Goal: Task Accomplishment & Management: Manage account settings

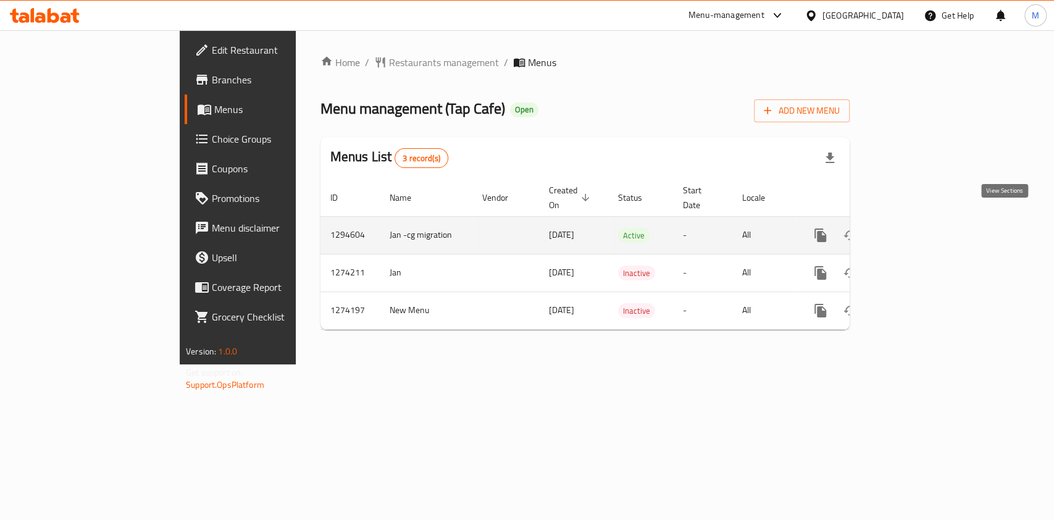
click at [917, 228] on icon "enhanced table" at bounding box center [909, 235] width 15 height 15
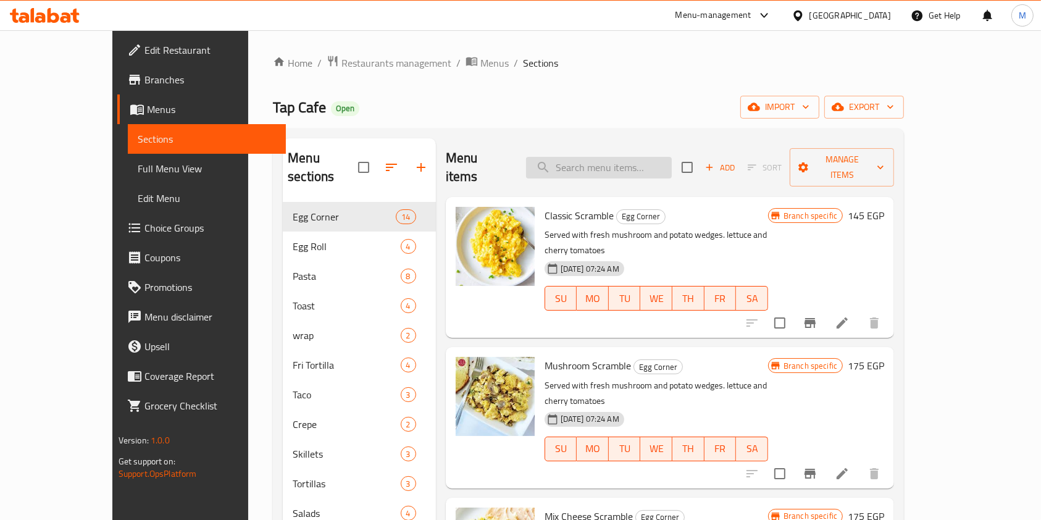
click at [626, 167] on input "search" at bounding box center [599, 168] width 146 height 22
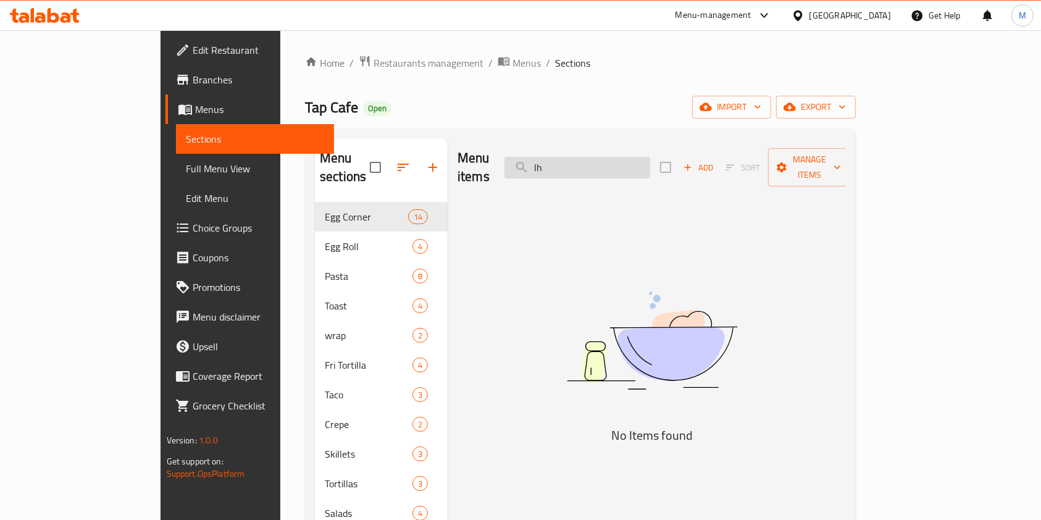
type input "l"
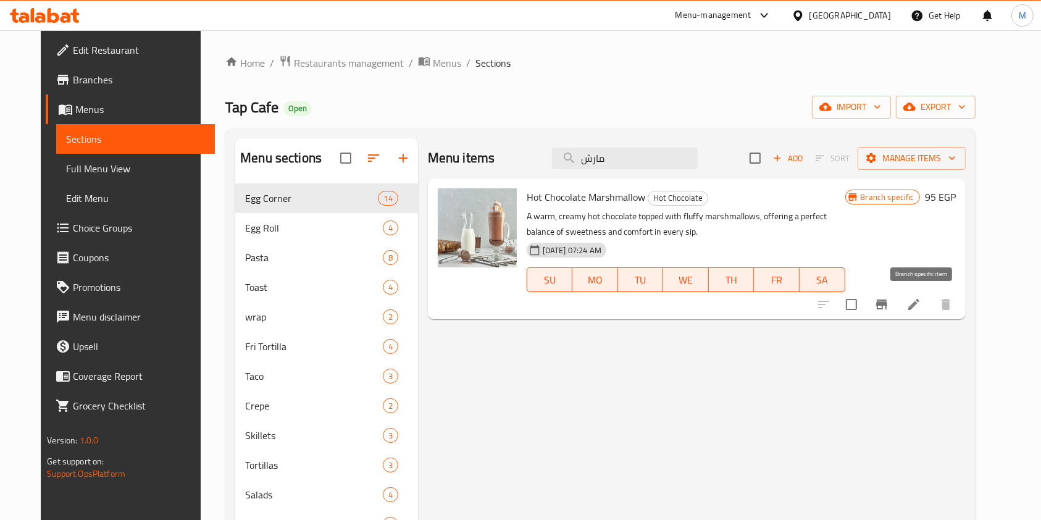
type input "مارش"
click at [888, 302] on icon "Branch-specific-item" at bounding box center [881, 305] width 11 height 10
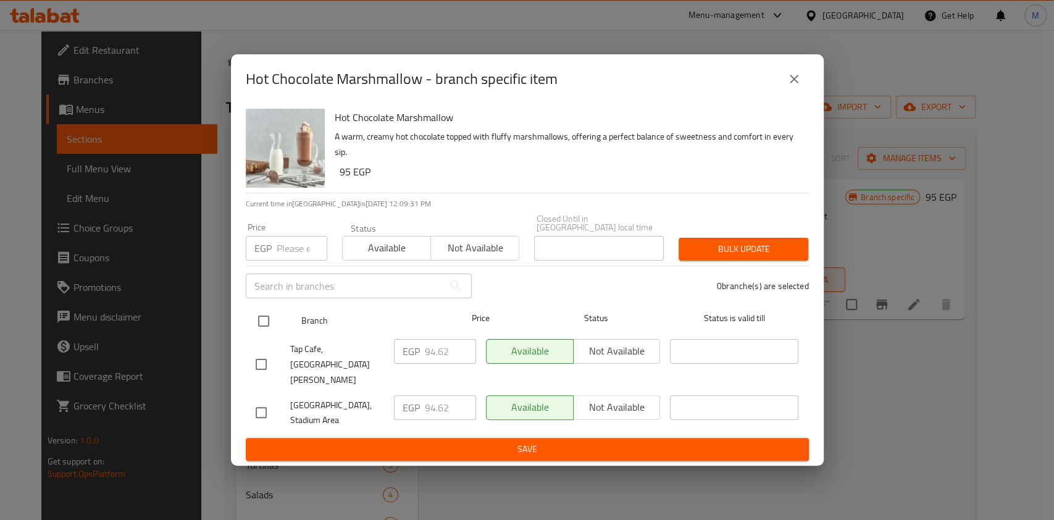
click at [264, 334] on input "checkbox" at bounding box center [264, 321] width 26 height 26
checkbox input "true"
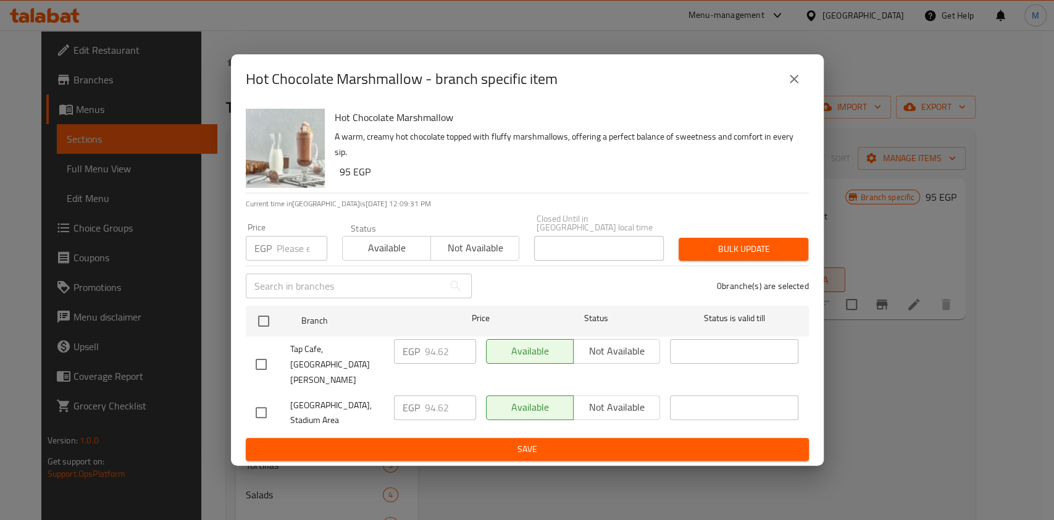
checkbox input "true"
click at [285, 261] on input "number" at bounding box center [302, 248] width 51 height 25
type input "119.70"
click at [697, 254] on span "Bulk update" at bounding box center [744, 249] width 110 height 15
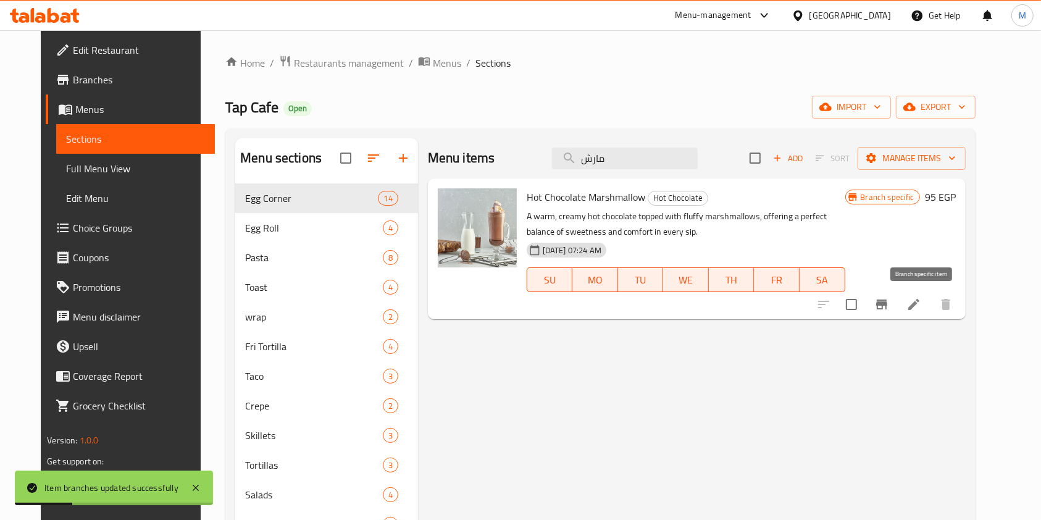
click at [889, 299] on icon "Branch-specific-item" at bounding box center [882, 304] width 15 height 15
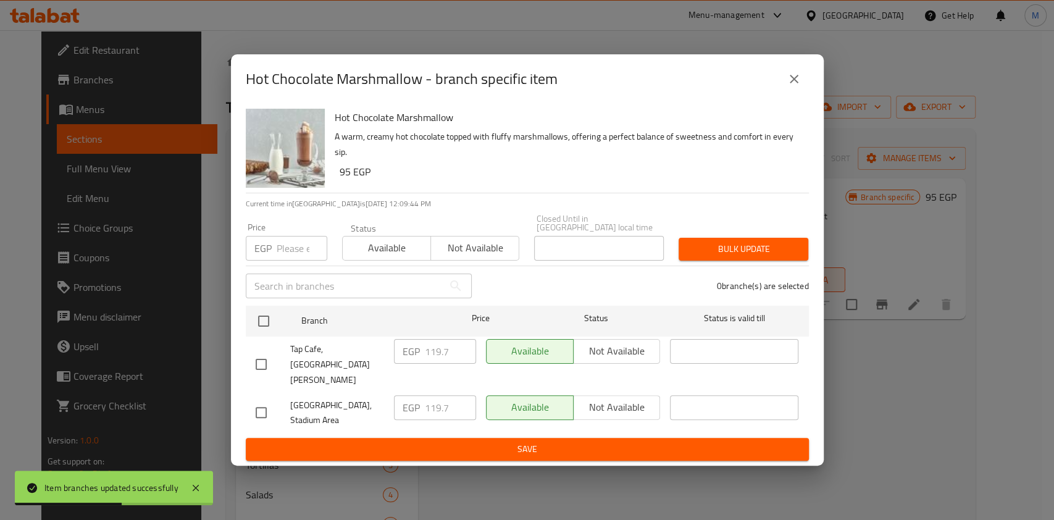
click at [787, 86] on icon "close" at bounding box center [794, 79] width 15 height 15
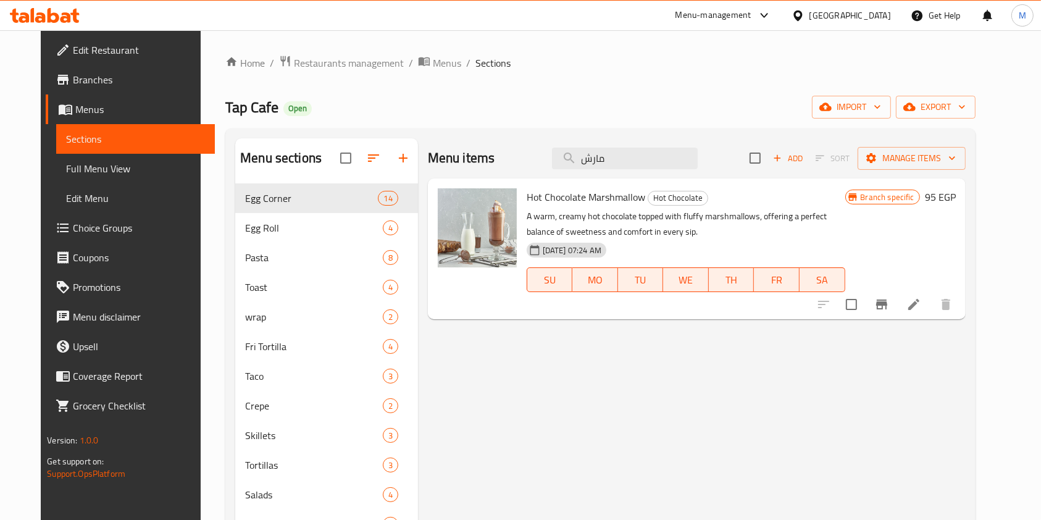
click at [62, 26] on div at bounding box center [45, 15] width 90 height 25
click at [62, 20] on icon at bounding box center [66, 17] width 11 height 11
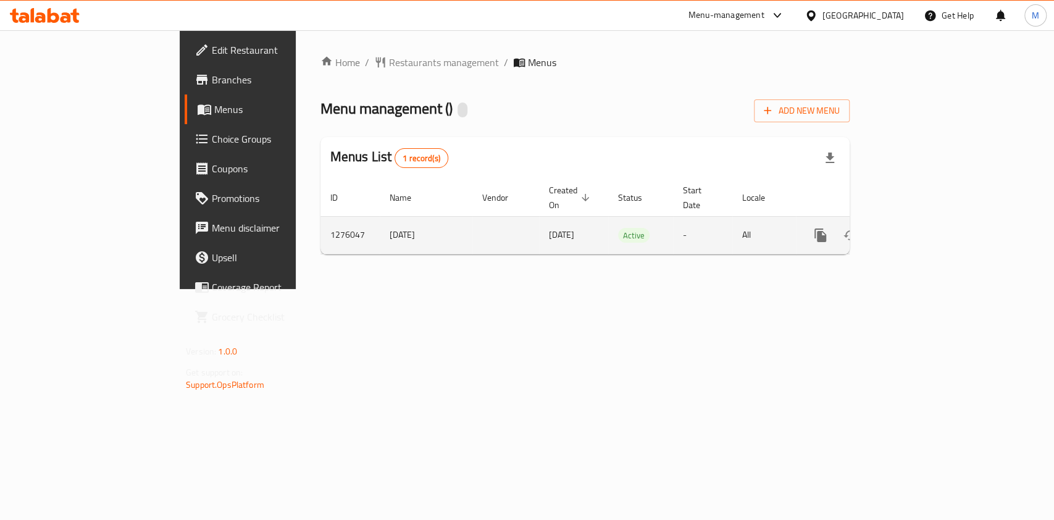
click at [917, 228] on icon "enhanced table" at bounding box center [909, 235] width 15 height 15
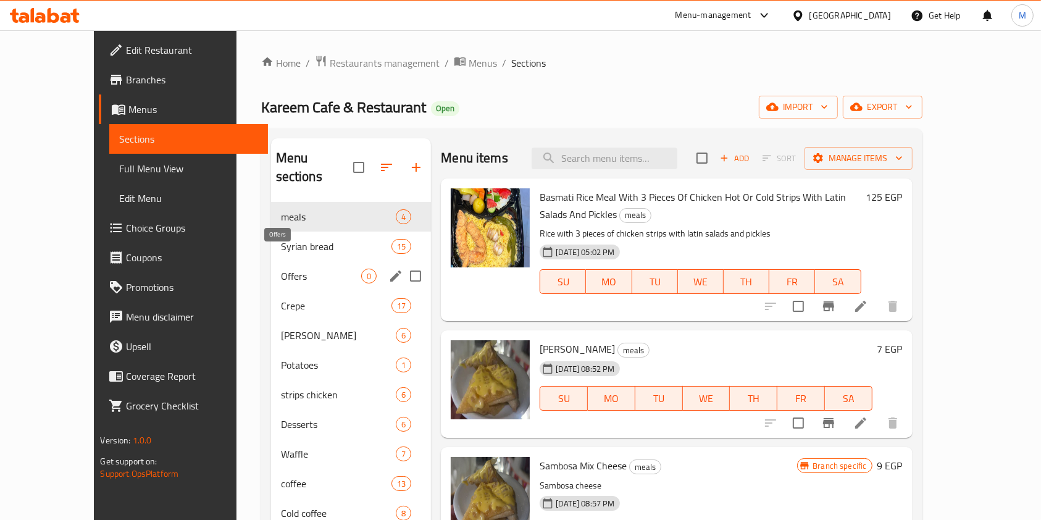
click at [314, 269] on span "Offers" at bounding box center [321, 276] width 81 height 15
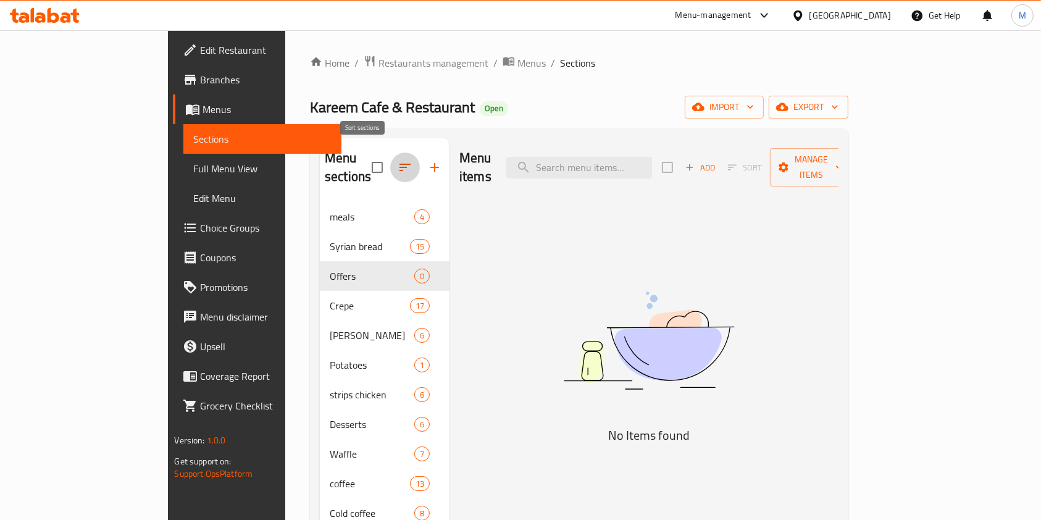
click at [398, 164] on icon "button" at bounding box center [405, 167] width 15 height 15
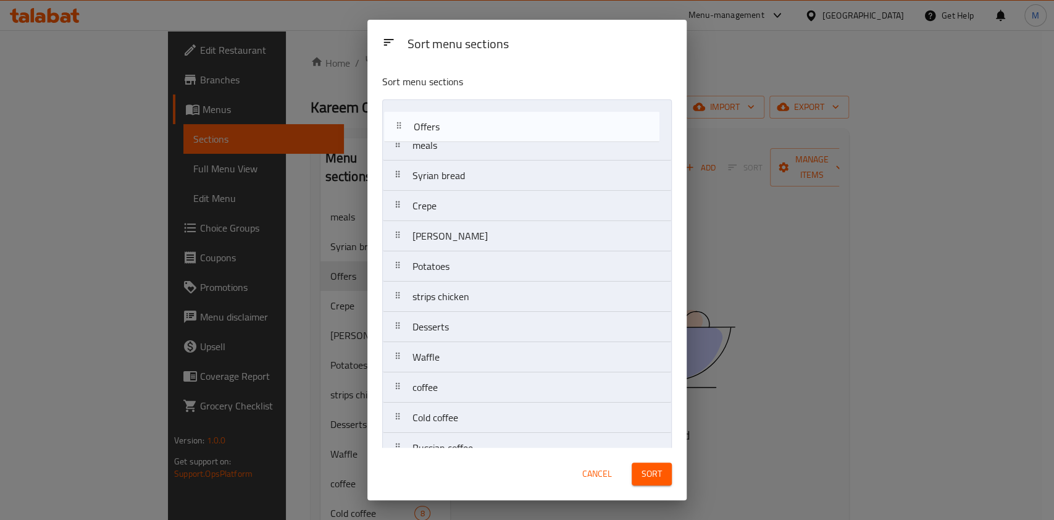
drag, startPoint x: 456, startPoint y: 184, endPoint x: 458, endPoint y: 130, distance: 53.8
click at [458, 130] on nav "meals Syrian bread Offers Crepe Golden Mack Potatoes strips chicken Desserts Wa…" at bounding box center [527, 417] width 290 height 637
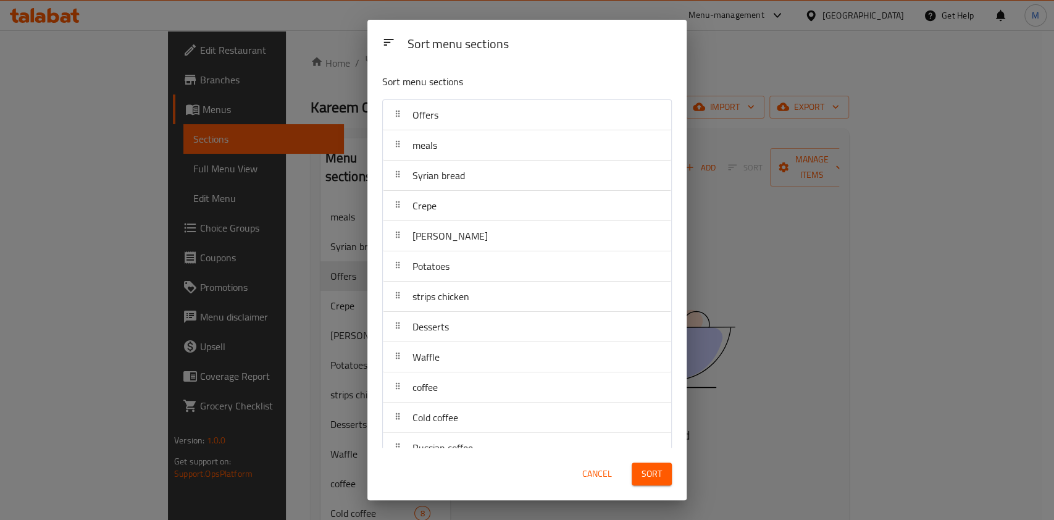
click at [657, 482] on span "Sort" at bounding box center [652, 473] width 20 height 15
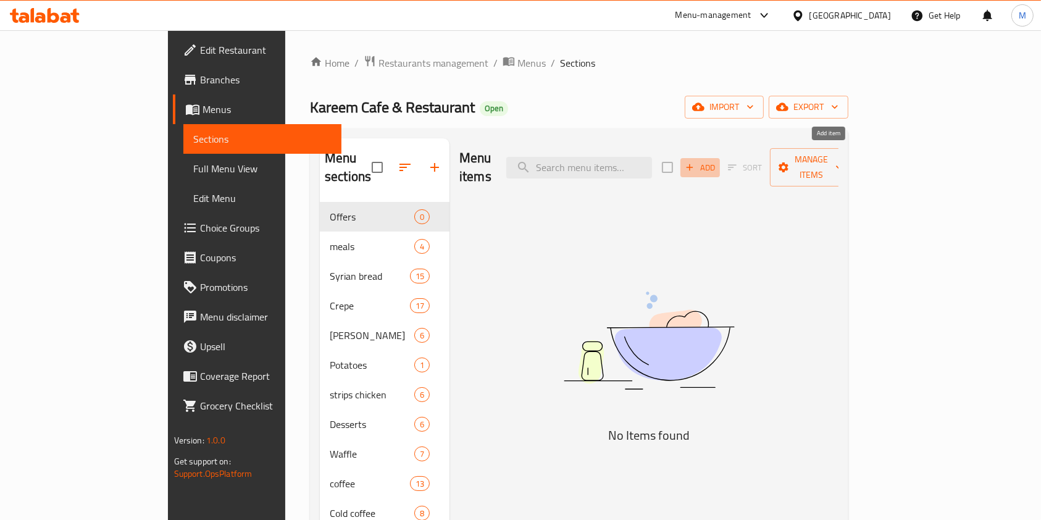
click at [717, 161] on span "Add" at bounding box center [700, 168] width 33 height 14
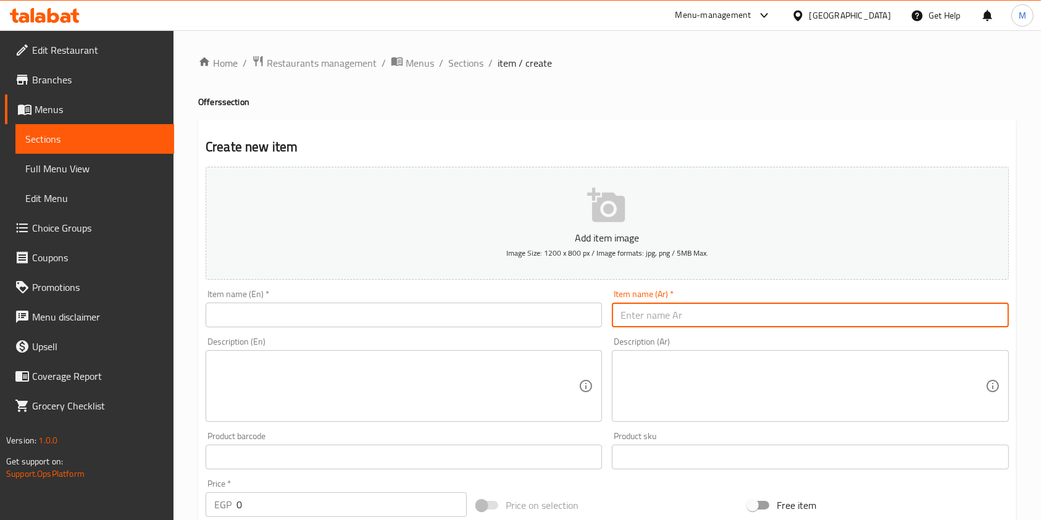
click at [672, 319] on input "text" at bounding box center [810, 315] width 397 height 25
paste input "Syrian Potatoes Offer"
type input "Syrian Potatoes Offer"
click at [673, 373] on textarea at bounding box center [803, 386] width 364 height 59
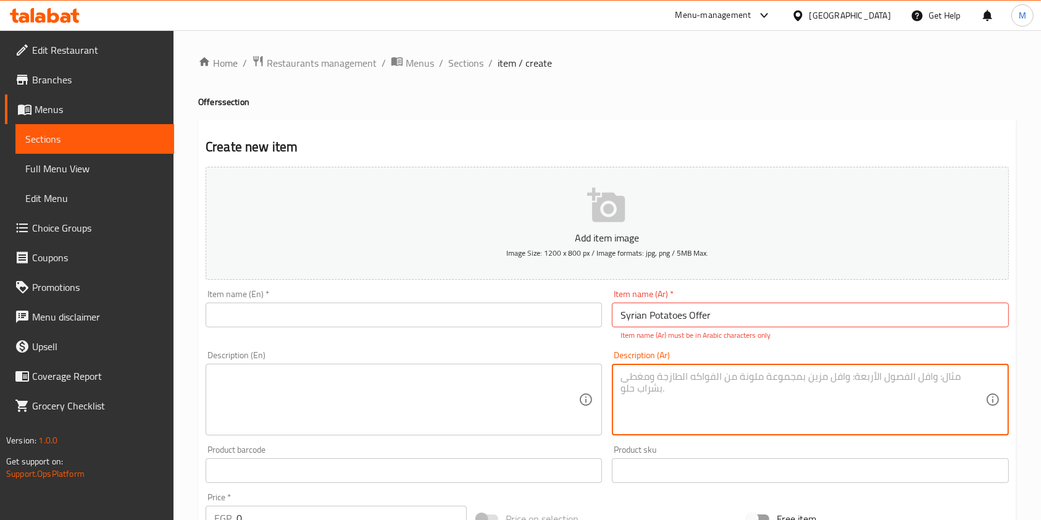
paste textarea "عرض بطاطس سوري"
type textarea "عرض بطاطس سوري"
click at [674, 323] on input "Syrian Potatoes Offer" at bounding box center [810, 315] width 397 height 25
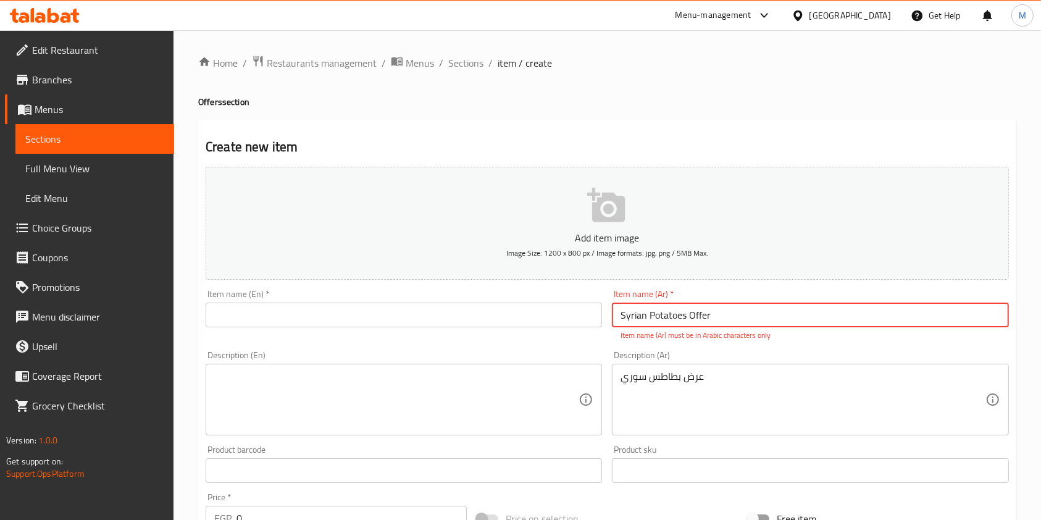
click at [674, 323] on input "Syrian Potatoes Offer" at bounding box center [810, 315] width 397 height 25
paste input "عرض بطاطس سوري"
type input "عرض بطاطس سوري"
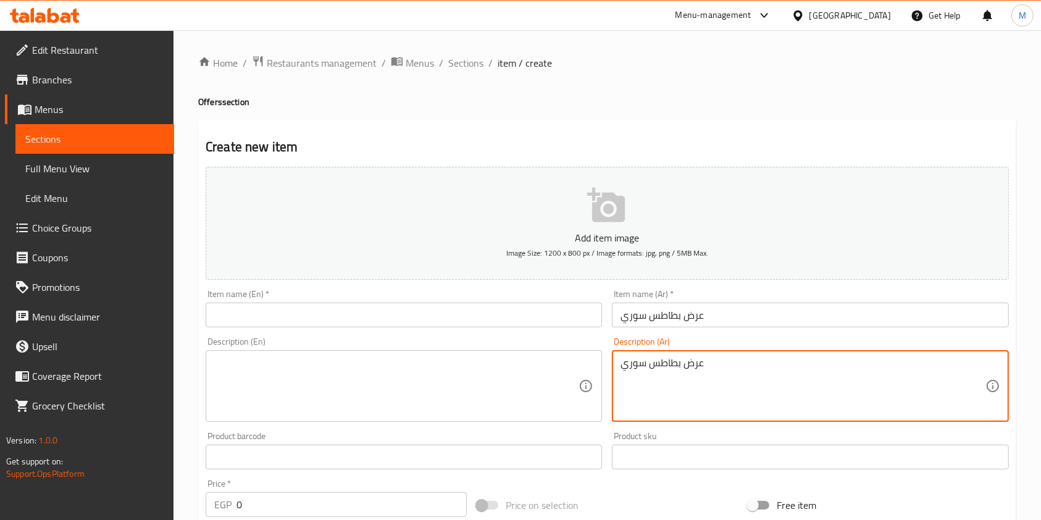
click at [685, 380] on textarea "عرض بطاطس سوري" at bounding box center [803, 386] width 364 height 59
click at [686, 380] on textarea "عرض بطاطس سوري" at bounding box center [803, 386] width 364 height 59
paste textarea "طاطس سوري"
type textarea "بطاطس سوري"
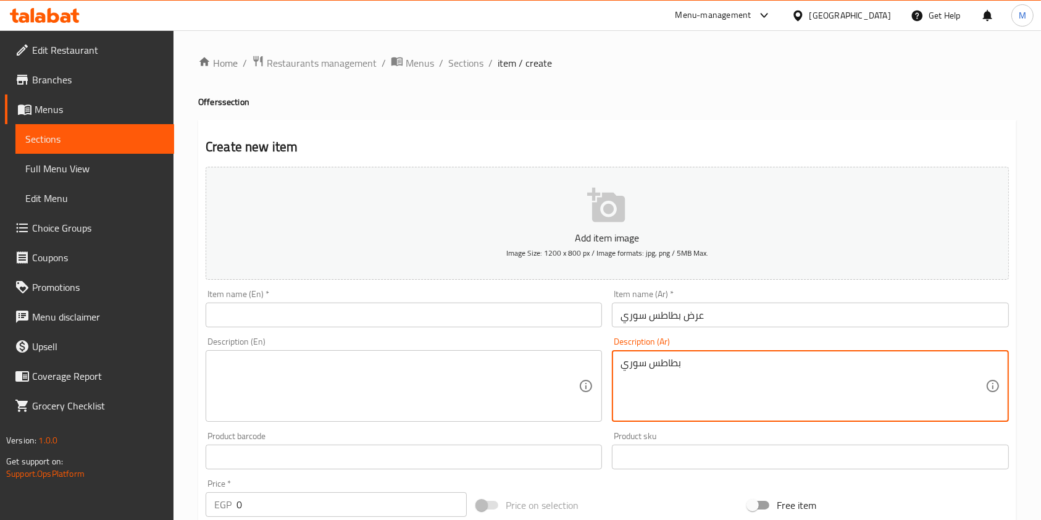
click at [442, 369] on textarea at bounding box center [396, 386] width 364 height 59
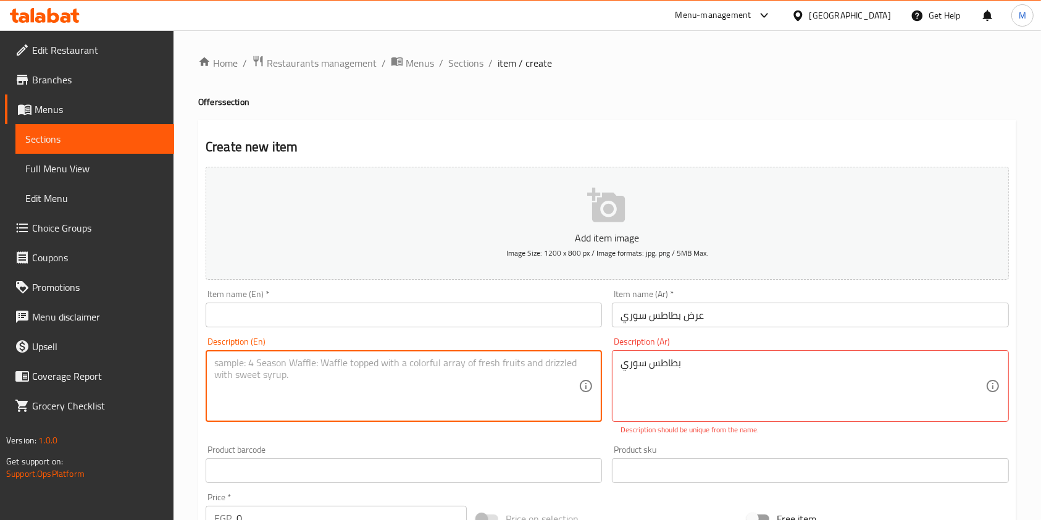
paste textarea "Syrian Potatoes"
type textarea "Syrian Potatoes"
click at [273, 319] on input "text" at bounding box center [404, 315] width 397 height 25
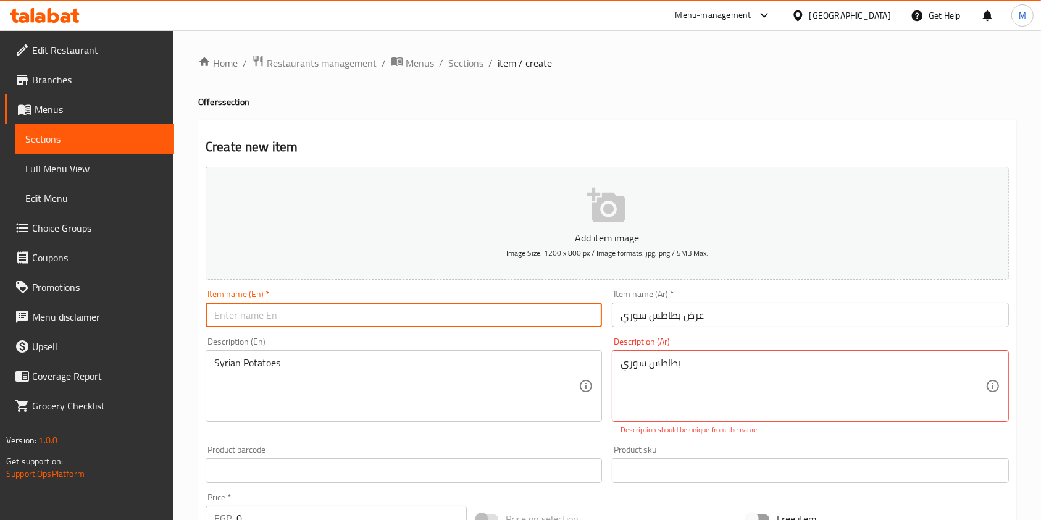
paste input "Syrian Potatoes"
click at [293, 319] on input "Syrian Potatoes" at bounding box center [404, 315] width 397 height 25
paste input "Offer"
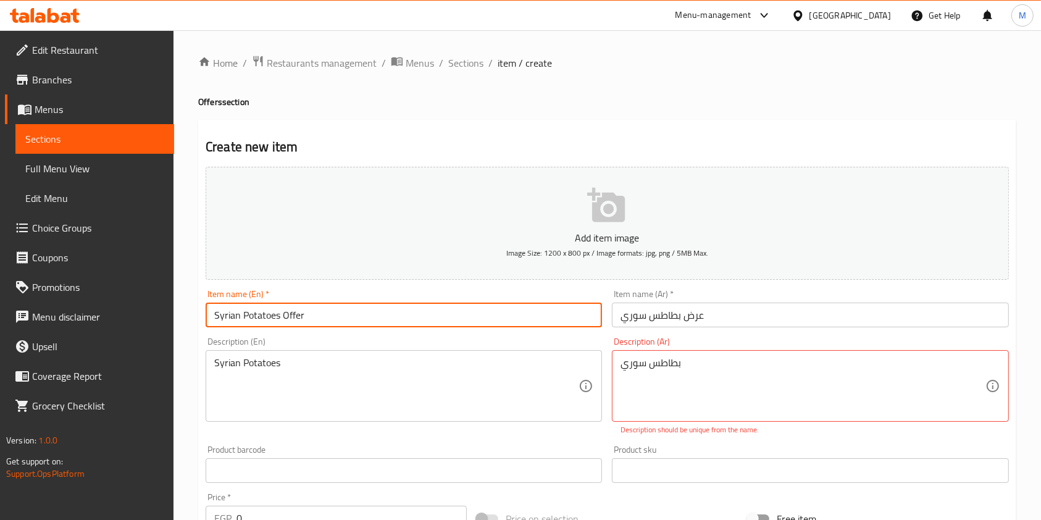
type input "Syrian Potatoes Offer"
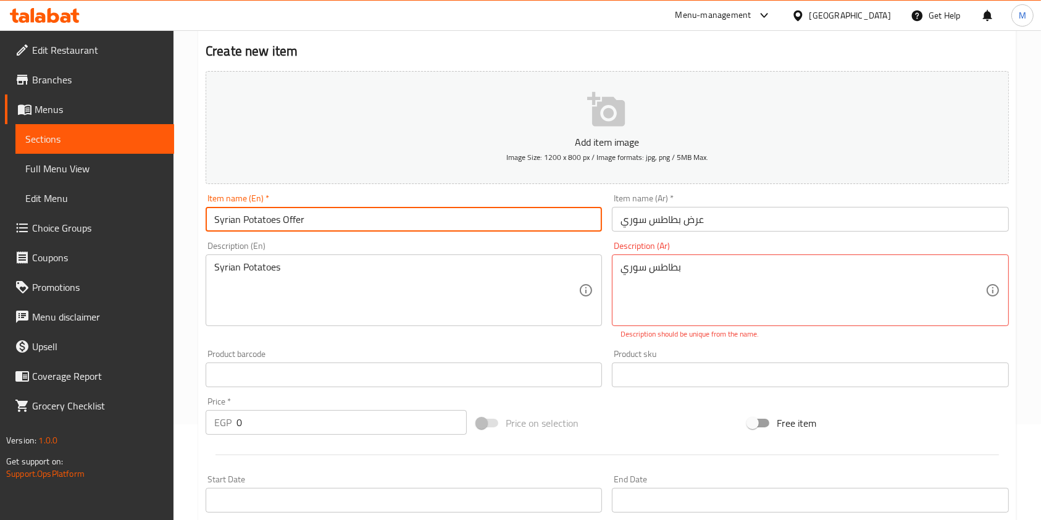
scroll to position [137, 0]
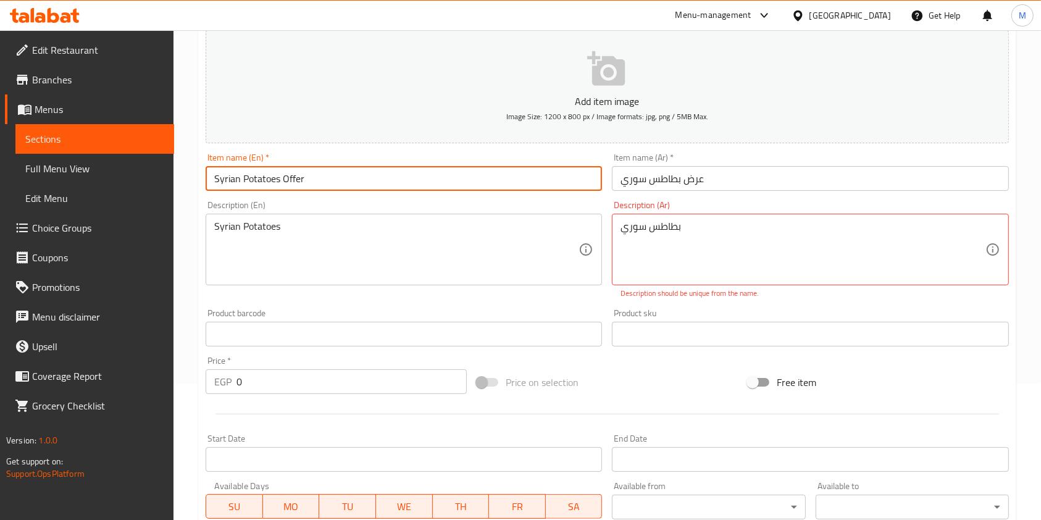
click at [374, 378] on input "0" at bounding box center [352, 381] width 230 height 25
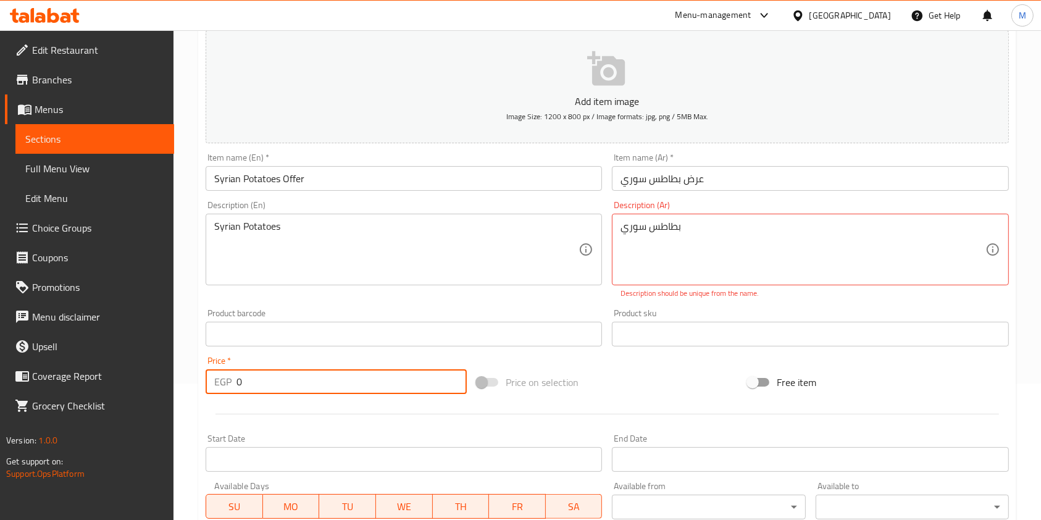
click at [374, 378] on input "0" at bounding box center [352, 381] width 230 height 25
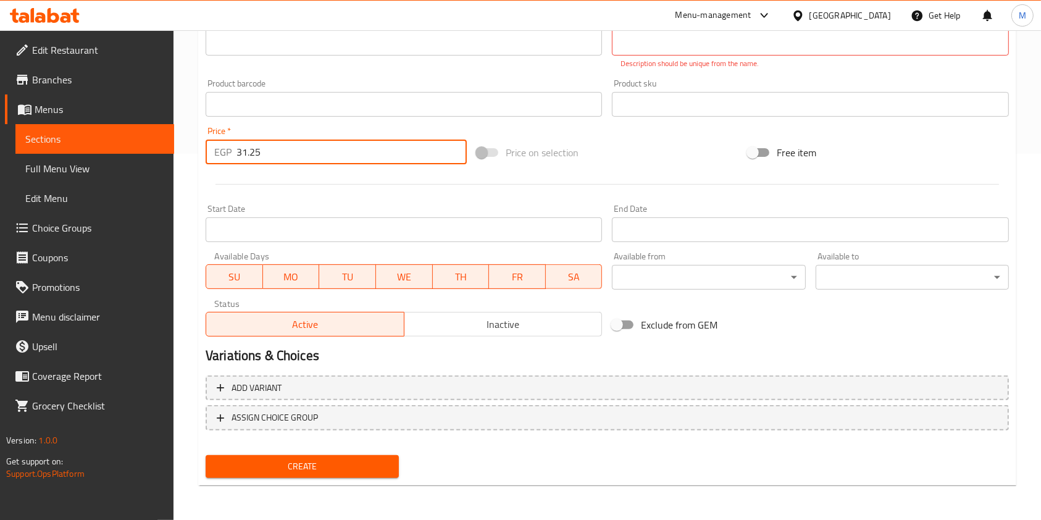
type input "31.25"
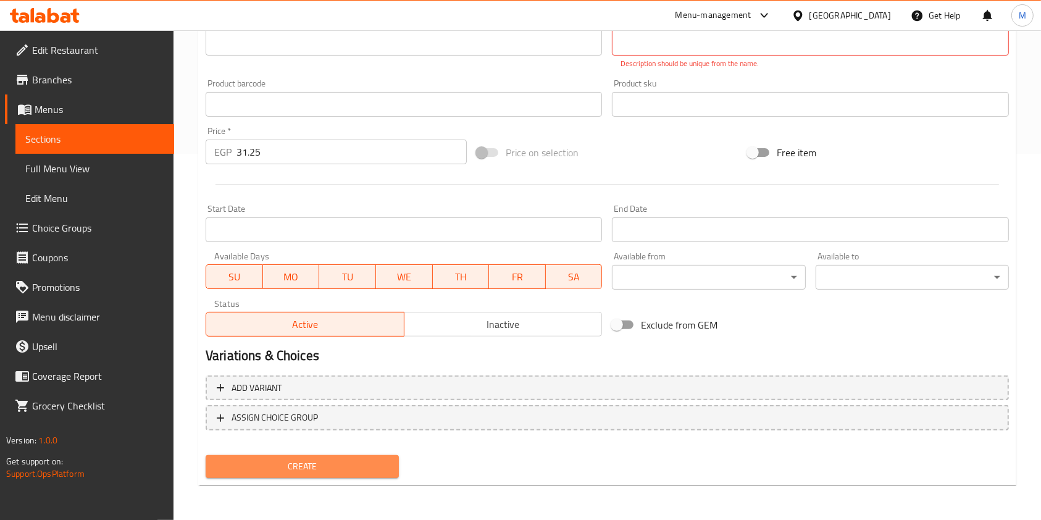
click at [368, 466] on span "Create" at bounding box center [303, 466] width 174 height 15
click at [366, 477] on button "Create" at bounding box center [302, 466] width 193 height 23
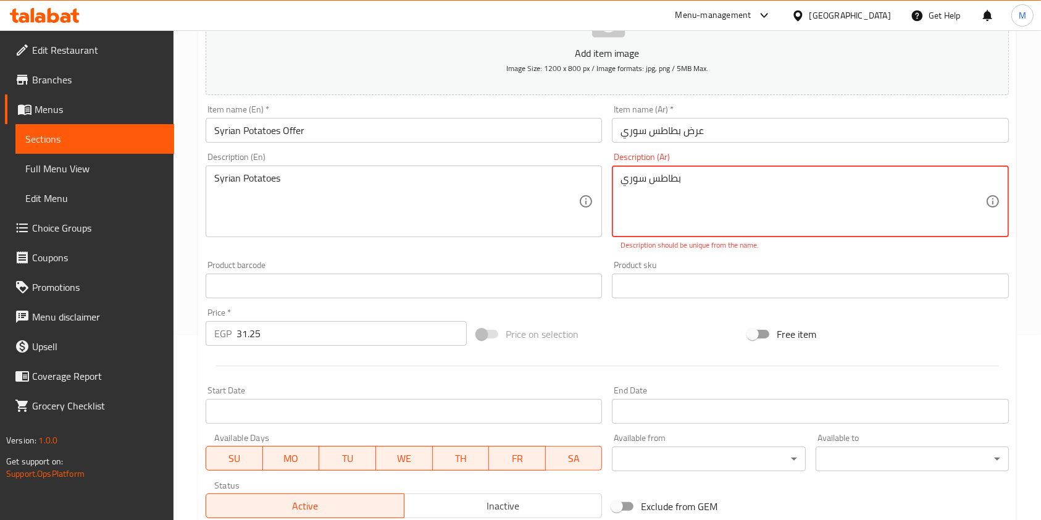
scroll to position [177, 0]
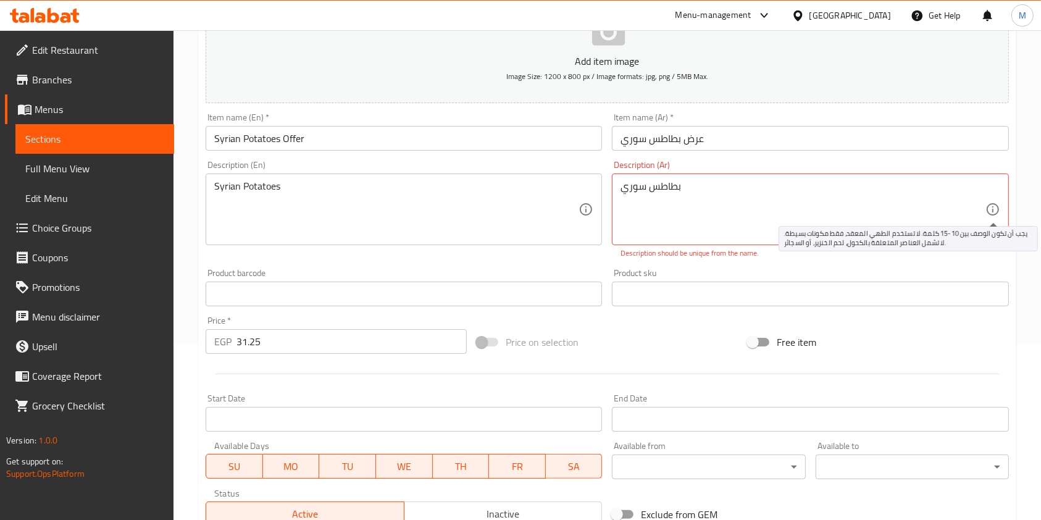
click at [994, 209] on icon at bounding box center [993, 209] width 15 height 15
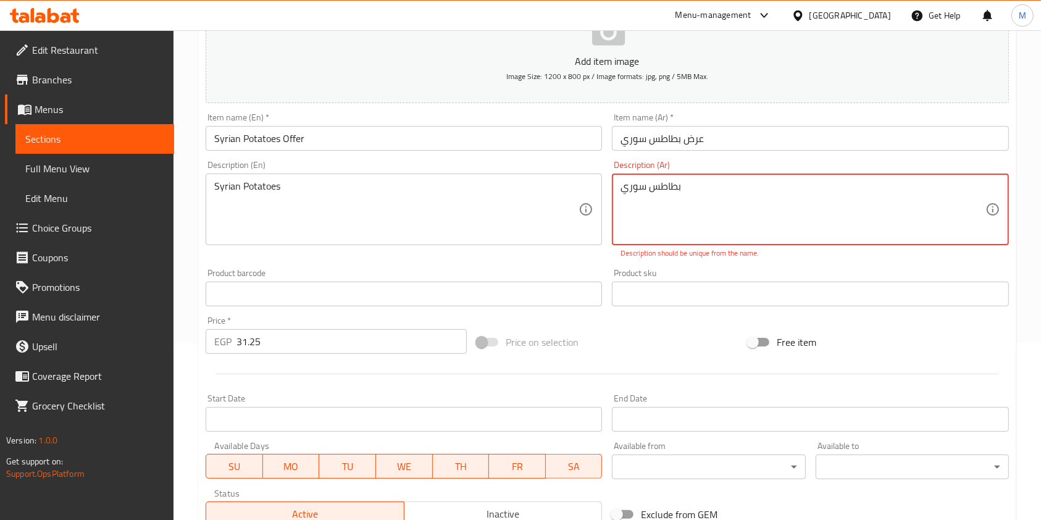
scroll to position [366, 0]
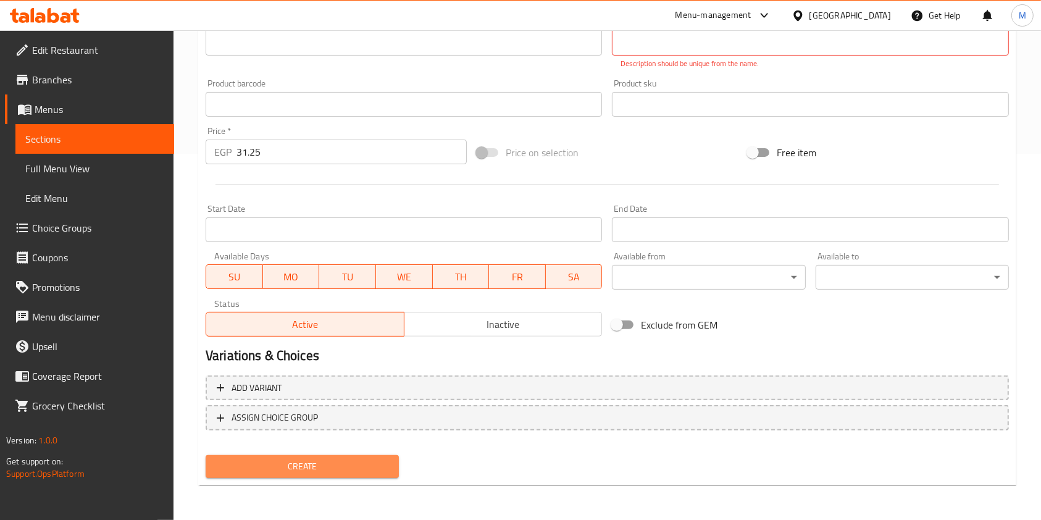
click at [331, 463] on span "Create" at bounding box center [303, 466] width 174 height 15
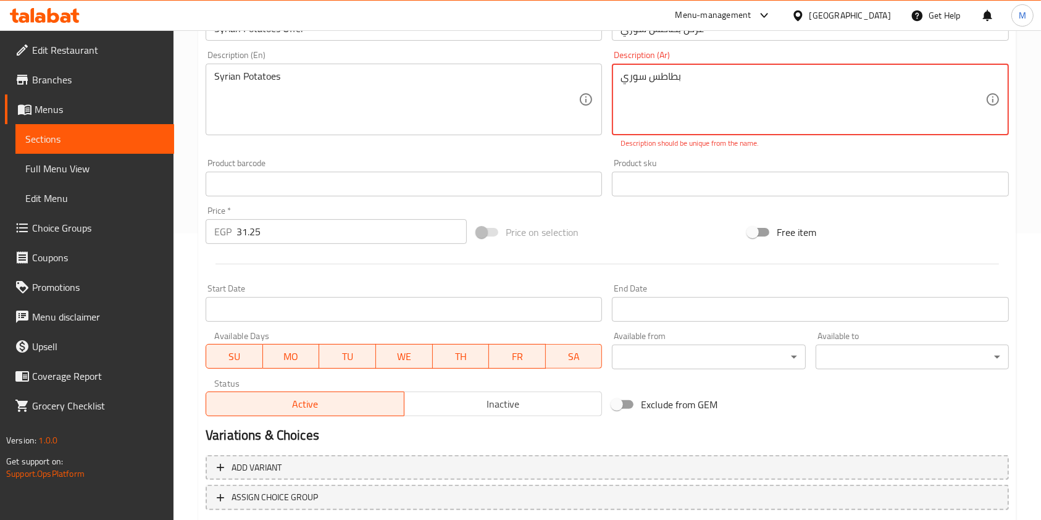
scroll to position [127, 0]
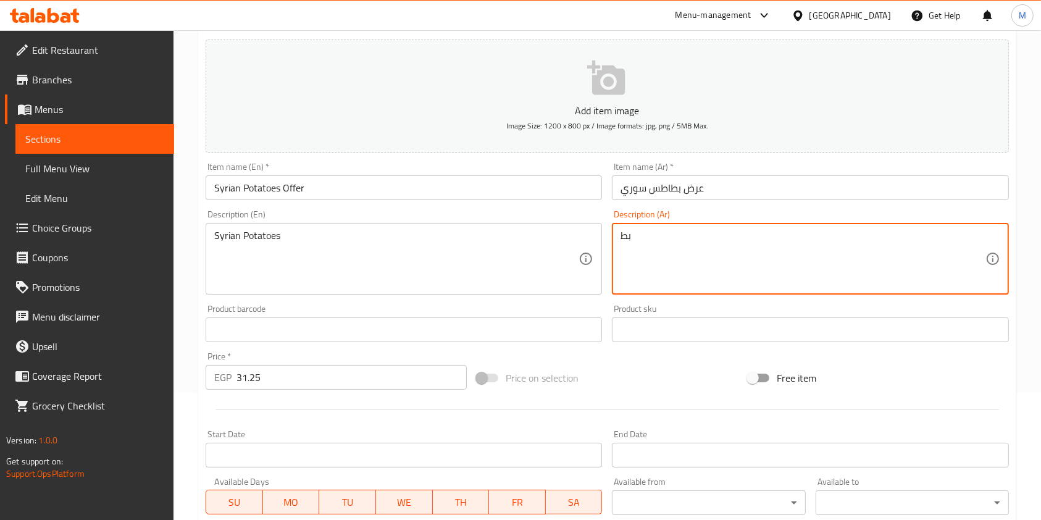
type textarea "ب"
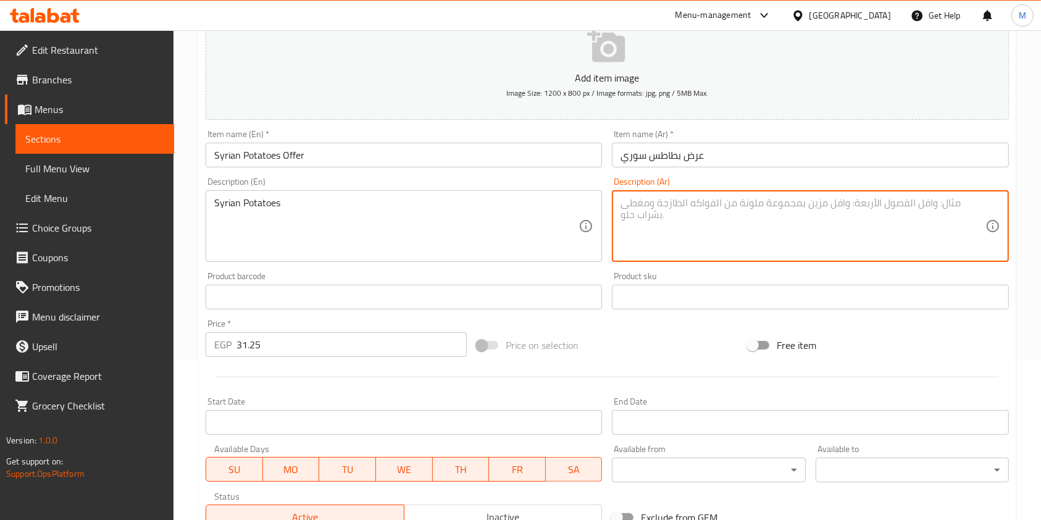
scroll to position [353, 0]
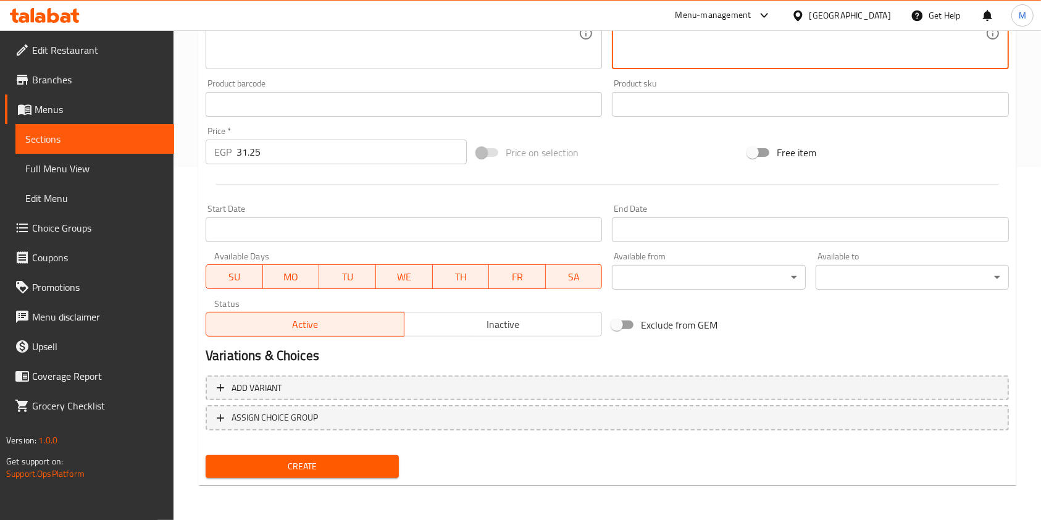
click at [403, 477] on div "Create" at bounding box center [302, 466] width 203 height 33
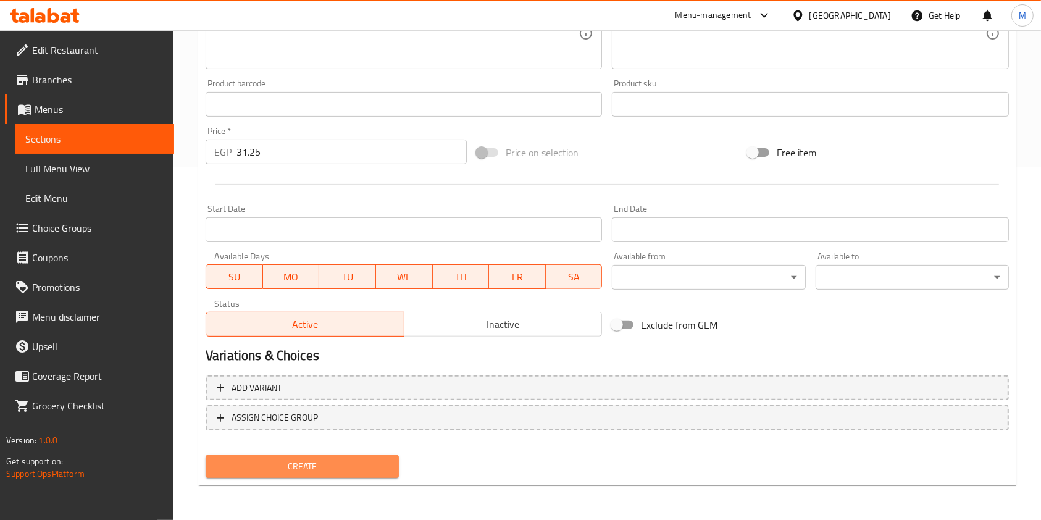
click at [394, 476] on button "Create" at bounding box center [302, 466] width 193 height 23
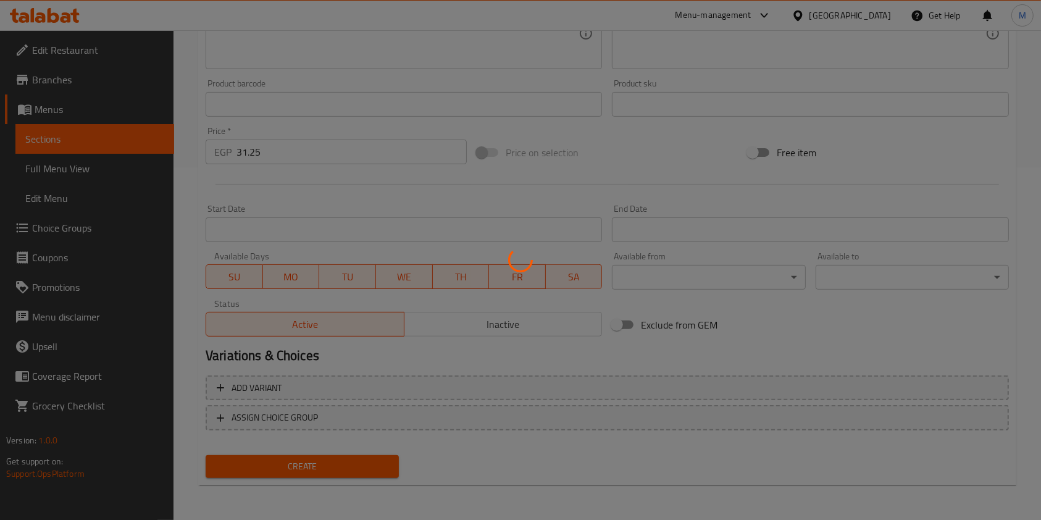
type input "0"
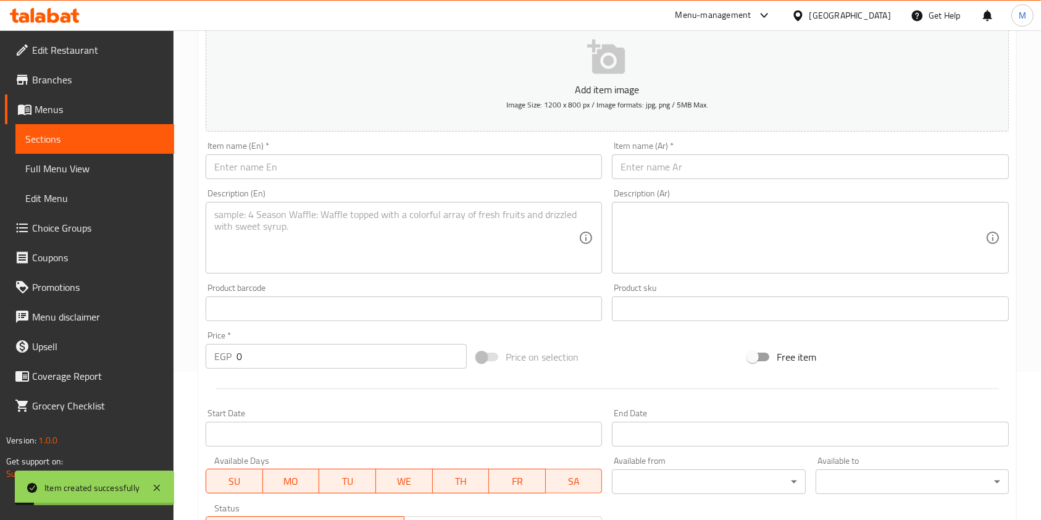
scroll to position [0, 0]
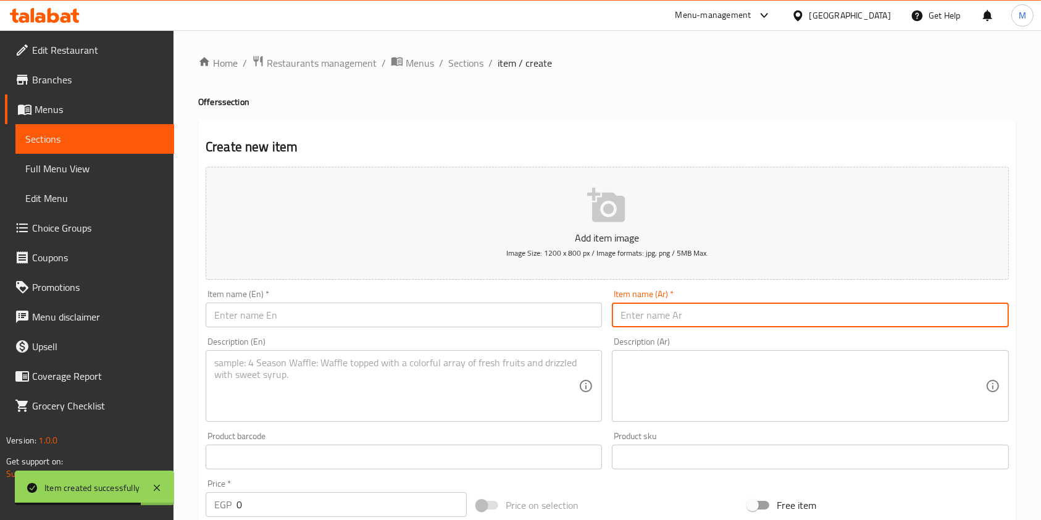
click at [647, 309] on input "text" at bounding box center [810, 315] width 397 height 25
paste input "عرض زنجر + بطاطس سوري"
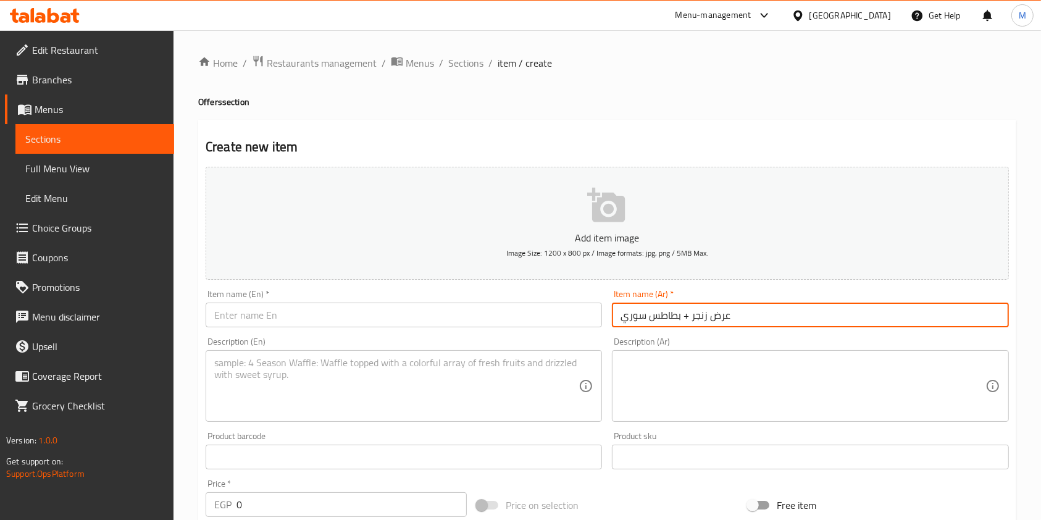
type input "عرض زنجر + بطاطس سوري"
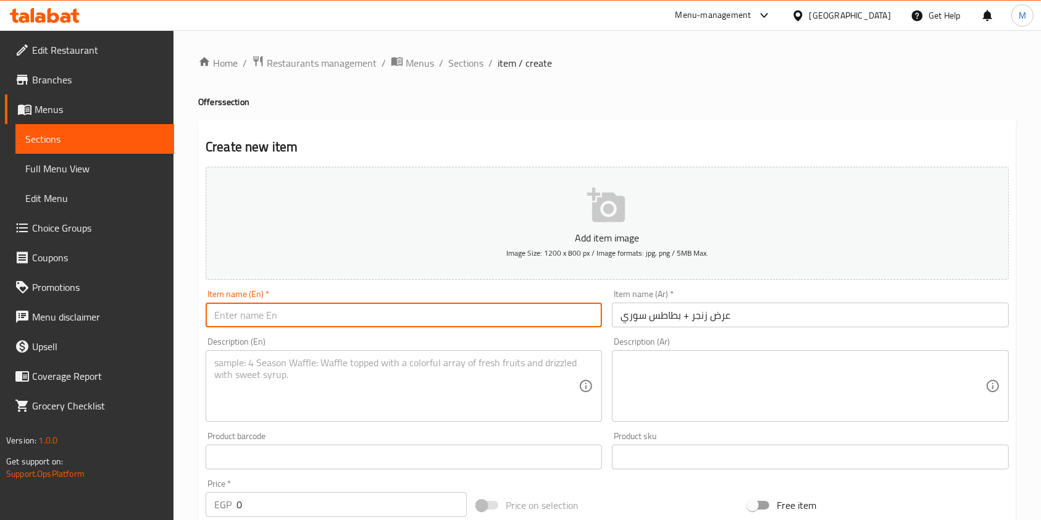
click at [491, 317] on input "text" at bounding box center [404, 315] width 397 height 25
paste input "Zinger + Syrian Fries Offer"
type input "Zinger + Syrian Fries Offer"
click at [268, 363] on textarea at bounding box center [396, 386] width 364 height 59
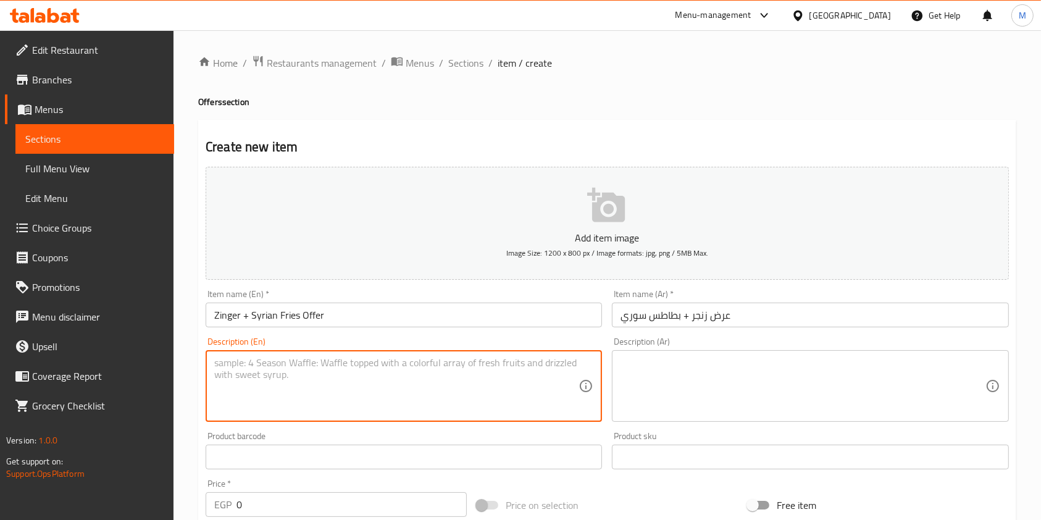
paste textarea "Zinger + Syrian Fries"
type textarea "Zinger + Syrian Fries"
click at [652, 363] on textarea at bounding box center [803, 386] width 364 height 59
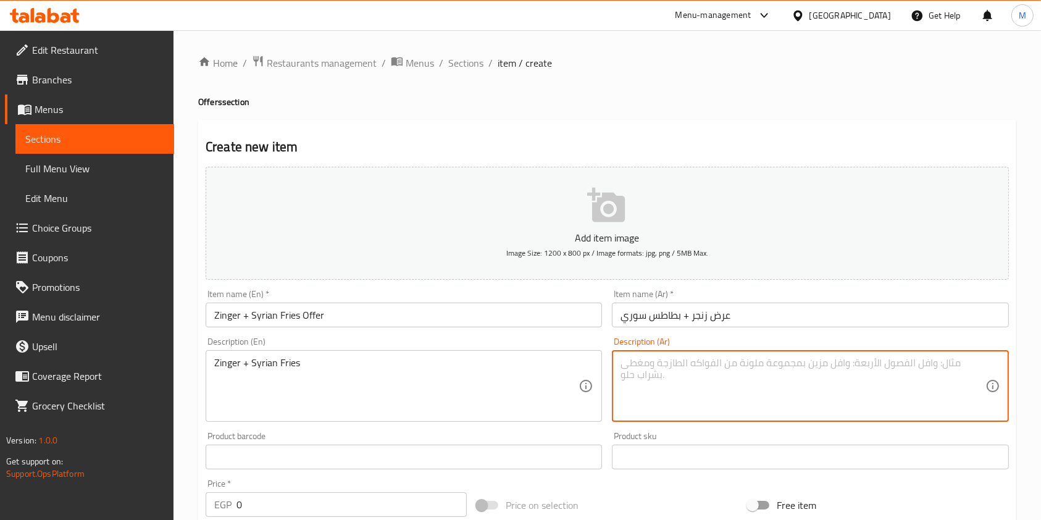
paste textarea "زنجر + بطاطس سوري"
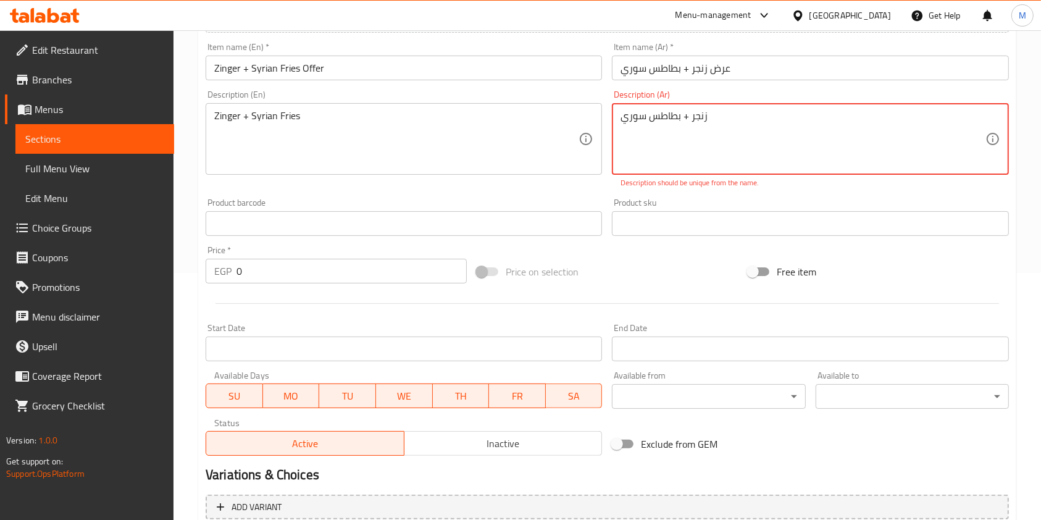
scroll to position [250, 0]
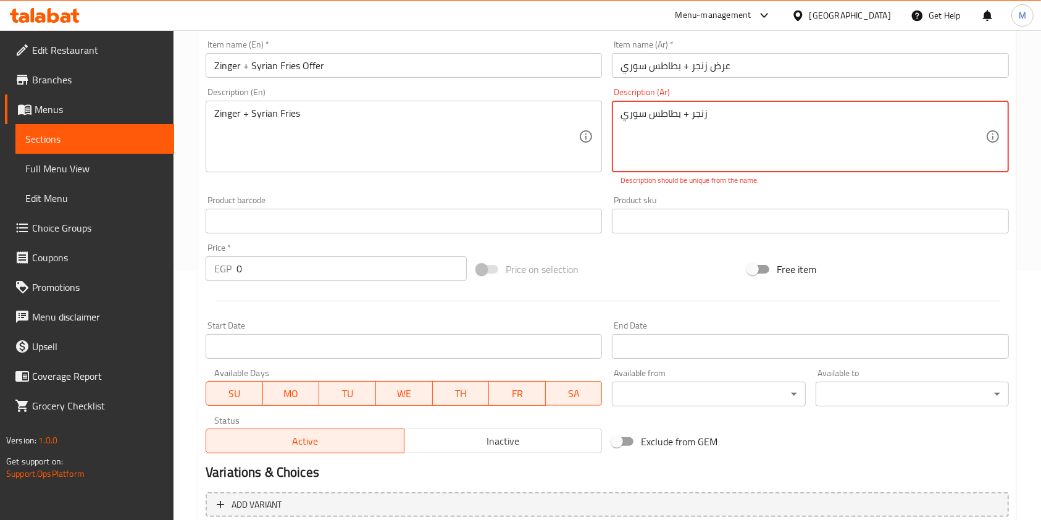
type textarea "زنجر + بطاطس سوري"
click at [305, 278] on input "0" at bounding box center [352, 268] width 230 height 25
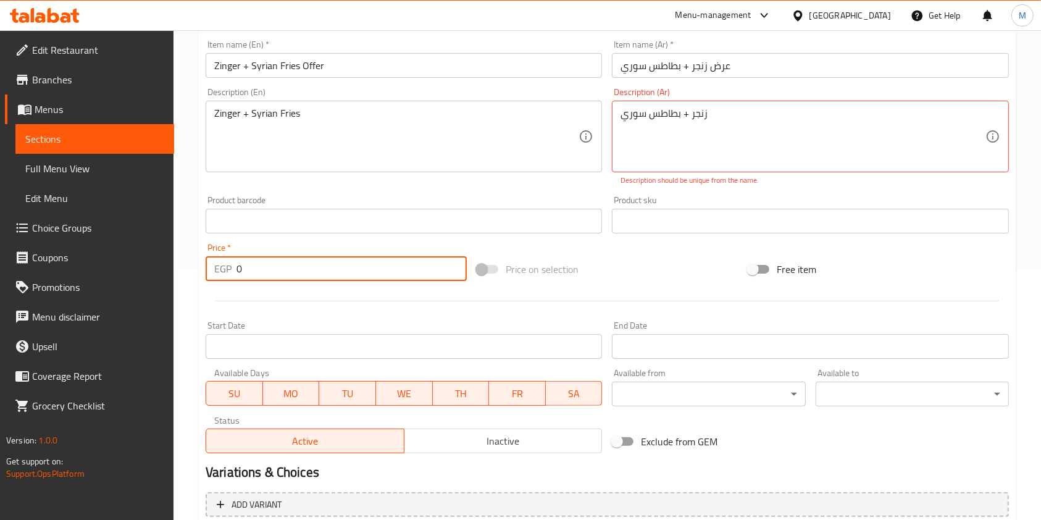
click at [305, 278] on input "0" at bounding box center [352, 268] width 230 height 25
drag, startPoint x: 276, startPoint y: 266, endPoint x: 213, endPoint y: 269, distance: 63.1
click at [213, 269] on div "EGP 0 Price *" at bounding box center [336, 268] width 261 height 25
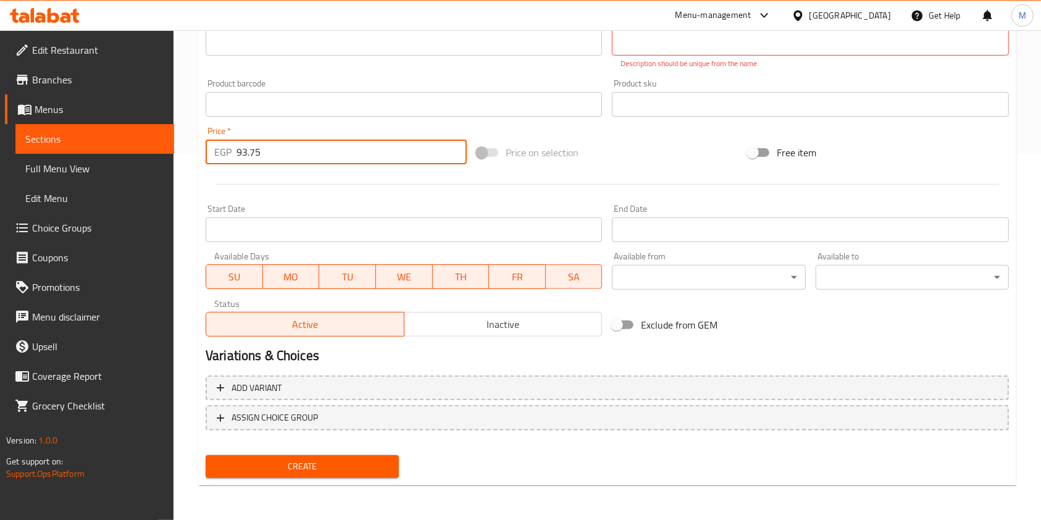
type input "93.75"
click at [380, 471] on span "Create" at bounding box center [303, 466] width 174 height 15
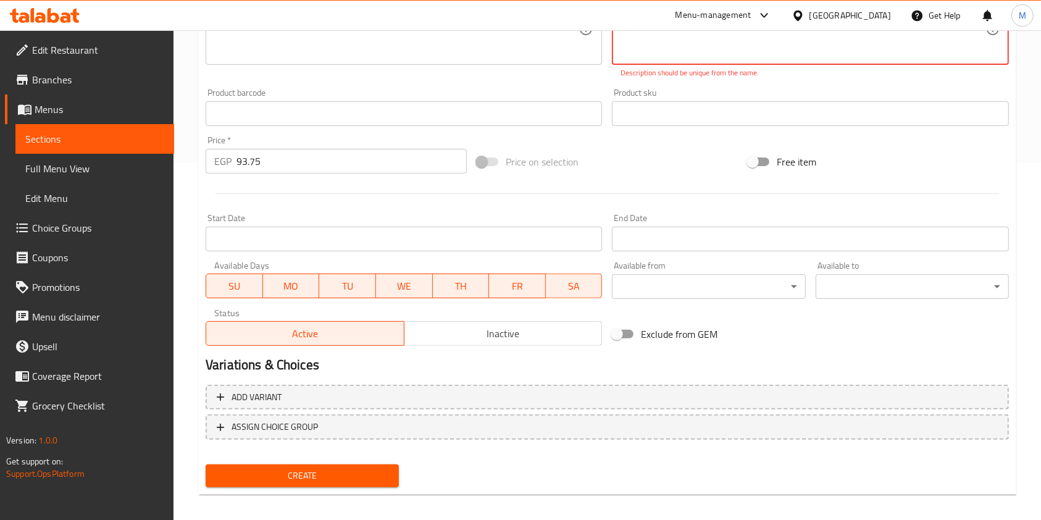
scroll to position [258, 0]
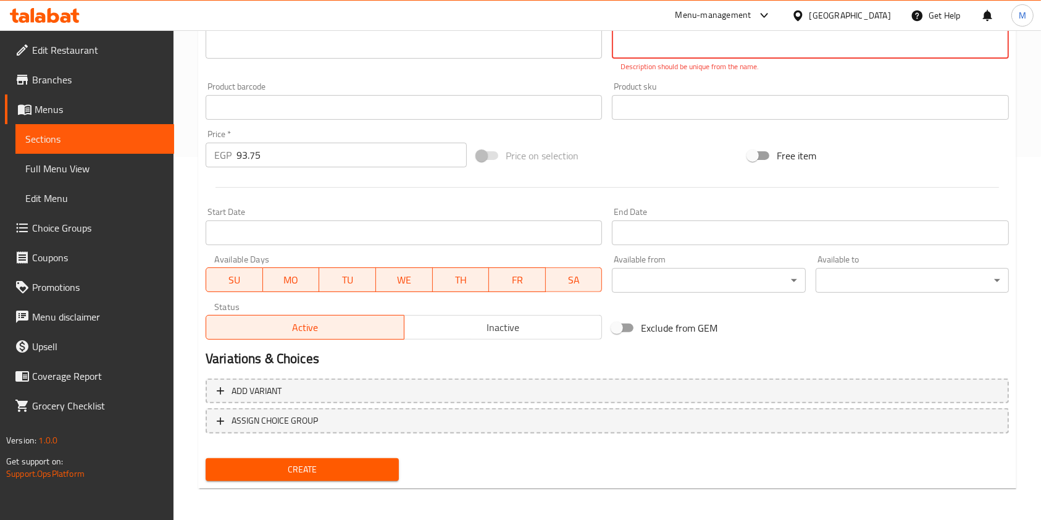
click at [332, 479] on button "Create" at bounding box center [302, 469] width 193 height 23
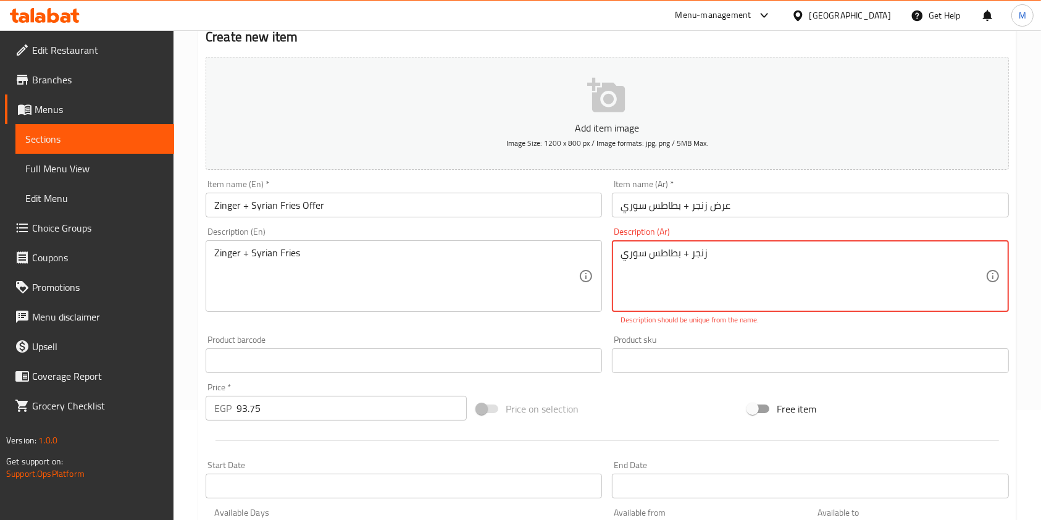
scroll to position [101, 0]
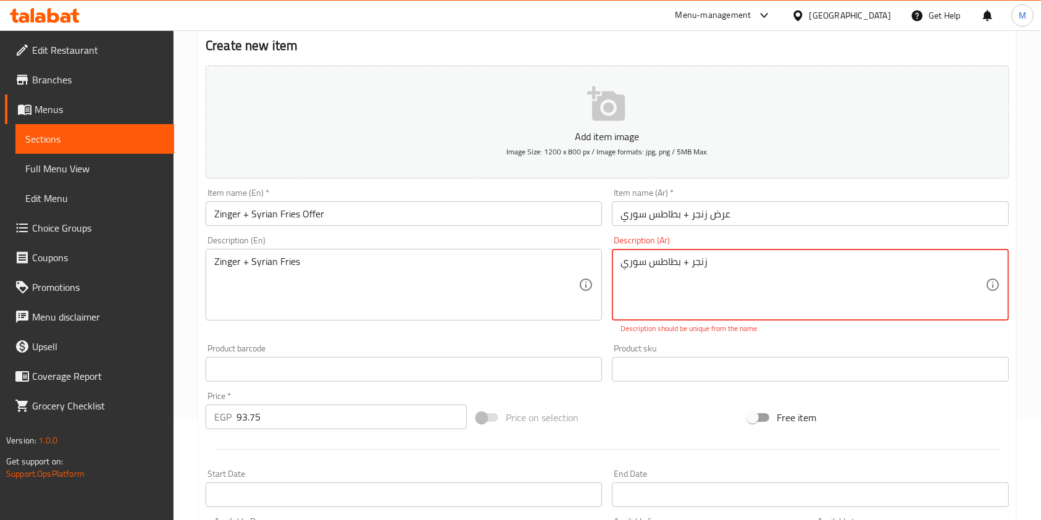
drag, startPoint x: 650, startPoint y: 269, endPoint x: 649, endPoint y: 284, distance: 14.8
click at [649, 269] on textarea "زنجر + بطاطس سوري" at bounding box center [803, 285] width 364 height 59
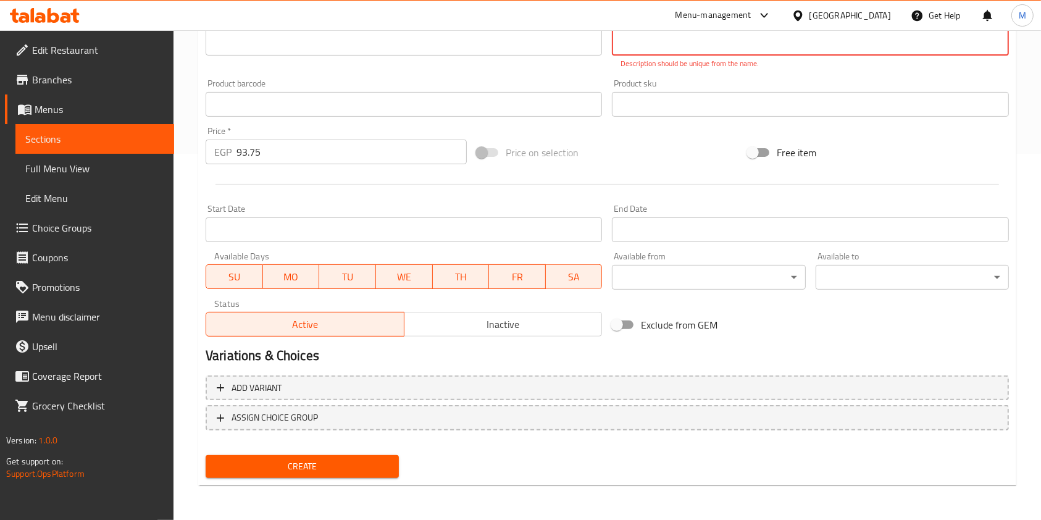
click at [324, 459] on span "Create" at bounding box center [303, 466] width 174 height 15
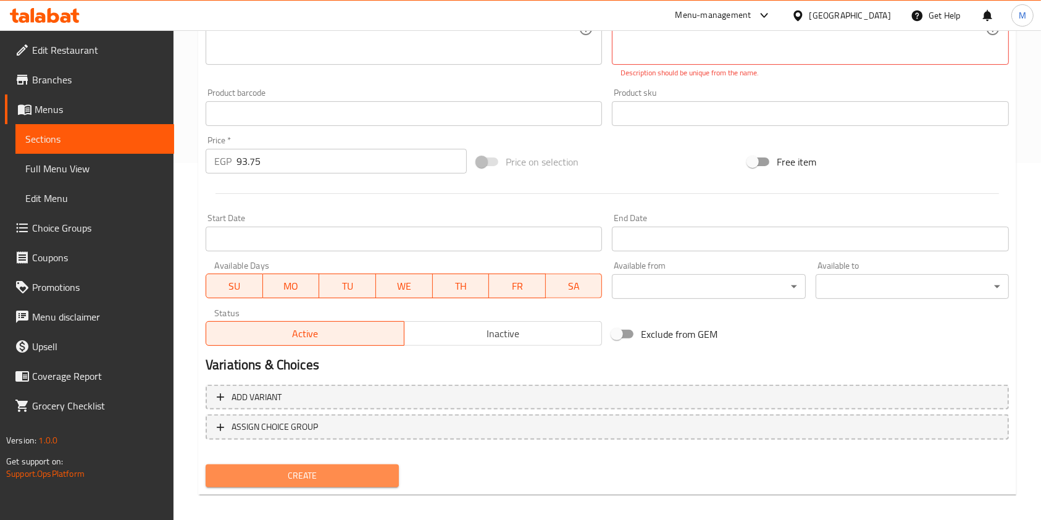
click at [334, 476] on span "Create" at bounding box center [303, 475] width 174 height 15
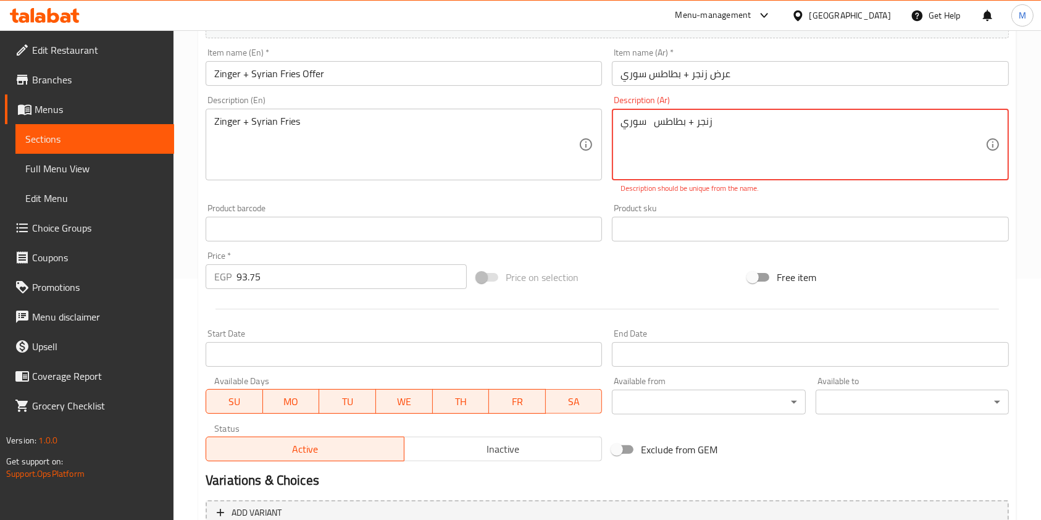
scroll to position [214, 0]
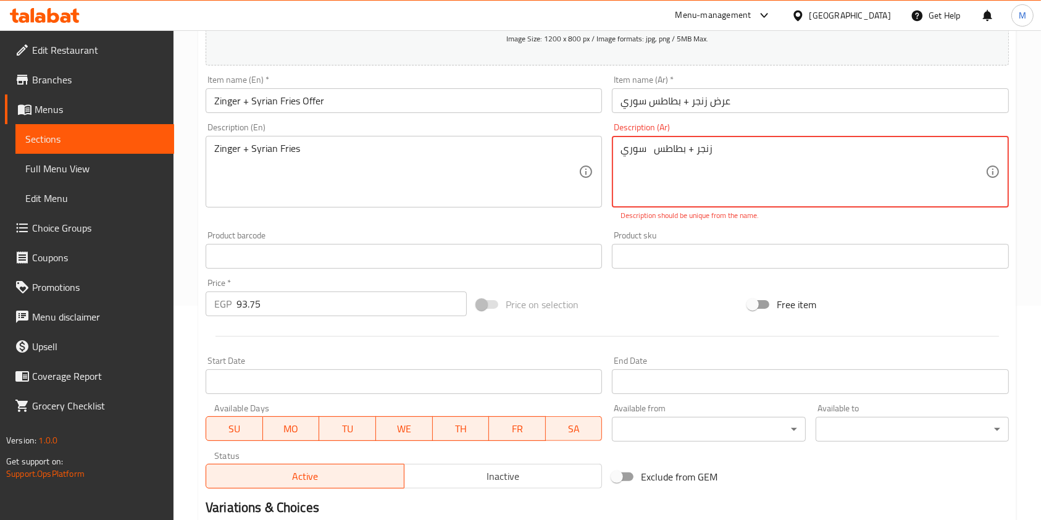
click at [723, 153] on textarea "زنجر + بطاطس سوري" at bounding box center [803, 172] width 364 height 59
click at [649, 158] on textarea "زنجر + بطاطس سوري" at bounding box center [803, 172] width 364 height 59
click at [649, 161] on textarea "زنجر + بطاطس سوري" at bounding box center [803, 172] width 364 height 59
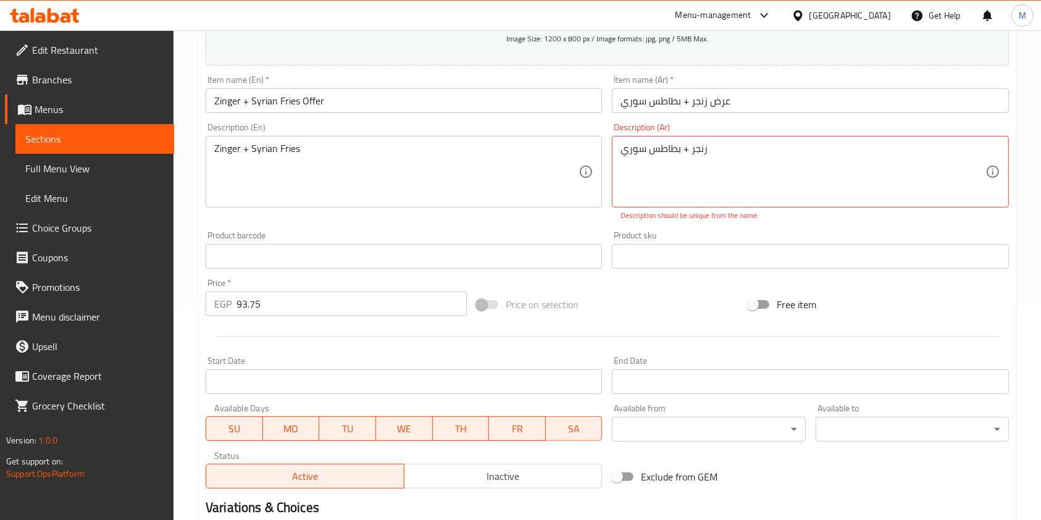
click at [618, 159] on div "زنجر + بطاطس سوري Description (Ar)" at bounding box center [810, 172] width 397 height 72
click at [620, 154] on div "زنجر + بطاطس سوري Description (Ar)" at bounding box center [810, 172] width 397 height 72
click at [622, 156] on textarea "زنجر + بطاطس سوري" at bounding box center [803, 172] width 364 height 59
click at [789, 154] on textarea "زنجر + بطاطس سوري" at bounding box center [803, 172] width 364 height 59
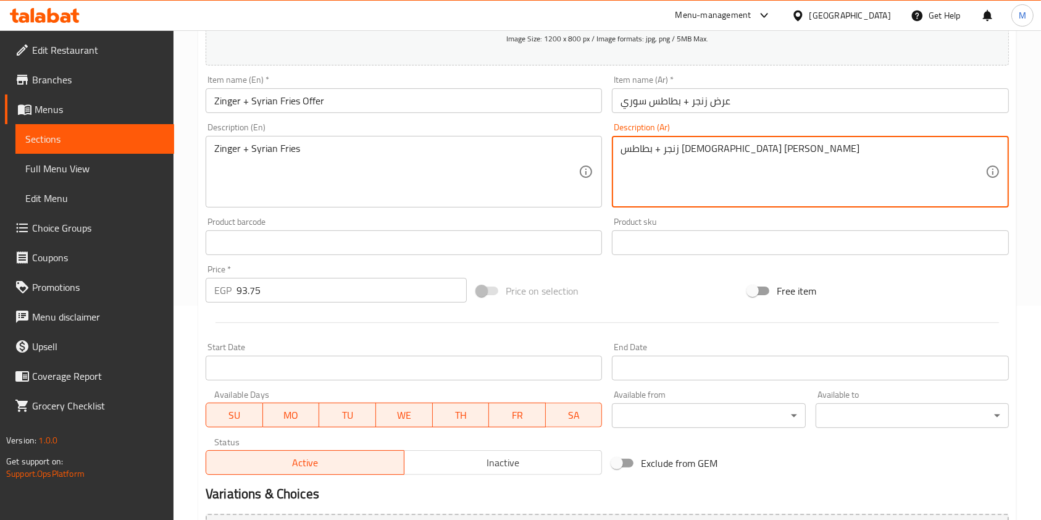
scroll to position [353, 0]
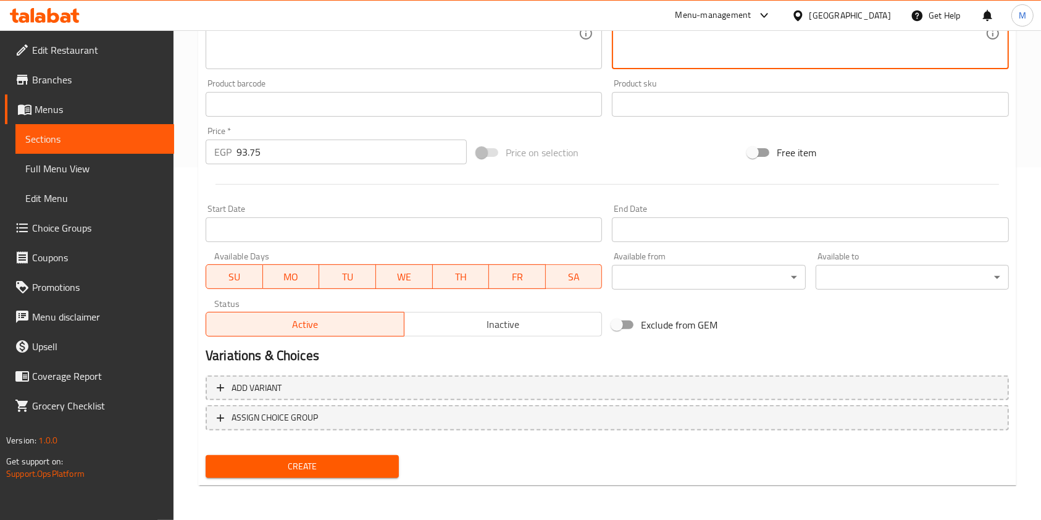
type textarea "زنجر + بطاطس سوري فرايز"
click at [337, 454] on div "Create" at bounding box center [302, 466] width 203 height 33
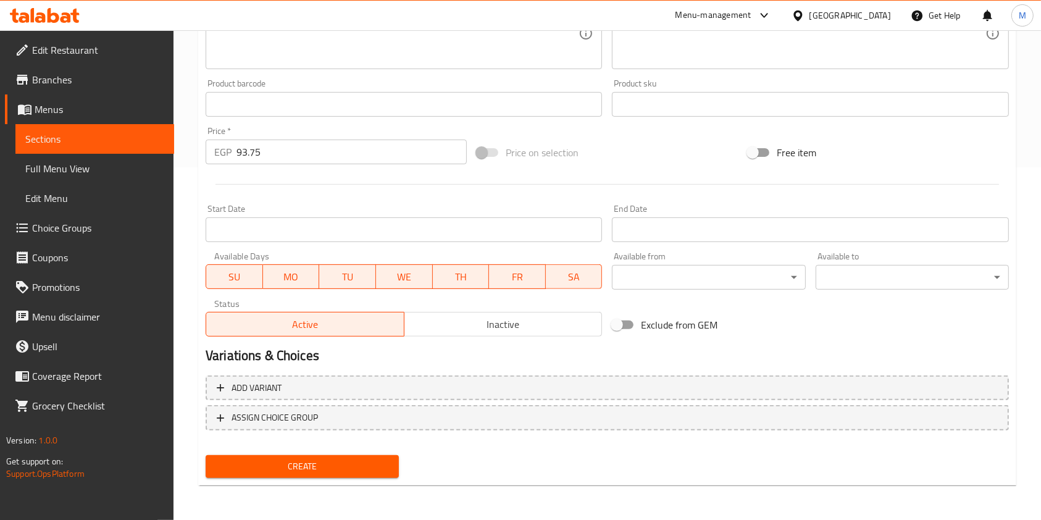
click at [337, 459] on button "Create" at bounding box center [302, 466] width 193 height 23
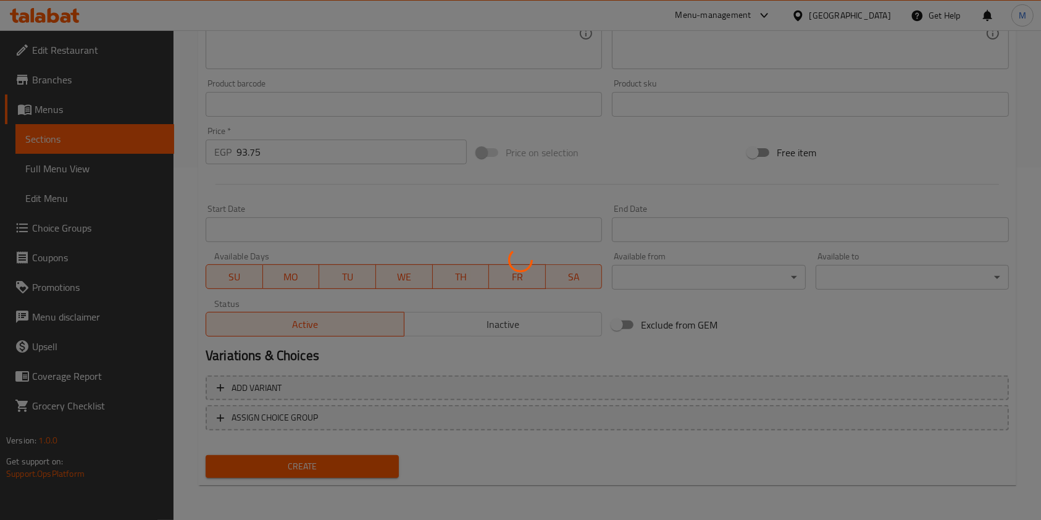
type input "0"
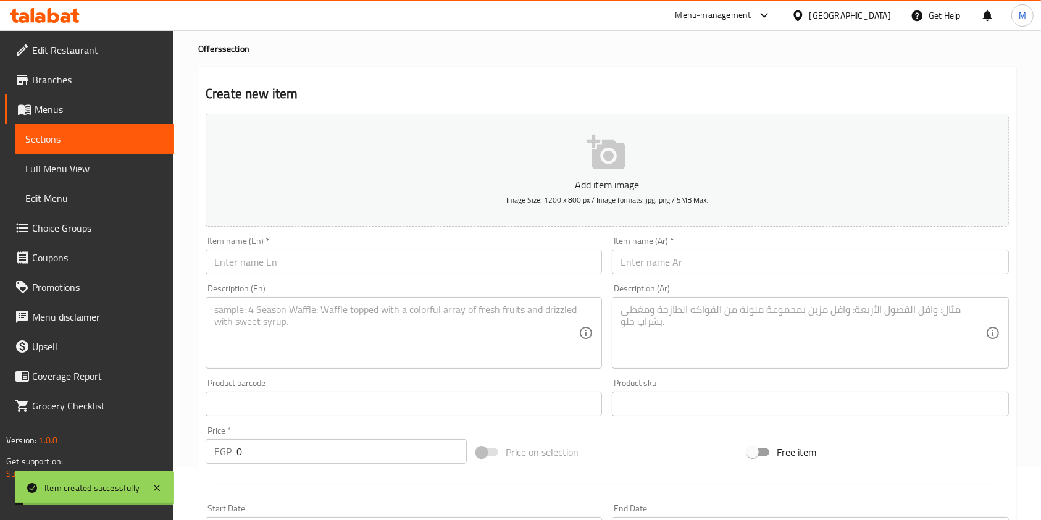
scroll to position [50, 0]
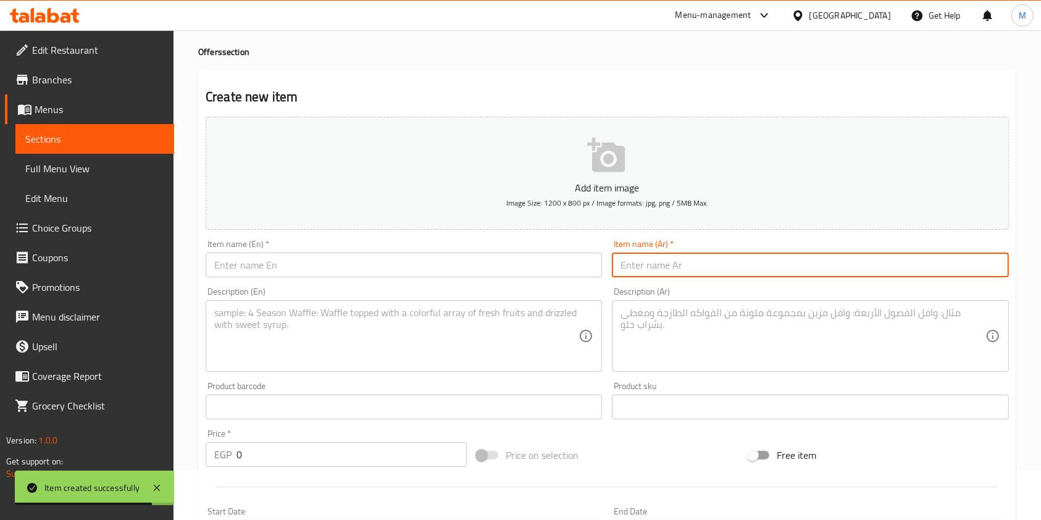
click at [673, 262] on input "text" at bounding box center [810, 265] width 397 height 25
paste input "عرض الريزو"
type input "عرض الريزو"
click at [675, 315] on textarea at bounding box center [803, 336] width 364 height 59
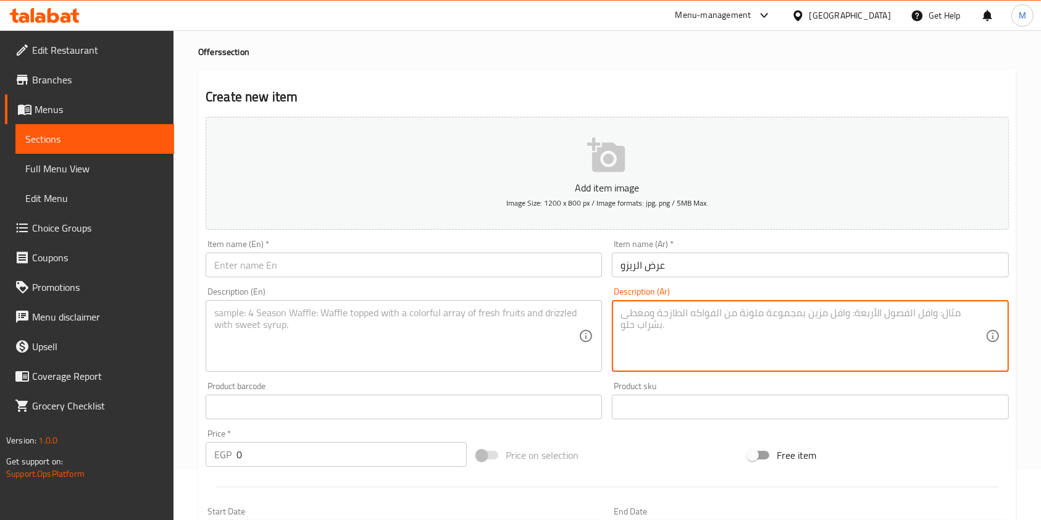
paste textarea "٢ ريزو شيش"
type textarea "٢ ريزو شيش"
click at [497, 327] on textarea at bounding box center [396, 336] width 364 height 59
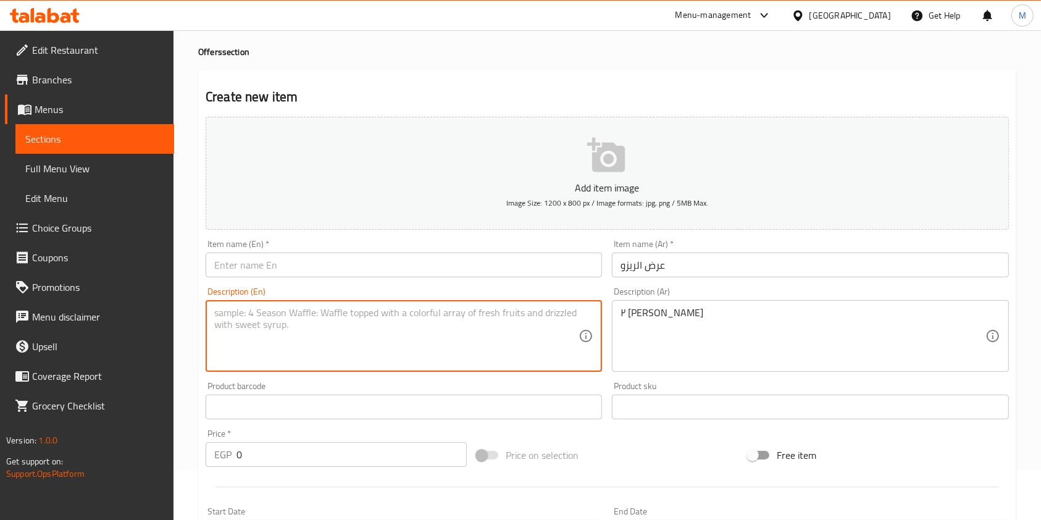
paste textarea "2 [PERSON_NAME]"
type textarea "2 [PERSON_NAME]"
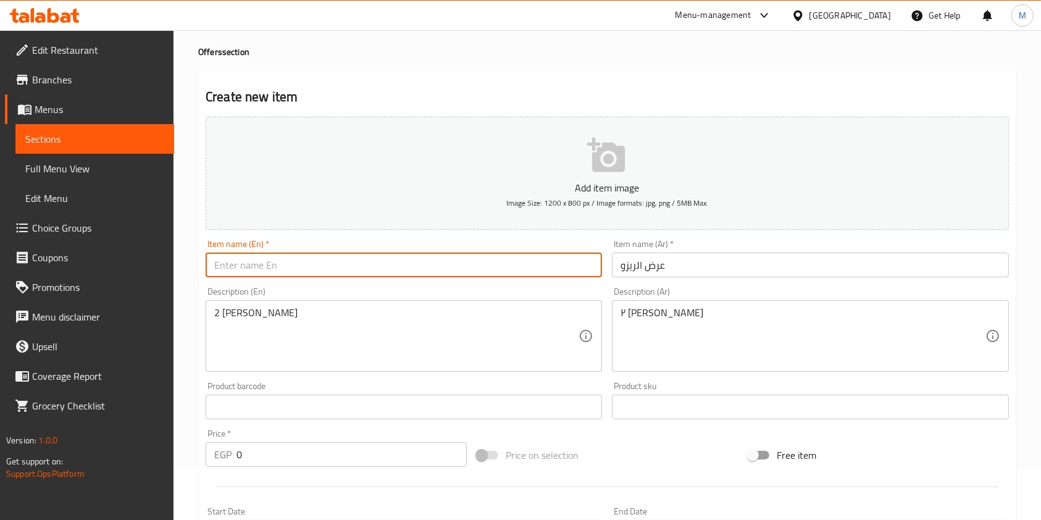
click at [258, 262] on input "text" at bounding box center [404, 265] width 397 height 25
paste input "[PERSON_NAME] Show"
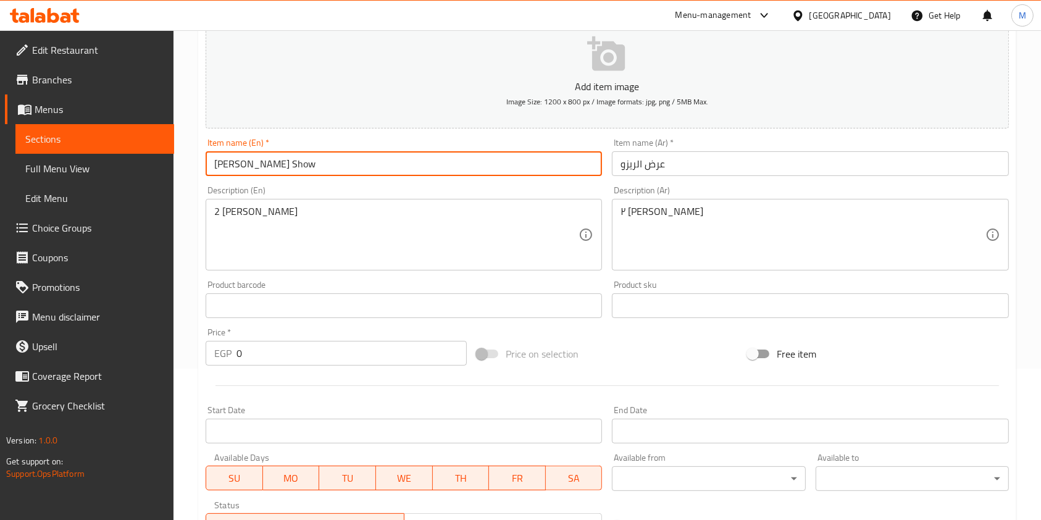
scroll to position [148, 0]
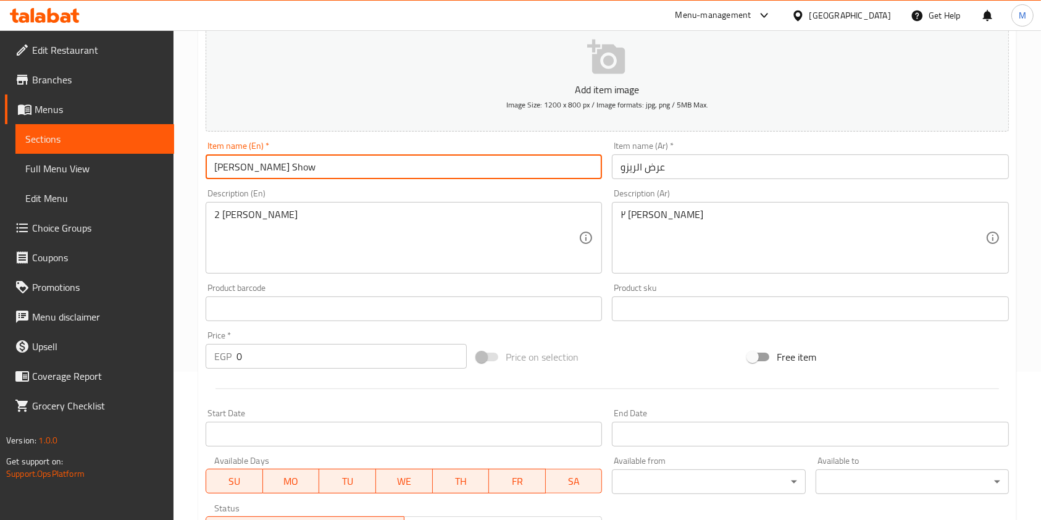
type input "[PERSON_NAME] Show"
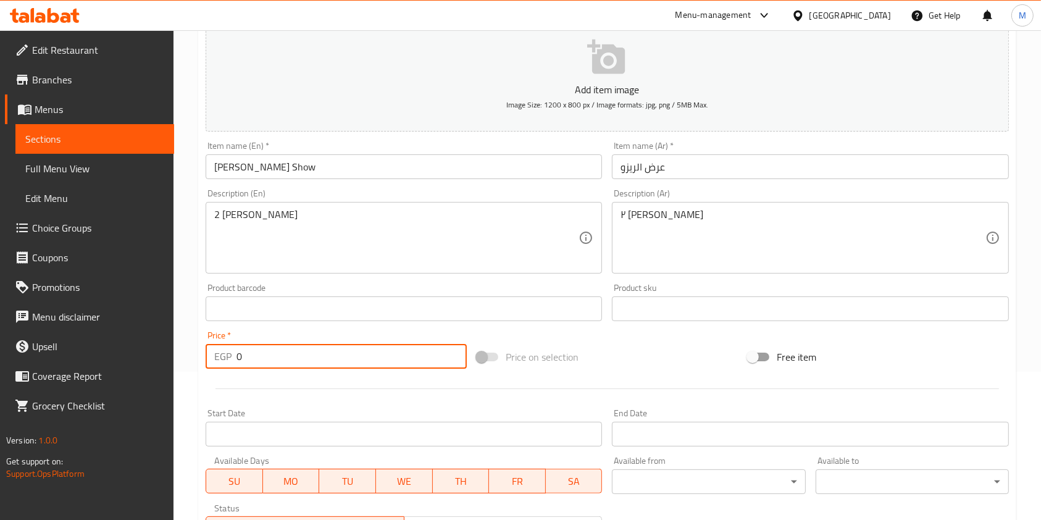
click at [317, 364] on input "0" at bounding box center [352, 356] width 230 height 25
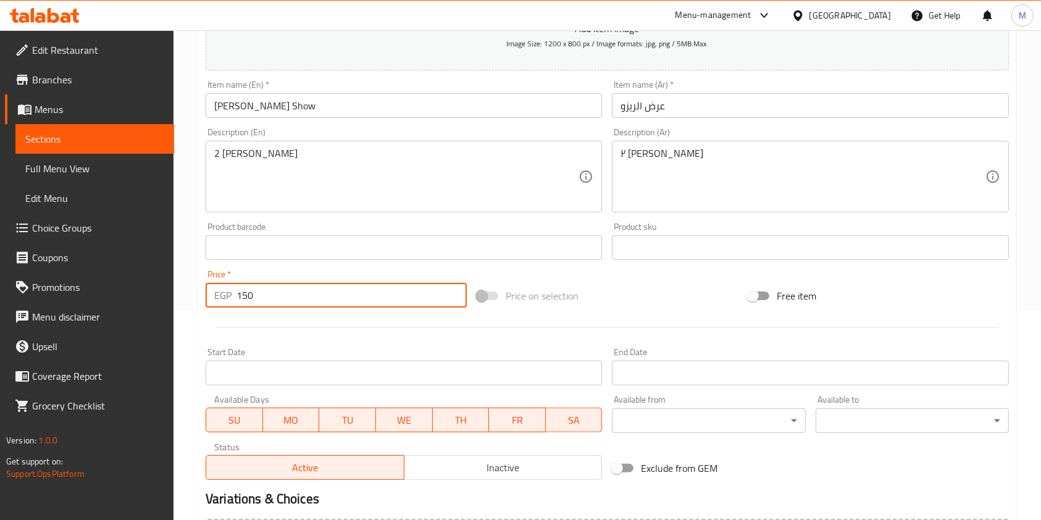
scroll to position [350, 0]
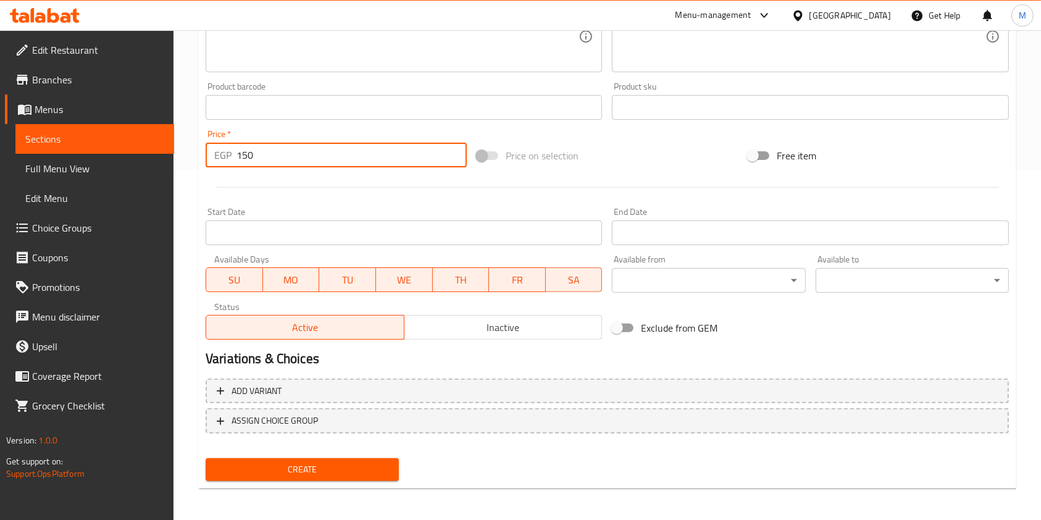
type input "150"
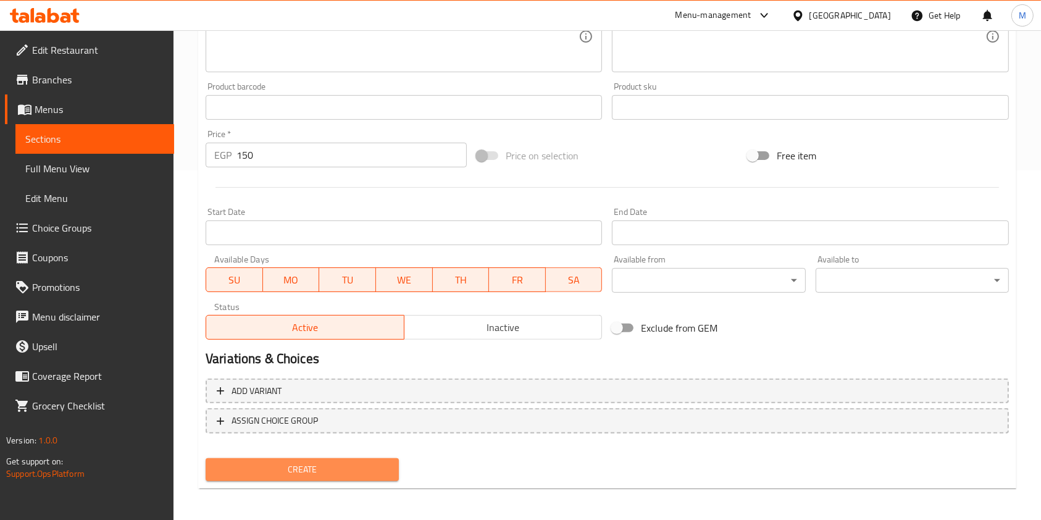
click at [372, 469] on span "Create" at bounding box center [303, 469] width 174 height 15
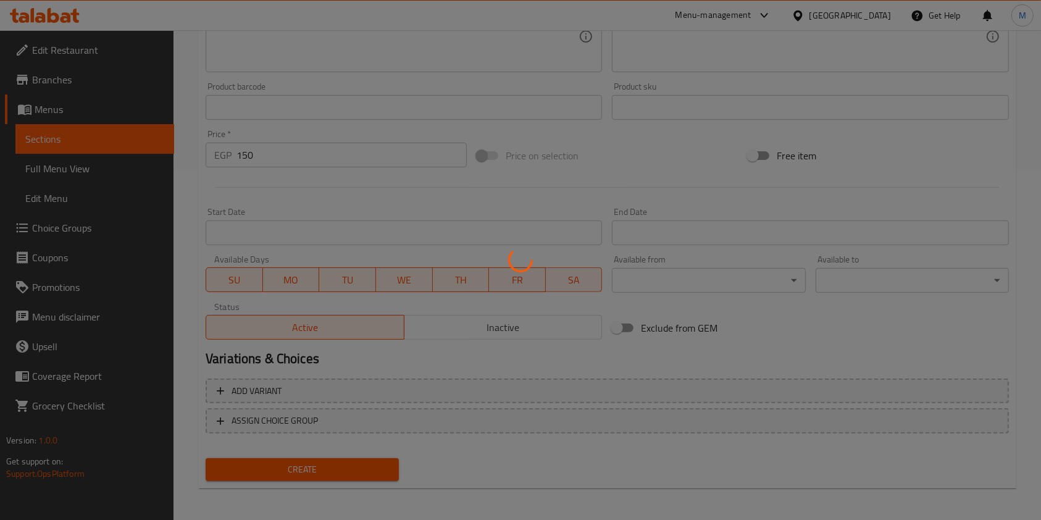
type input "0"
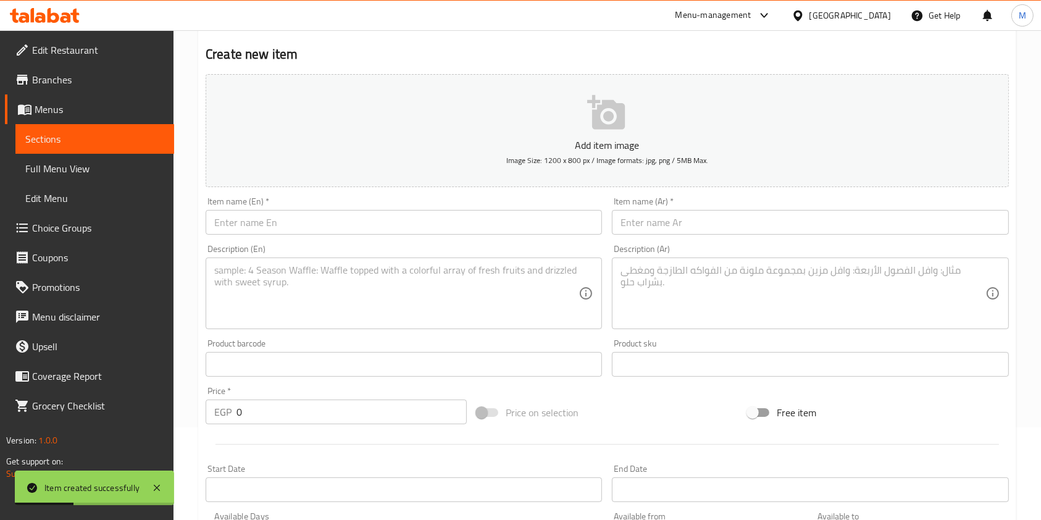
scroll to position [0, 0]
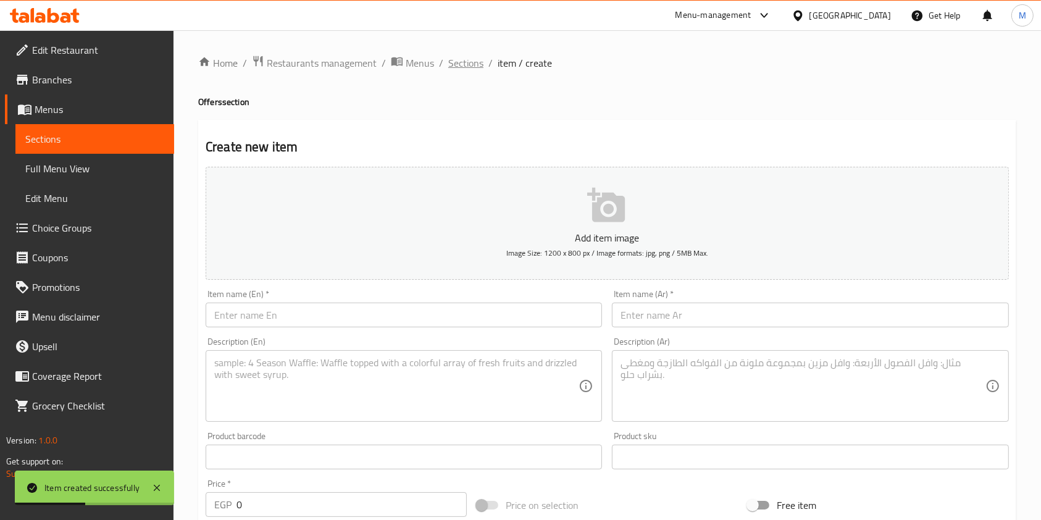
click at [471, 60] on span "Sections" at bounding box center [465, 63] width 35 height 15
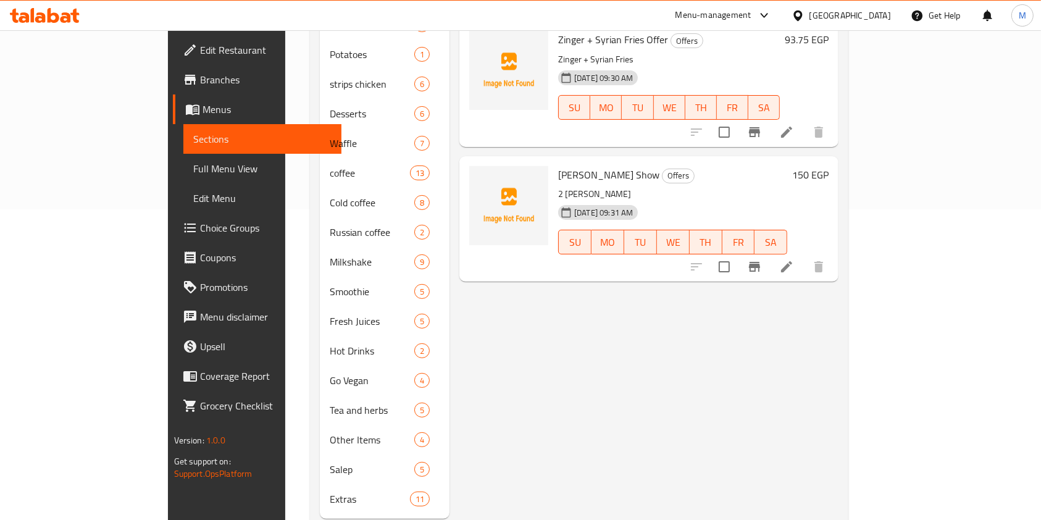
scroll to position [326, 0]
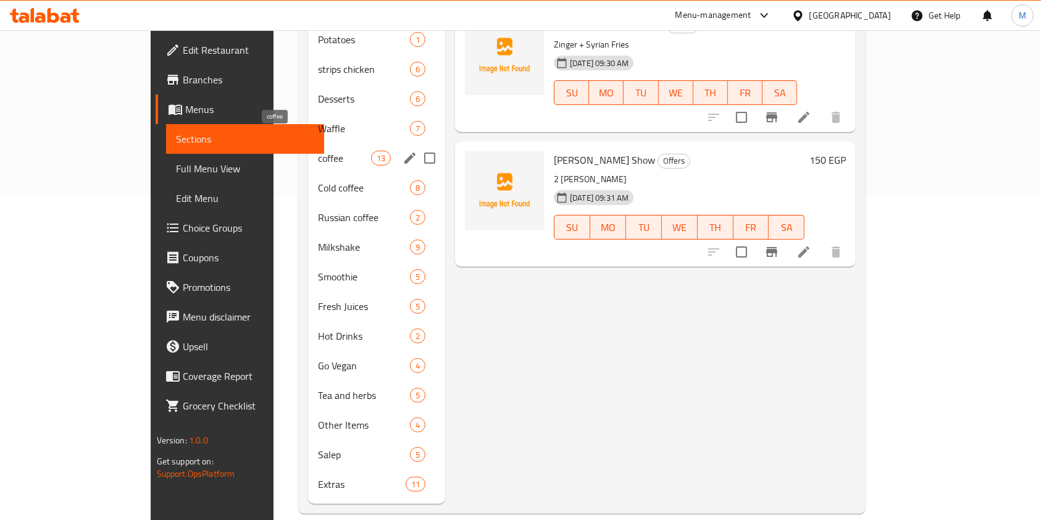
click at [318, 151] on span "coffee" at bounding box center [344, 158] width 53 height 15
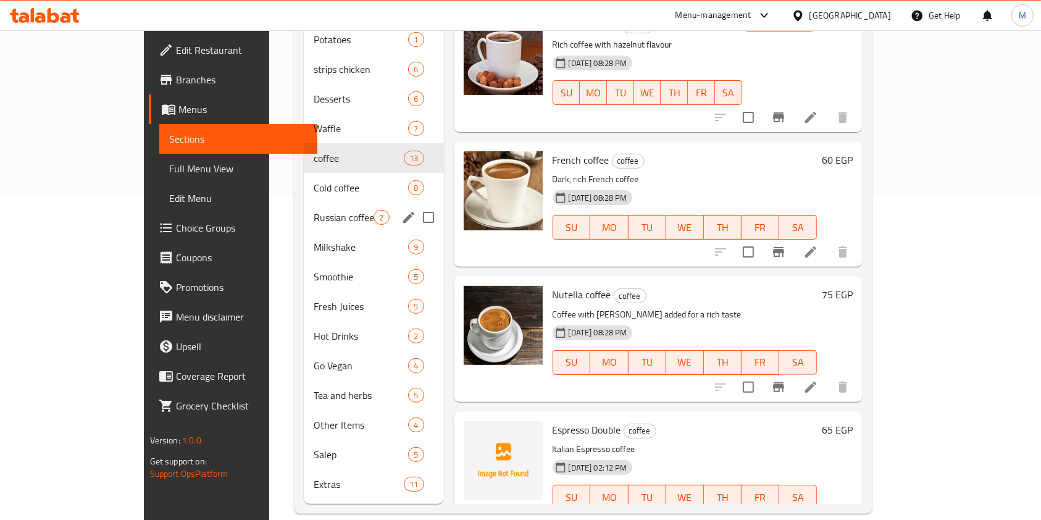
click at [304, 203] on div "Russian coffee 2" at bounding box center [374, 218] width 140 height 30
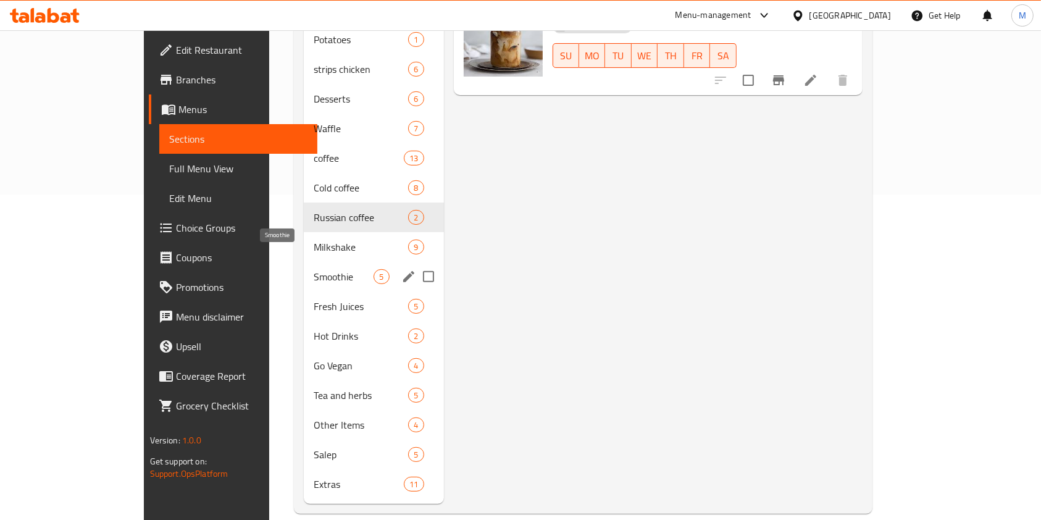
click at [314, 269] on span "Smoothie" at bounding box center [344, 276] width 60 height 15
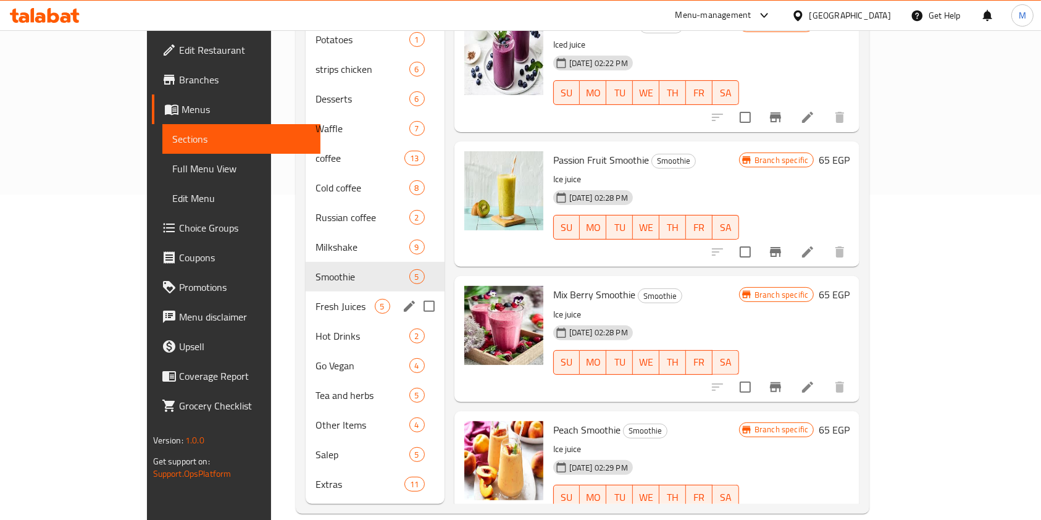
click at [306, 295] on div "Fresh Juices 5" at bounding box center [375, 307] width 138 height 30
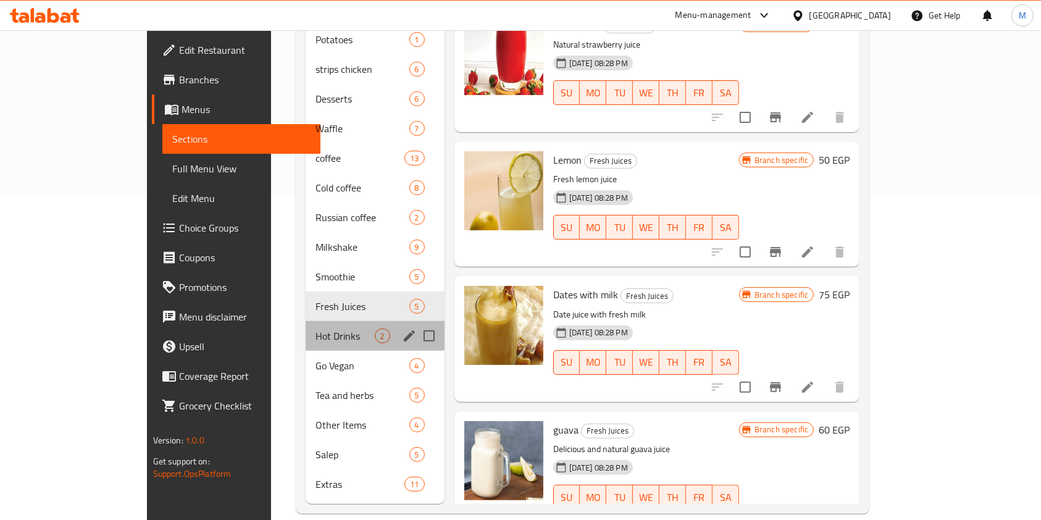
click at [306, 324] on div "Hot Drinks 2" at bounding box center [375, 336] width 138 height 30
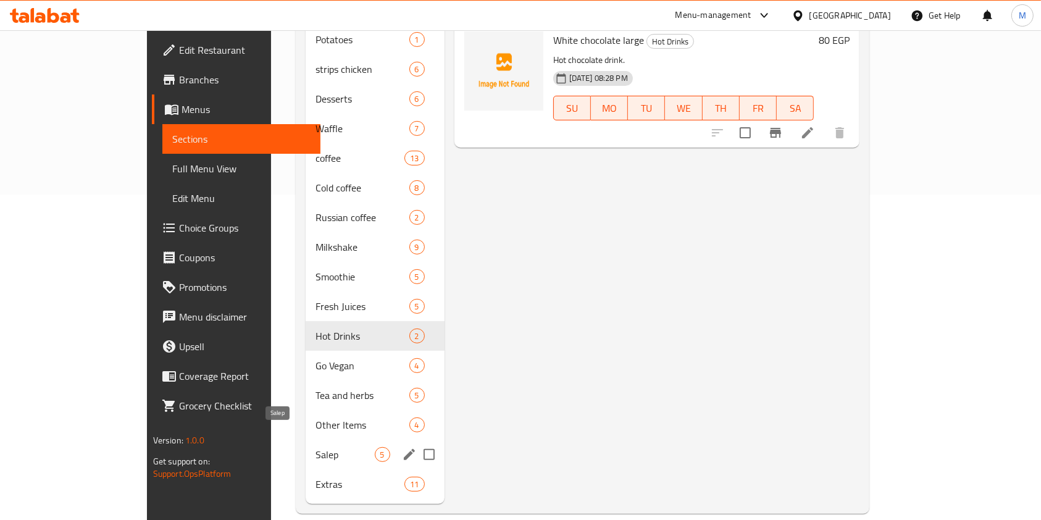
click at [316, 447] on span "Salep" at bounding box center [345, 454] width 59 height 15
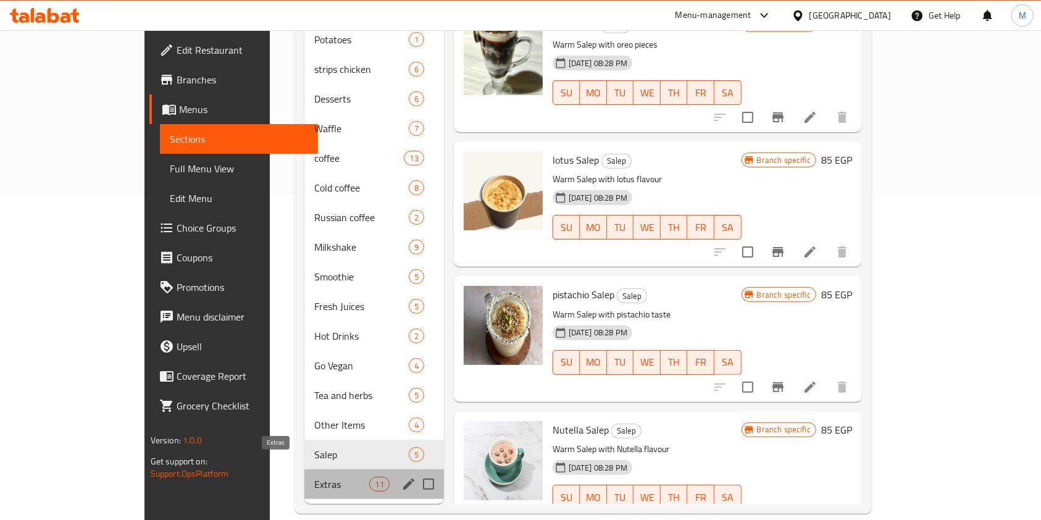
click at [314, 477] on span "Extras" at bounding box center [341, 484] width 55 height 15
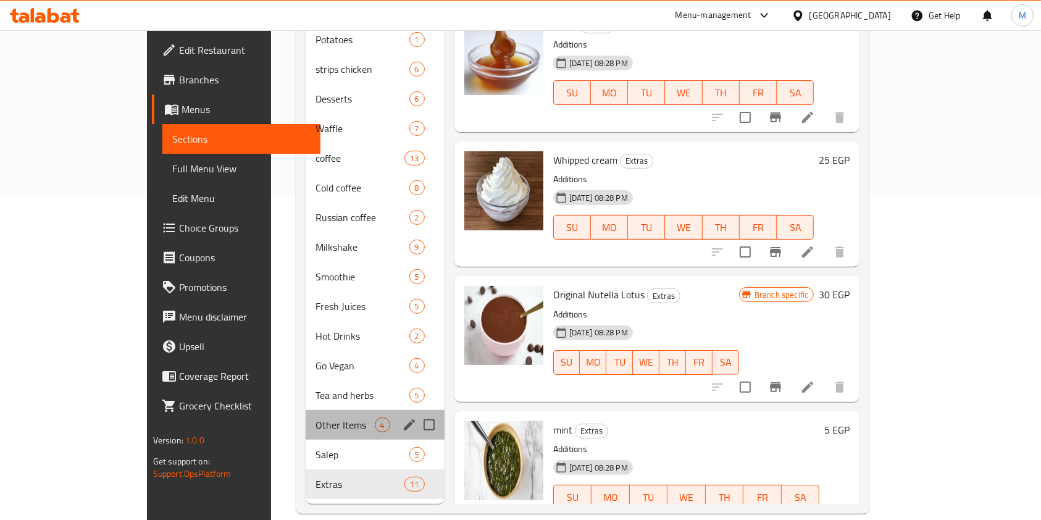
click at [306, 420] on div "Other Items 4" at bounding box center [375, 425] width 138 height 30
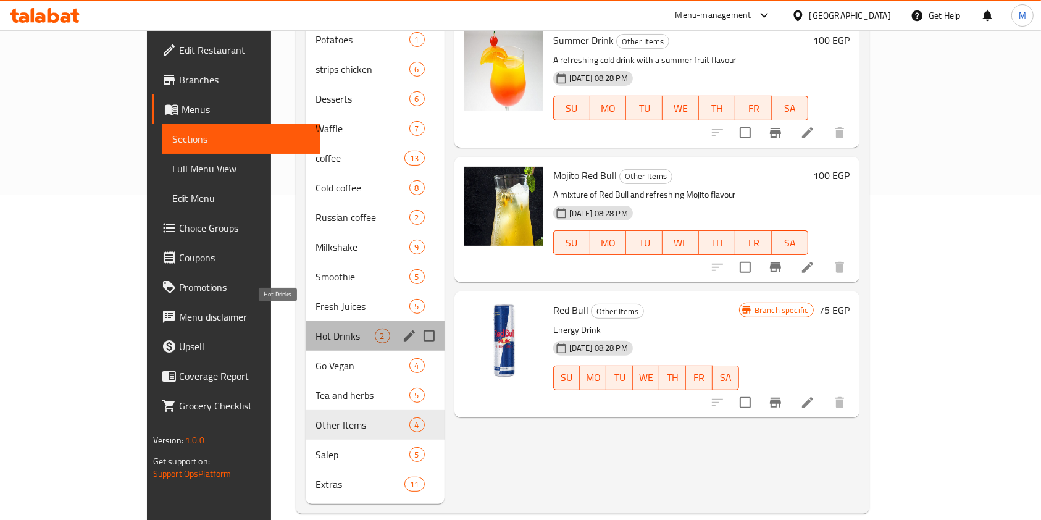
click at [316, 329] on span "Hot Drinks" at bounding box center [345, 336] width 59 height 15
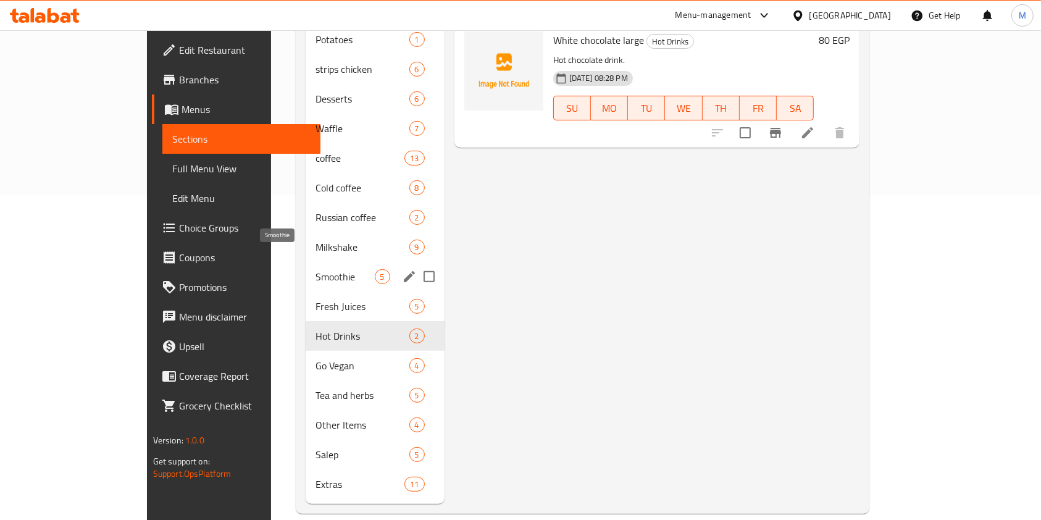
click at [316, 240] on span "Milkshake" at bounding box center [362, 247] width 93 height 15
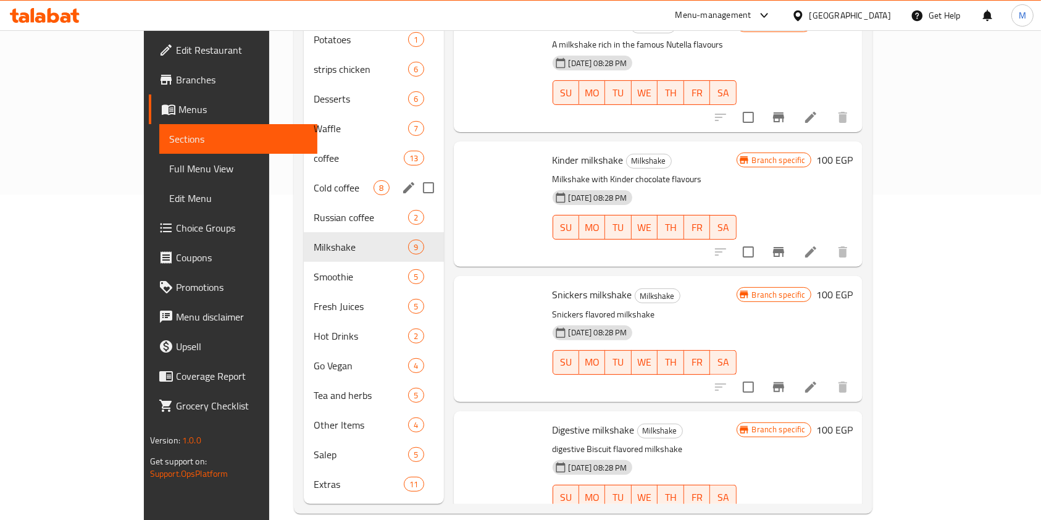
click at [314, 151] on span "coffee" at bounding box center [359, 158] width 90 height 15
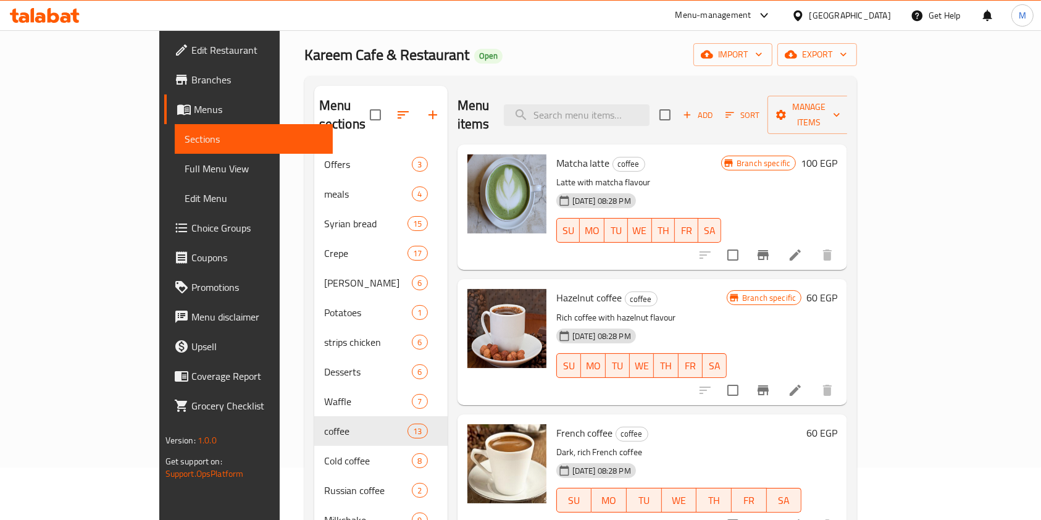
scroll to position [30, 0]
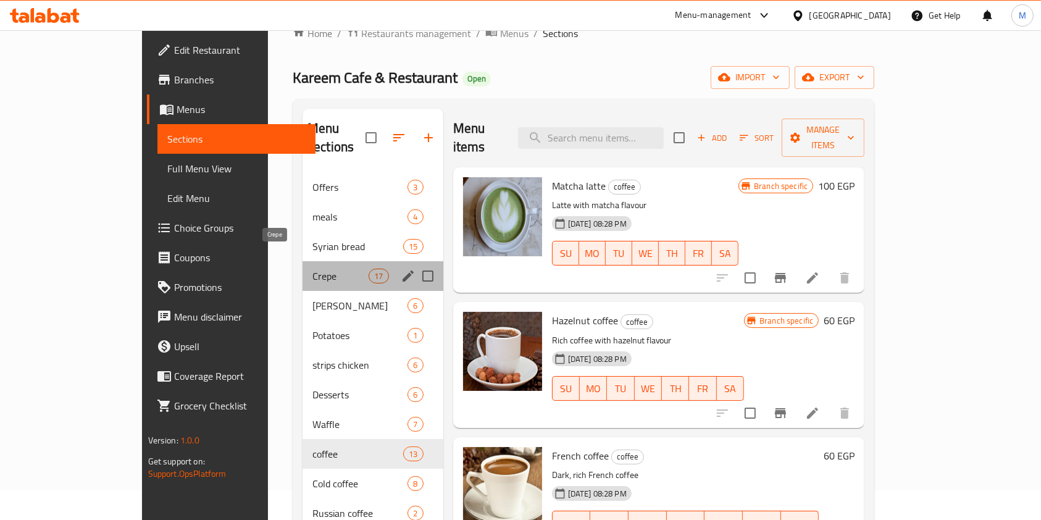
click at [313, 269] on span "Crepe" at bounding box center [341, 276] width 56 height 15
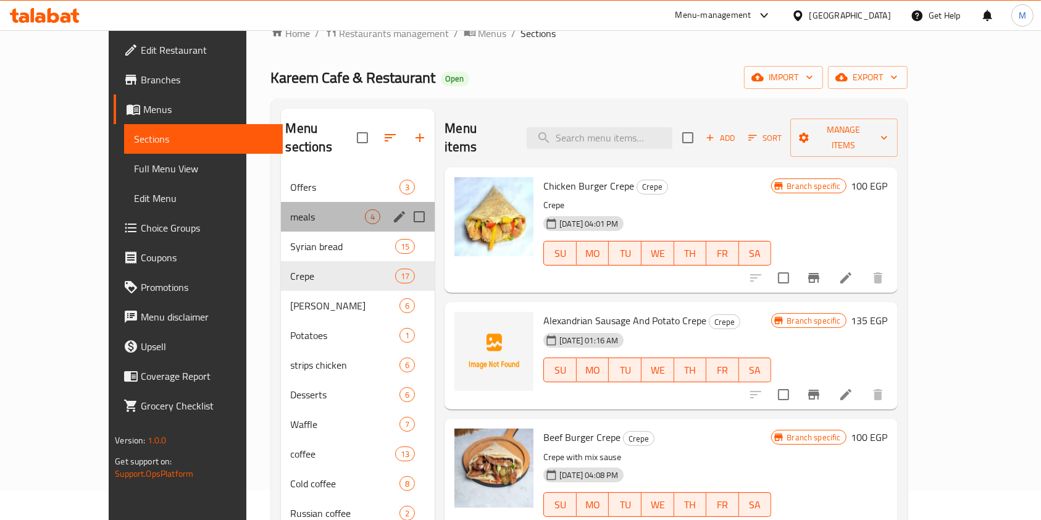
click at [281, 202] on div "meals 4" at bounding box center [358, 217] width 154 height 30
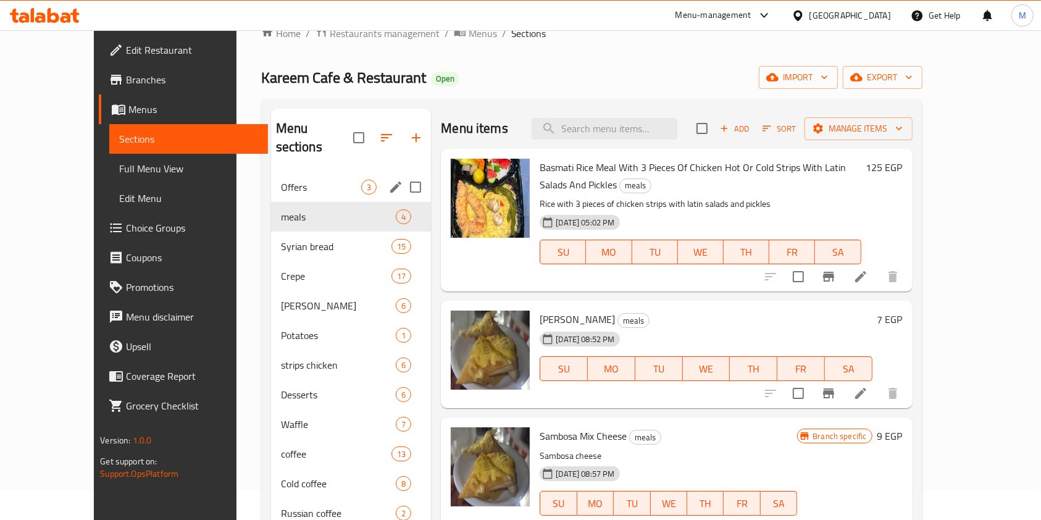
click at [275, 172] on div "Offers 3" at bounding box center [351, 187] width 161 height 30
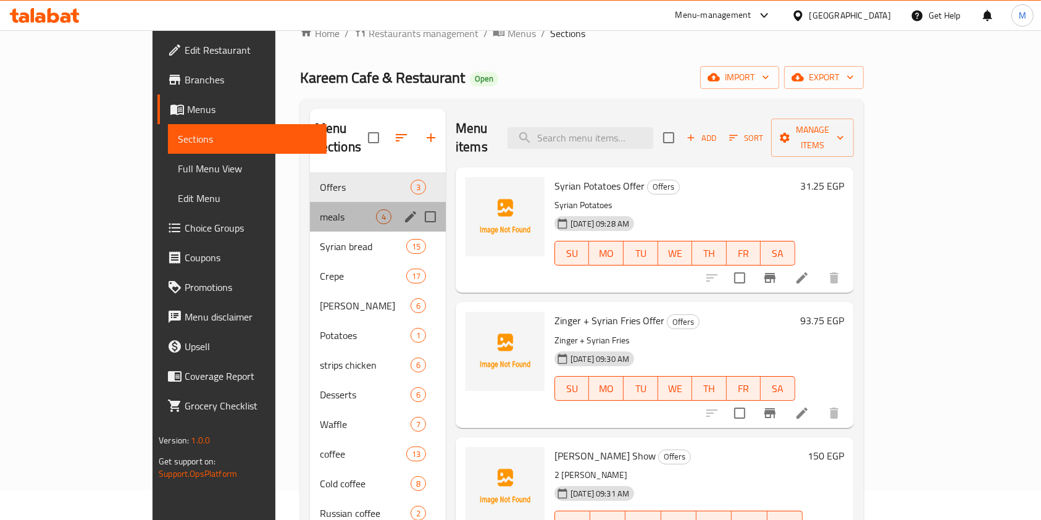
click at [310, 208] on div "meals 4" at bounding box center [378, 217] width 136 height 30
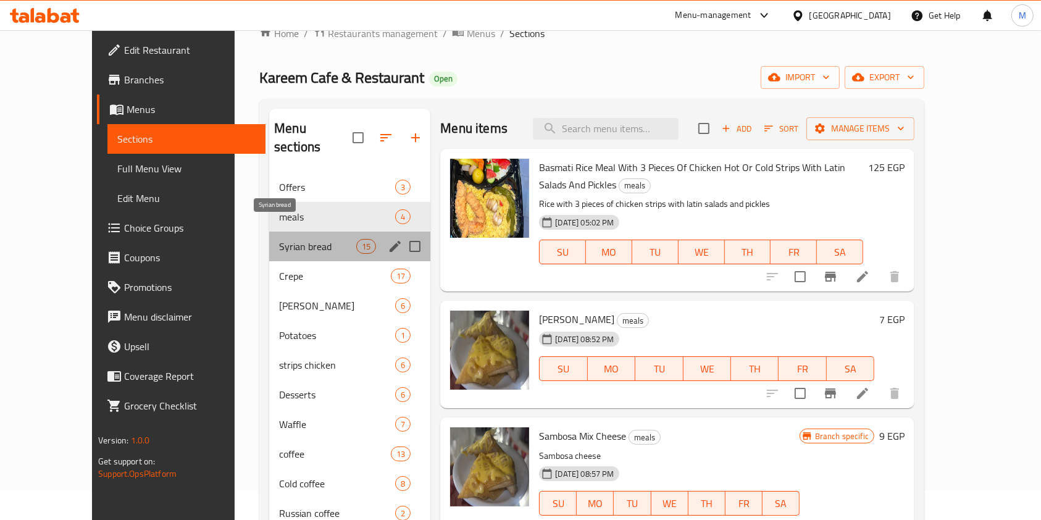
click at [300, 239] on span "Syrian bread" at bounding box center [317, 246] width 77 height 15
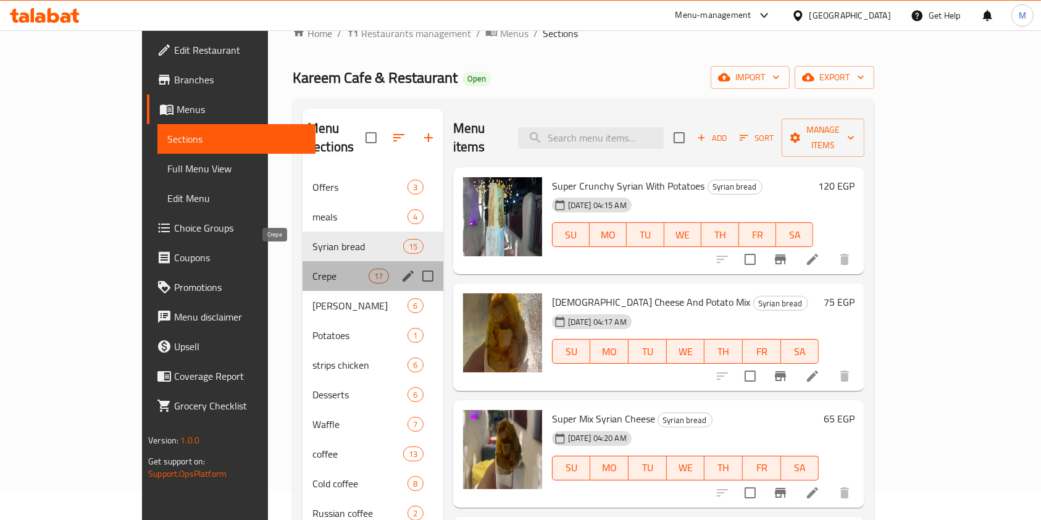
click at [313, 269] on span "Crepe" at bounding box center [341, 276] width 56 height 15
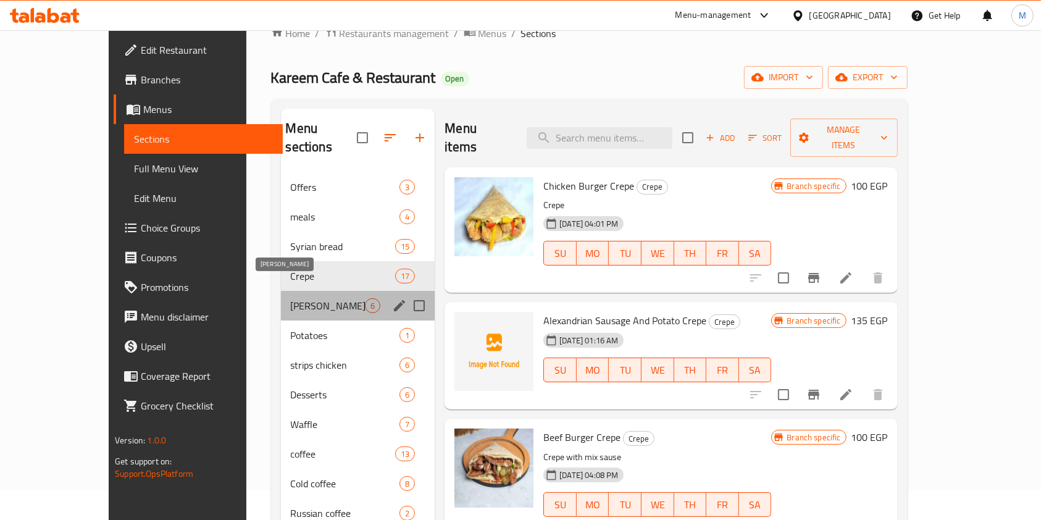
click at [295, 298] on span "[PERSON_NAME]" at bounding box center [328, 305] width 75 height 15
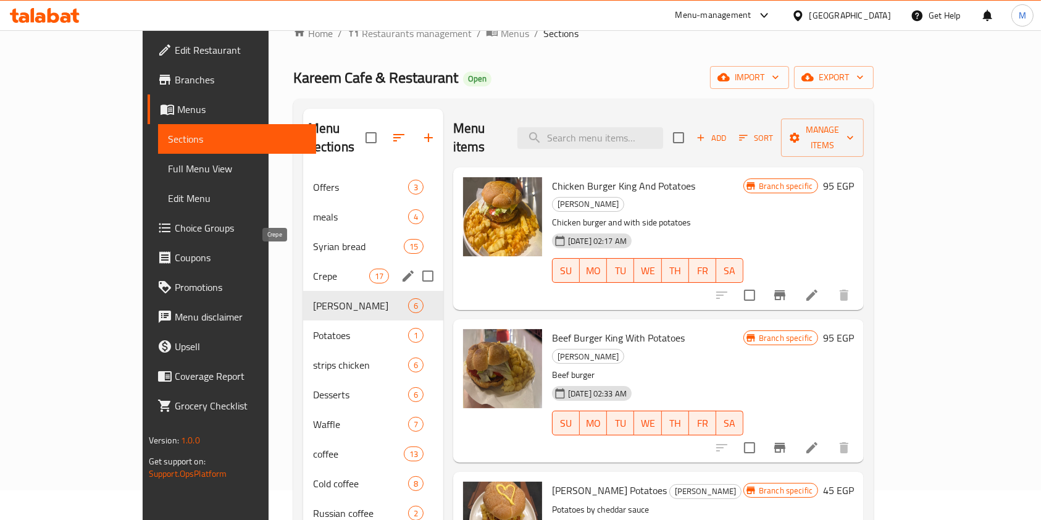
click at [313, 269] on span "Crepe" at bounding box center [341, 276] width 56 height 15
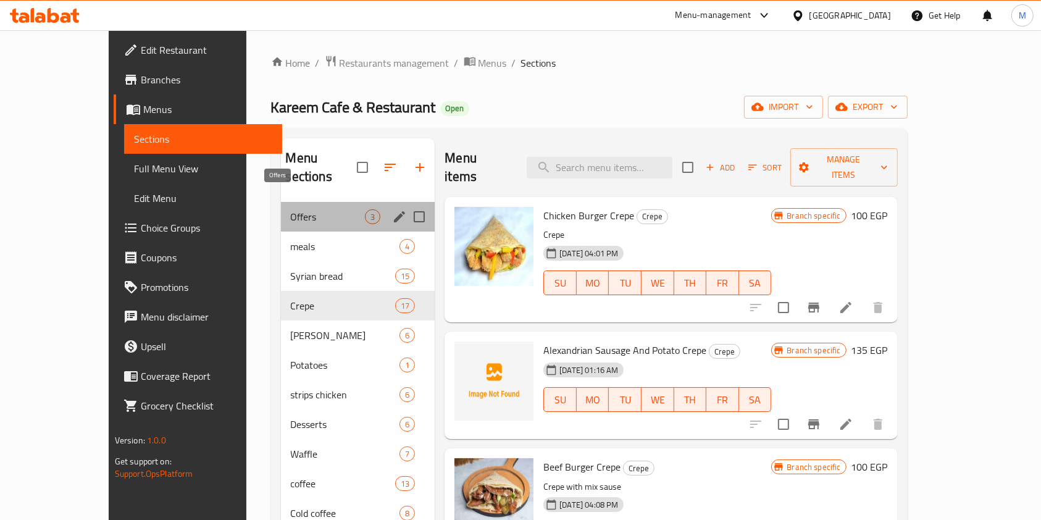
click at [336, 209] on span "Offers" at bounding box center [328, 216] width 75 height 15
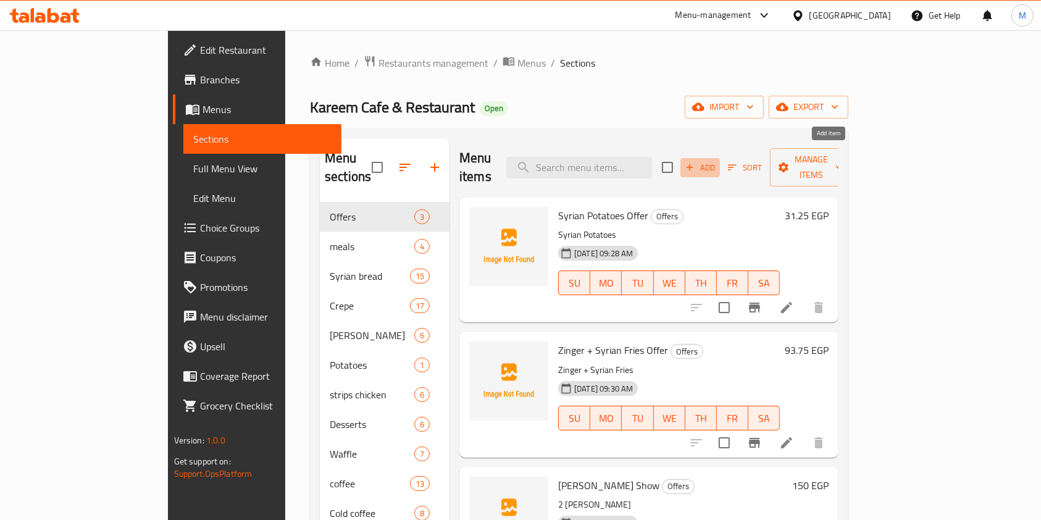
click at [717, 161] on span "Add" at bounding box center [700, 168] width 33 height 14
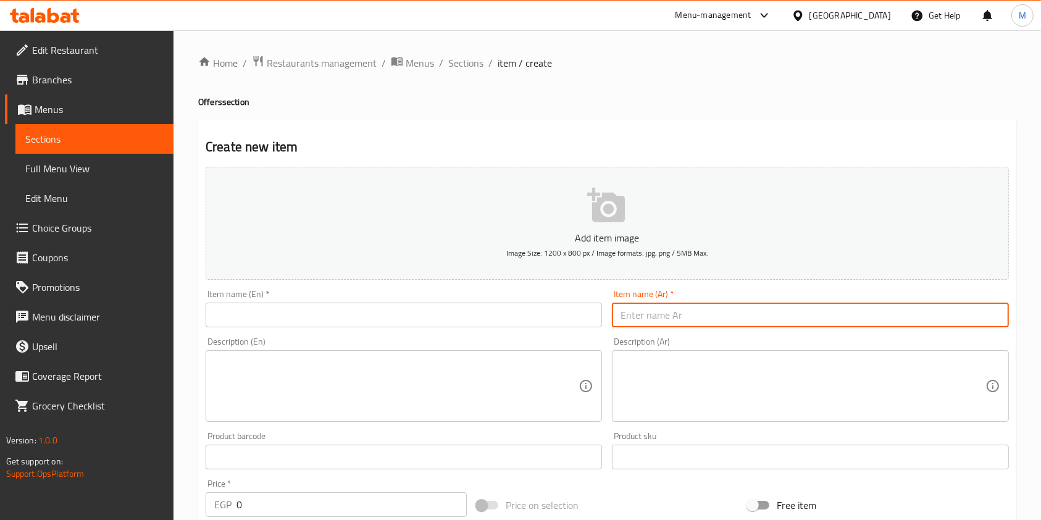
click at [702, 317] on input "text" at bounding box center [810, 315] width 397 height 25
paste input "عرض الكريب"
type input "عرض الكريب"
click at [527, 300] on div "Item name (En)   * Item name (En) *" at bounding box center [404, 309] width 397 height 38
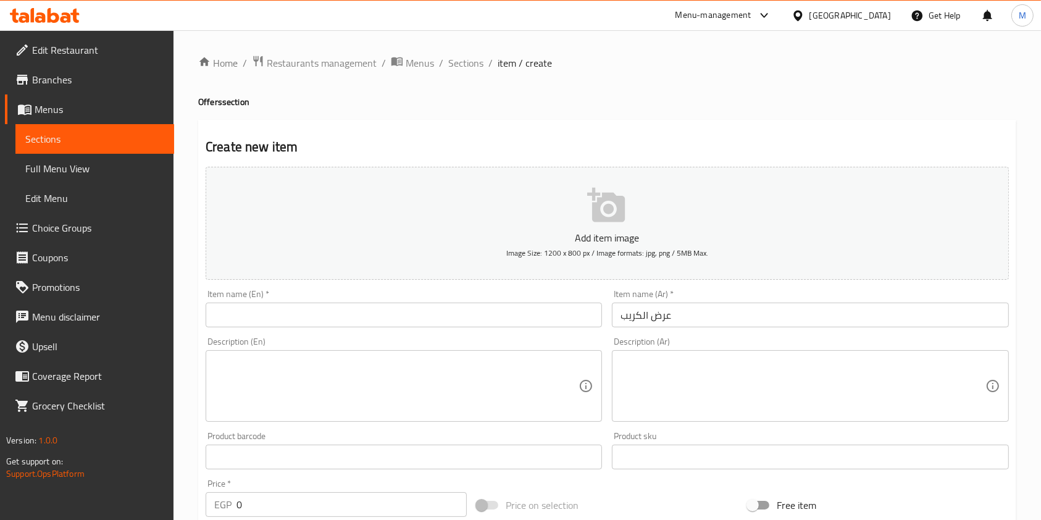
click at [524, 319] on input "text" at bounding box center [404, 315] width 397 height 25
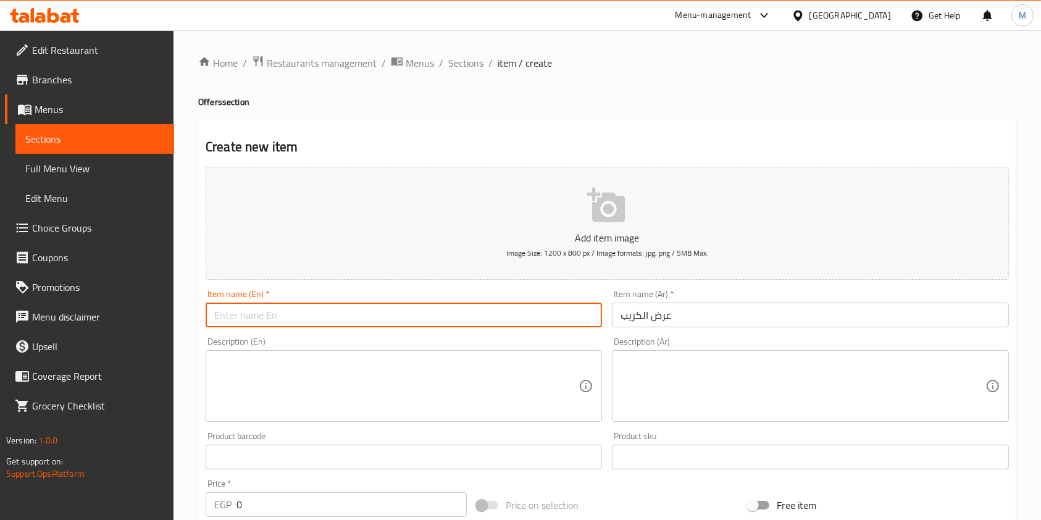
paste input "Crepe Offer"
type input "Crepe Offer"
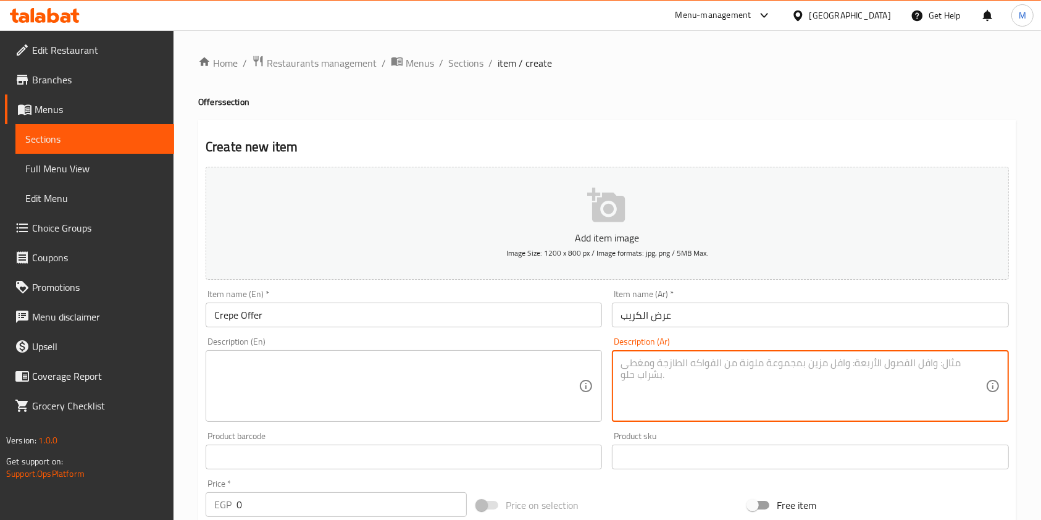
click at [679, 376] on textarea at bounding box center [803, 386] width 364 height 59
paste textarea "كريب ( من اختيارك ) + صن شاين"
type textarea "كريب ( من اختيارك ) + صن شاين"
click at [458, 392] on textarea at bounding box center [396, 386] width 364 height 59
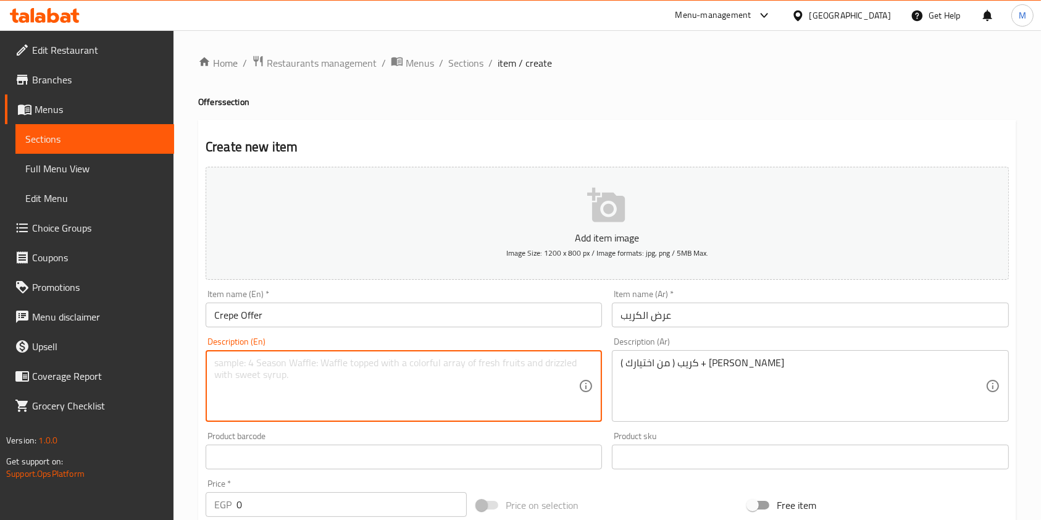
paste textarea "Crepe (of your choice) + Sunshine"
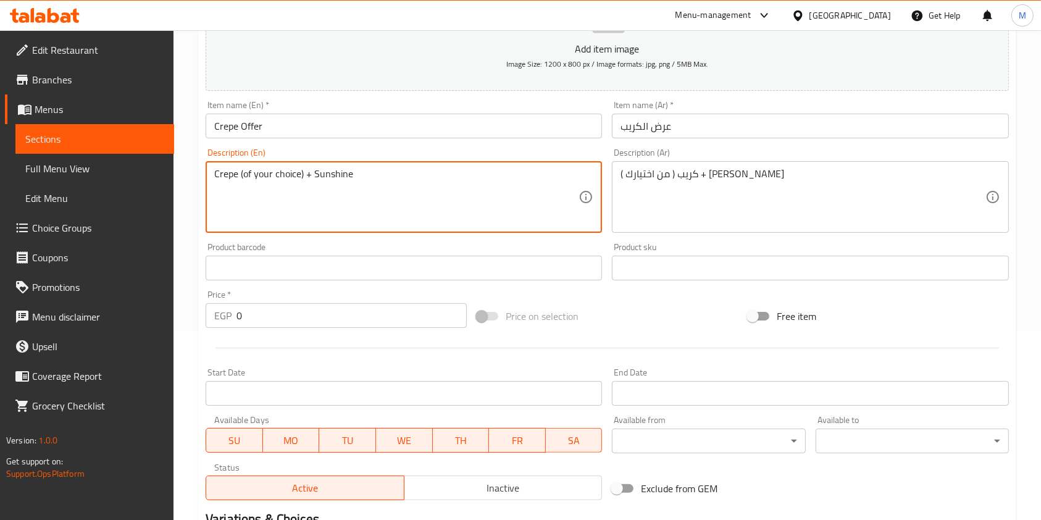
scroll to position [192, 0]
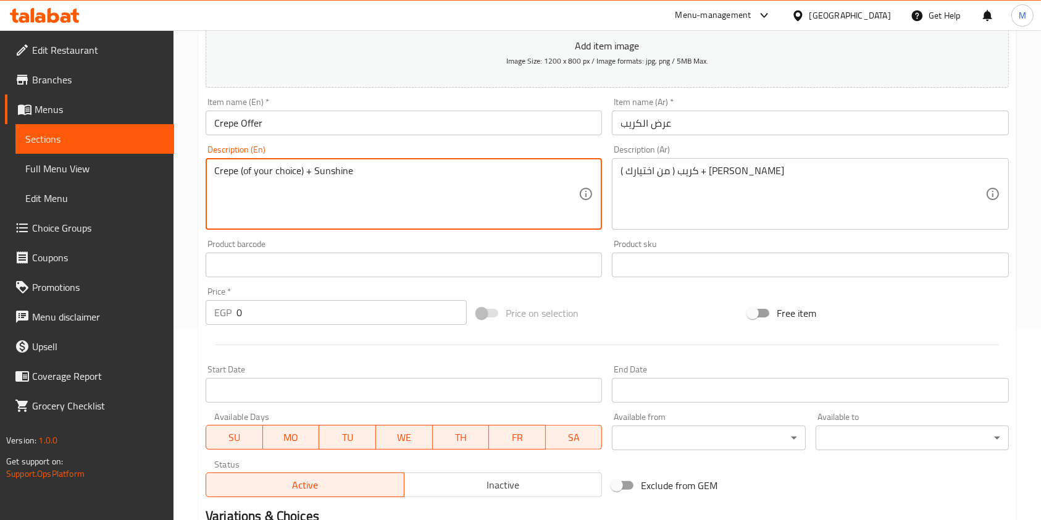
type textarea "Crepe (of your choice) + Sunshine"
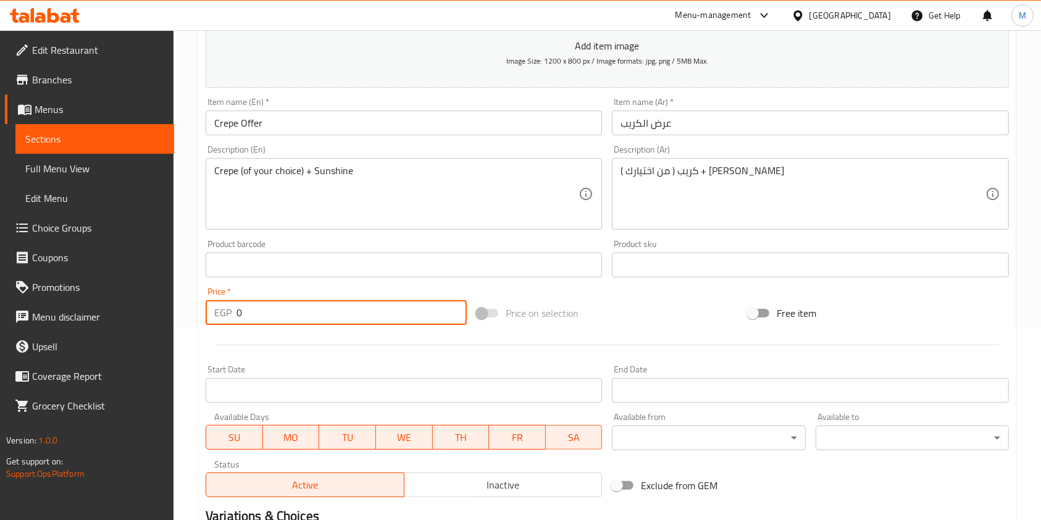
click at [306, 319] on input "0" at bounding box center [352, 312] width 230 height 25
click at [304, 317] on input "0" at bounding box center [352, 312] width 230 height 25
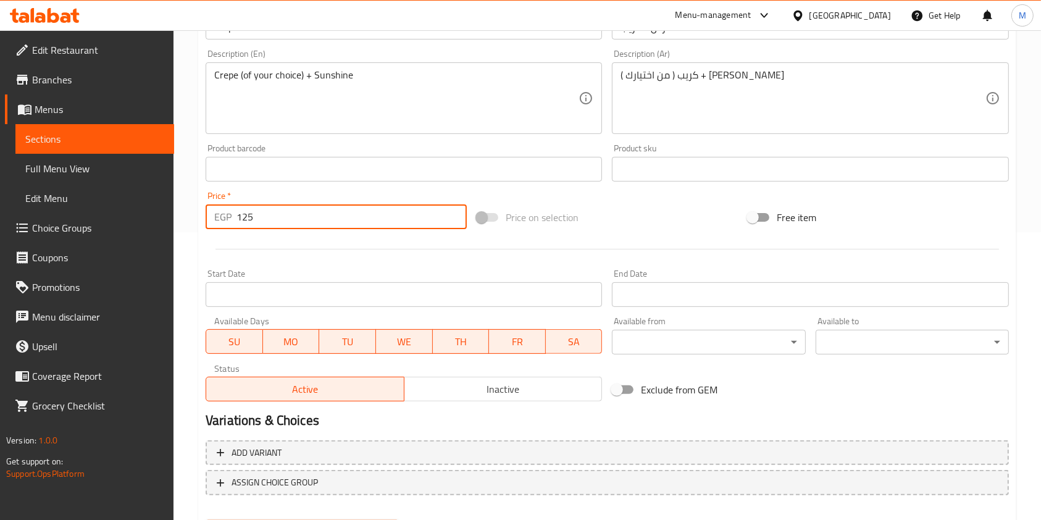
scroll to position [353, 0]
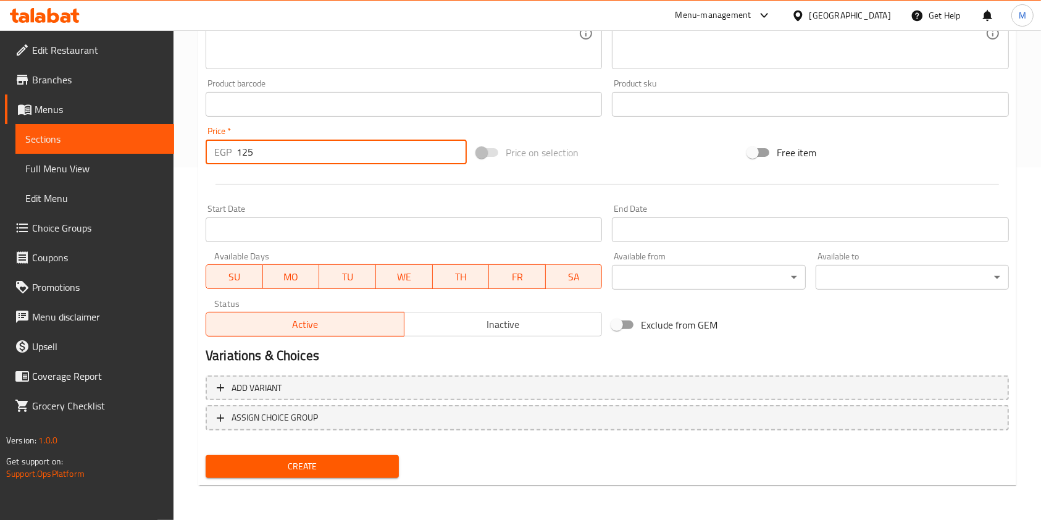
type input "125"
click at [393, 468] on button "Create" at bounding box center [302, 466] width 193 height 23
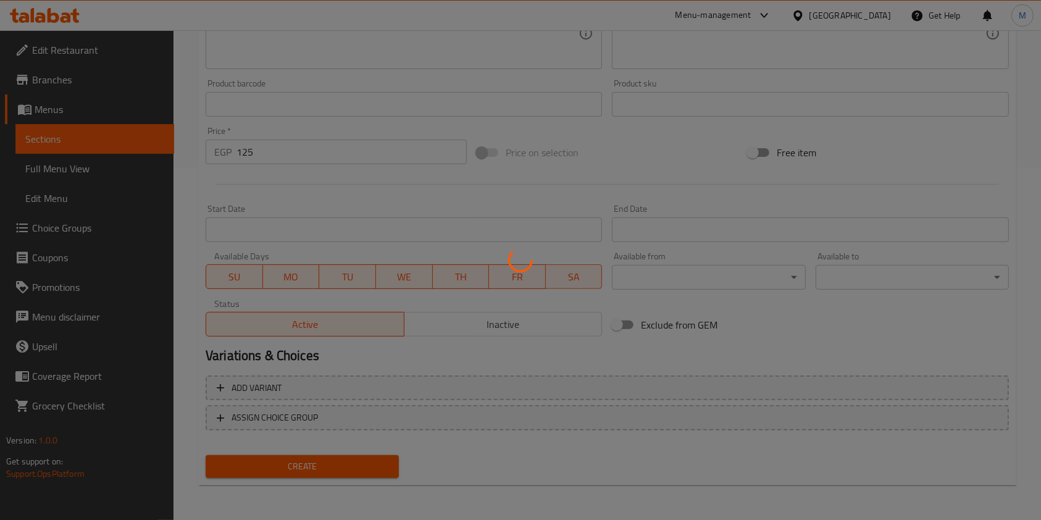
type input "0"
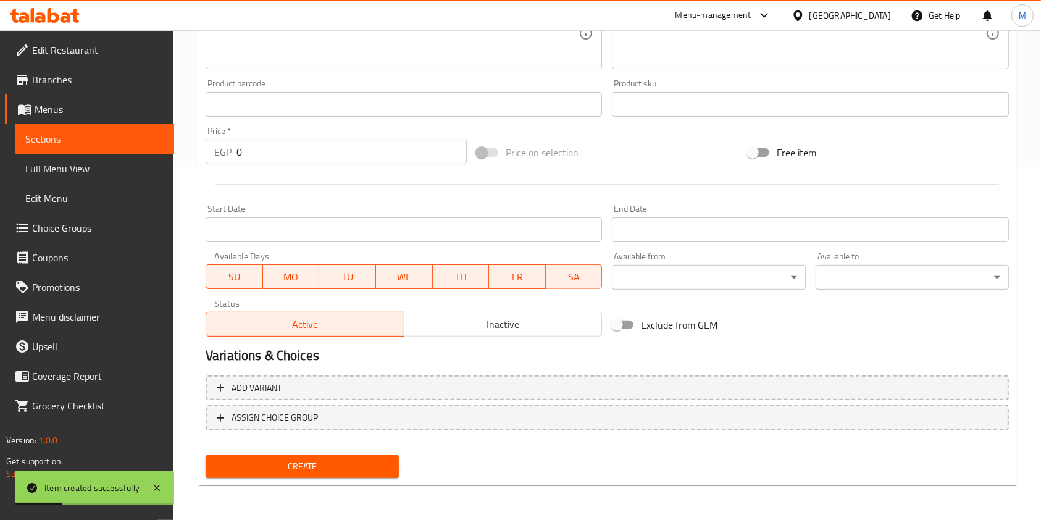
scroll to position [0, 0]
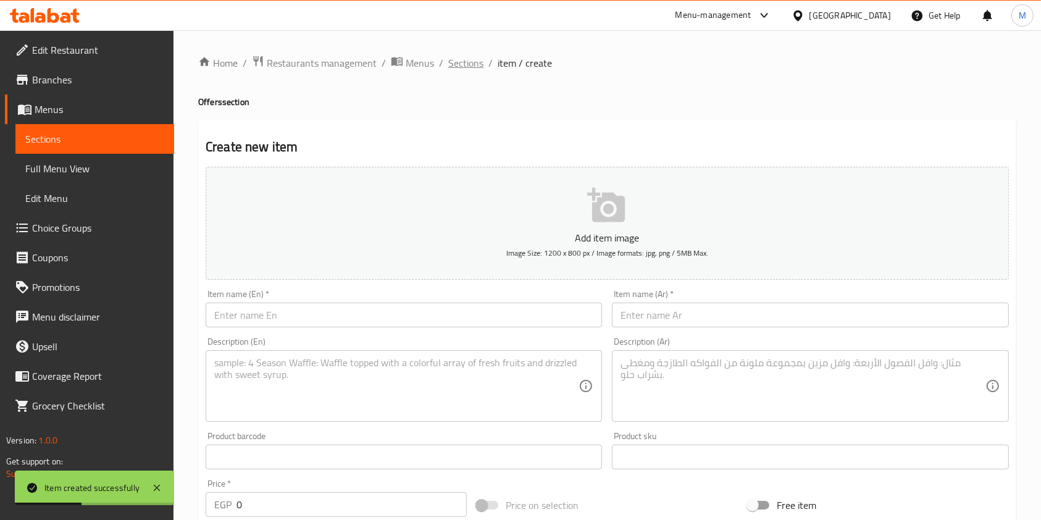
click at [477, 68] on span "Sections" at bounding box center [465, 63] width 35 height 15
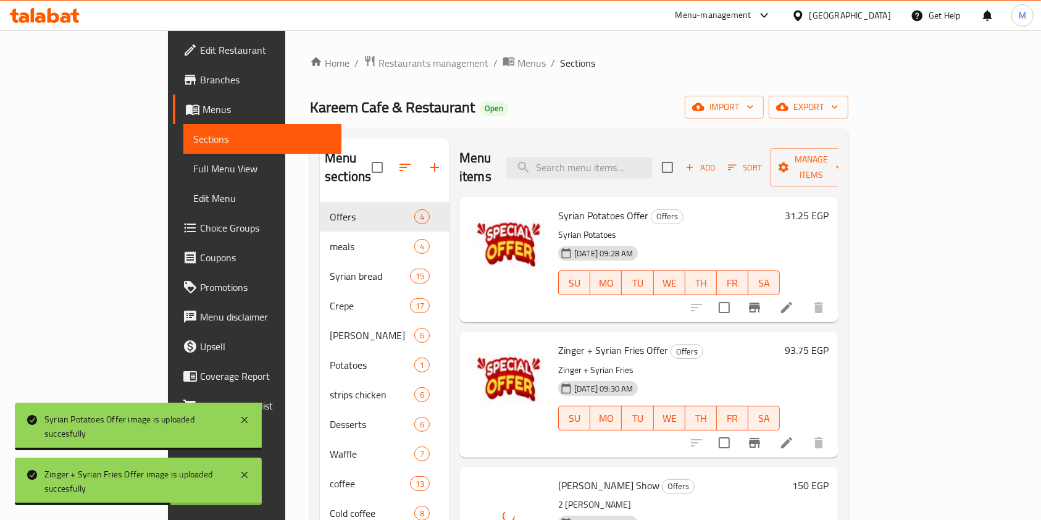
scroll to position [5, 0]
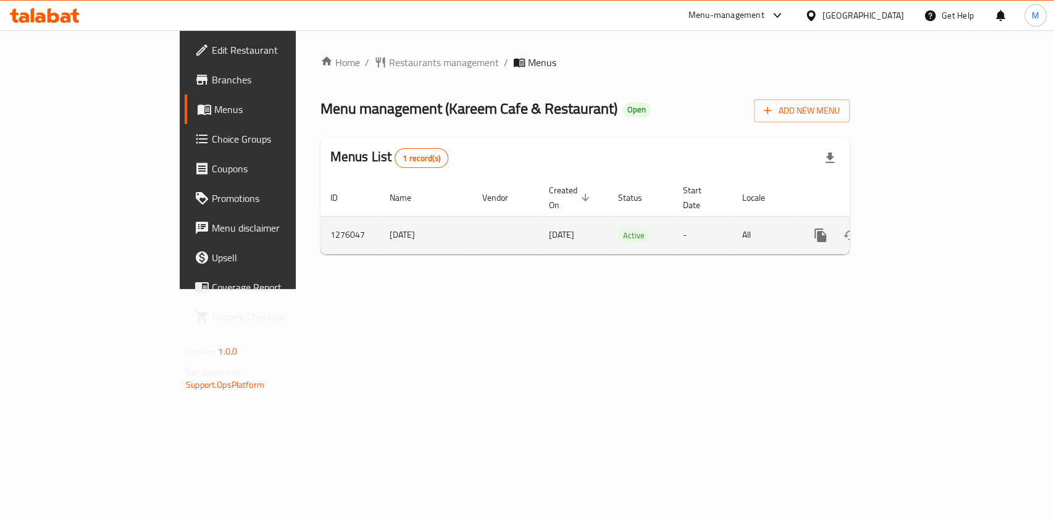
click at [917, 228] on icon "enhanced table" at bounding box center [909, 235] width 15 height 15
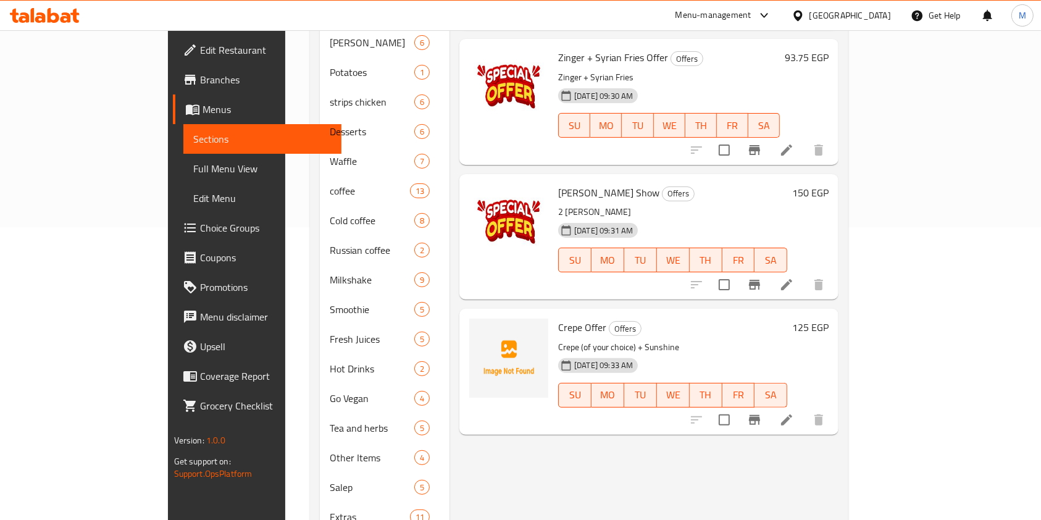
scroll to position [285, 0]
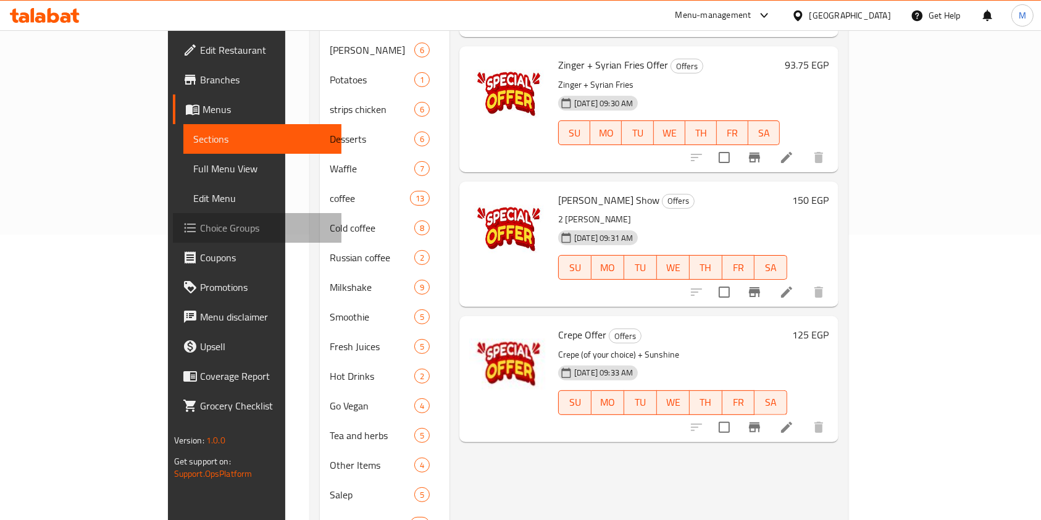
click at [173, 240] on link "Choice Groups" at bounding box center [257, 228] width 169 height 30
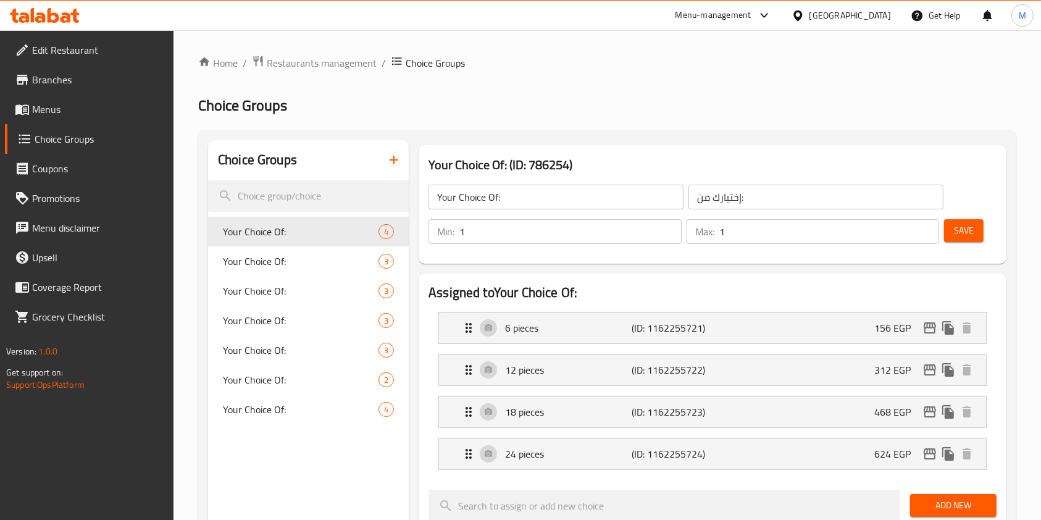
click at [391, 163] on icon "button" at bounding box center [394, 160] width 15 height 15
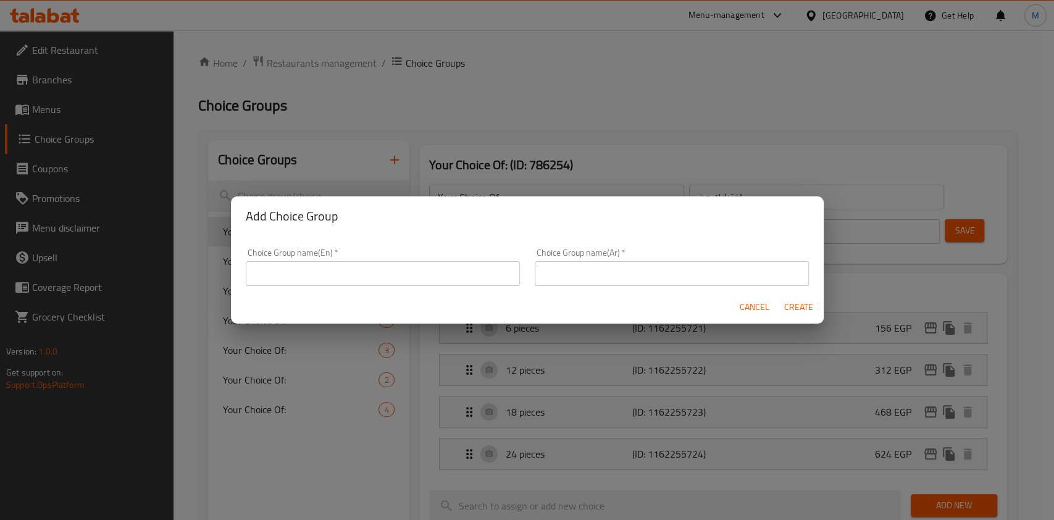
click at [405, 290] on div "Choice Group name(En)   * Choice Group name(En) *" at bounding box center [382, 267] width 289 height 53
click at [405, 278] on input "text" at bounding box center [383, 273] width 274 height 25
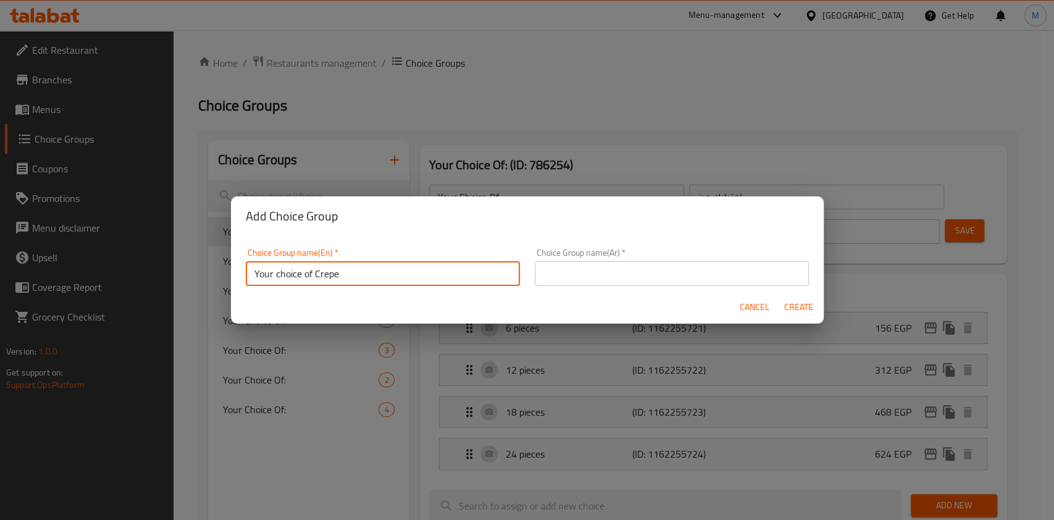
type input "Your choice of Crepe"
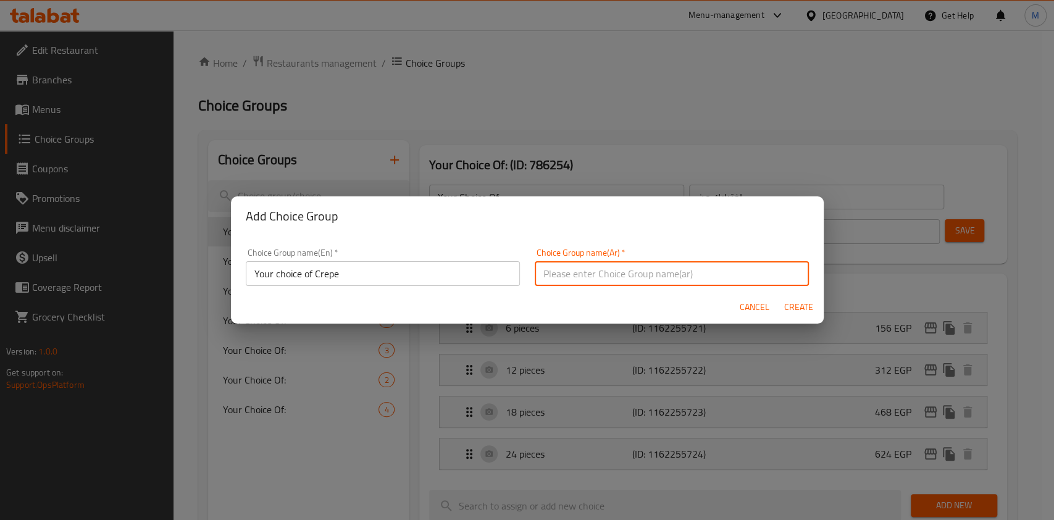
click at [720, 274] on input "text" at bounding box center [672, 273] width 274 height 25
type input "اختيارك من الكريب"
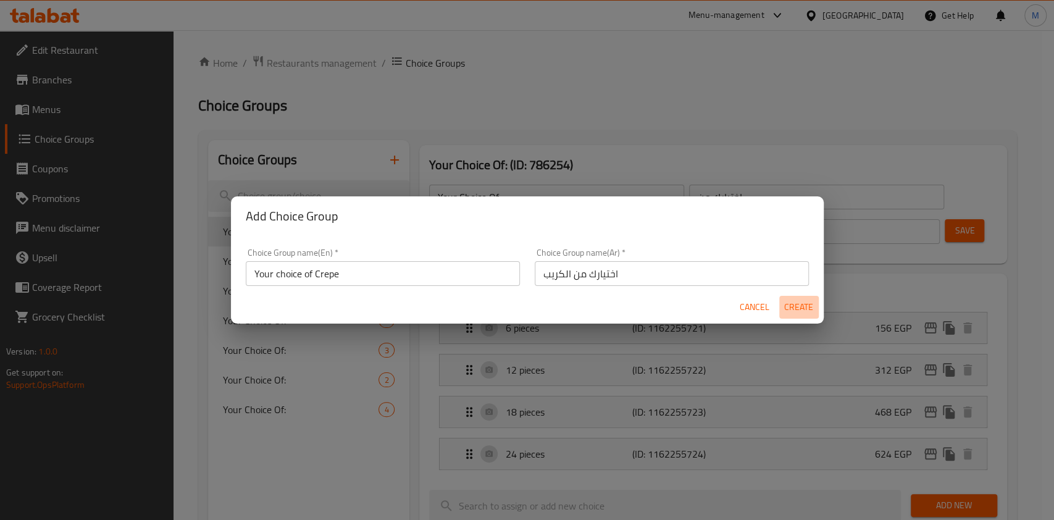
click at [795, 306] on span "Create" at bounding box center [799, 307] width 30 height 15
type input "Your choice of Crepe"
type input "اختيارك من الكريب"
type input "0"
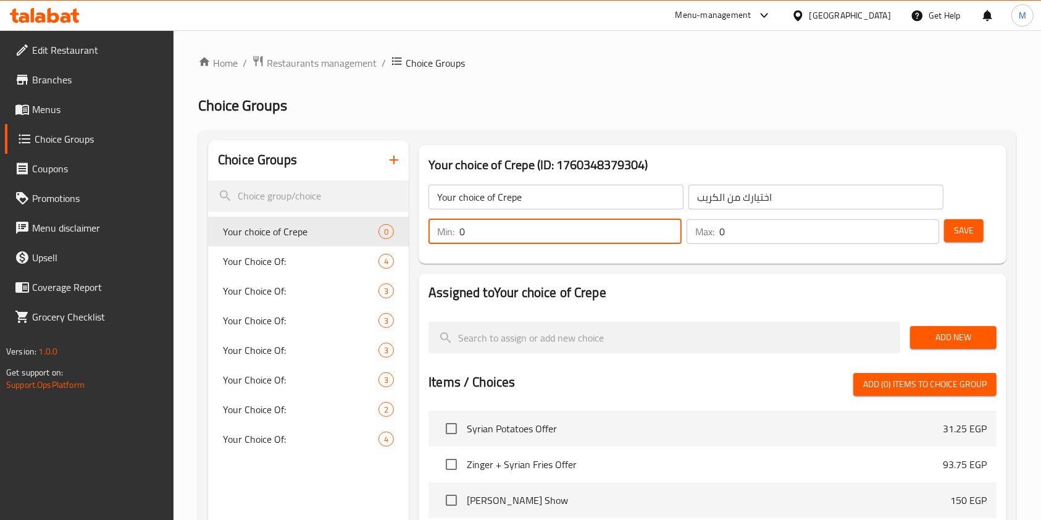
drag, startPoint x: 470, startPoint y: 237, endPoint x: 458, endPoint y: 237, distance: 11.8
click at [458, 237] on div "Min: 0 ​" at bounding box center [555, 231] width 253 height 25
type input "1"
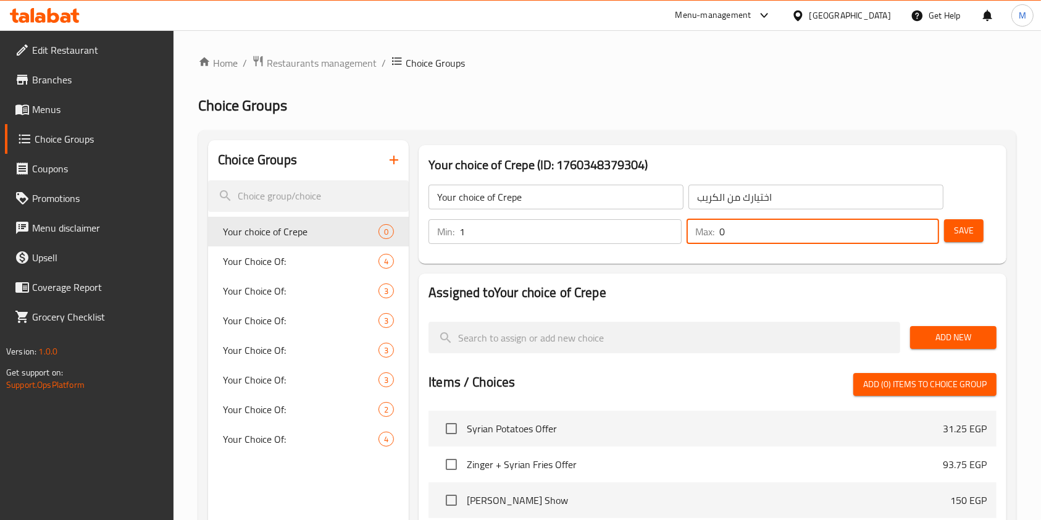
drag, startPoint x: 737, startPoint y: 234, endPoint x: 713, endPoint y: 236, distance: 24.2
click at [713, 236] on div "Max: 0 ​" at bounding box center [813, 231] width 253 height 25
type input "1"
click at [974, 231] on button "Save" at bounding box center [964, 230] width 40 height 23
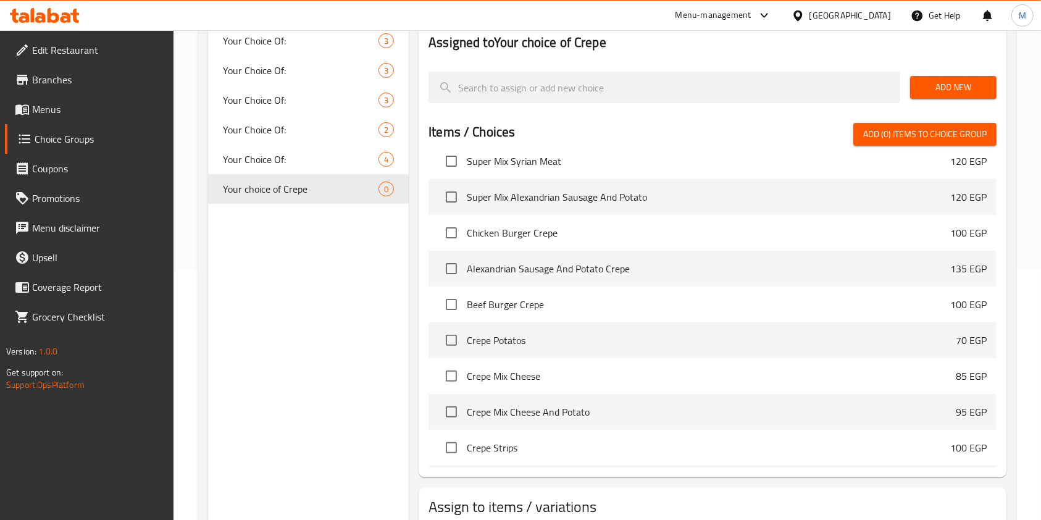
scroll to position [768, 0]
click at [453, 236] on input "checkbox" at bounding box center [452, 235] width 26 height 26
checkbox input "true"
click at [456, 272] on input "checkbox" at bounding box center [452, 271] width 26 height 26
checkbox input "true"
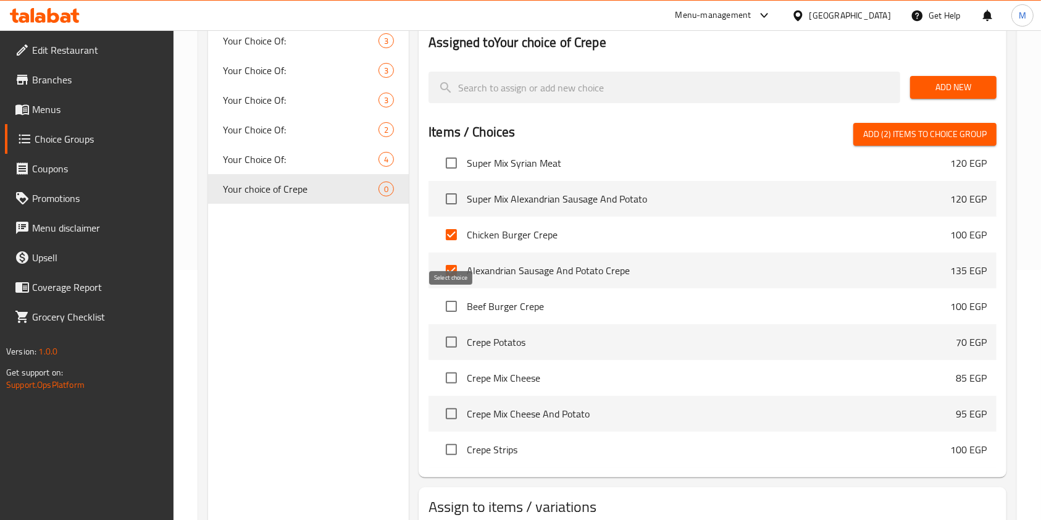
click at [450, 304] on input "checkbox" at bounding box center [452, 306] width 26 height 26
checkbox input "true"
drag, startPoint x: 450, startPoint y: 340, endPoint x: 444, endPoint y: 359, distance: 20.5
click at [450, 341] on input "checkbox" at bounding box center [452, 342] width 26 height 26
checkbox input "true"
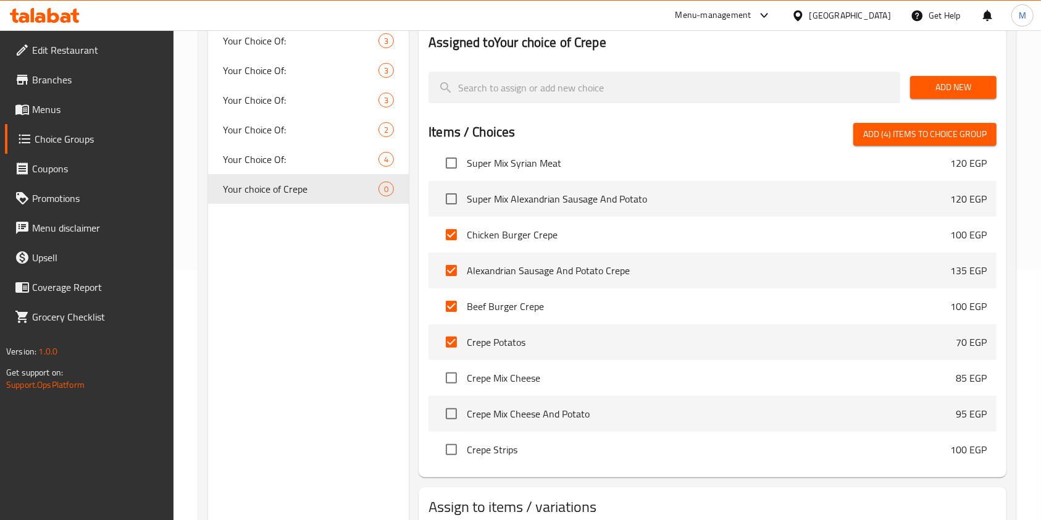
click at [445, 368] on input "checkbox" at bounding box center [452, 378] width 26 height 26
checkbox input "true"
click at [452, 415] on input "checkbox" at bounding box center [452, 414] width 26 height 26
checkbox input "true"
click at [455, 456] on input "checkbox" at bounding box center [452, 450] width 26 height 26
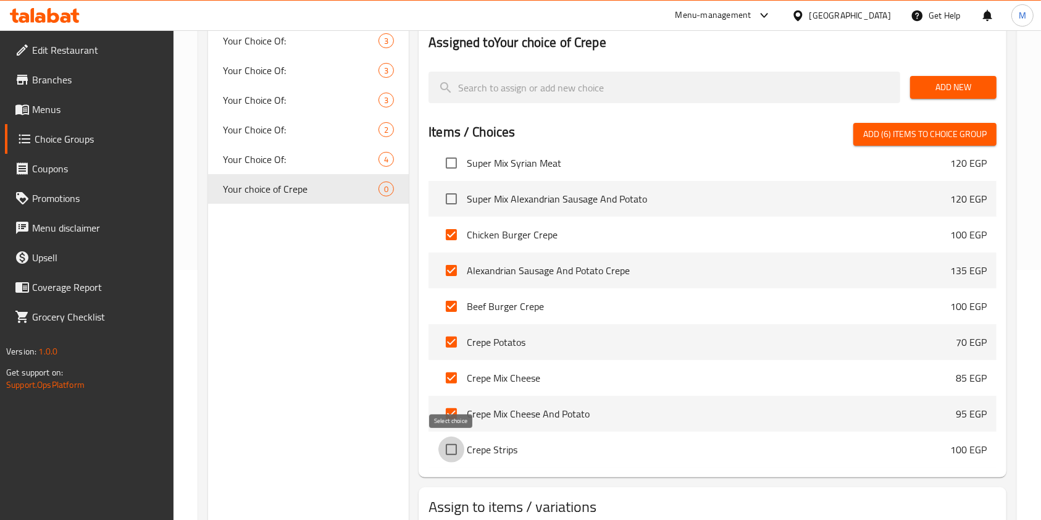
checkbox input "true"
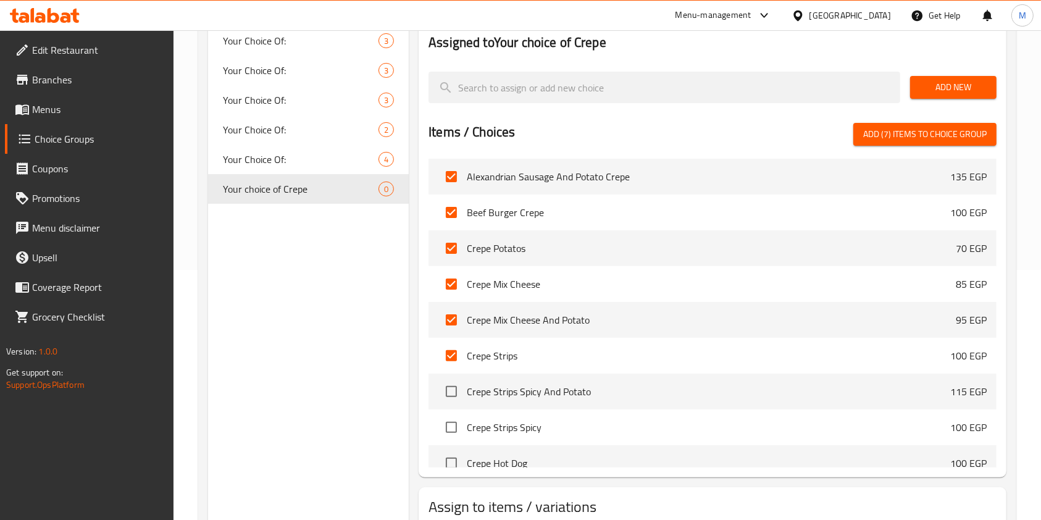
scroll to position [867, 0]
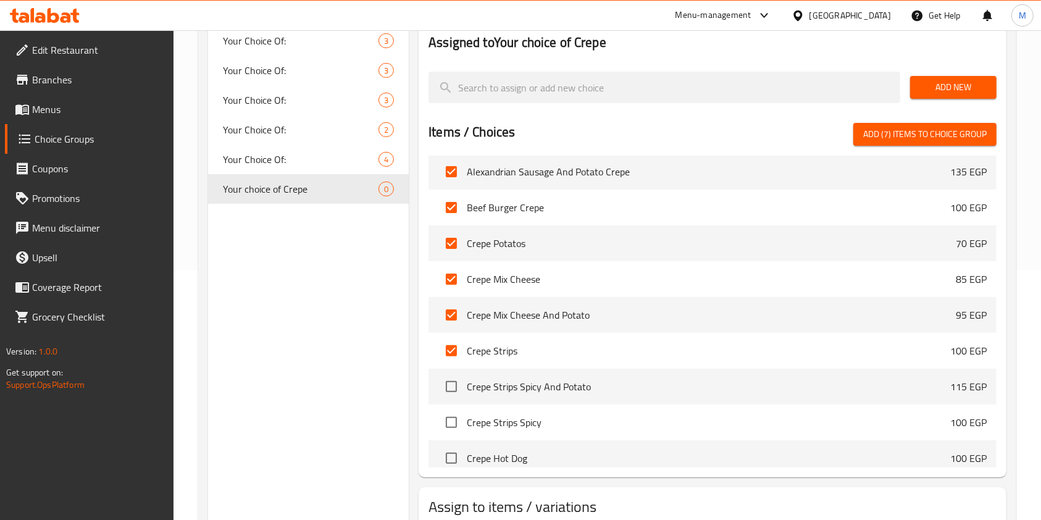
click at [460, 389] on input "checkbox" at bounding box center [452, 387] width 26 height 26
checkbox input "true"
click at [460, 416] on input "checkbox" at bounding box center [452, 423] width 26 height 26
checkbox input "true"
drag, startPoint x: 458, startPoint y: 452, endPoint x: 464, endPoint y: 454, distance: 6.4
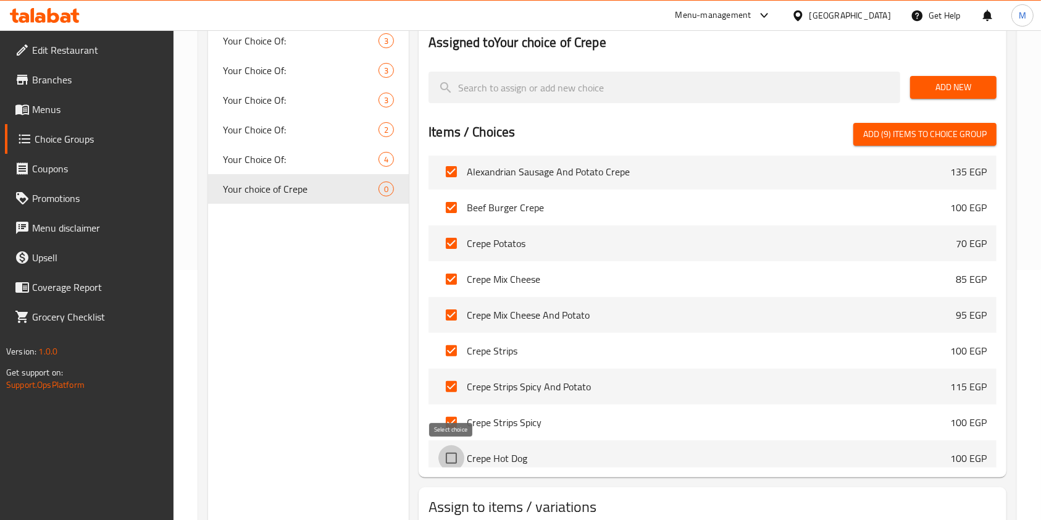
click at [458, 453] on input "checkbox" at bounding box center [452, 458] width 26 height 26
checkbox input "true"
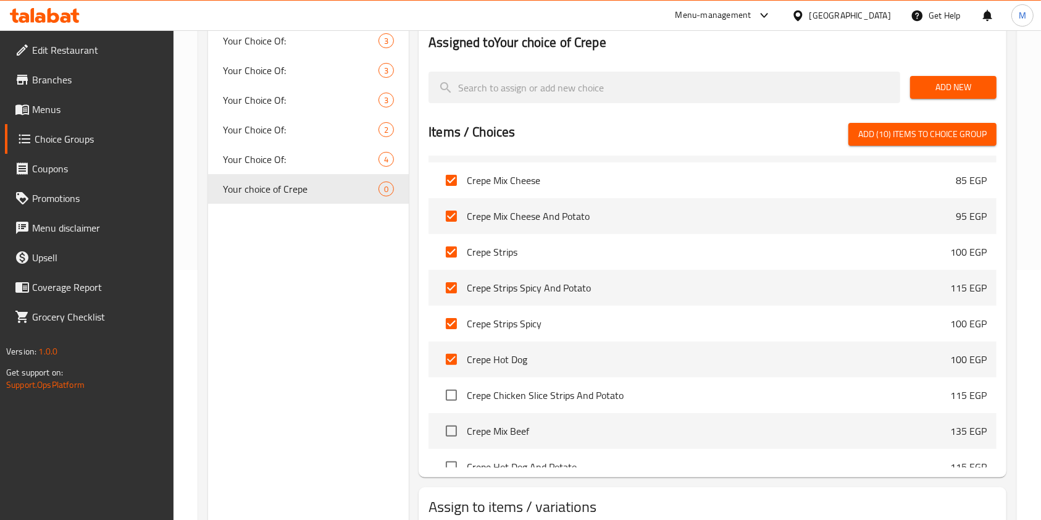
scroll to position [998, 0]
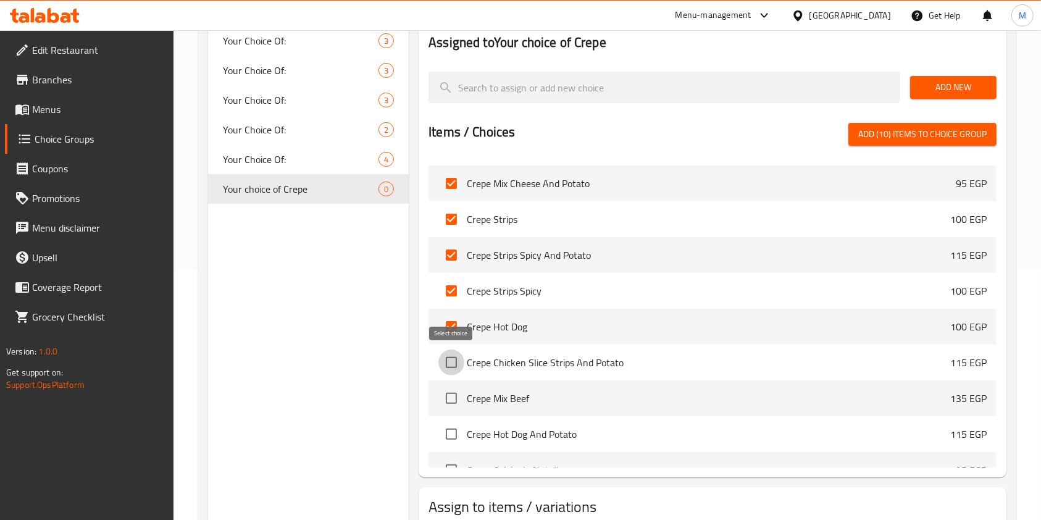
click at [461, 374] on input "checkbox" at bounding box center [452, 363] width 26 height 26
checkbox input "true"
click at [467, 401] on span "Crepe Mix Beef" at bounding box center [709, 398] width 484 height 15
drag, startPoint x: 458, startPoint y: 394, endPoint x: 457, endPoint y: 405, distance: 10.5
click at [458, 398] on input "checkbox" at bounding box center [452, 398] width 26 height 26
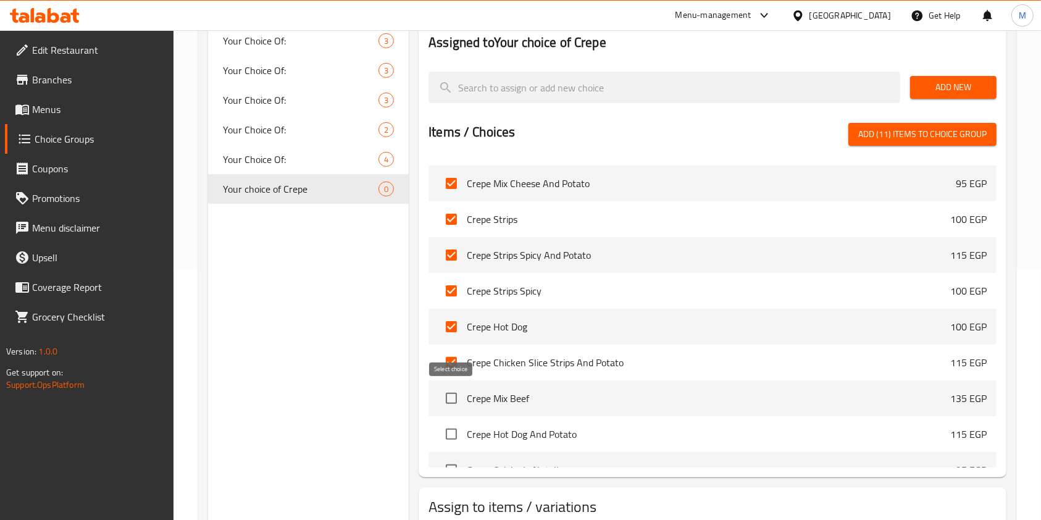
checkbox input "true"
click at [455, 432] on input "checkbox" at bounding box center [452, 434] width 26 height 26
checkbox input "true"
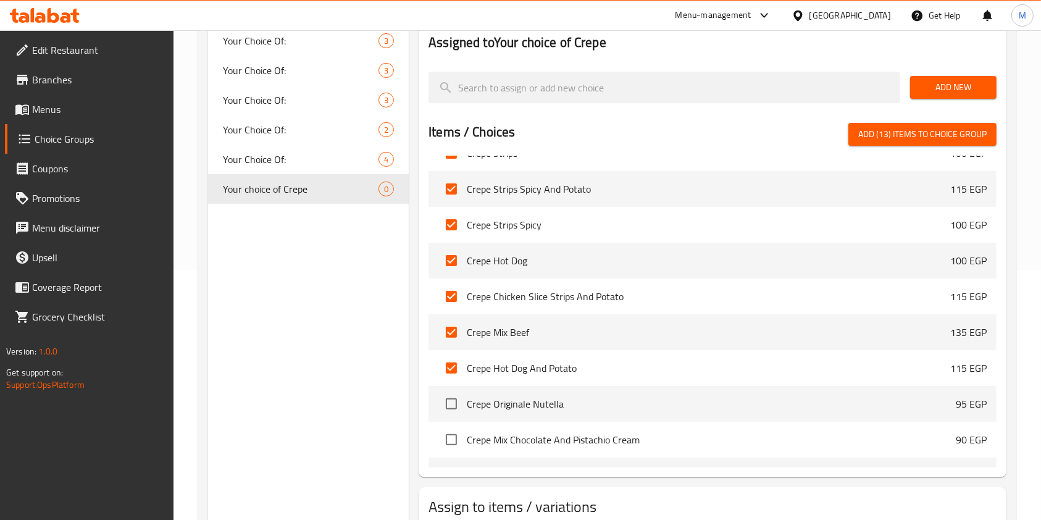
scroll to position [1097, 0]
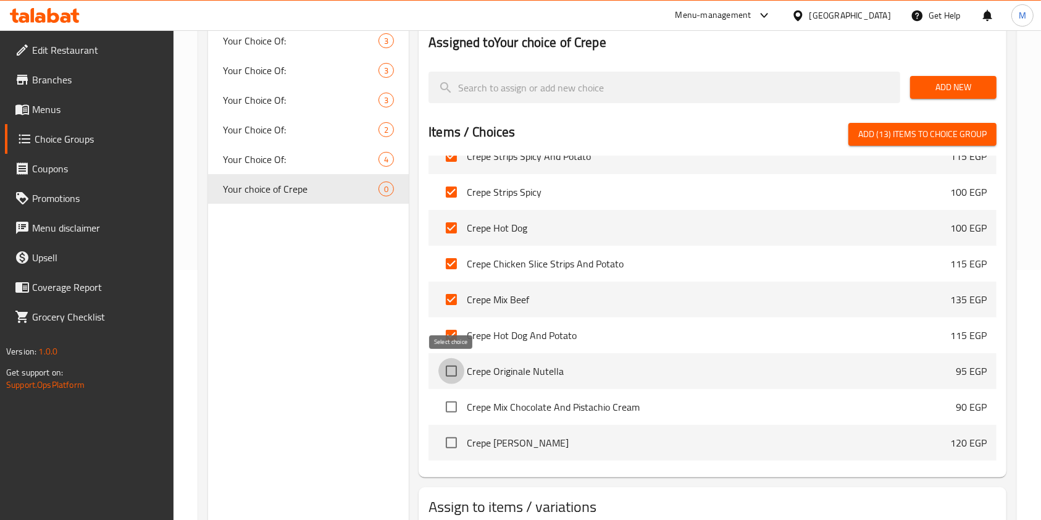
click at [453, 373] on input "checkbox" at bounding box center [452, 371] width 26 height 26
checkbox input "true"
click at [458, 410] on input "checkbox" at bounding box center [452, 407] width 26 height 26
checkbox input "true"
click at [453, 440] on input "checkbox" at bounding box center [452, 443] width 26 height 26
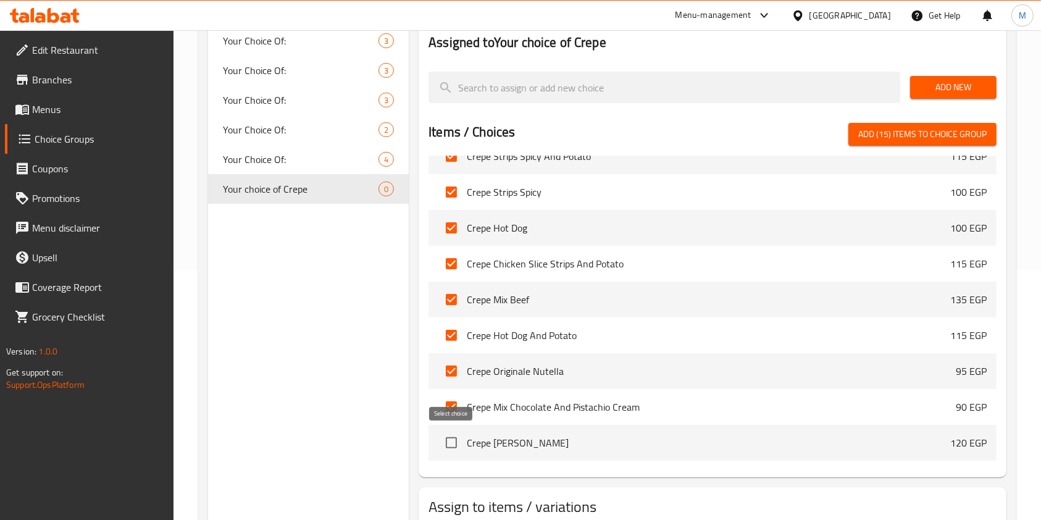
checkbox input "true"
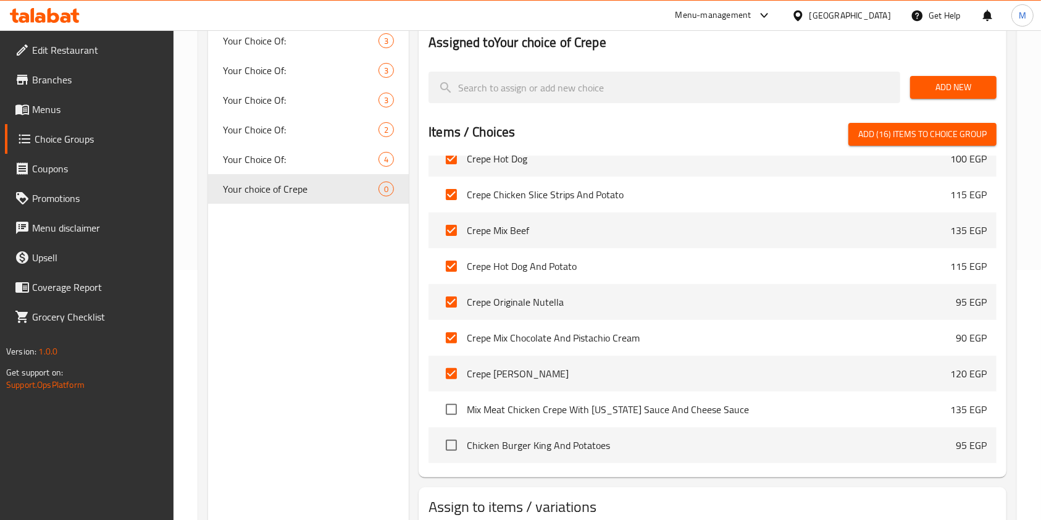
scroll to position [1196, 0]
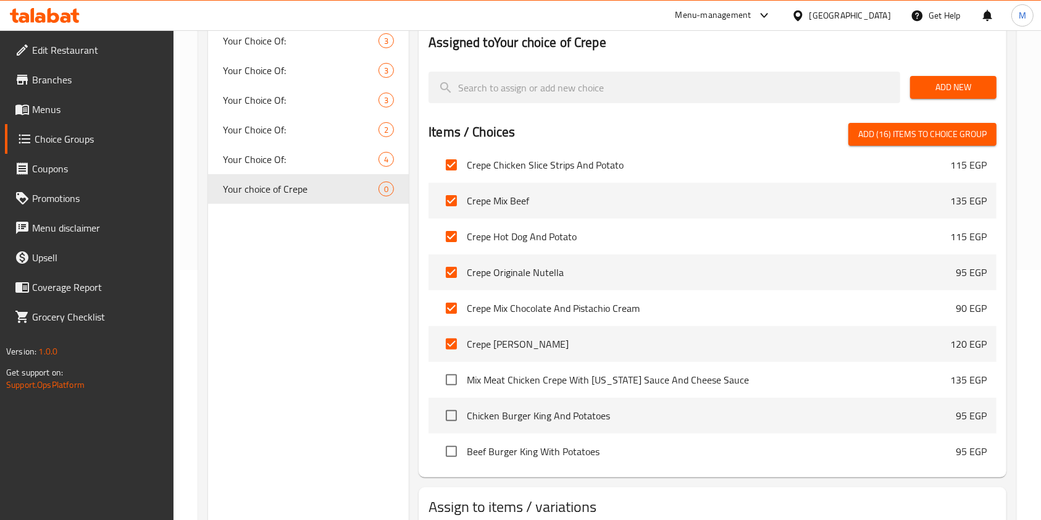
click at [974, 119] on div at bounding box center [713, 118] width 568 height 10
click at [970, 135] on span "Add (16) items to choice group" at bounding box center [923, 134] width 128 height 15
checkbox input "false"
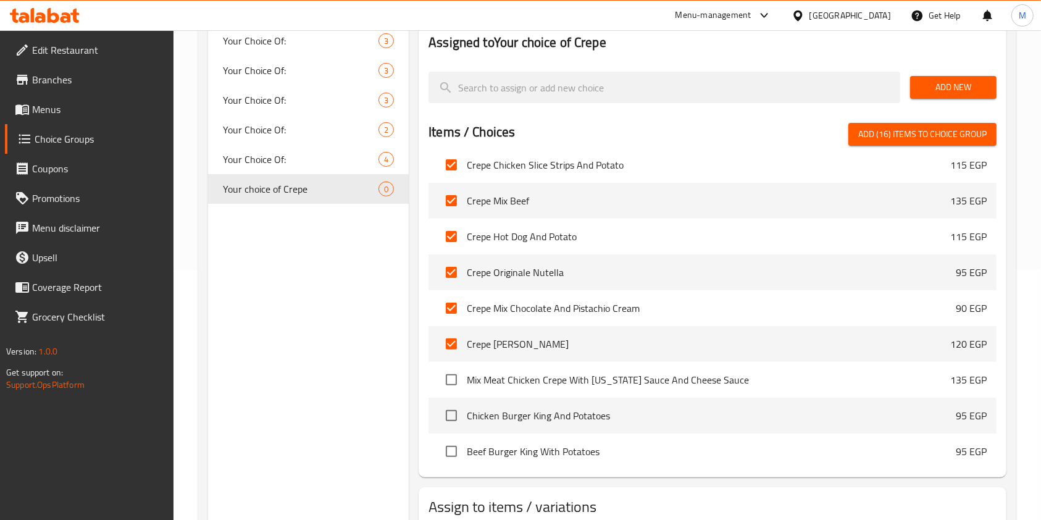
checkbox input "false"
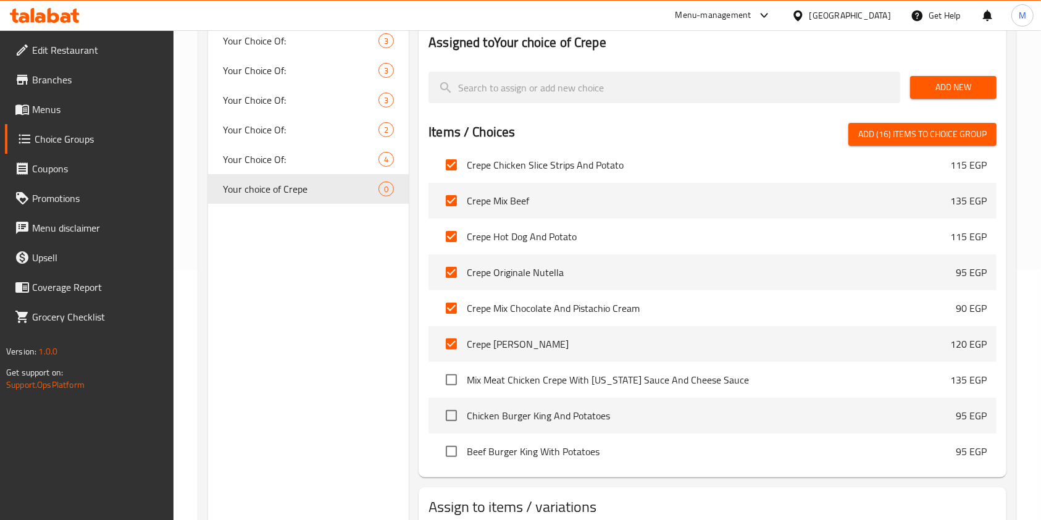
checkbox input "false"
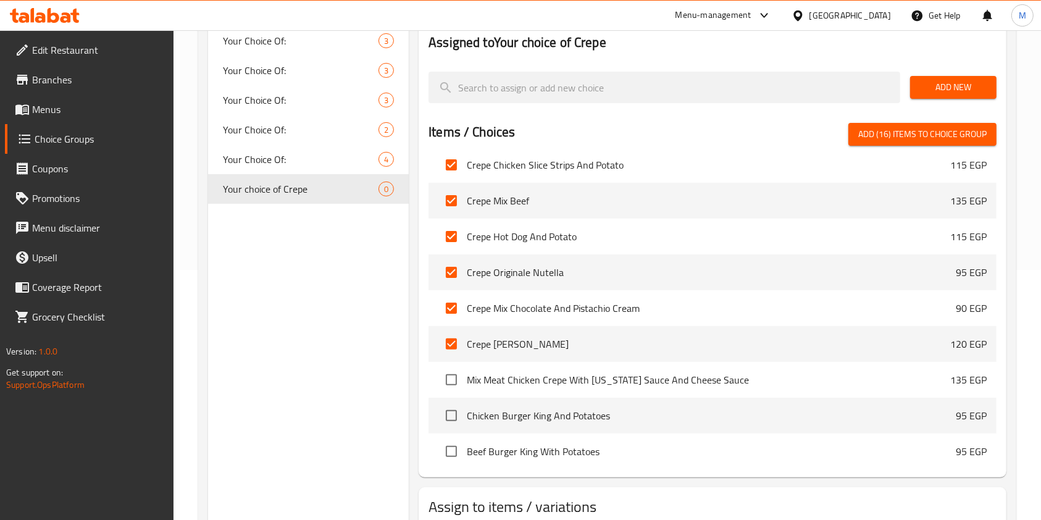
checkbox input "false"
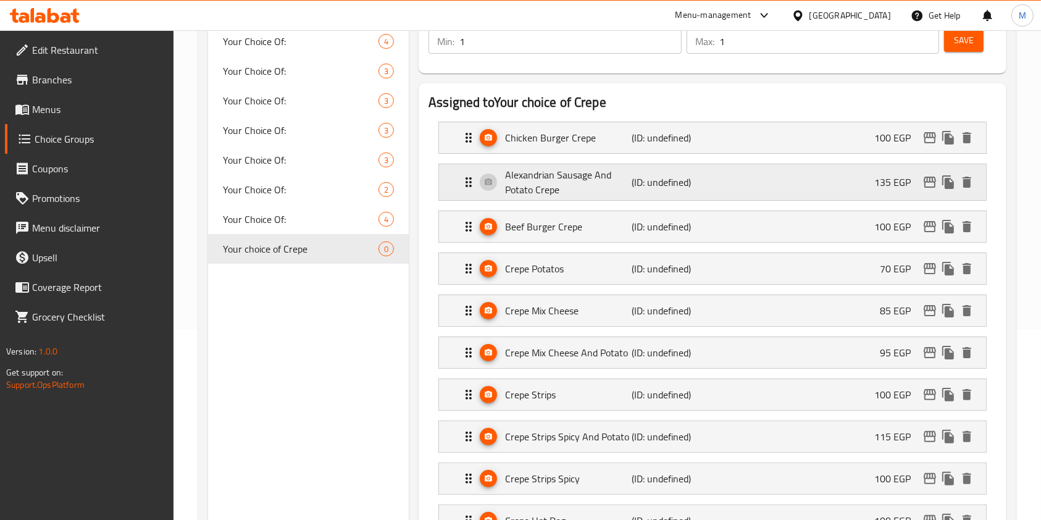
scroll to position [188, 0]
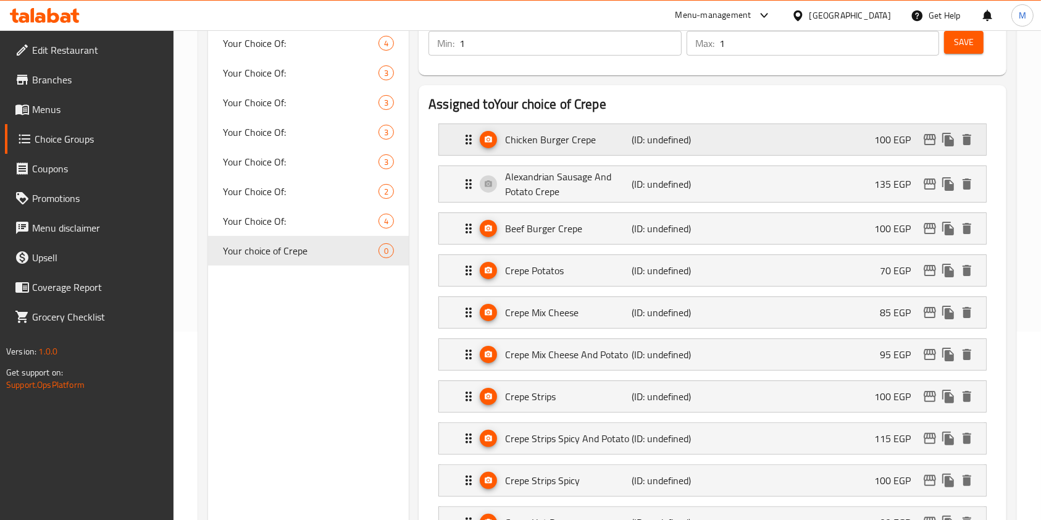
click at [736, 146] on div "Chicken Burger Crepe (ID: undefined) 100 EGP" at bounding box center [716, 139] width 510 height 31
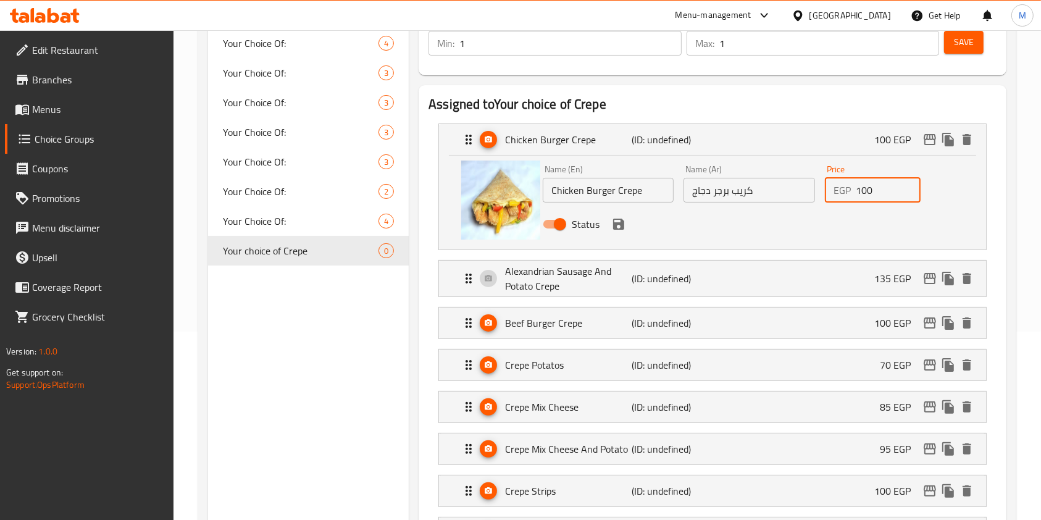
click at [868, 191] on input "100" at bounding box center [888, 190] width 65 height 25
click at [658, 272] on p "(ID: undefined)" at bounding box center [674, 278] width 85 height 15
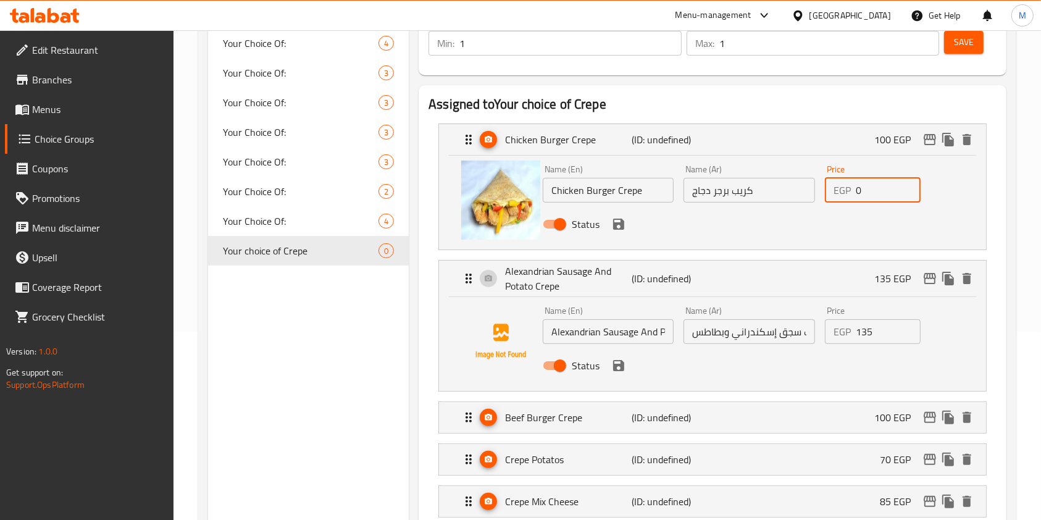
type input "0"
click at [861, 330] on input "135" at bounding box center [888, 331] width 65 height 25
click at [623, 363] on icon "save" at bounding box center [618, 365] width 11 height 11
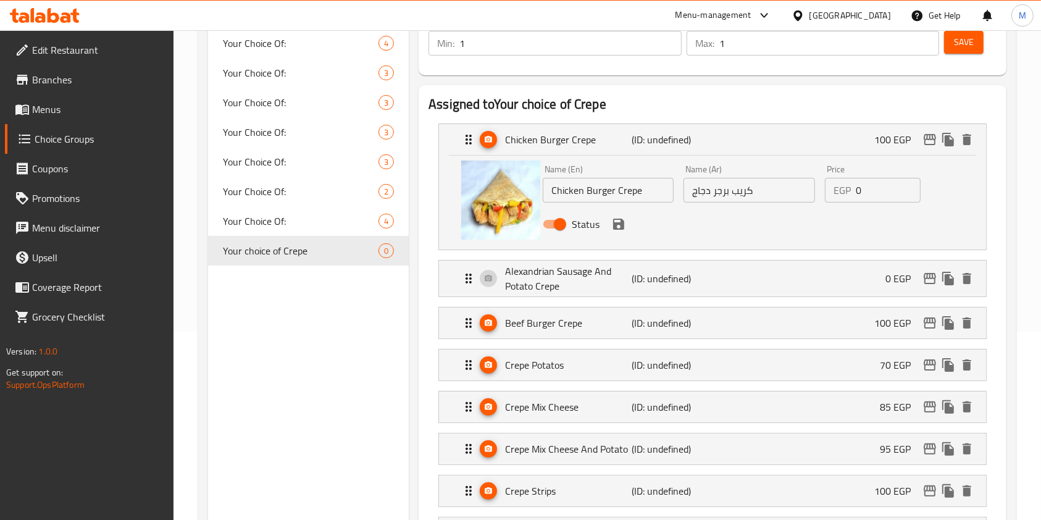
type input "0"
click at [623, 230] on icon "save" at bounding box center [619, 224] width 15 height 15
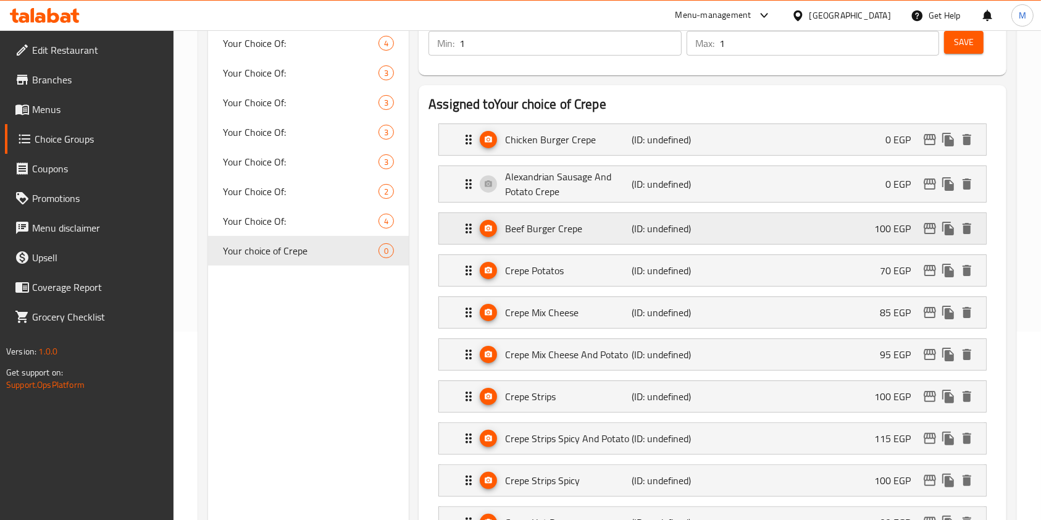
click at [859, 226] on div "Beef Burger Crepe (ID: undefined) 100 EGP" at bounding box center [716, 228] width 510 height 31
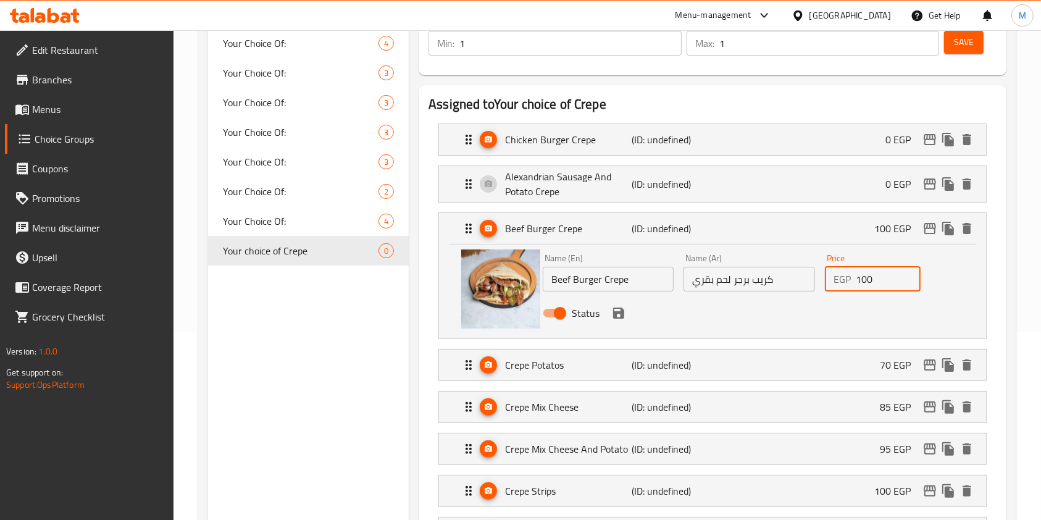
click at [863, 274] on input "100" at bounding box center [888, 279] width 65 height 25
click at [619, 317] on icon "save" at bounding box center [618, 313] width 11 height 11
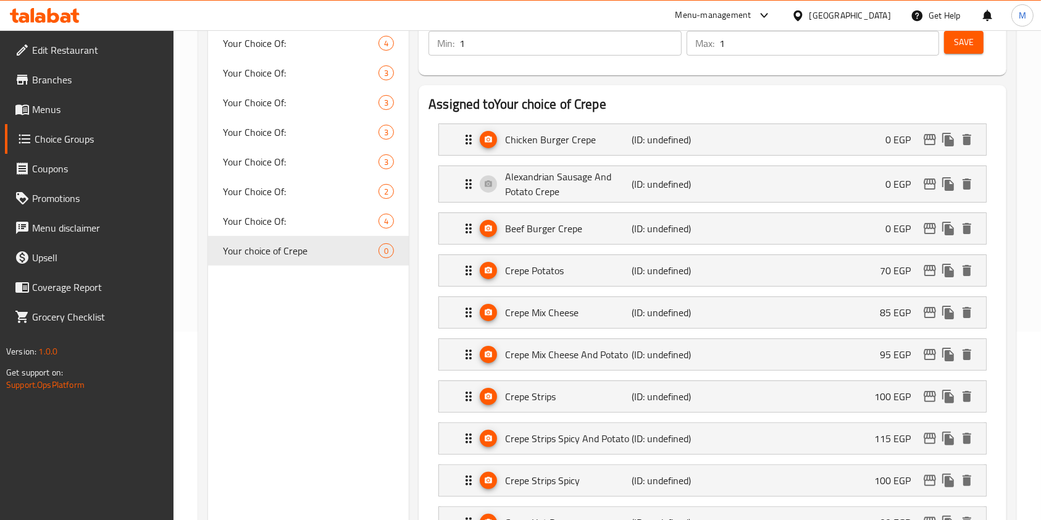
type input "0"
click at [857, 278] on div "Crepe Potatos (ID: undefined) 70 EGP" at bounding box center [716, 270] width 510 height 31
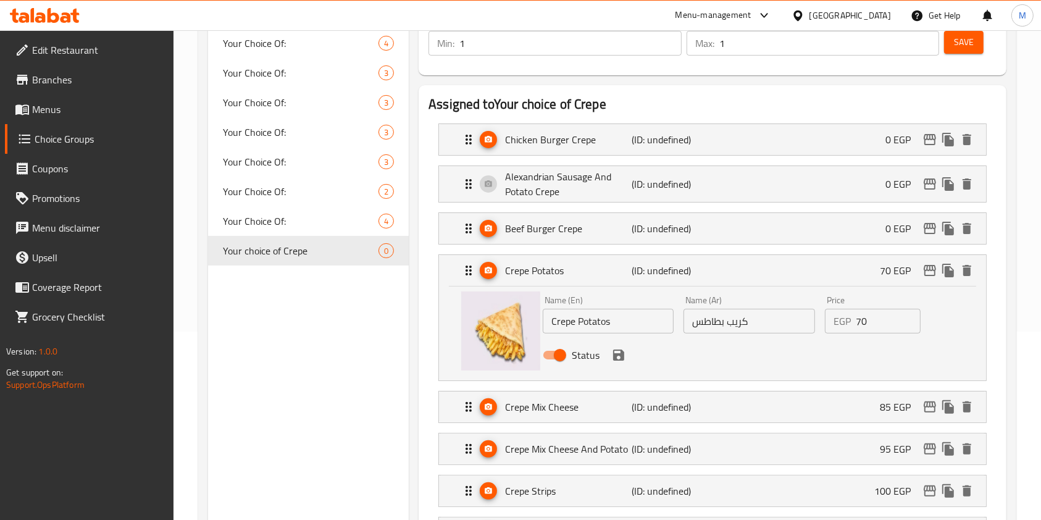
click at [857, 316] on input "70" at bounding box center [888, 321] width 65 height 25
click at [623, 356] on icon "save" at bounding box center [618, 355] width 11 height 11
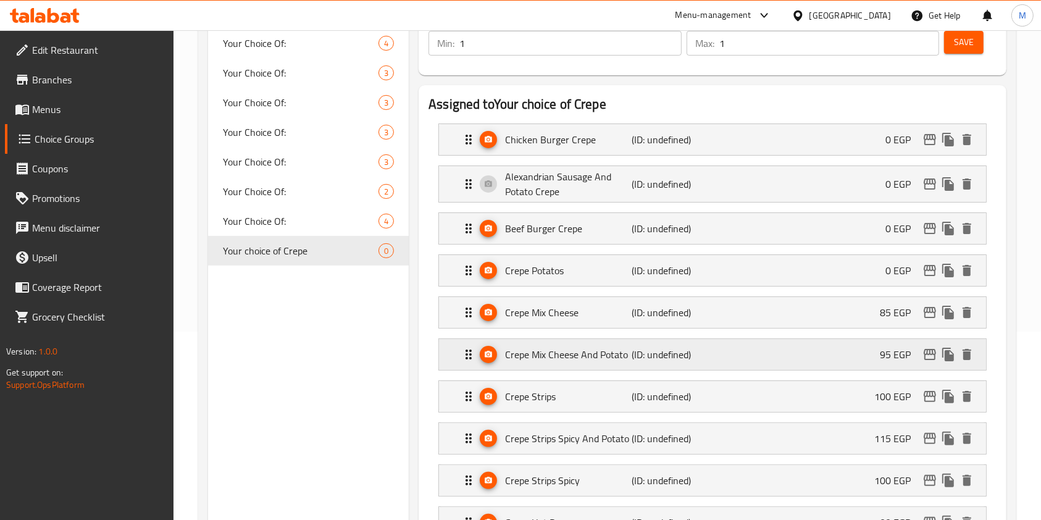
type input "0"
click at [881, 327] on div "Crepe Mix Cheese (ID: undefined) 85 EGP" at bounding box center [716, 312] width 510 height 31
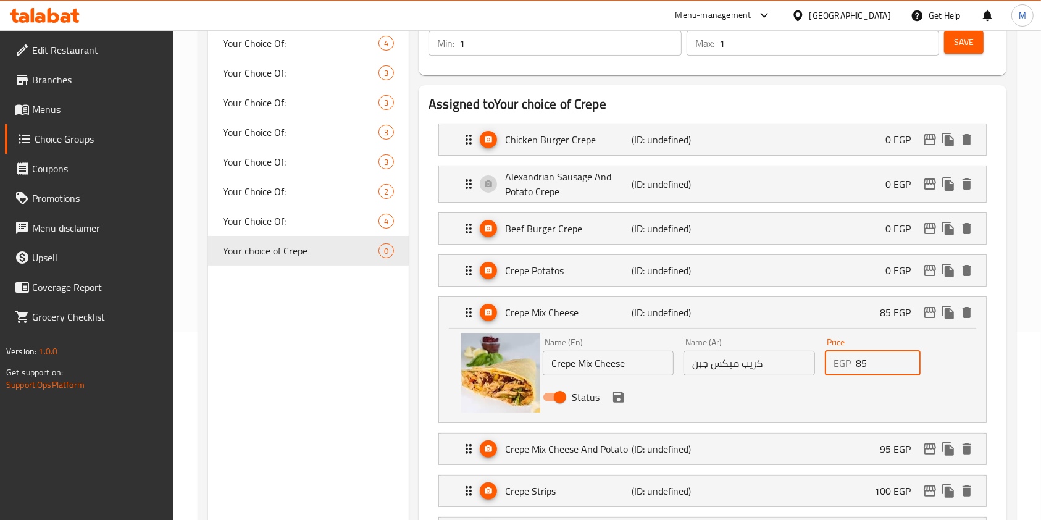
click at [857, 363] on input "85" at bounding box center [888, 363] width 65 height 25
drag, startPoint x: 611, startPoint y: 401, endPoint x: 928, endPoint y: 320, distance: 327.0
click at [612, 401] on icon "save" at bounding box center [619, 397] width 15 height 15
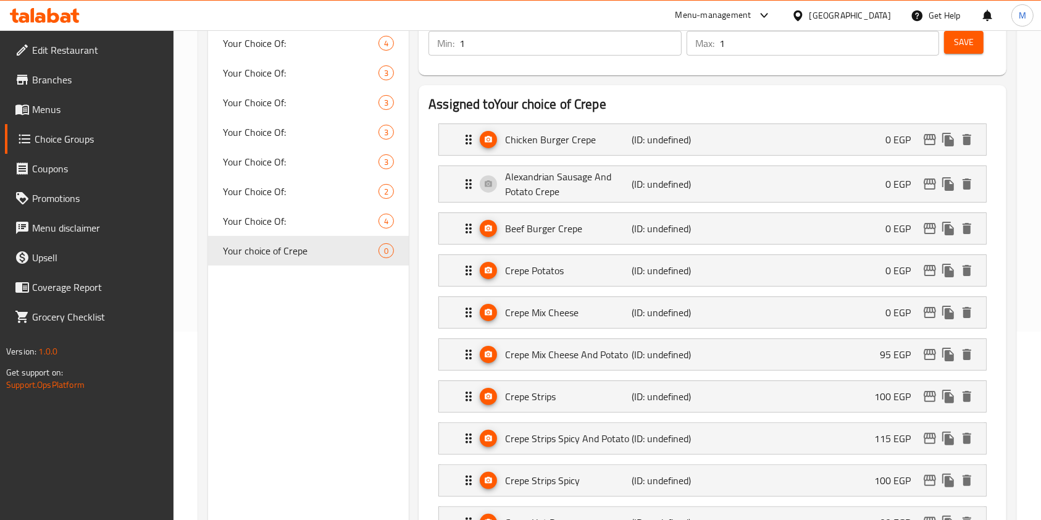
type input "0"
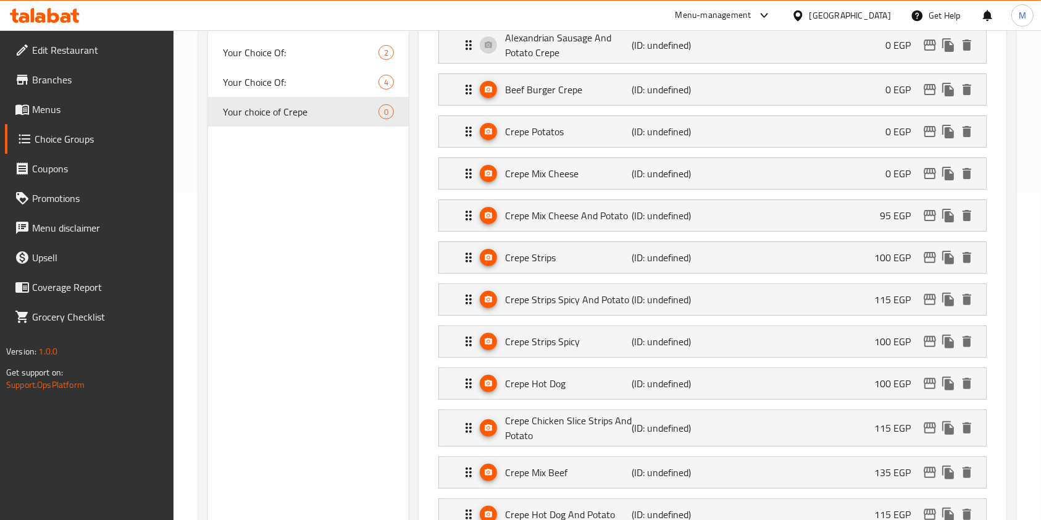
scroll to position [351, 0]
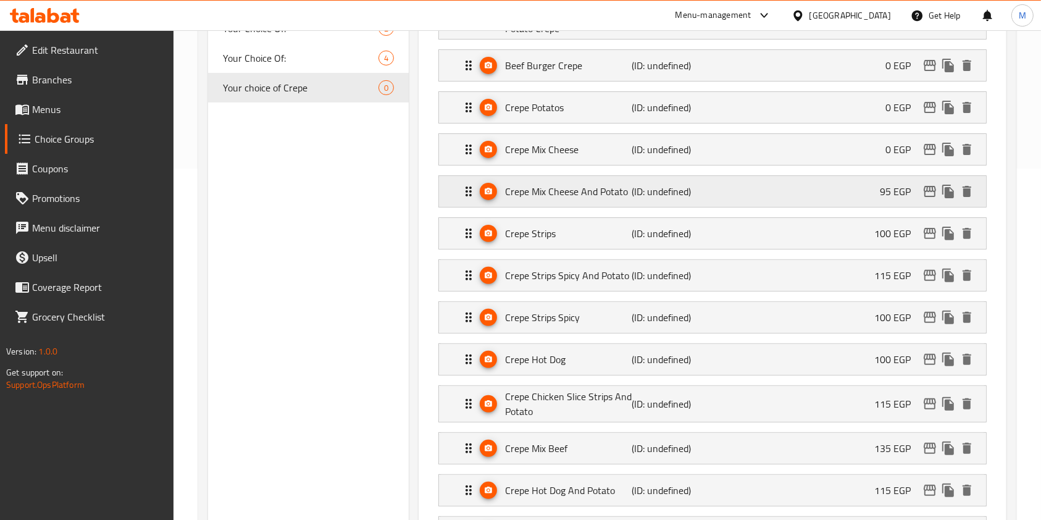
click at [852, 194] on div "Crepe Mix Cheese And Potato (ID: undefined) 95 EGP" at bounding box center [716, 191] width 510 height 31
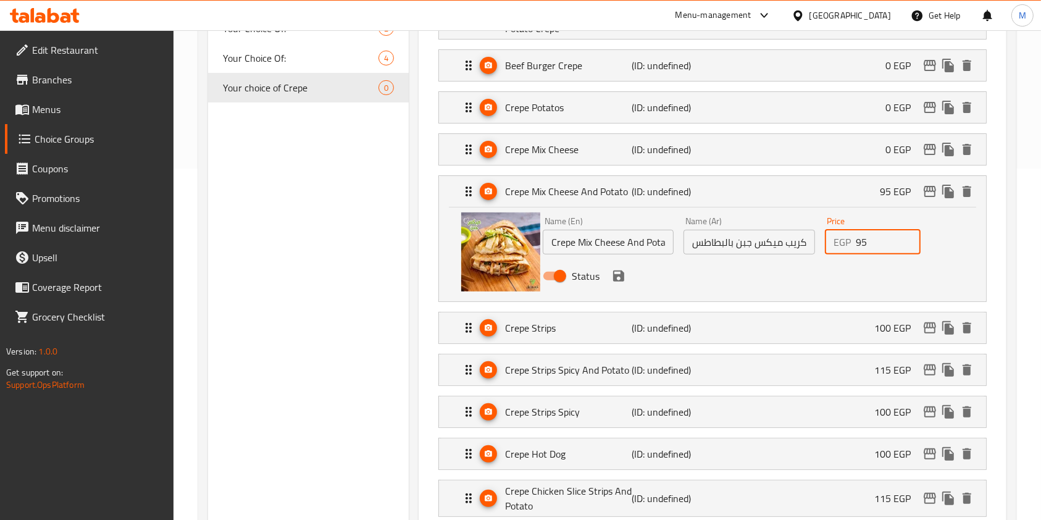
click at [867, 240] on input "95" at bounding box center [888, 242] width 65 height 25
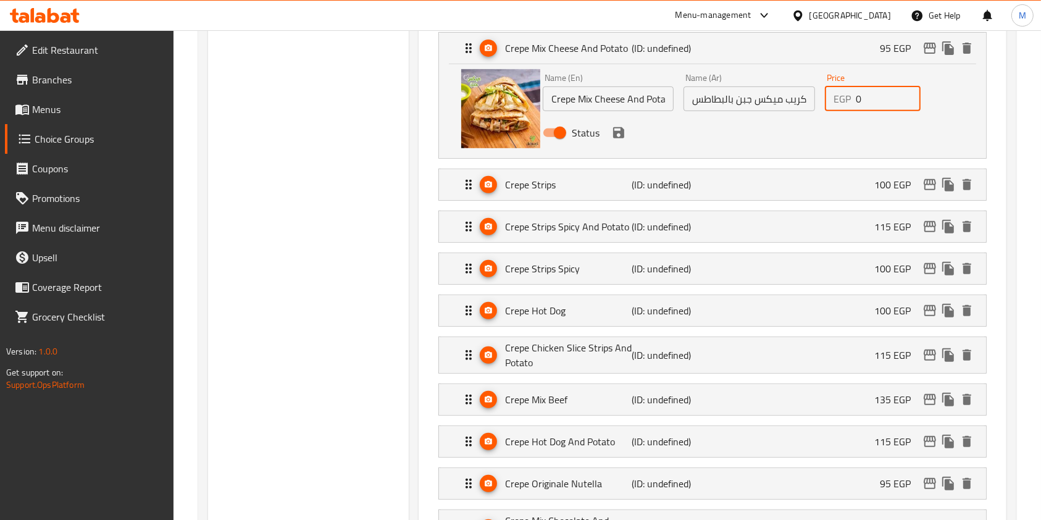
scroll to position [555, 0]
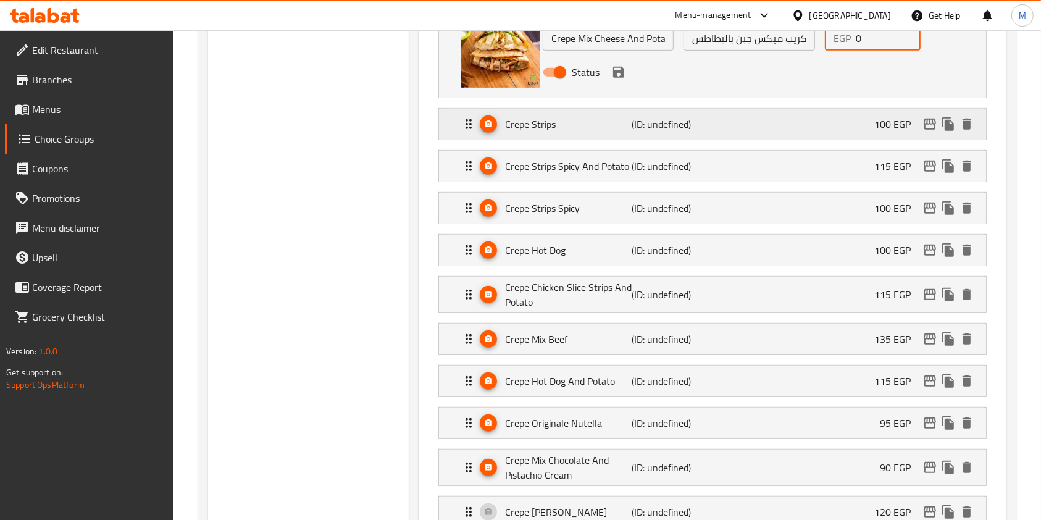
click at [781, 136] on div "Crepe Strips (ID: undefined) 100 EGP" at bounding box center [716, 124] width 510 height 31
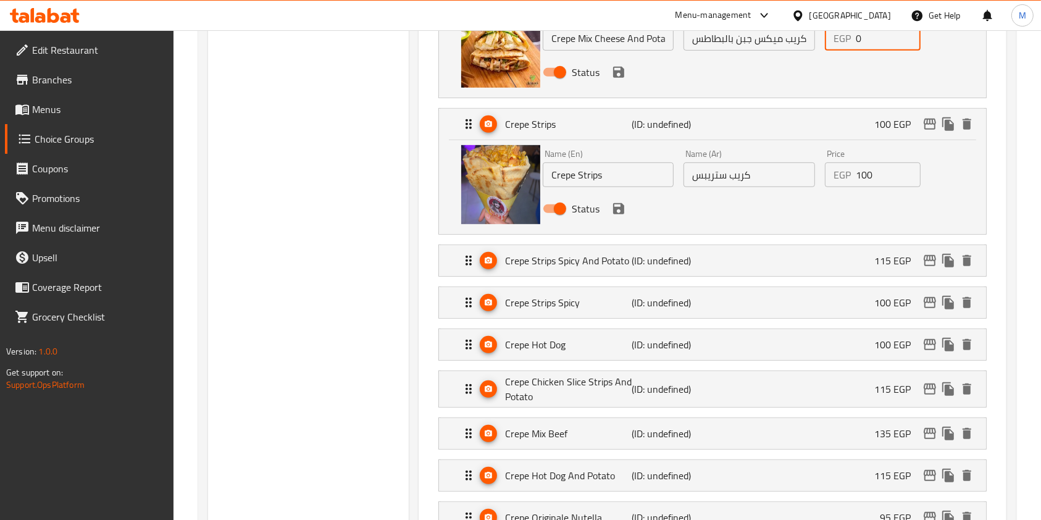
type input "0"
click at [870, 178] on input "100" at bounding box center [888, 174] width 65 height 25
click at [627, 214] on div "Status" at bounding box center [749, 208] width 423 height 33
click at [613, 79] on div "Status" at bounding box center [749, 72] width 423 height 33
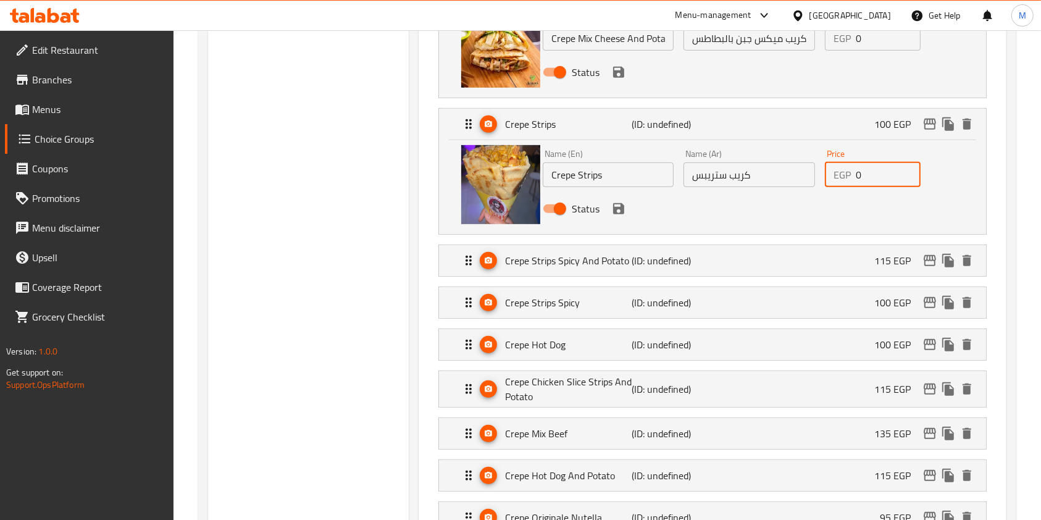
click at [614, 78] on icon "save" at bounding box center [619, 72] width 15 height 15
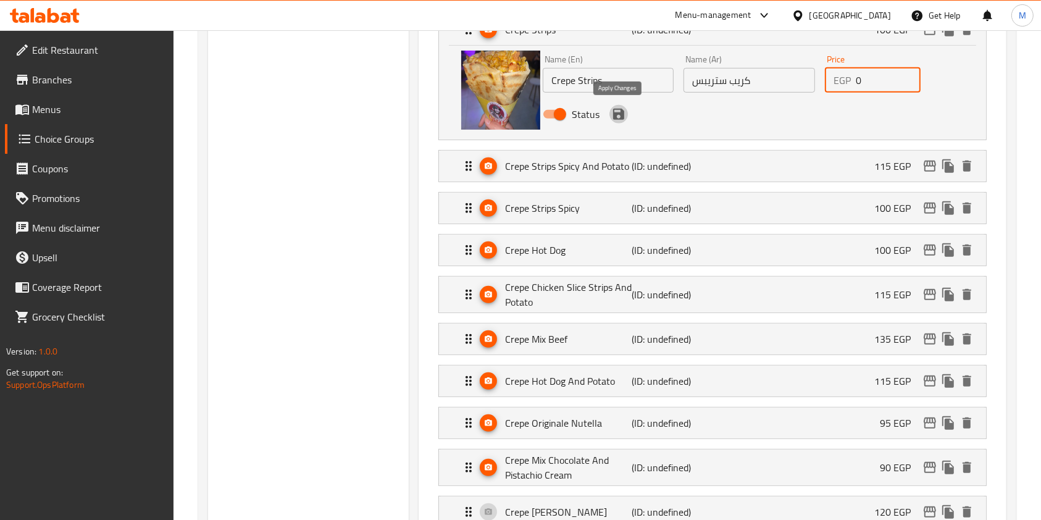
click at [615, 109] on icon "save" at bounding box center [619, 114] width 15 height 15
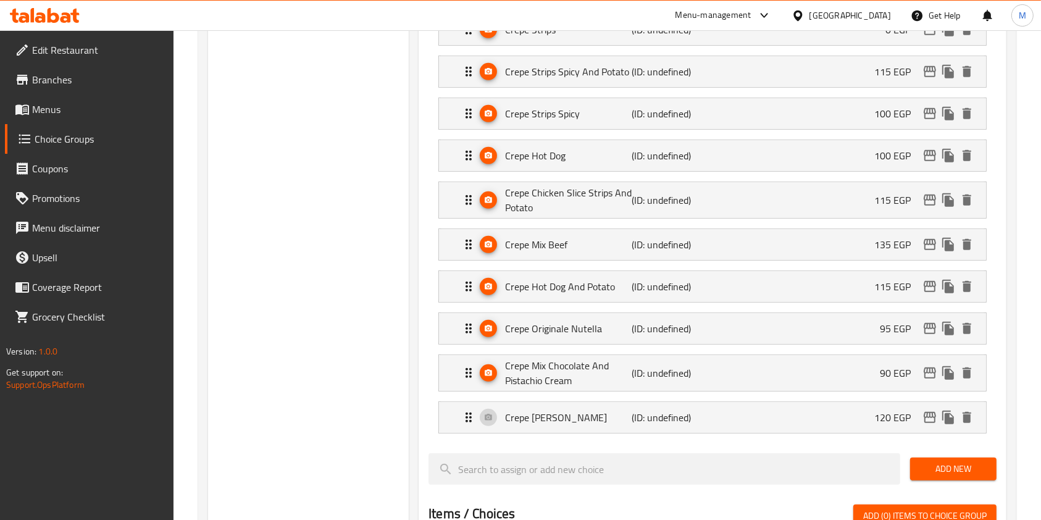
type input "0"
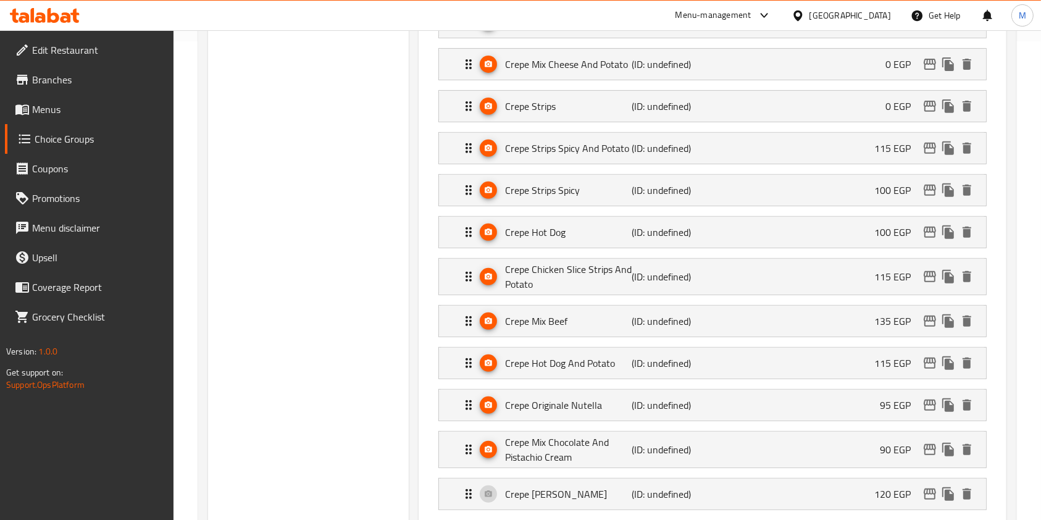
scroll to position [468, 0]
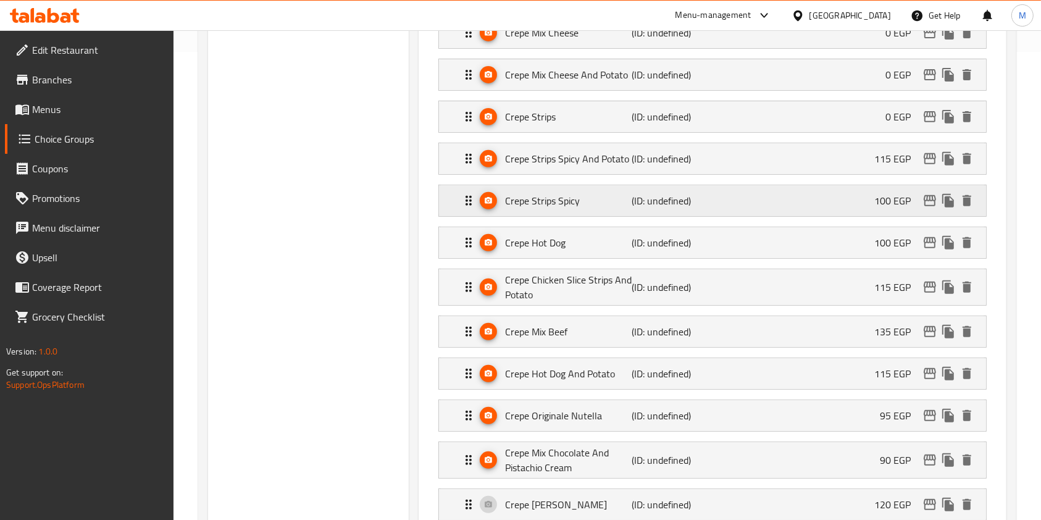
drag, startPoint x: 839, startPoint y: 165, endPoint x: 812, endPoint y: 201, distance: 45.3
click at [839, 169] on nav "Chicken Burger Crepe (ID: undefined) 0 EGP Name (En) Chicken Burger Crepe Name …" at bounding box center [713, 182] width 568 height 697
click at [867, 159] on div "Crepe Strips Spicy And Potato (ID: undefined) 115 EGP" at bounding box center [716, 158] width 510 height 31
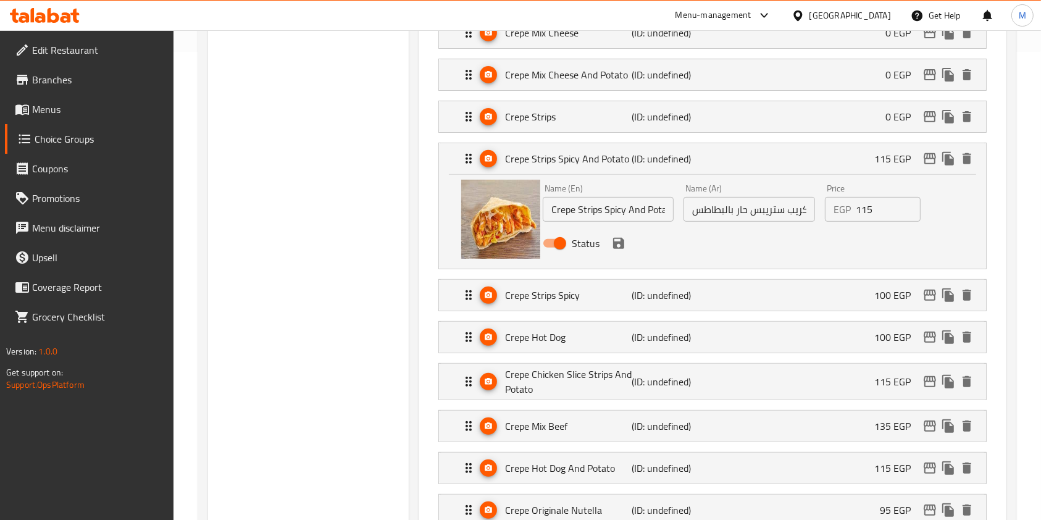
click at [859, 209] on input "115" at bounding box center [888, 209] width 65 height 25
click at [623, 240] on icon "save" at bounding box center [618, 243] width 11 height 11
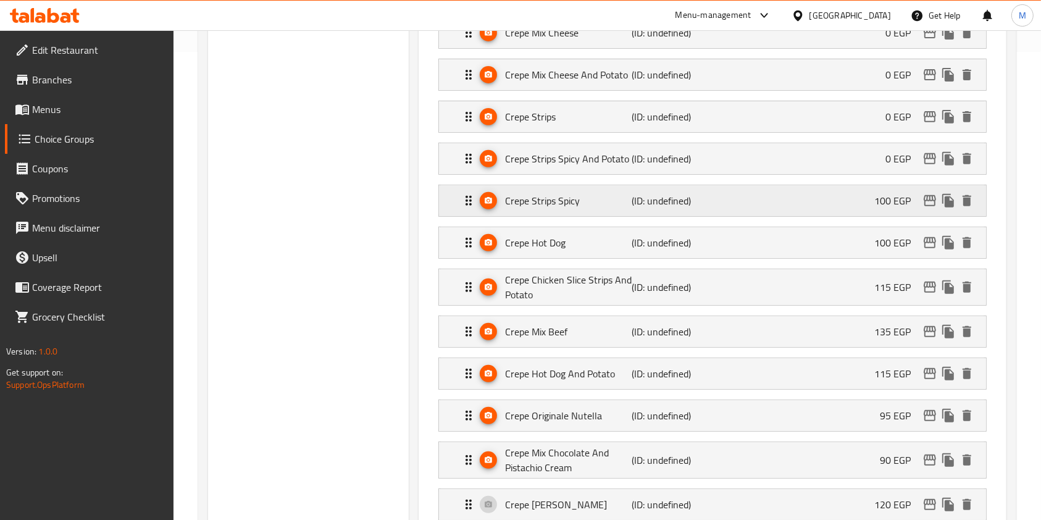
type input "0"
click at [873, 211] on div "Crepe Strips Spicy (ID: undefined) 100 EGP" at bounding box center [716, 200] width 510 height 31
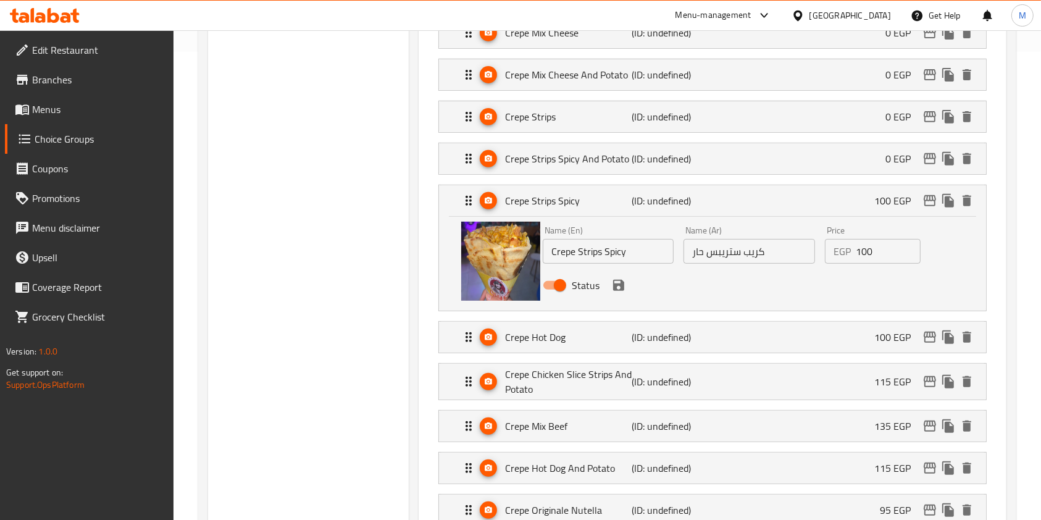
click at [855, 249] on div "EGP 100 Price" at bounding box center [873, 251] width 96 height 25
click at [859, 249] on input "100" at bounding box center [888, 251] width 65 height 25
type input "0"
click at [626, 284] on button "save" at bounding box center [619, 285] width 19 height 19
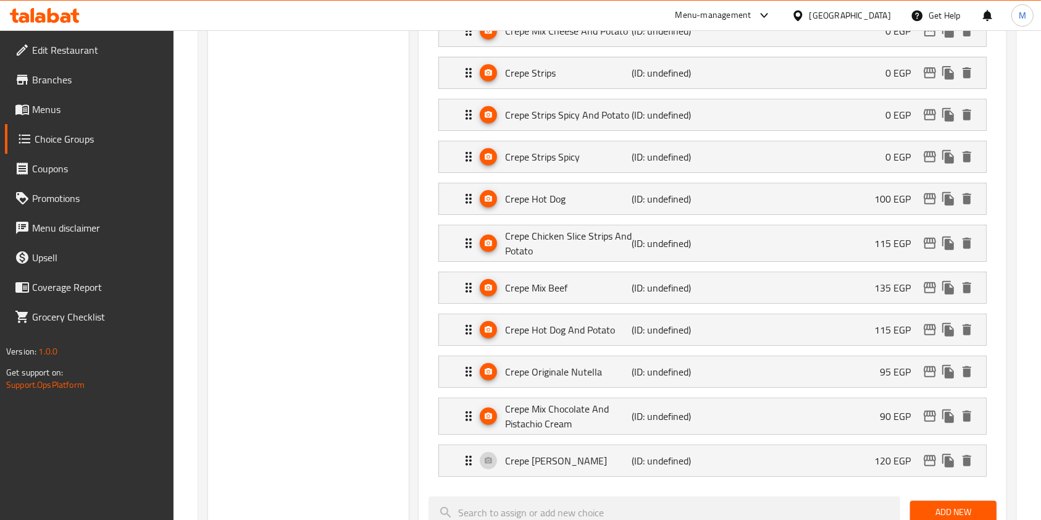
scroll to position [514, 0]
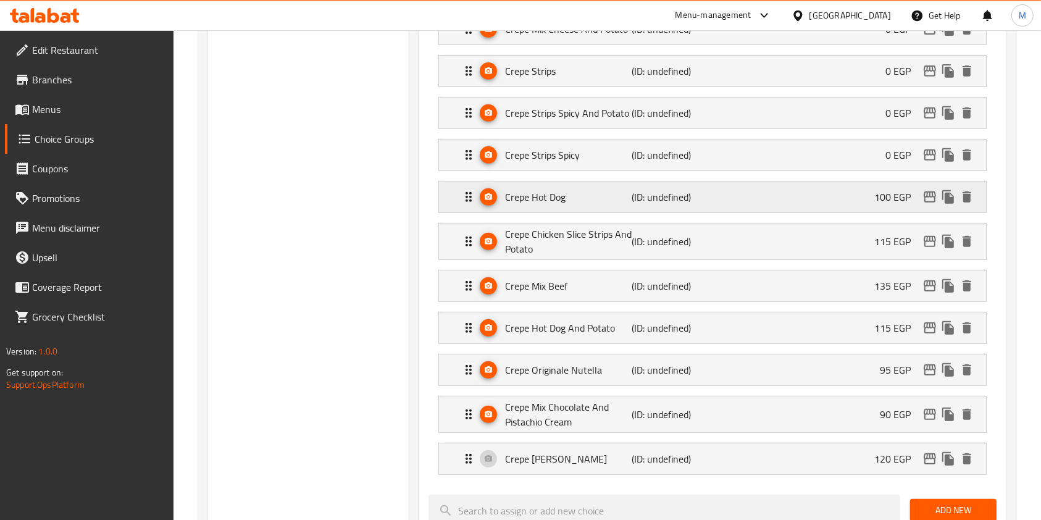
click at [820, 203] on div "Crepe Hot Dog (ID: undefined) 100 EGP" at bounding box center [716, 197] width 510 height 31
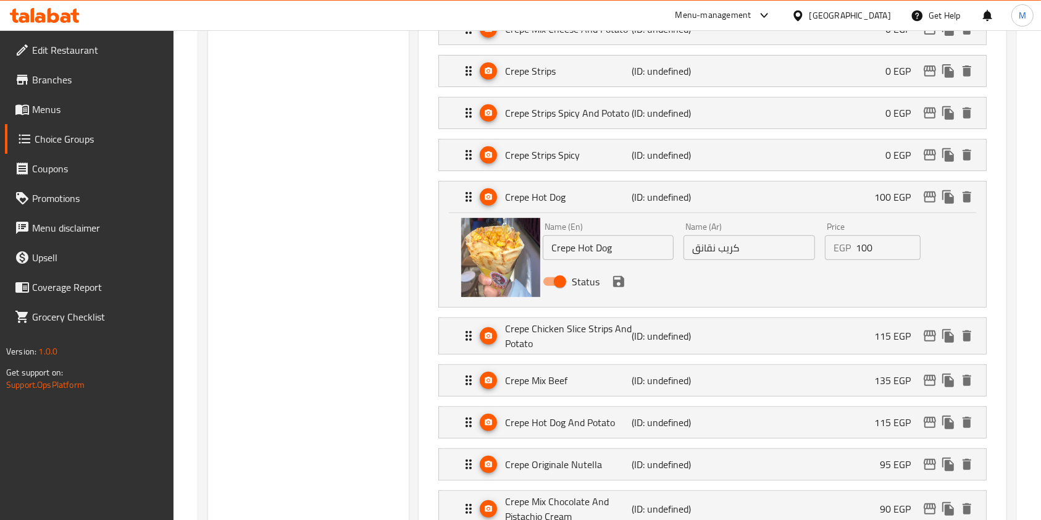
click at [864, 247] on input "100" at bounding box center [888, 247] width 65 height 25
drag, startPoint x: 616, startPoint y: 287, endPoint x: 840, endPoint y: 284, distance: 224.2
click at [616, 286] on icon "save" at bounding box center [619, 281] width 15 height 15
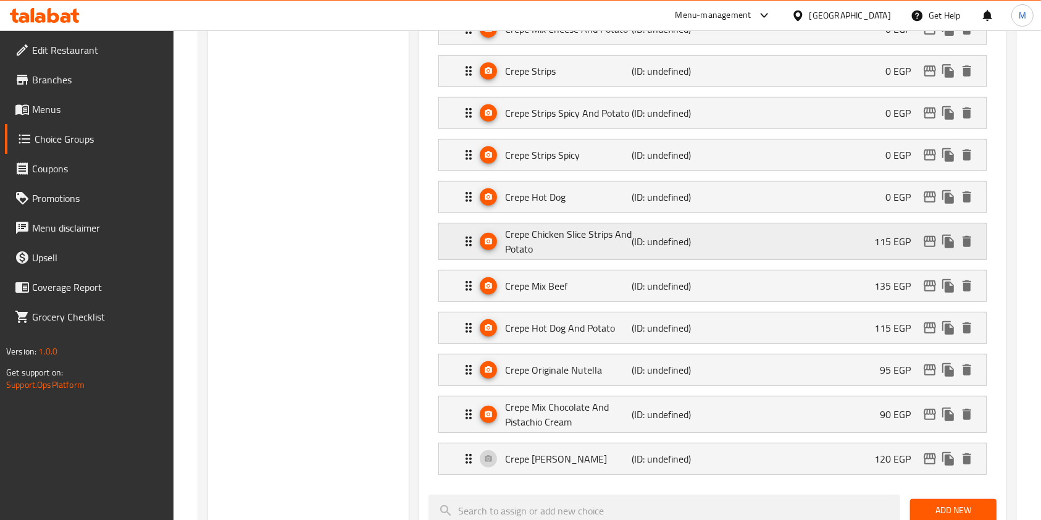
type input "0"
click at [873, 243] on div "Crepe Chicken Slice Strips And Potato (ID: undefined) 115 EGP" at bounding box center [716, 242] width 510 height 36
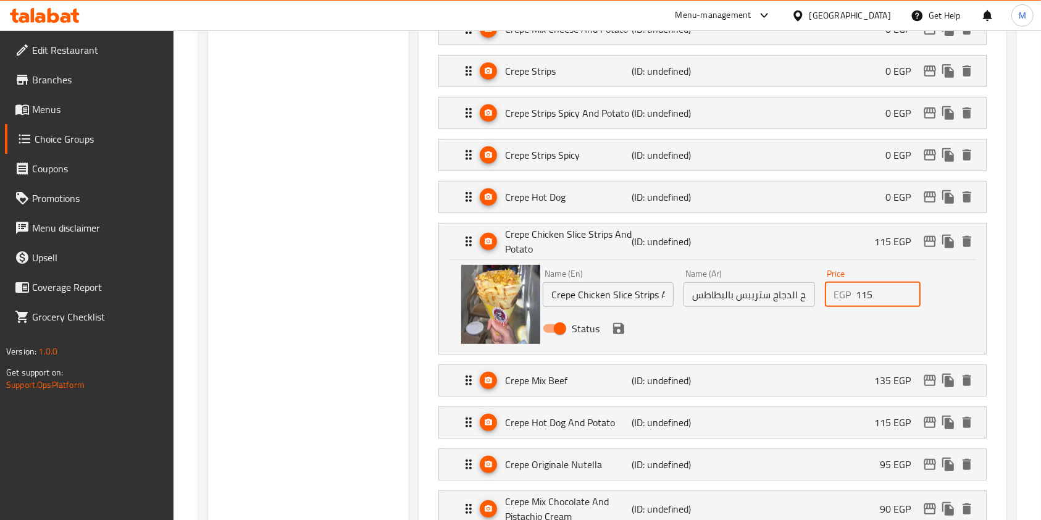
click at [868, 293] on input "115" at bounding box center [888, 294] width 65 height 25
click at [621, 329] on icon "save" at bounding box center [618, 328] width 11 height 11
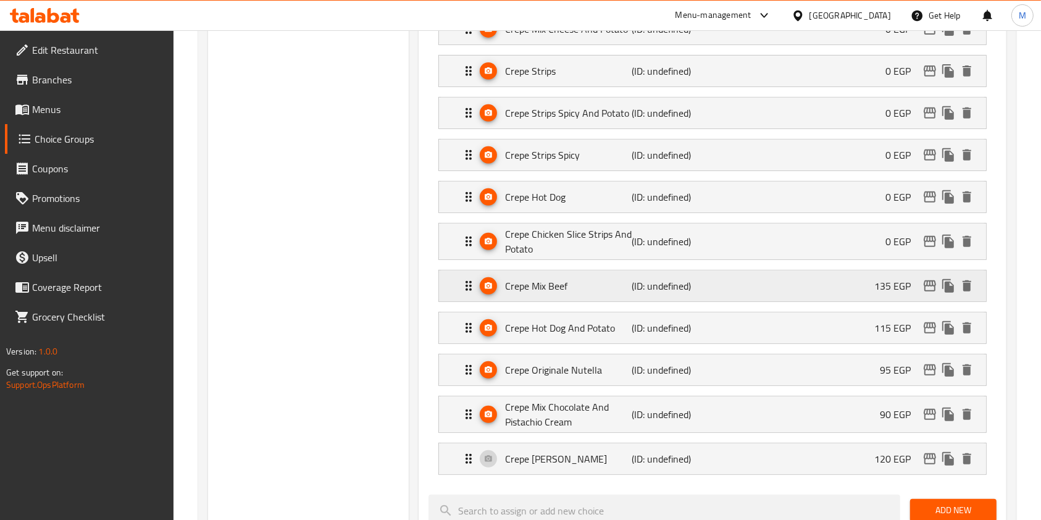
type input "0"
click at [854, 306] on nav "Chicken Burger Crepe (ID: undefined) 0 EGP Name (En) Chicken Burger Crepe Name …" at bounding box center [713, 136] width 568 height 697
drag, startPoint x: 742, startPoint y: 283, endPoint x: 672, endPoint y: 296, distance: 71.1
click at [741, 283] on div "Crepe Mix Beef (ID: undefined) 135 EGP" at bounding box center [716, 286] width 510 height 31
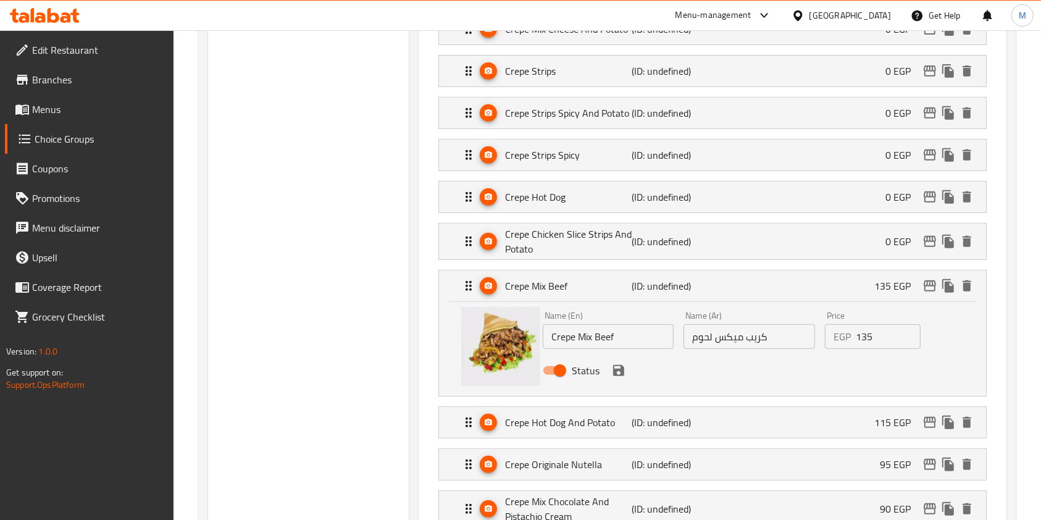
click at [870, 332] on input "135" at bounding box center [888, 336] width 65 height 25
click at [617, 365] on icon "save" at bounding box center [618, 370] width 11 height 11
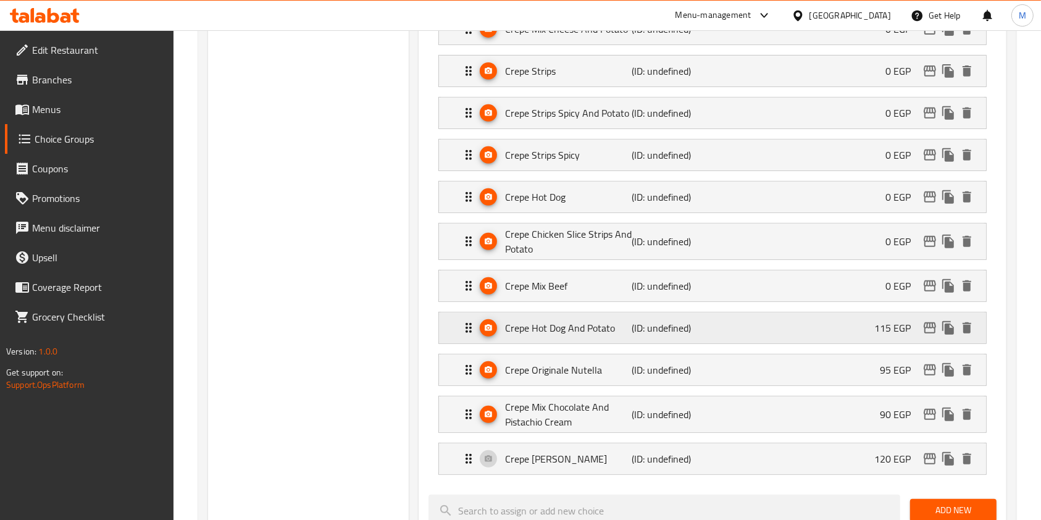
type input "0"
click at [822, 330] on div "Crepe Hot Dog And Potato (ID: undefined) 115 EGP" at bounding box center [716, 328] width 510 height 31
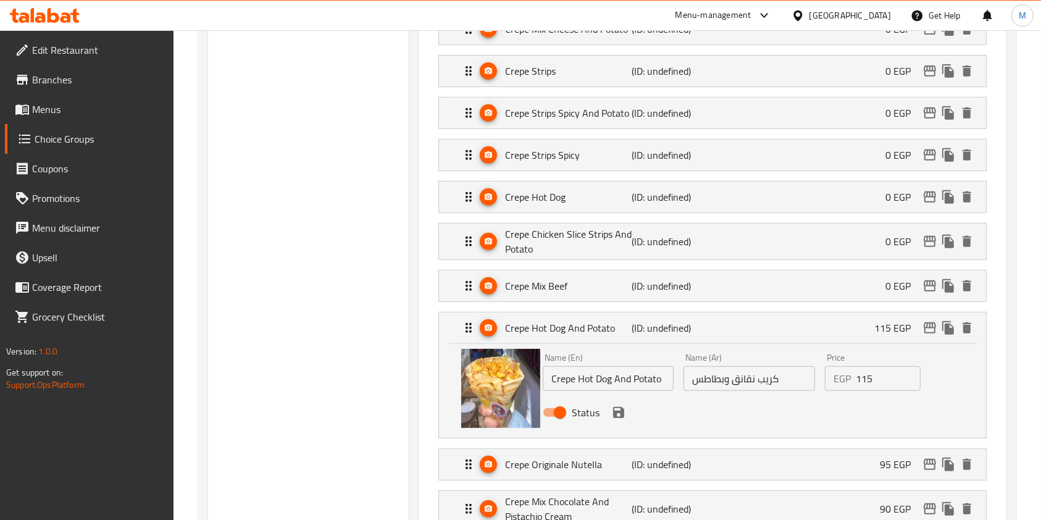
click at [862, 363] on div "Price EGP 115 Price" at bounding box center [873, 372] width 96 height 38
click at [861, 373] on input "115" at bounding box center [888, 378] width 65 height 25
click at [624, 417] on icon "save" at bounding box center [619, 412] width 15 height 15
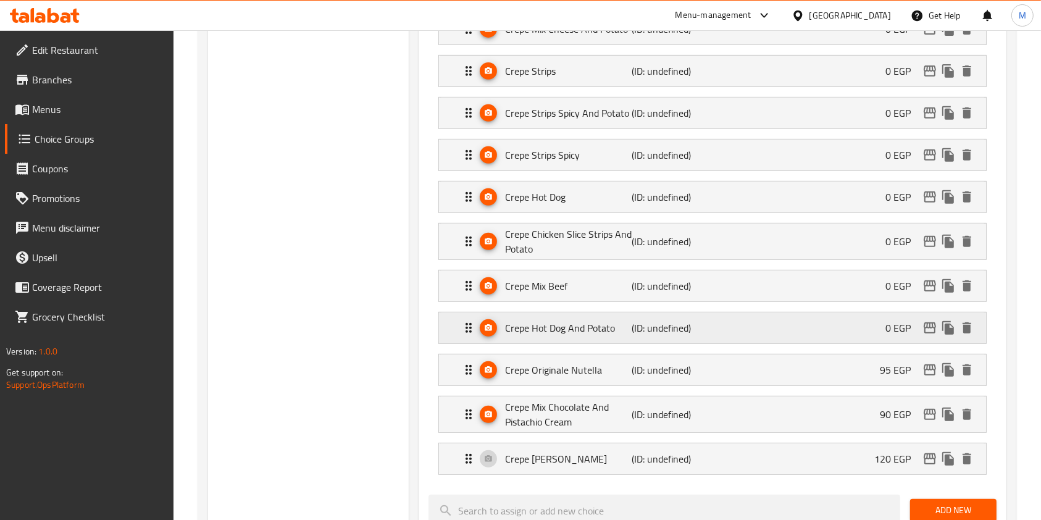
type input "0"
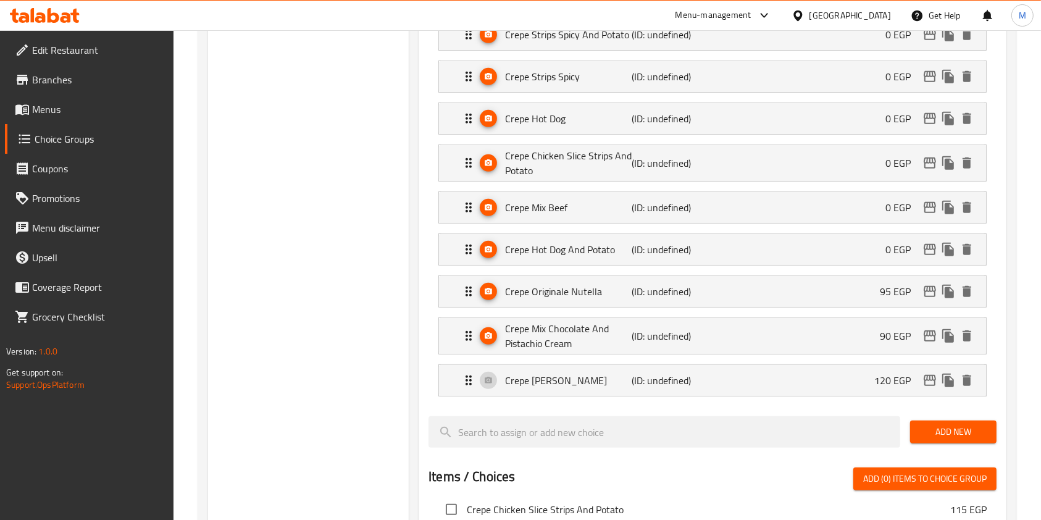
scroll to position [634, 0]
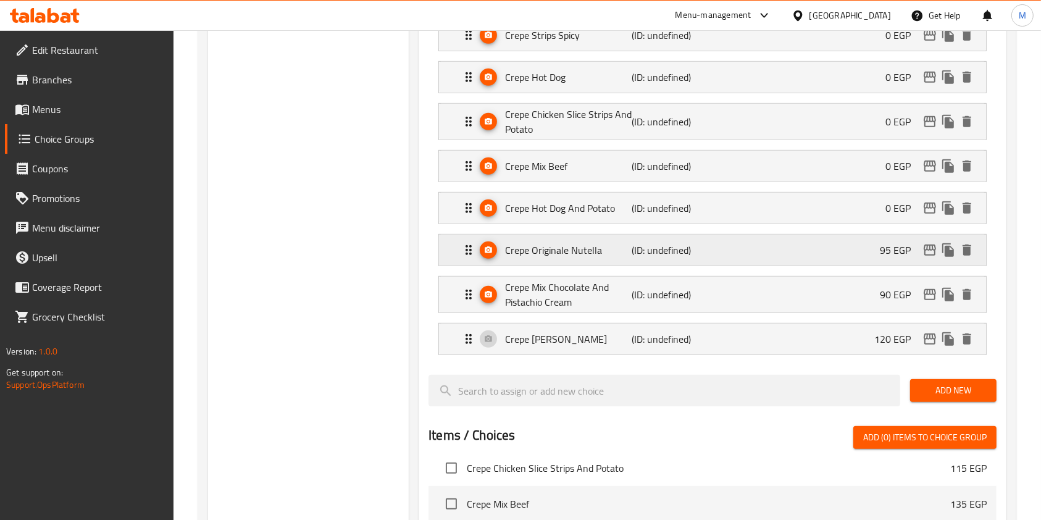
click at [801, 253] on div "Crepe Originale Nutella (ID: undefined) 95 EGP" at bounding box center [716, 250] width 510 height 31
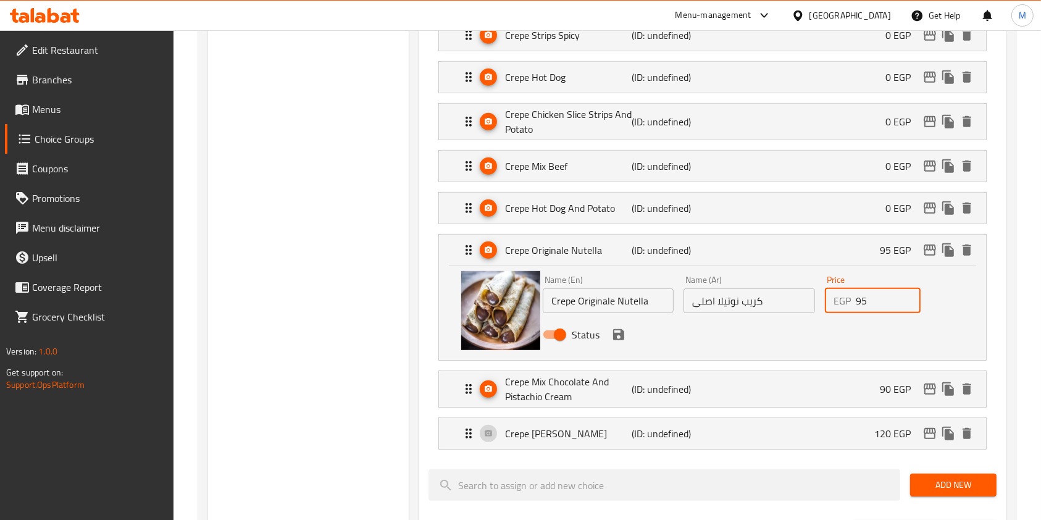
click at [864, 298] on input "95" at bounding box center [888, 300] width 65 height 25
click at [617, 337] on icon "save" at bounding box center [618, 334] width 11 height 11
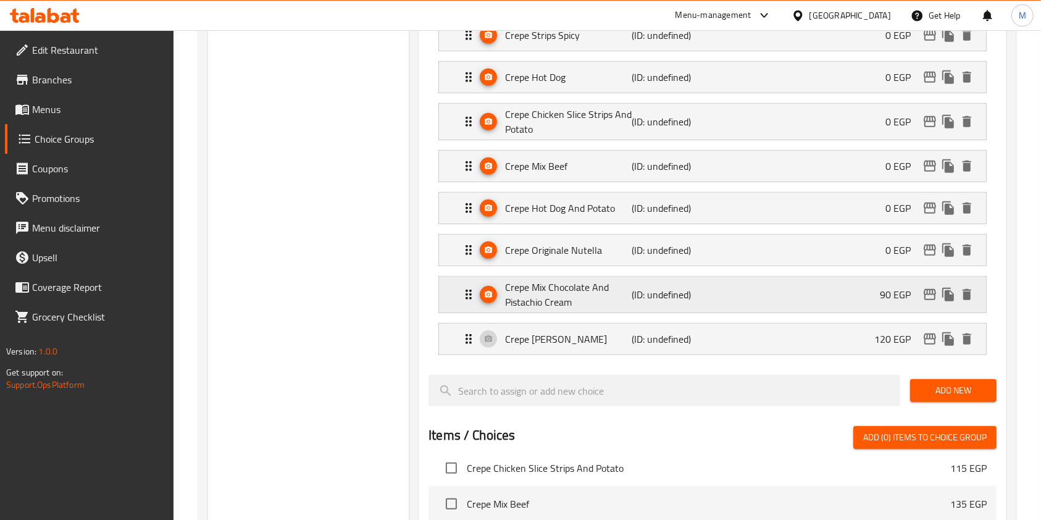
type input "0"
click at [792, 293] on div "Crepe Mix Chocolate And Pistachio Cream (ID: undefined) 90 EGP" at bounding box center [716, 295] width 510 height 36
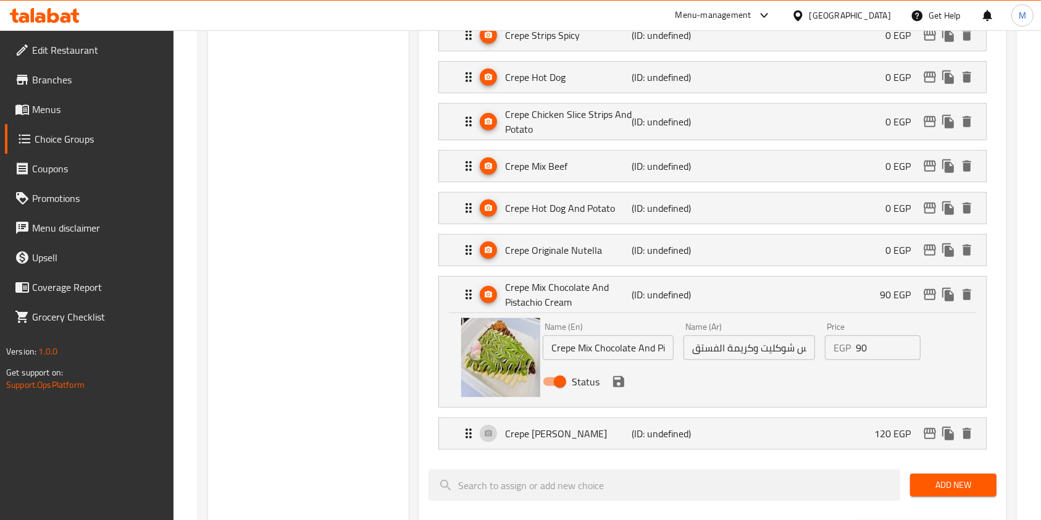
click at [860, 350] on input "90" at bounding box center [888, 347] width 65 height 25
click at [623, 380] on icon "save" at bounding box center [618, 381] width 11 height 11
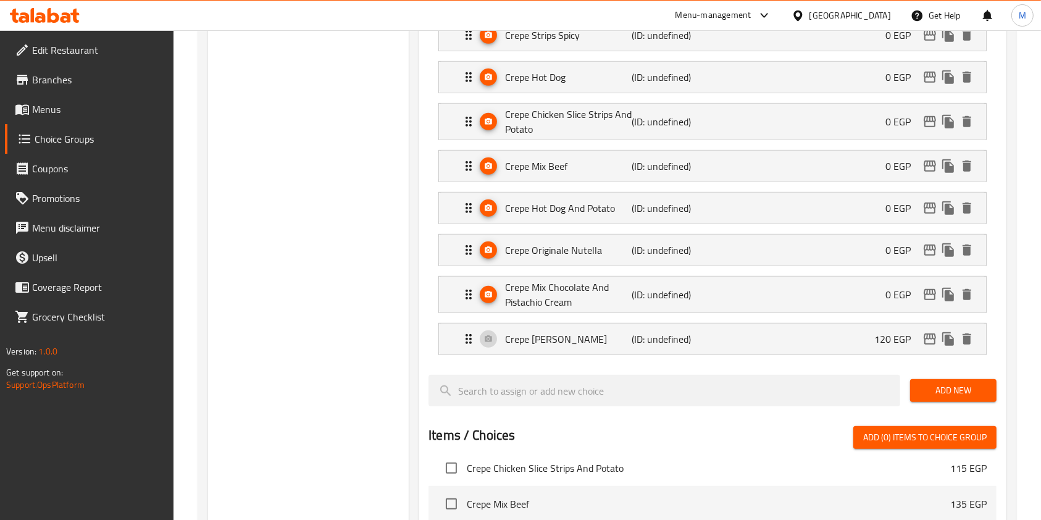
type input "0"
click at [858, 335] on div "Crepe Shish Tawook (ID: undefined) 120 EGP" at bounding box center [716, 339] width 510 height 31
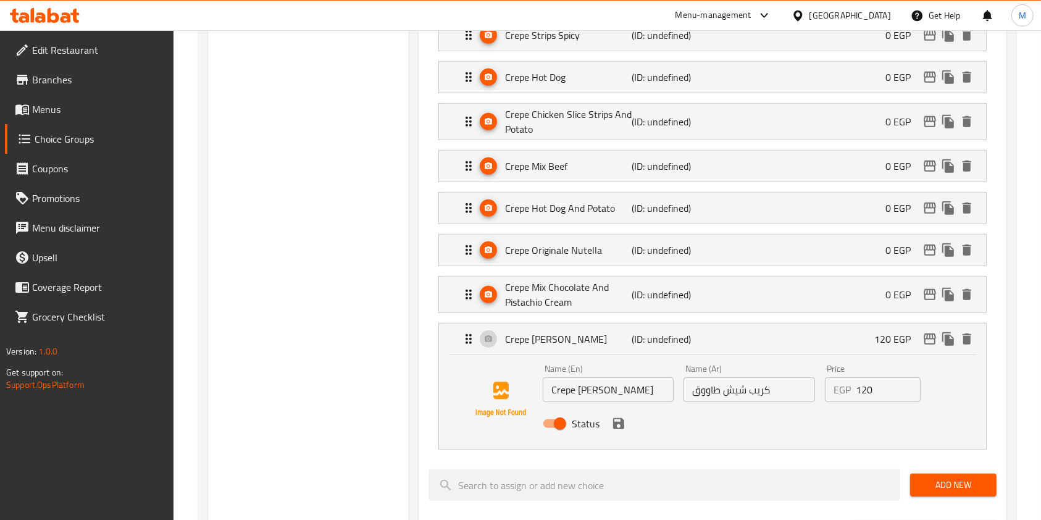
click at [856, 393] on input "120" at bounding box center [888, 389] width 65 height 25
click at [614, 422] on icon "save" at bounding box center [618, 423] width 11 height 11
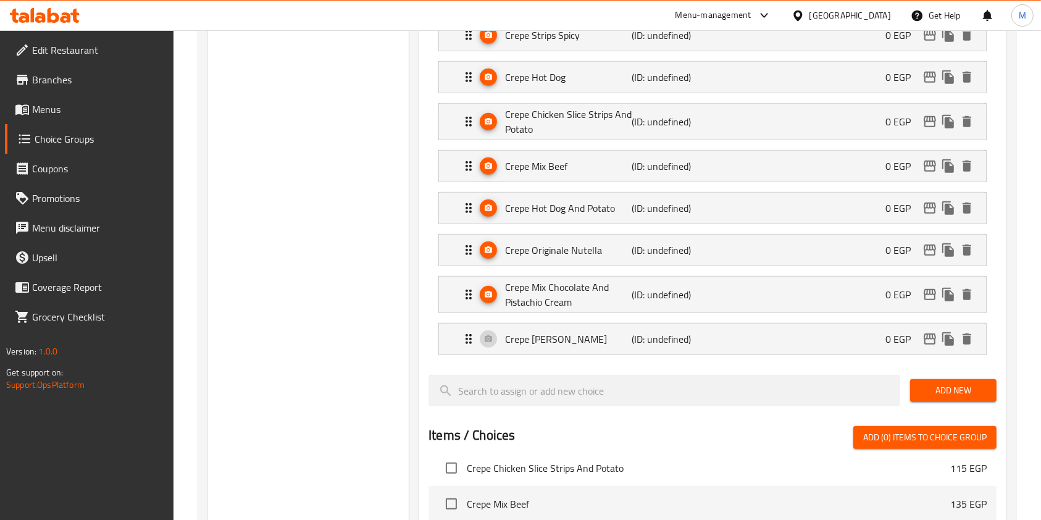
type input "0"
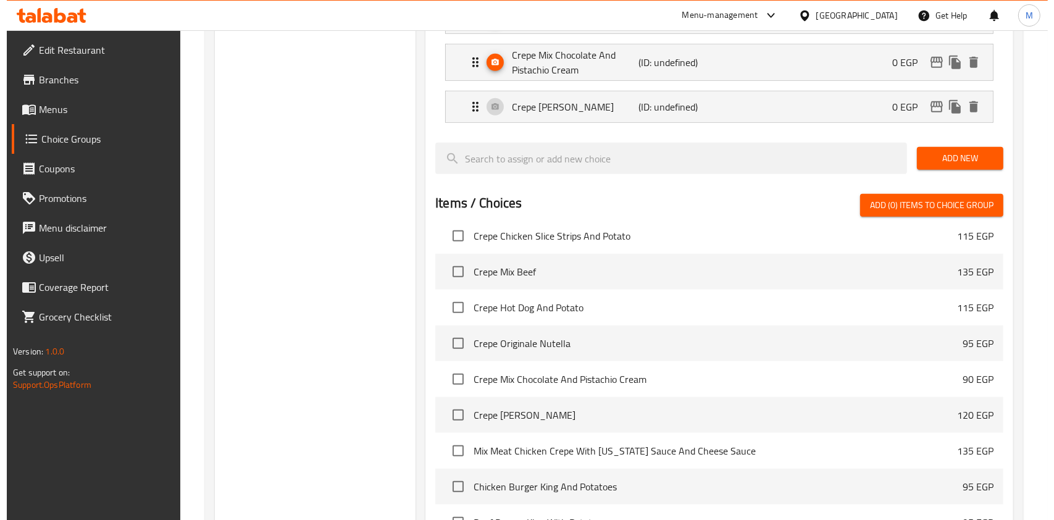
scroll to position [1018, 0]
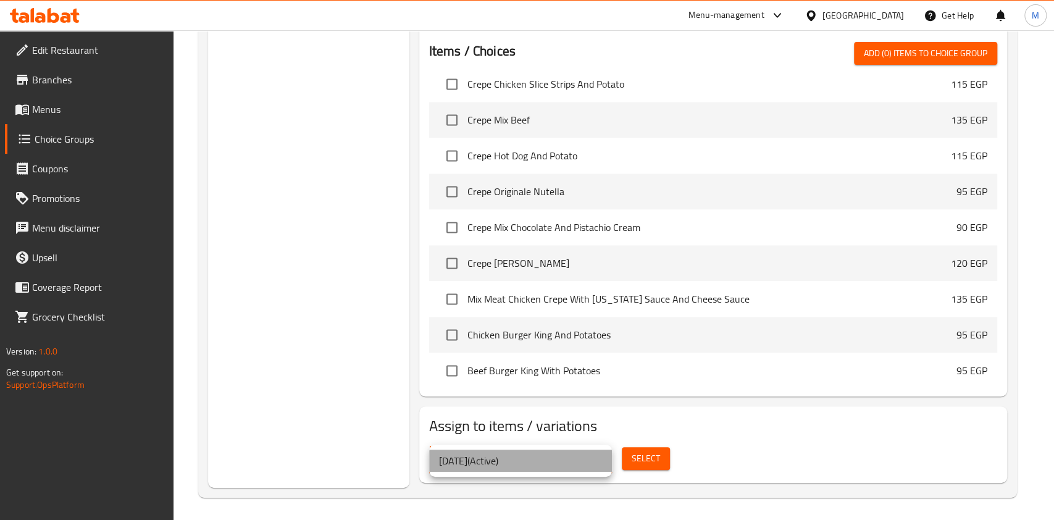
click at [561, 469] on li "[DATE] ( Active )" at bounding box center [520, 461] width 183 height 22
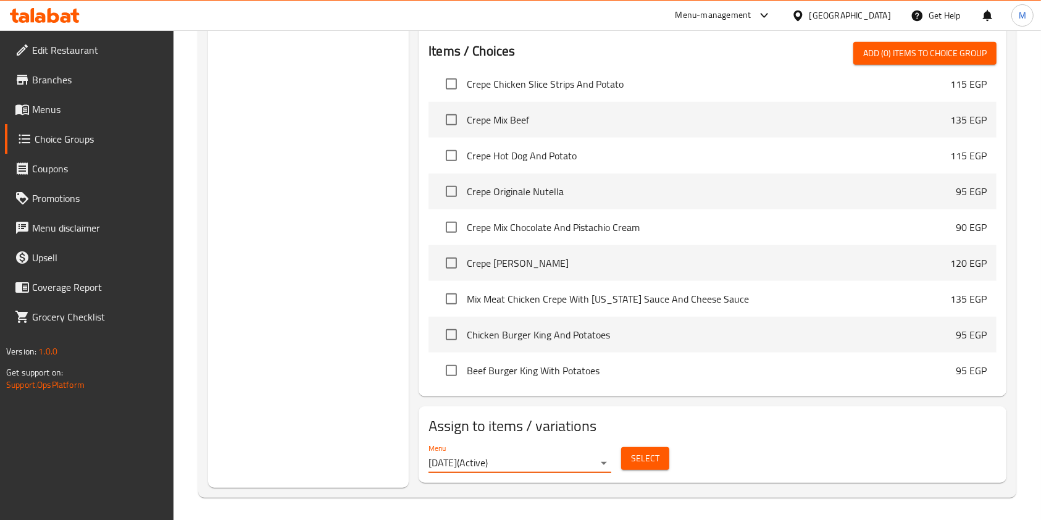
click at [625, 448] on button "Select" at bounding box center [645, 458] width 48 height 23
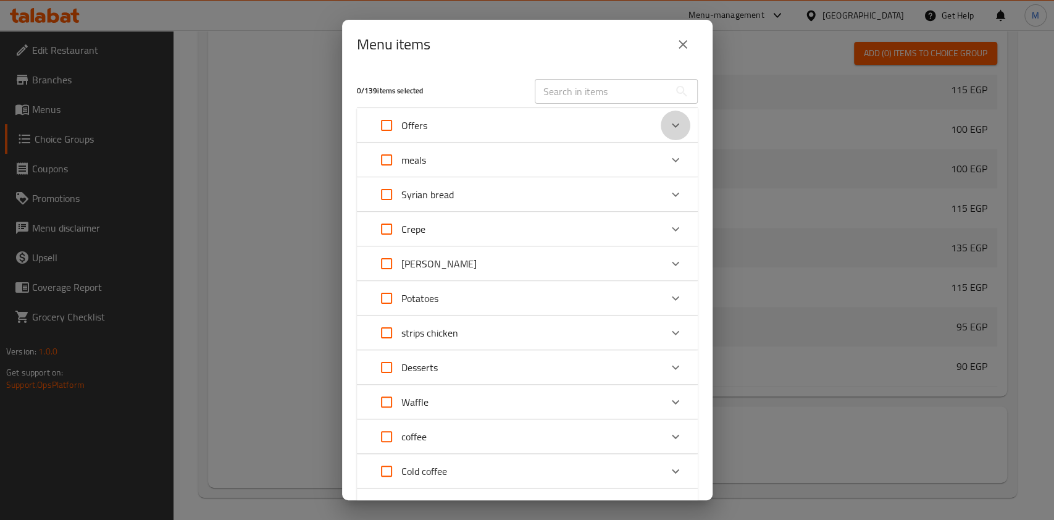
click at [669, 125] on icon "Expand" at bounding box center [675, 125] width 15 height 15
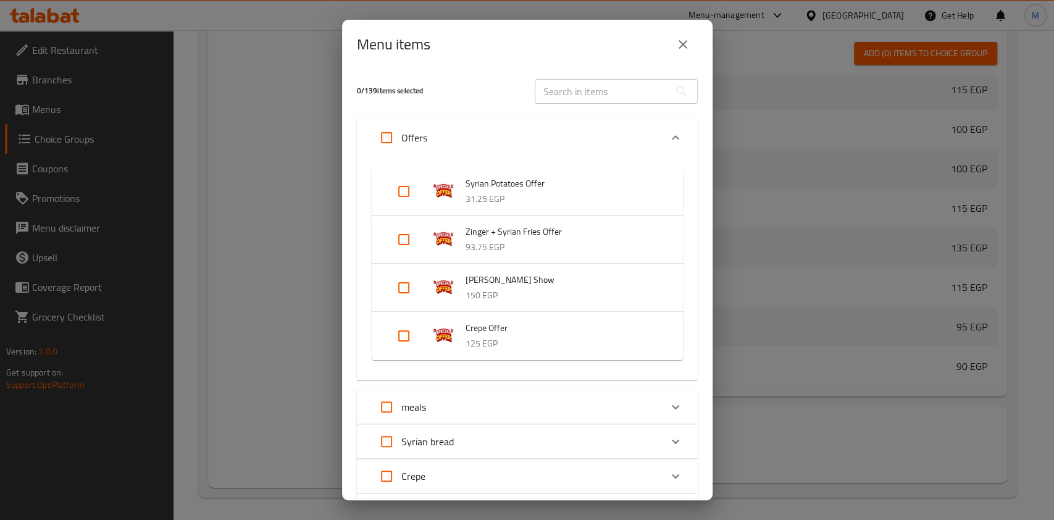
scroll to position [32, 0]
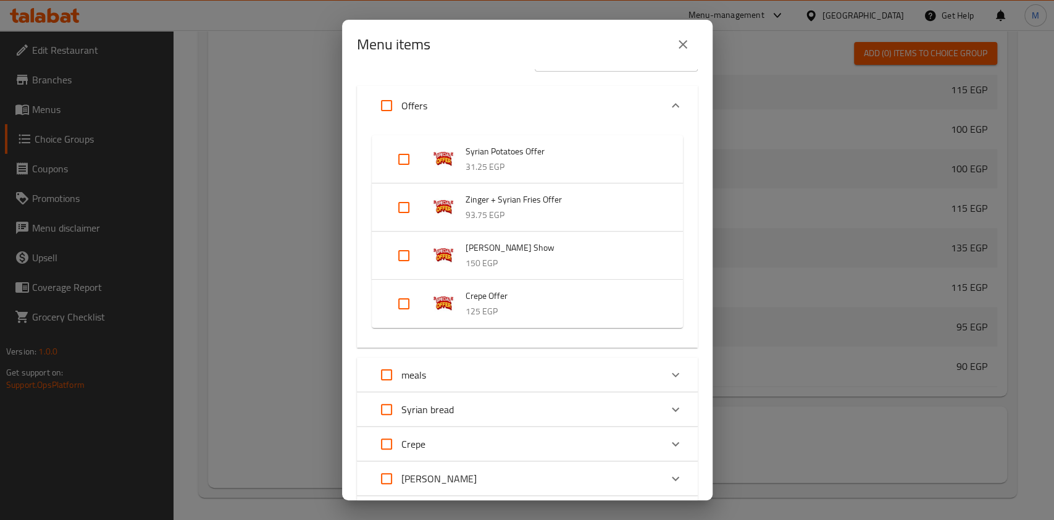
click at [401, 293] on input "Expand" at bounding box center [404, 304] width 30 height 30
checkbox input "true"
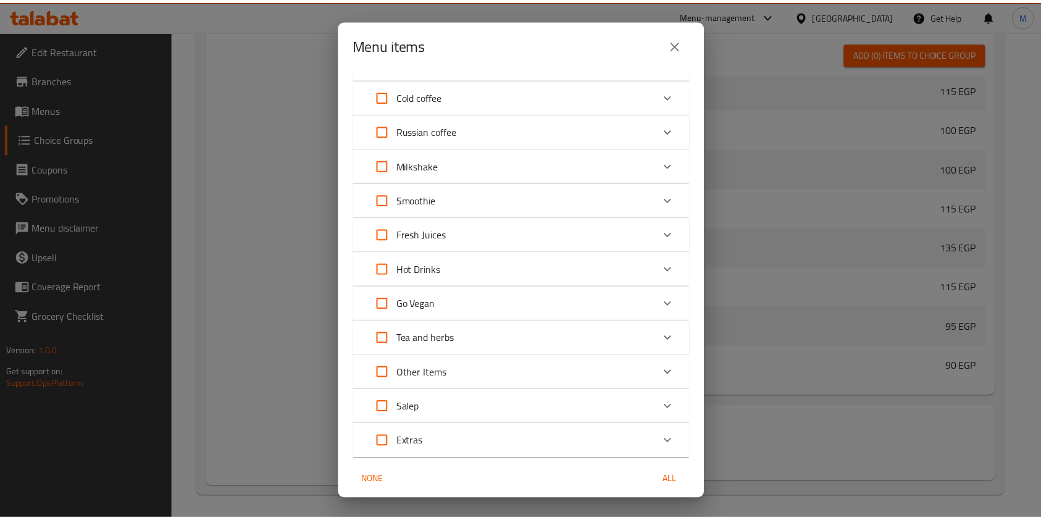
scroll to position [677, 0]
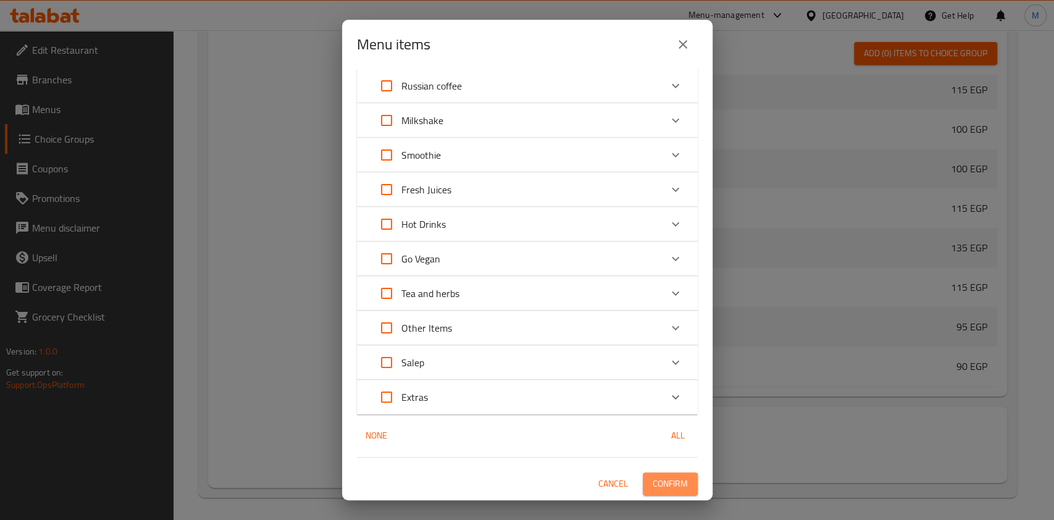
click at [670, 476] on span "Confirm" at bounding box center [670, 483] width 35 height 15
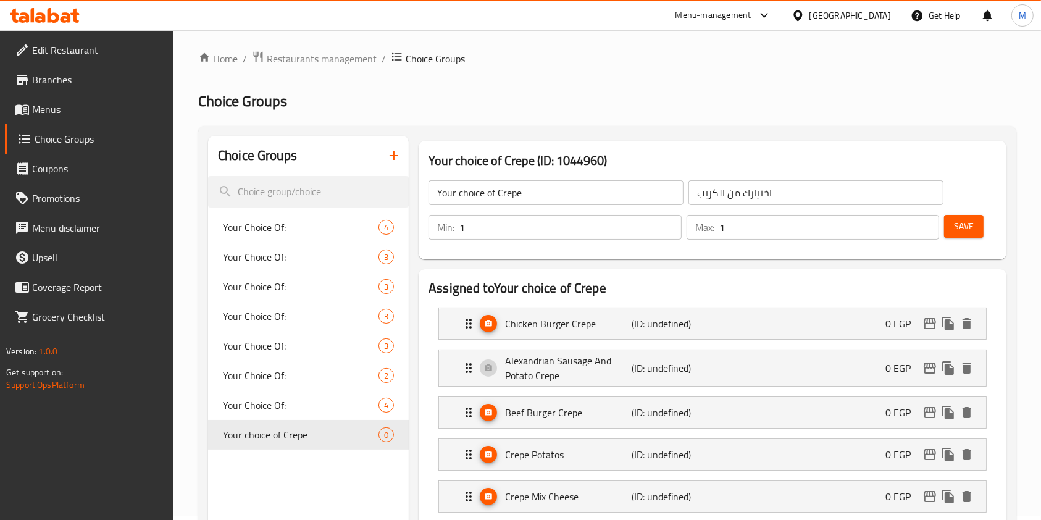
scroll to position [0, 0]
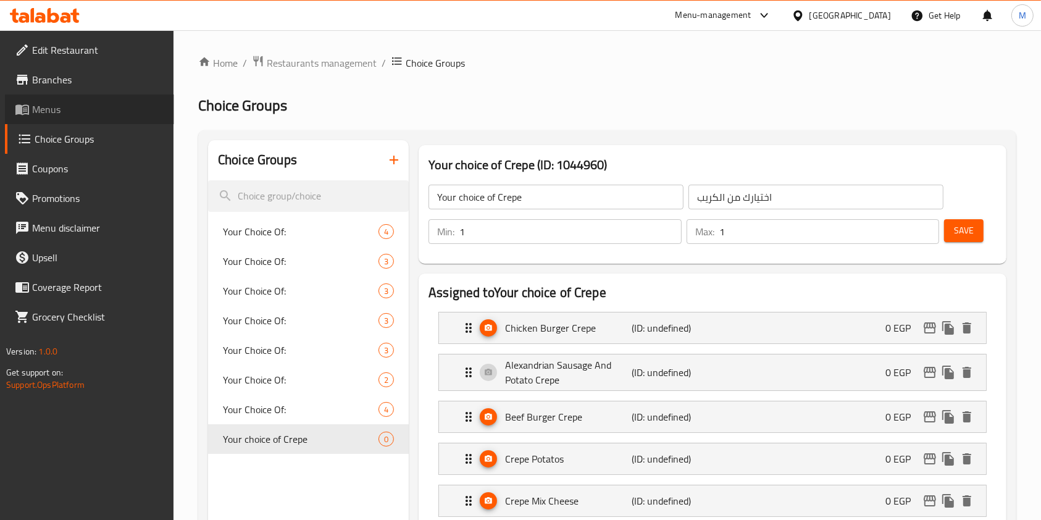
click at [74, 107] on span "Menus" at bounding box center [98, 109] width 132 height 15
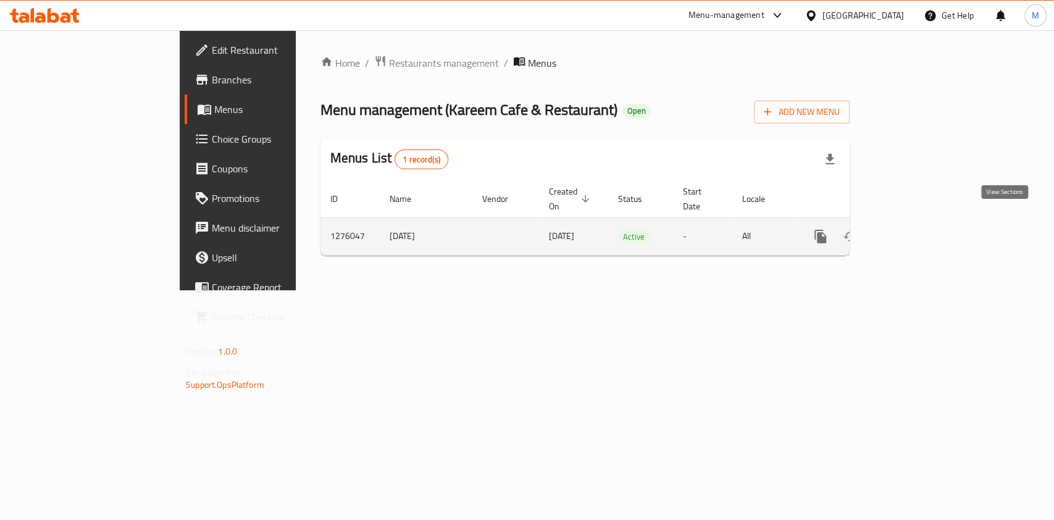
click at [917, 230] on icon "enhanced table" at bounding box center [909, 236] width 15 height 15
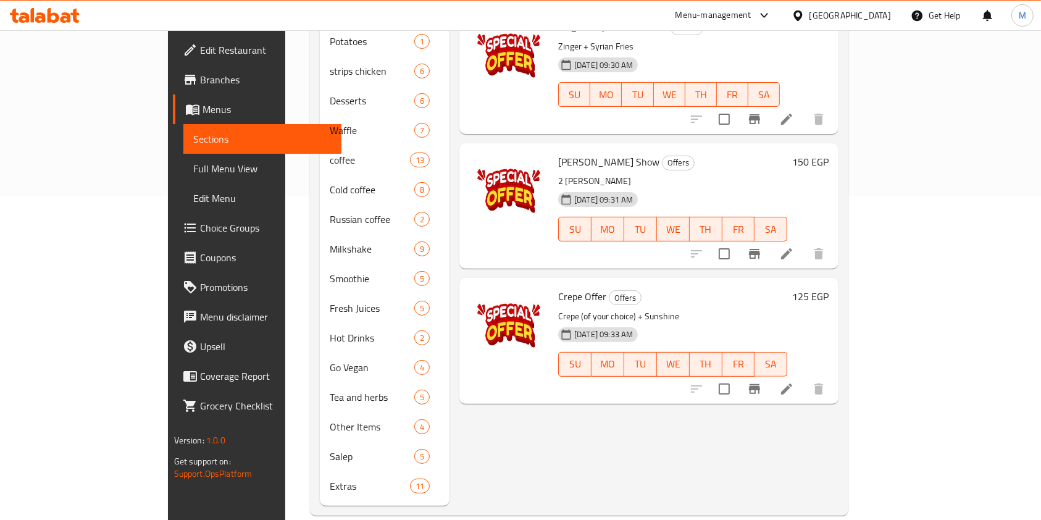
scroll to position [326, 0]
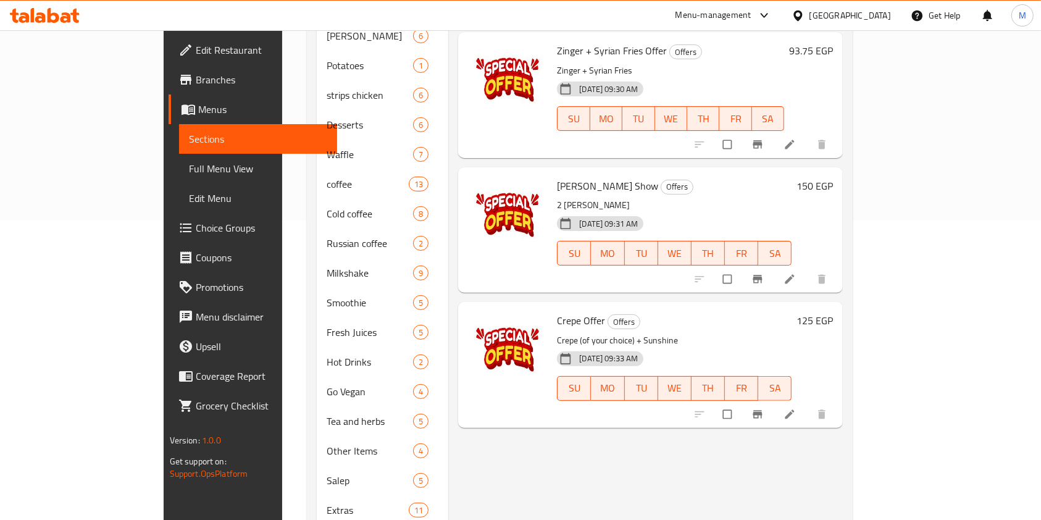
scroll to position [326, 0]
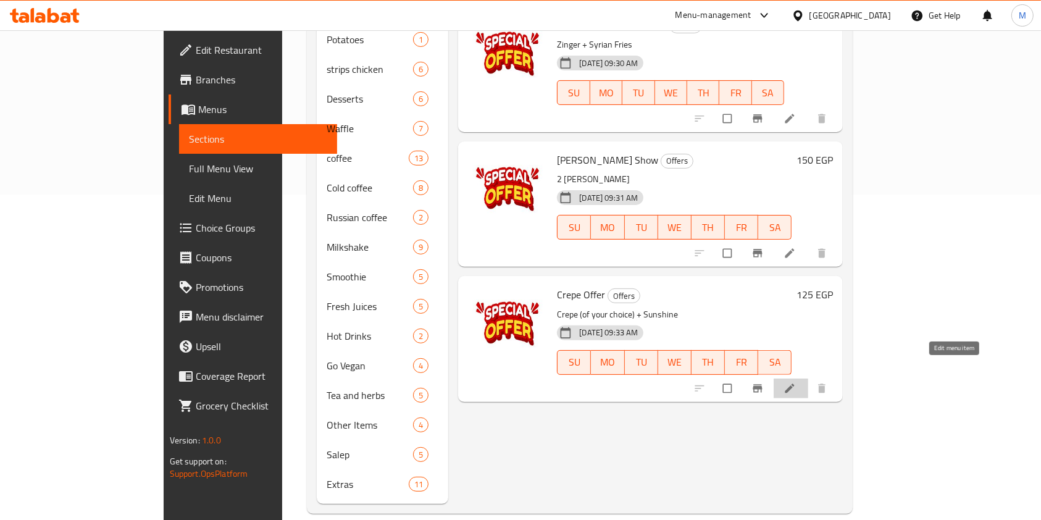
click at [799, 382] on link at bounding box center [791, 388] width 15 height 12
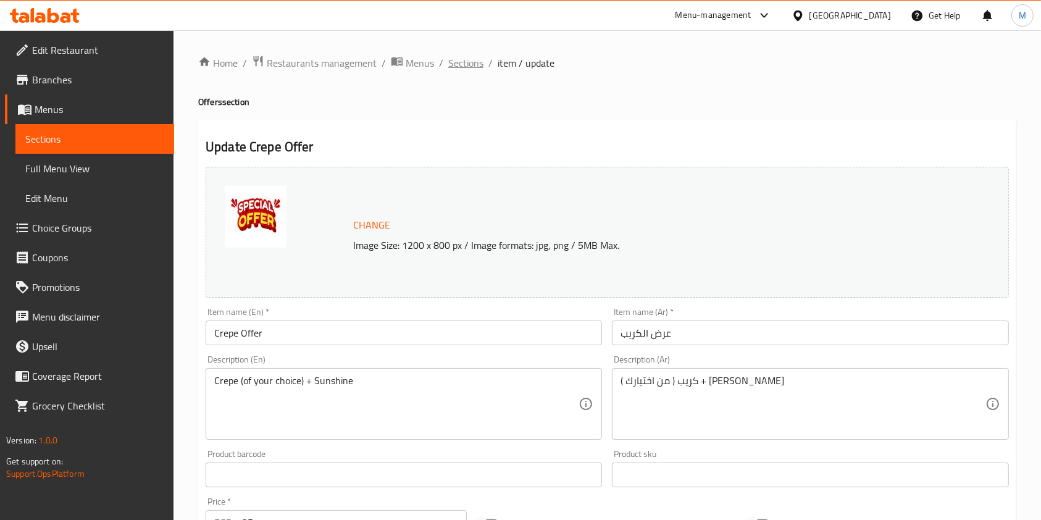
click at [467, 70] on span "Sections" at bounding box center [465, 63] width 35 height 15
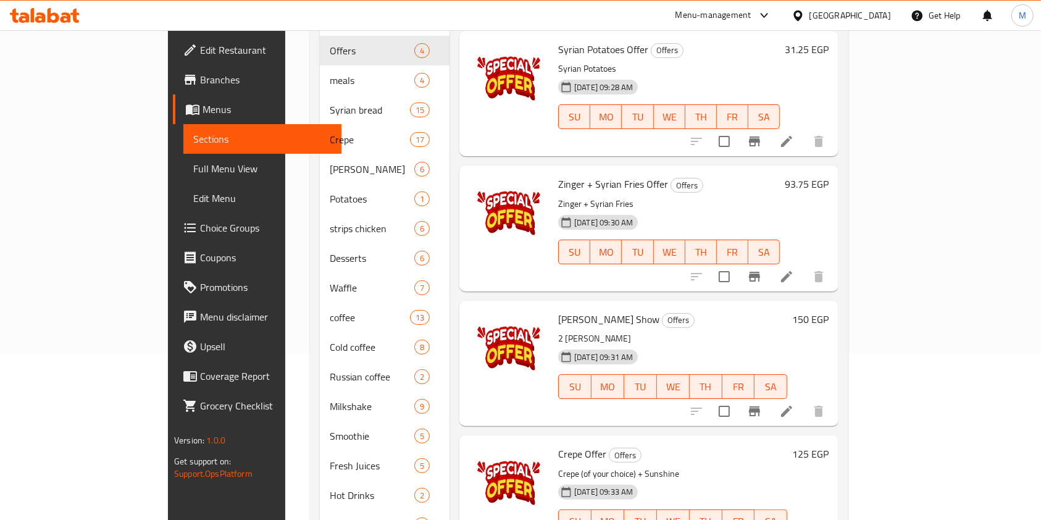
scroll to position [326, 0]
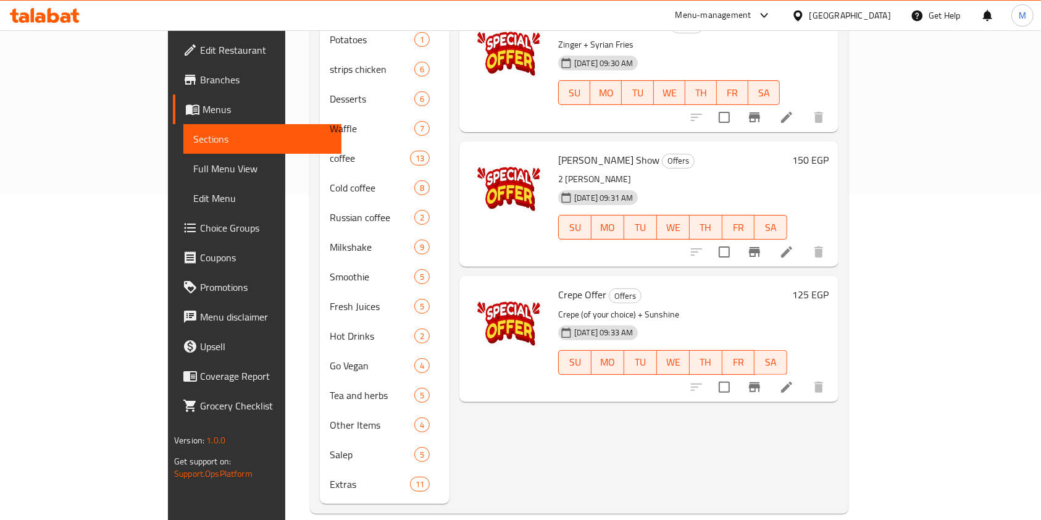
click at [794, 380] on icon at bounding box center [787, 387] width 15 height 15
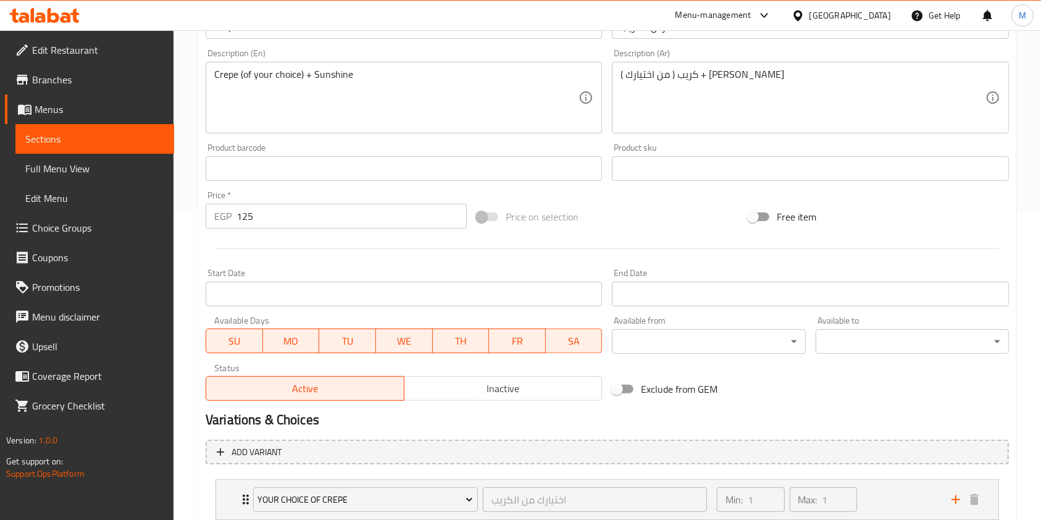
scroll to position [390, 0]
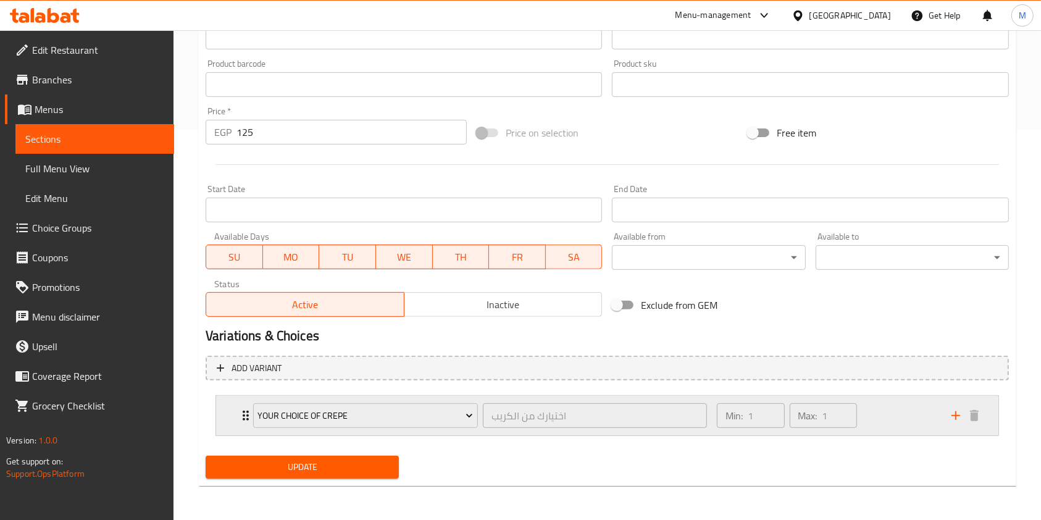
click at [873, 405] on div "Min: 1 ​ Max: 1 ​" at bounding box center [827, 416] width 235 height 40
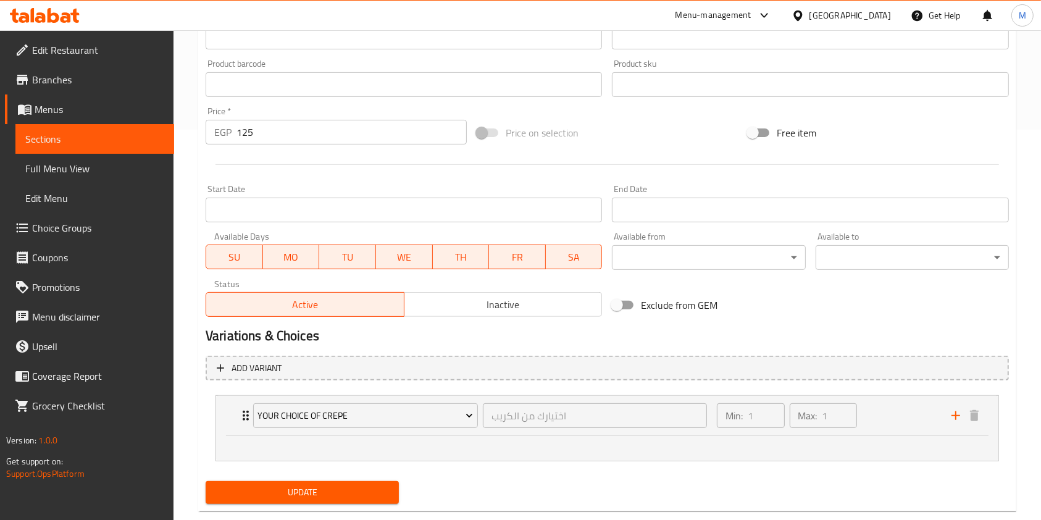
click at [687, 462] on li "Your choice of Crepe اختيارك من الكريب ​ Min: 1 ​ Max: 1 ​" at bounding box center [608, 428] width 804 height 76
click at [906, 429] on div "Min: 1 ​ Max: 1 ​" at bounding box center [827, 416] width 235 height 40
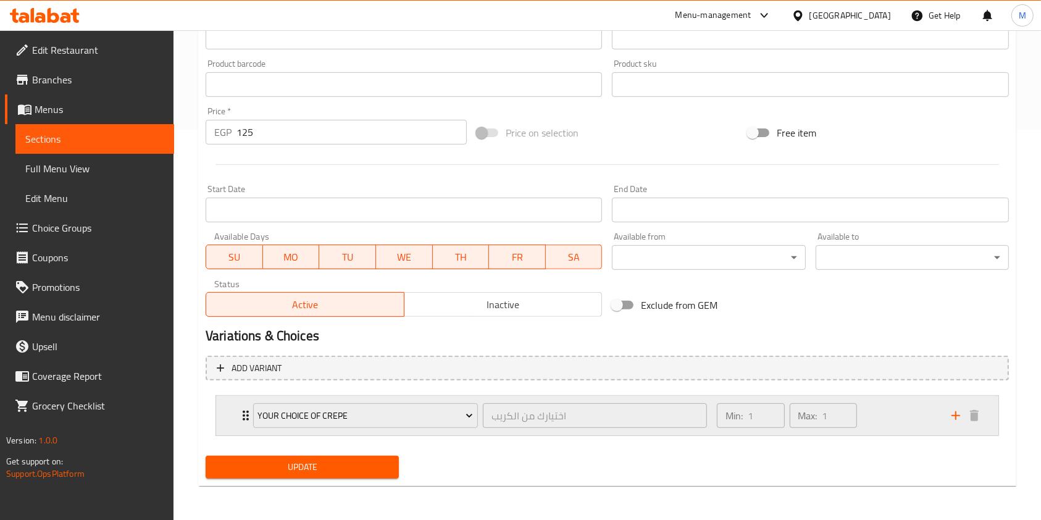
click at [897, 418] on div "Min: 1 ​ Max: 1 ​" at bounding box center [827, 416] width 235 height 40
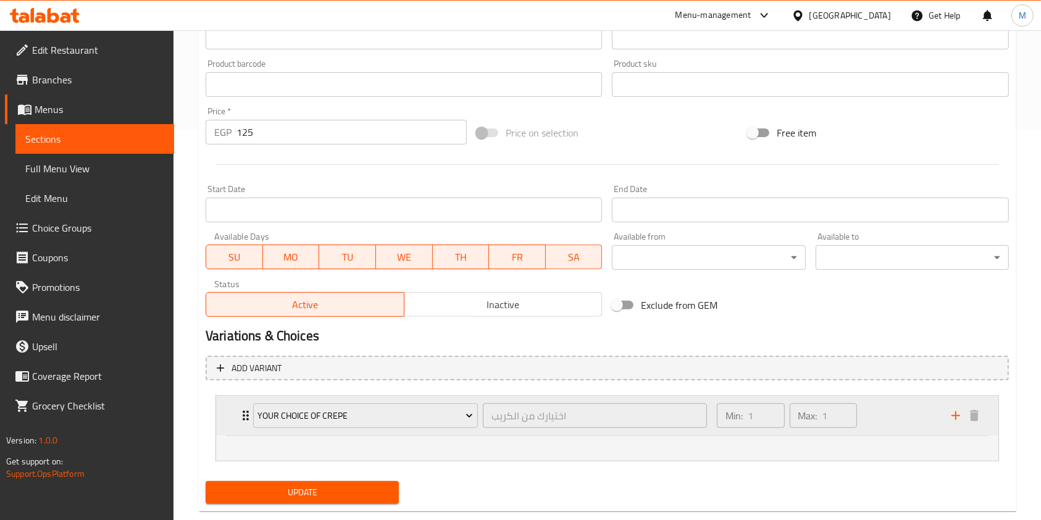
click at [897, 418] on div "Min: 1 ​ Max: 1 ​" at bounding box center [827, 416] width 235 height 40
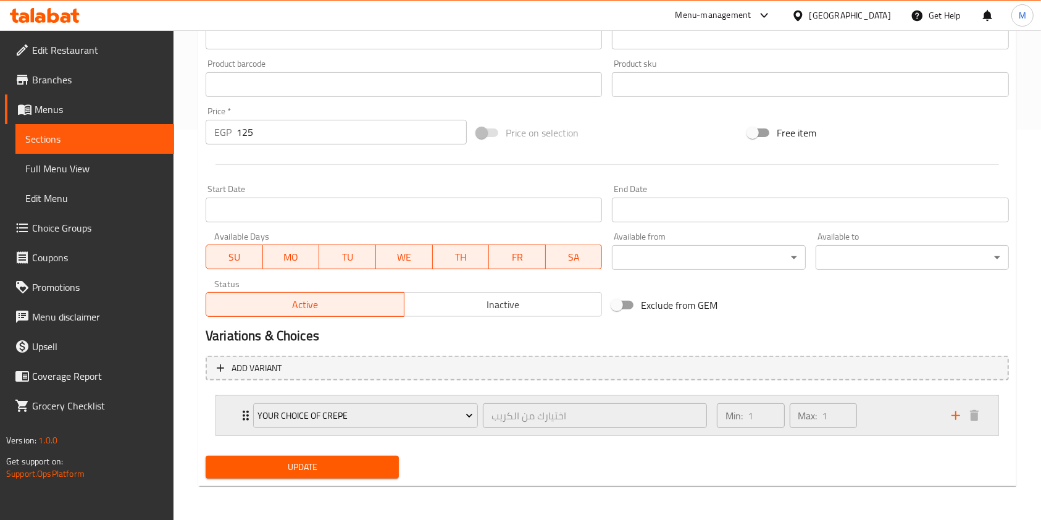
click at [897, 418] on div "Min: 1 ​ Max: 1 ​" at bounding box center [827, 416] width 235 height 40
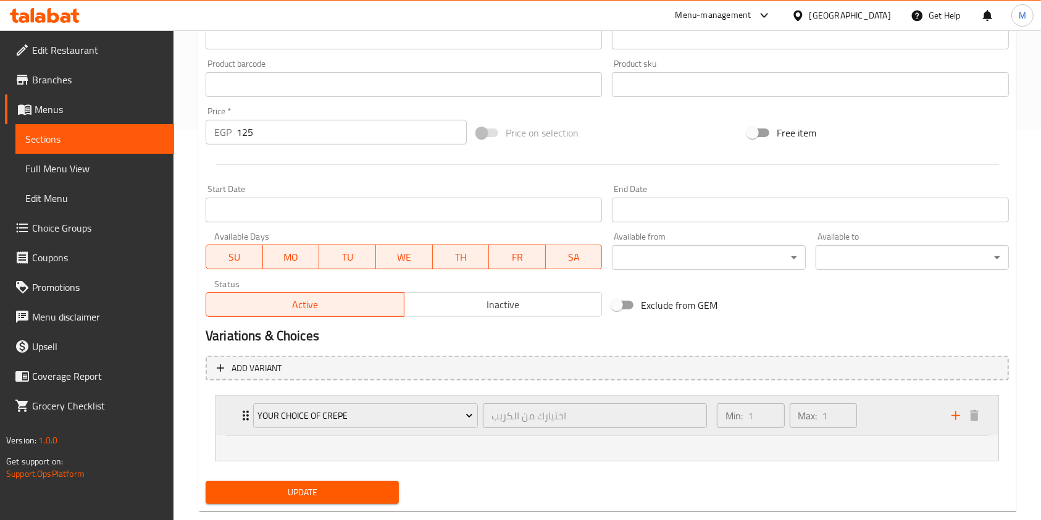
click at [897, 418] on div "Min: 1 ​ Max: 1 ​" at bounding box center [827, 416] width 235 height 40
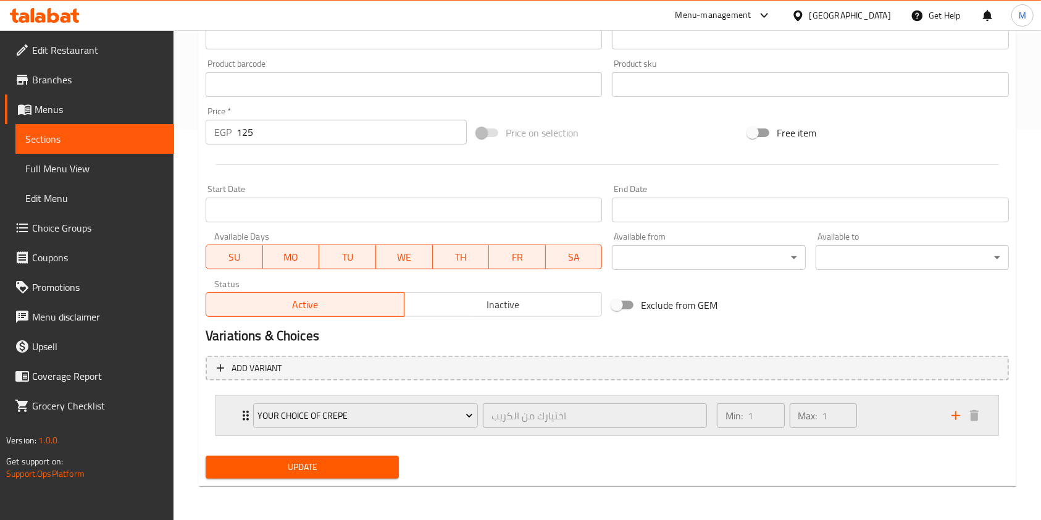
click at [897, 418] on div "Min: 1 ​ Max: 1 ​" at bounding box center [827, 416] width 235 height 40
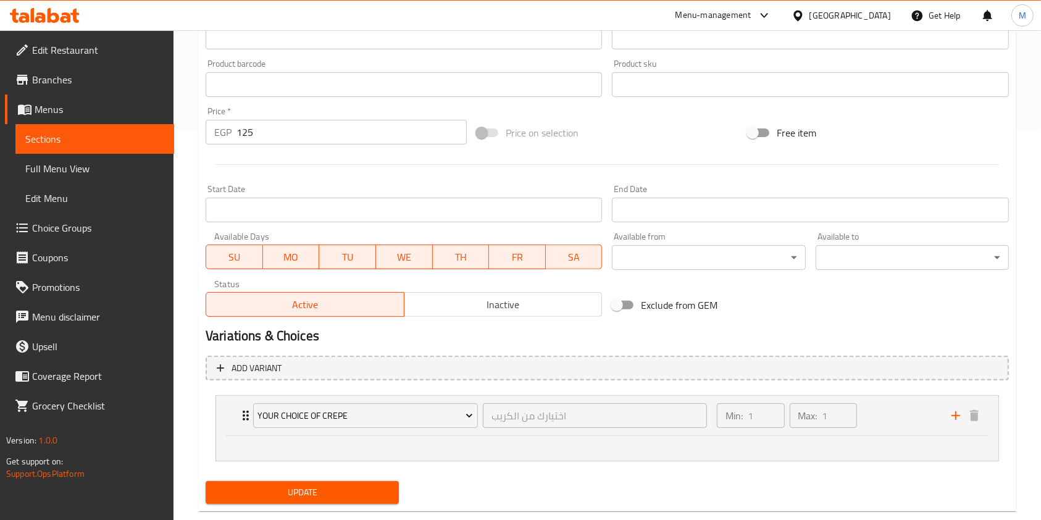
click at [58, 234] on span "Choice Groups" at bounding box center [98, 228] width 132 height 15
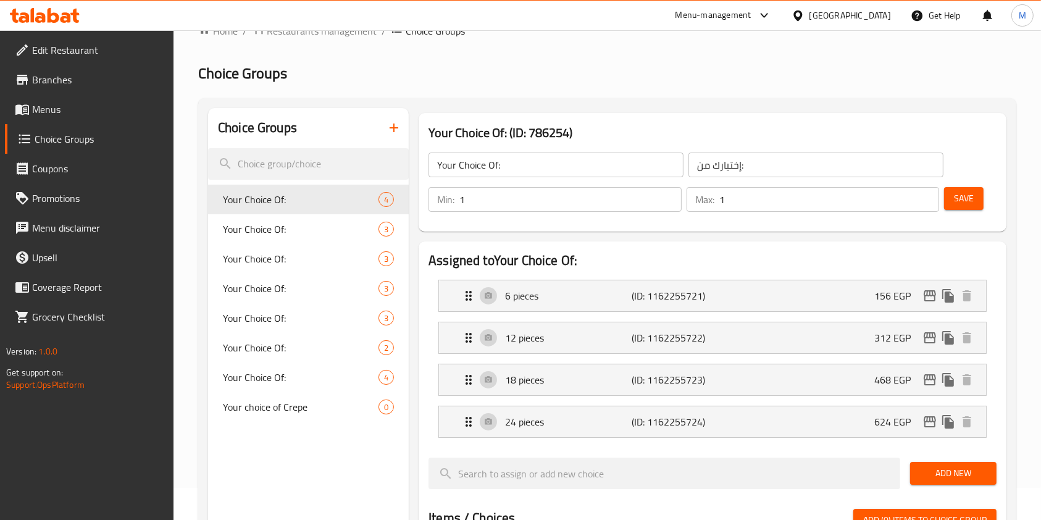
scroll to position [25, 0]
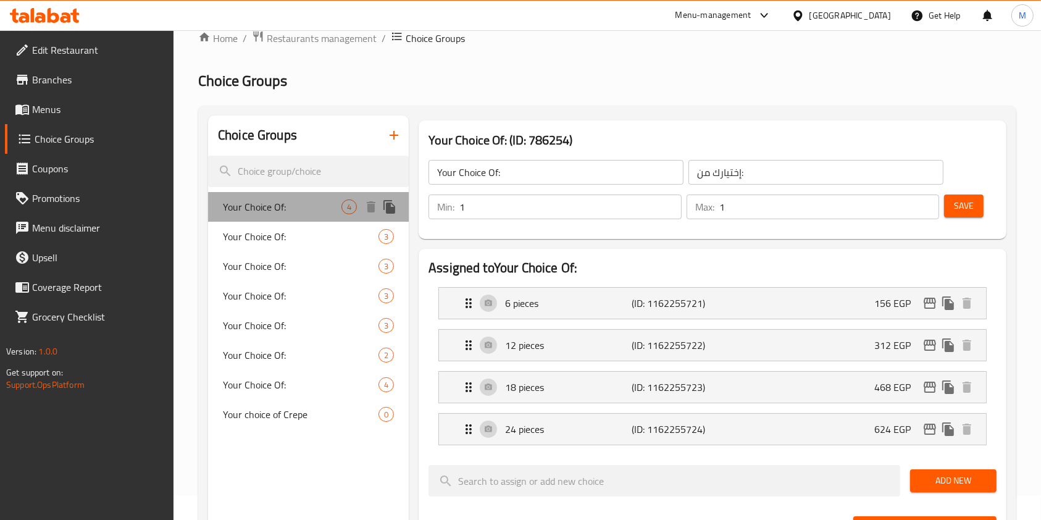
click at [323, 211] on span "Your Choice Of:" at bounding box center [282, 207] width 119 height 15
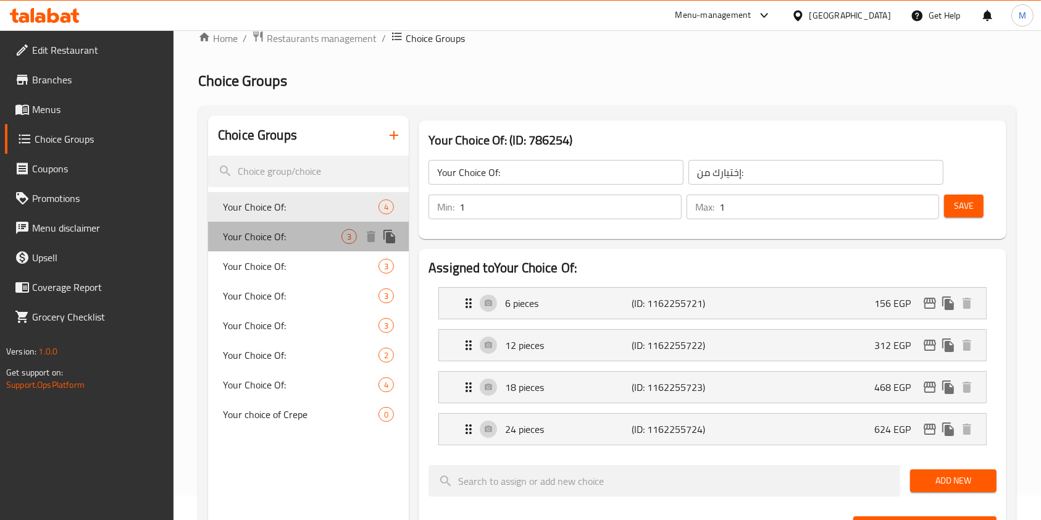
click at [321, 244] on div "Your Choice Of: 3" at bounding box center [308, 237] width 201 height 30
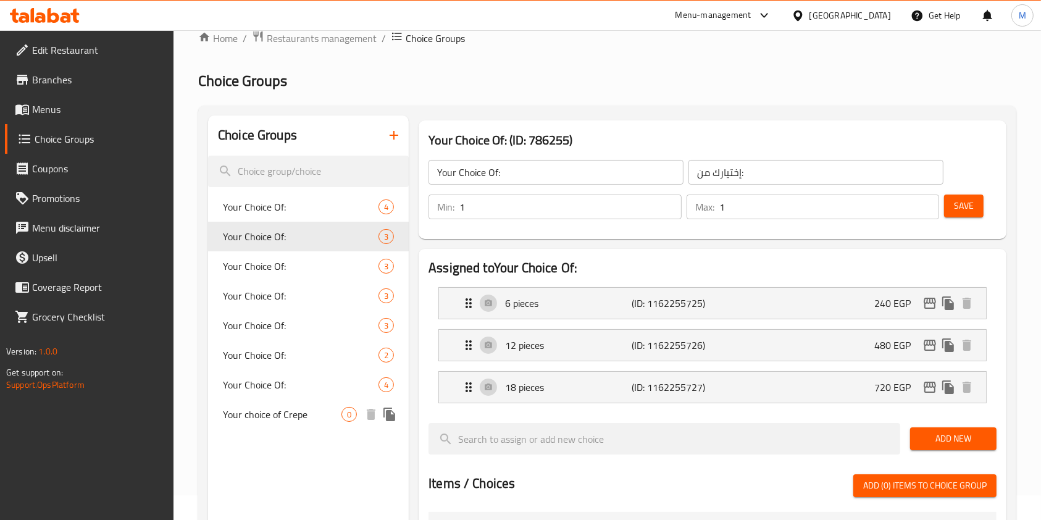
click at [348, 409] on span "0" at bounding box center [349, 415] width 14 height 12
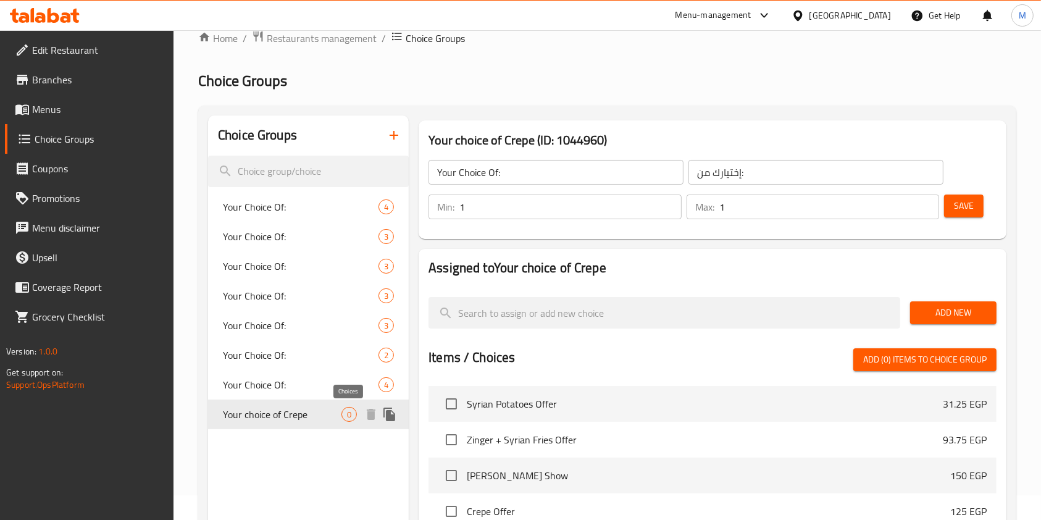
type input "Your choice of Crepe"
type input "اختيارك من الكريب"
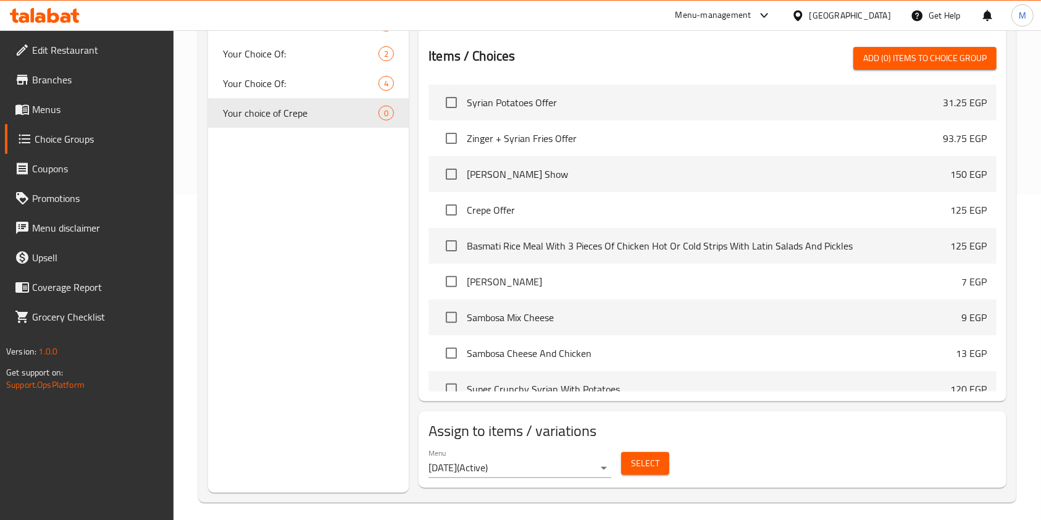
scroll to position [33, 0]
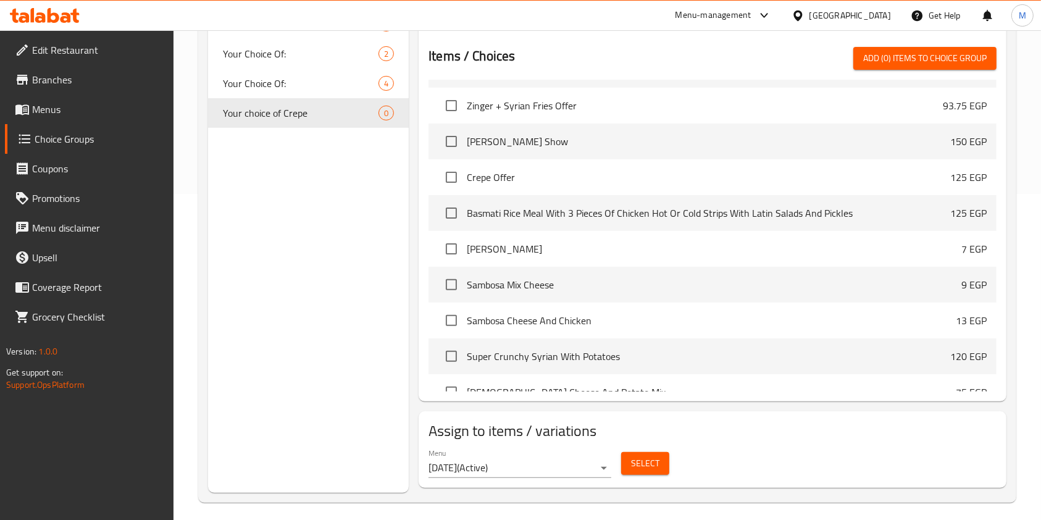
click at [1037, 482] on div "Home / Restaurants management / Choice Groups Choice Groups Choice Groups Your …" at bounding box center [608, 115] width 868 height 823
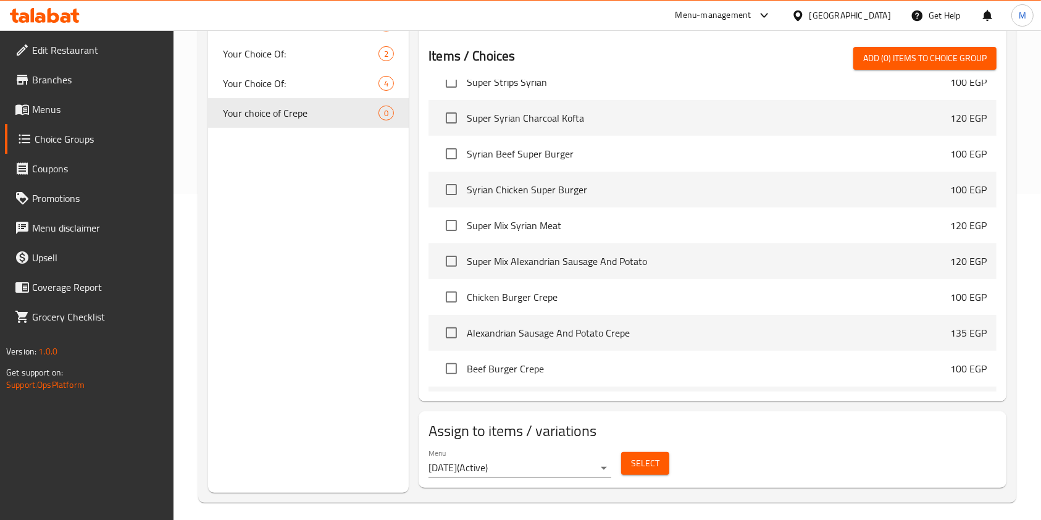
scroll to position [658, 0]
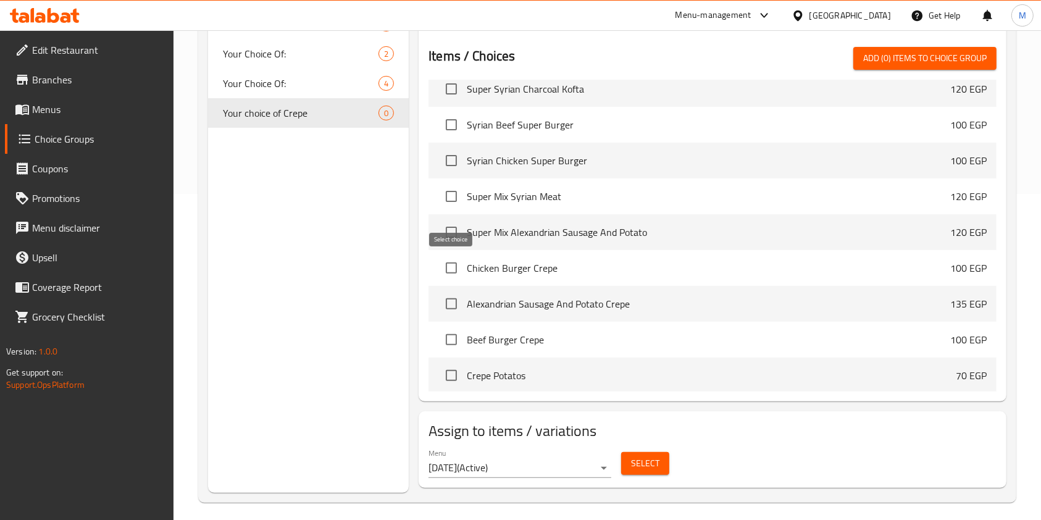
drag, startPoint x: 449, startPoint y: 264, endPoint x: 446, endPoint y: 299, distance: 34.7
click at [448, 264] on input "checkbox" at bounding box center [452, 268] width 26 height 26
checkbox input "true"
drag, startPoint x: 446, startPoint y: 300, endPoint x: 448, endPoint y: 322, distance: 21.7
click at [445, 302] on input "checkbox" at bounding box center [452, 304] width 26 height 26
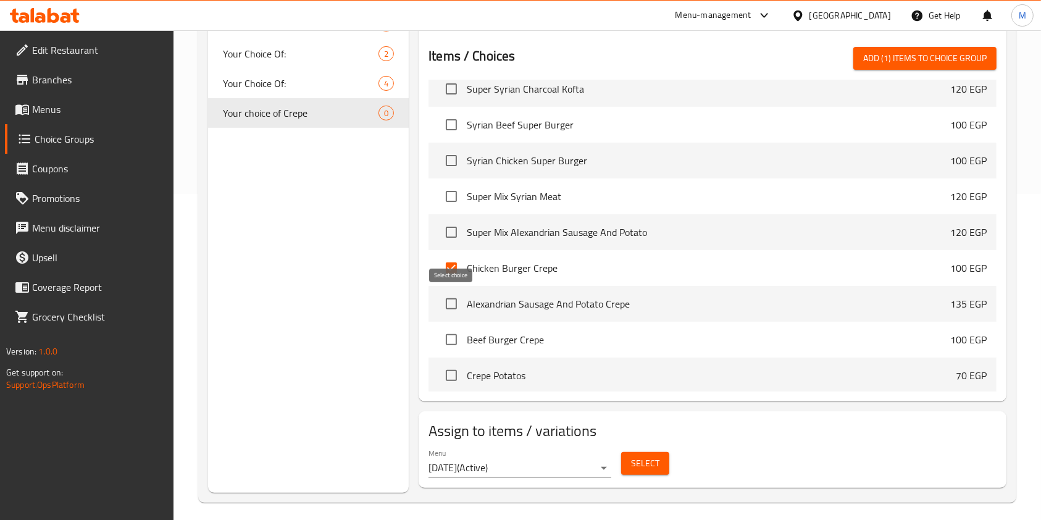
checkbox input "true"
click at [449, 337] on input "checkbox" at bounding box center [452, 340] width 26 height 26
checkbox input "true"
click at [450, 371] on input "checkbox" at bounding box center [452, 376] width 26 height 26
checkbox input "true"
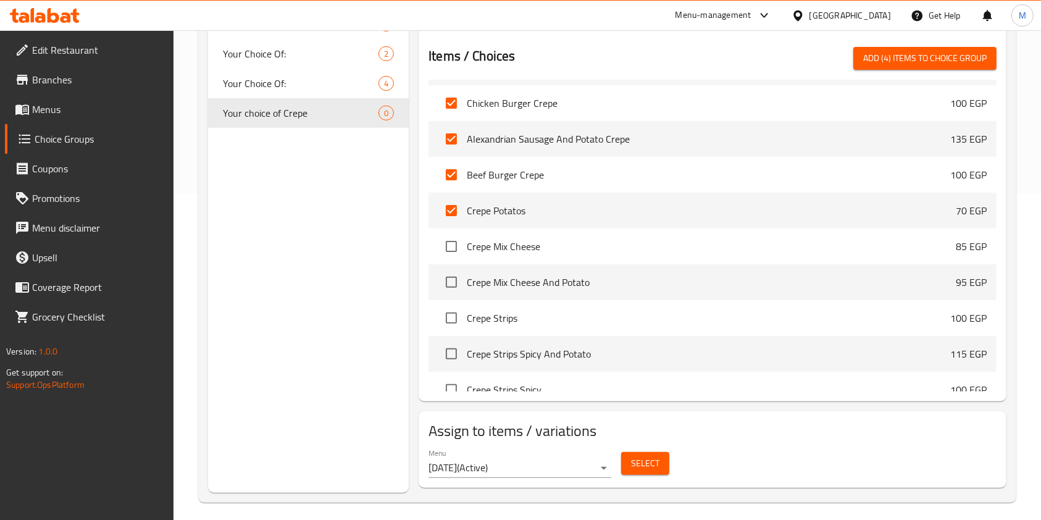
scroll to position [856, 0]
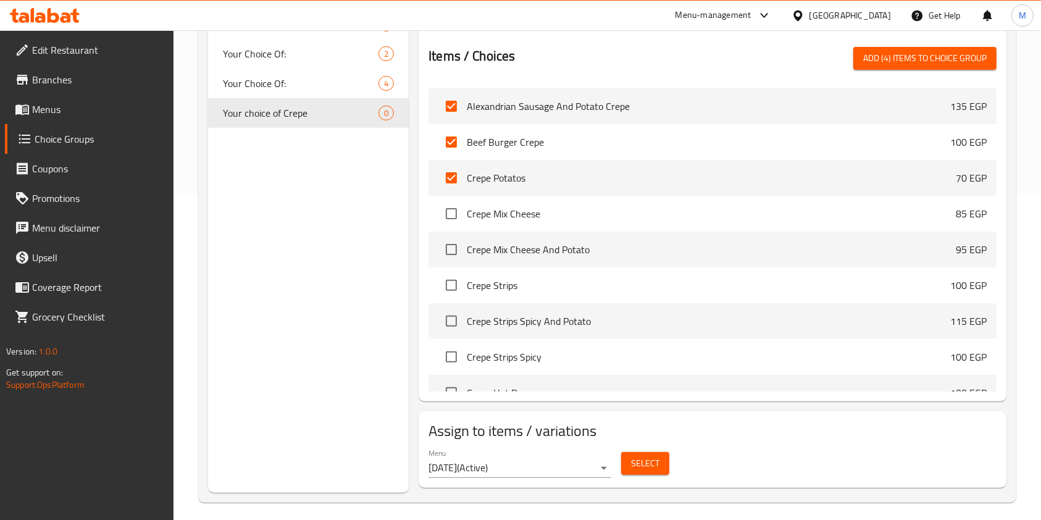
drag, startPoint x: 447, startPoint y: 216, endPoint x: 448, endPoint y: 233, distance: 18.0
click at [445, 216] on input "checkbox" at bounding box center [452, 214] width 26 height 26
checkbox input "true"
click at [450, 255] on input "checkbox" at bounding box center [452, 250] width 26 height 26
checkbox input "true"
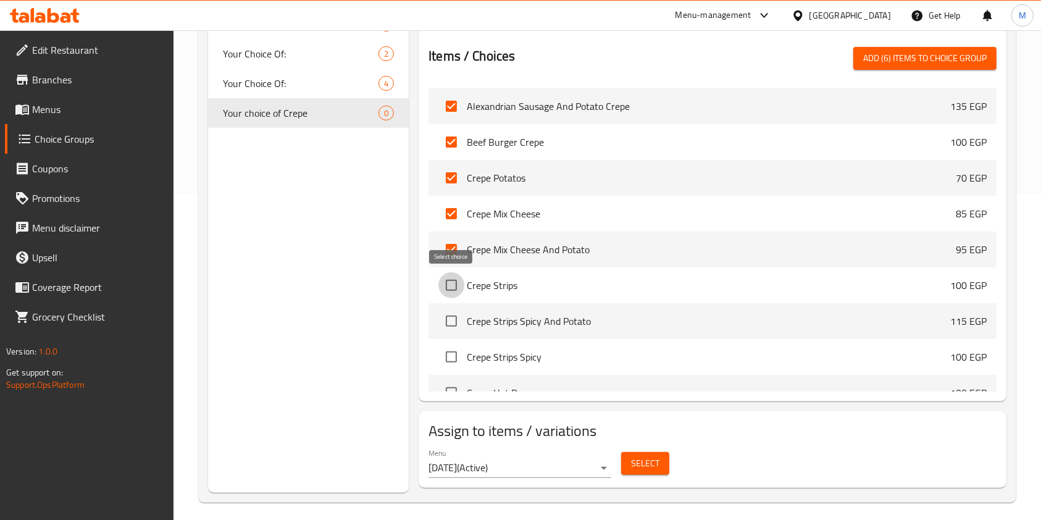
click at [451, 286] on input "checkbox" at bounding box center [452, 285] width 26 height 26
checkbox input "true"
click at [451, 313] on input "checkbox" at bounding box center [452, 321] width 26 height 26
checkbox input "true"
click at [444, 349] on input "checkbox" at bounding box center [452, 357] width 26 height 26
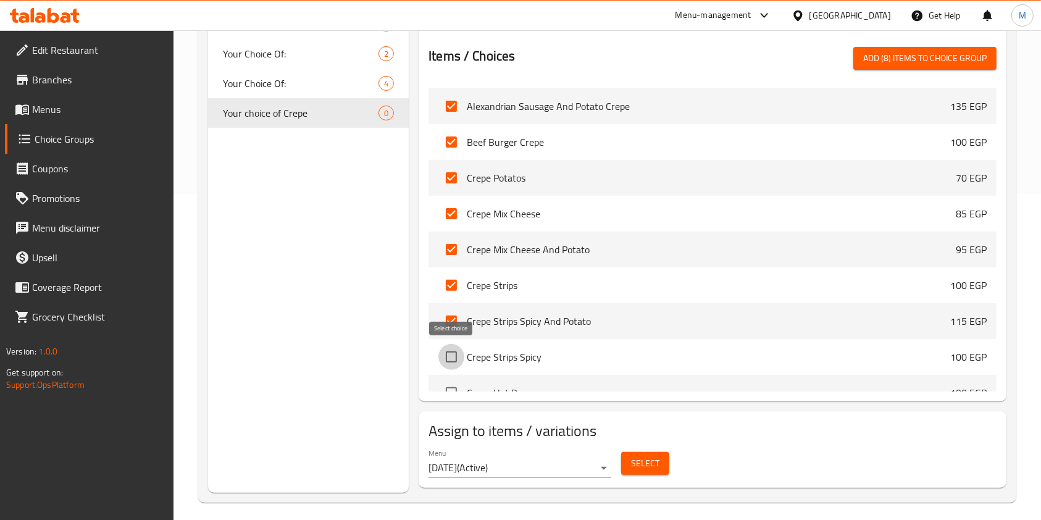
checkbox input "true"
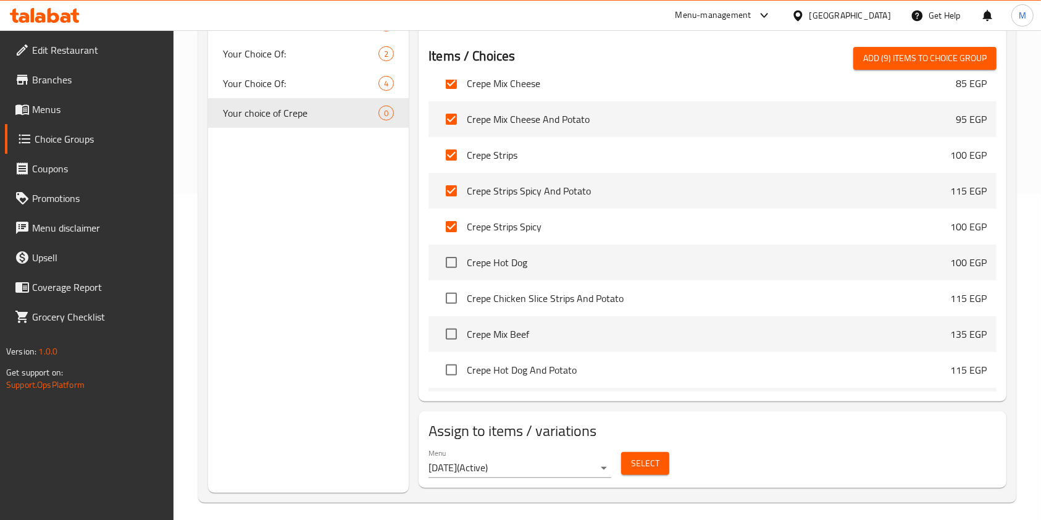
scroll to position [988, 0]
drag, startPoint x: 456, startPoint y: 261, endPoint x: 453, endPoint y: 272, distance: 10.8
click at [455, 263] on input "checkbox" at bounding box center [452, 261] width 26 height 26
checkbox input "true"
click at [452, 282] on li "Crepe Chicken Slice Strips And Potato 115 EGP" at bounding box center [713, 297] width 568 height 36
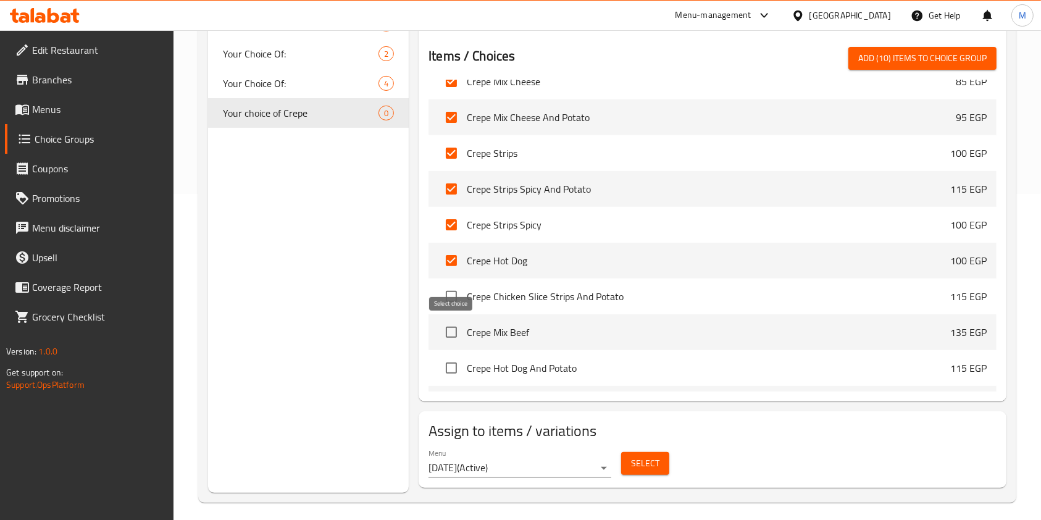
click at [455, 328] on input "checkbox" at bounding box center [452, 332] width 26 height 26
checkbox input "true"
click at [461, 369] on input "checkbox" at bounding box center [452, 368] width 26 height 26
checkbox input "true"
click at [454, 279] on li "Crepe Chicken Slice Strips And Potato 115 EGP" at bounding box center [713, 297] width 568 height 36
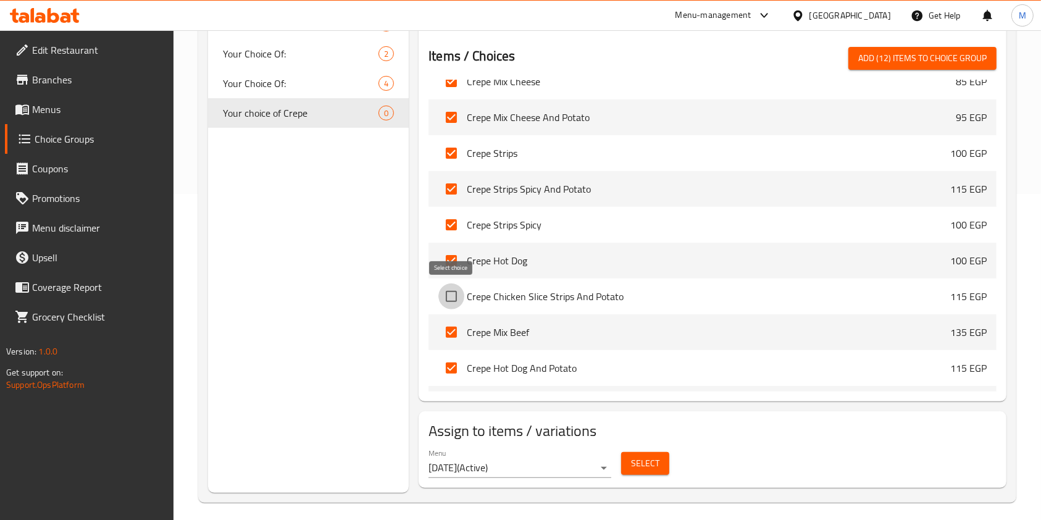
click at [455, 291] on input "checkbox" at bounding box center [452, 297] width 26 height 26
checkbox input "true"
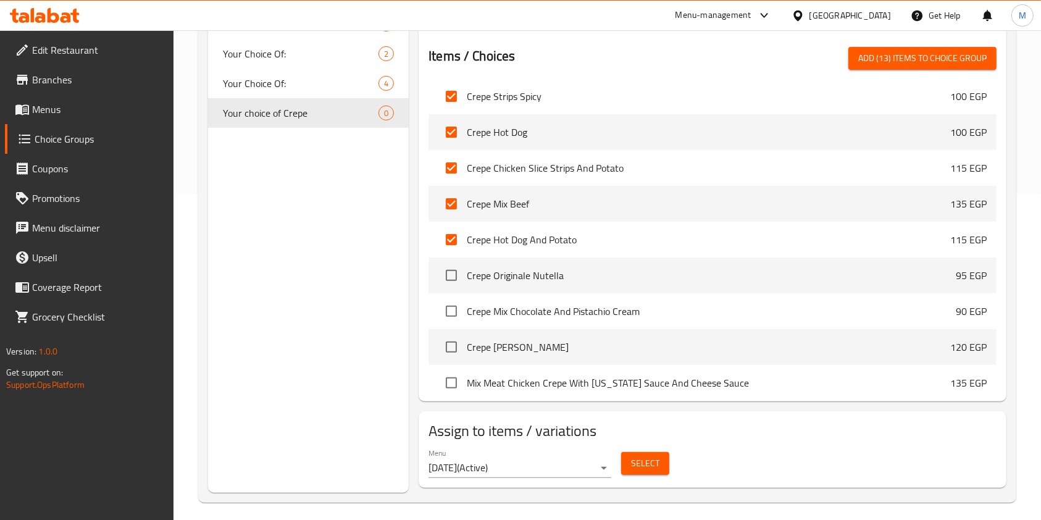
scroll to position [1120, 0]
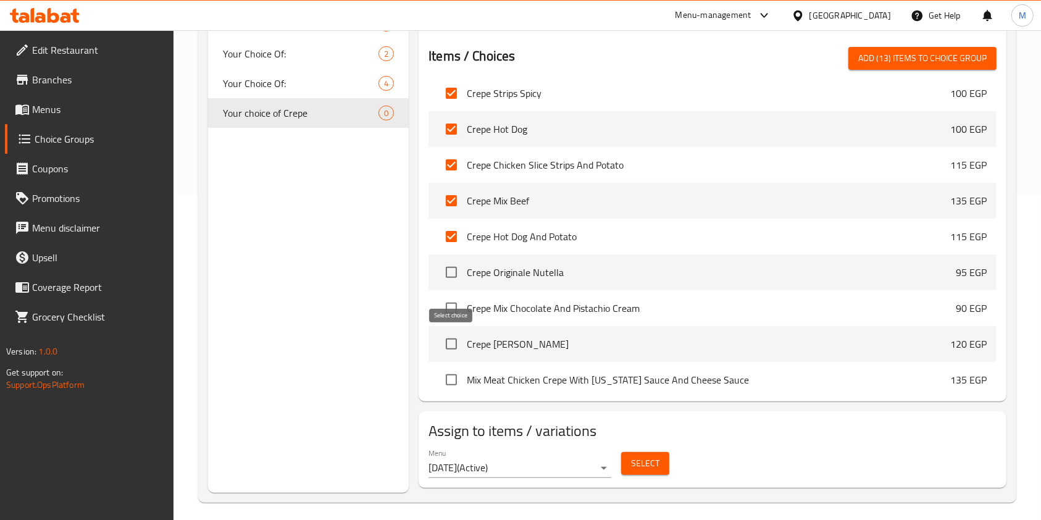
click at [458, 338] on input "checkbox" at bounding box center [452, 344] width 26 height 26
checkbox input "true"
click at [456, 305] on input "checkbox" at bounding box center [452, 308] width 26 height 26
checkbox input "true"
click at [448, 274] on input "checkbox" at bounding box center [452, 272] width 26 height 26
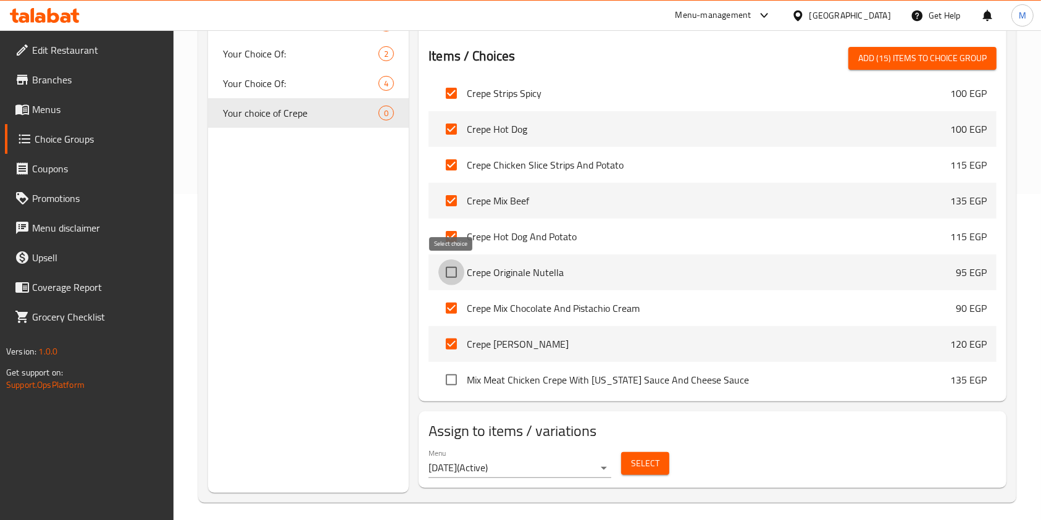
checkbox input "true"
click at [900, 62] on span "Add (16) items to choice group" at bounding box center [923, 58] width 128 height 15
checkbox input "false"
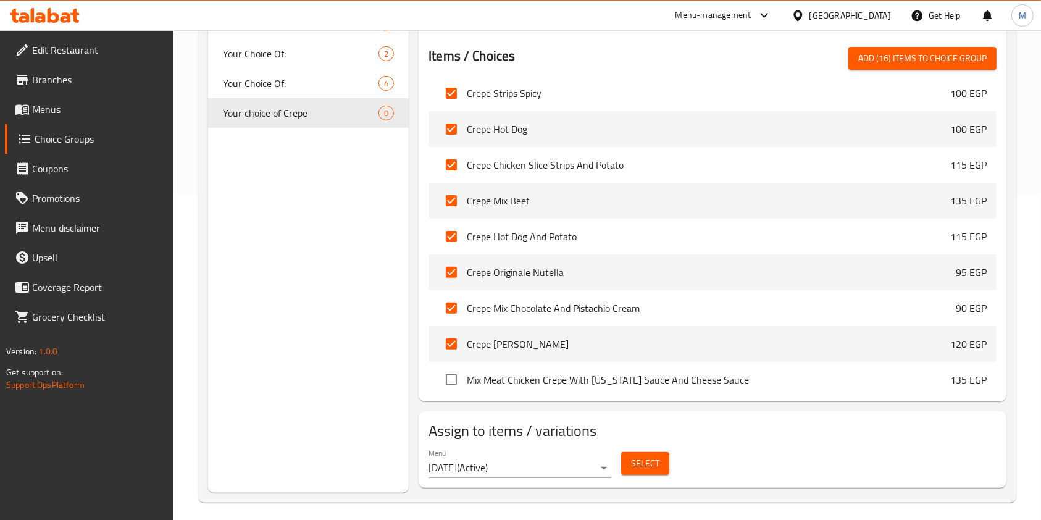
checkbox input "false"
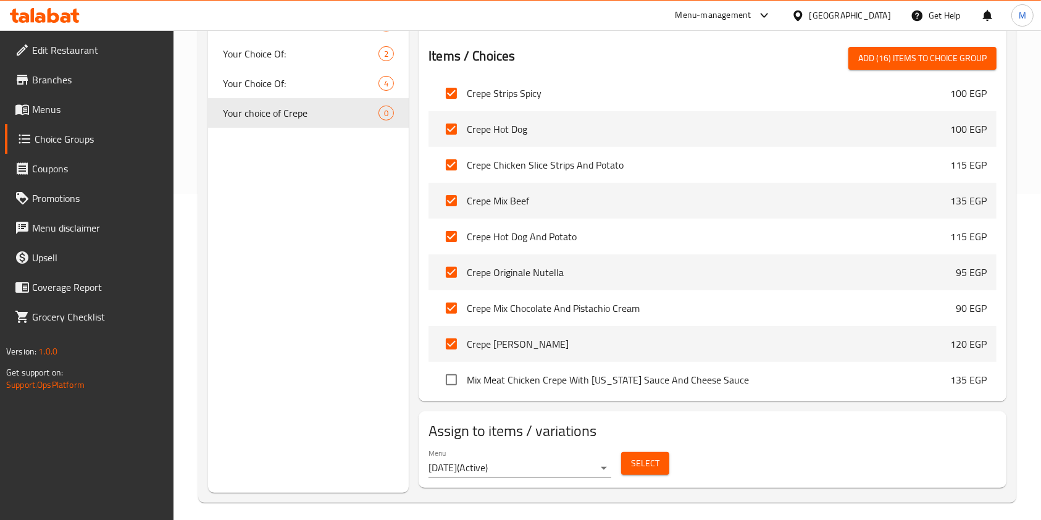
checkbox input "false"
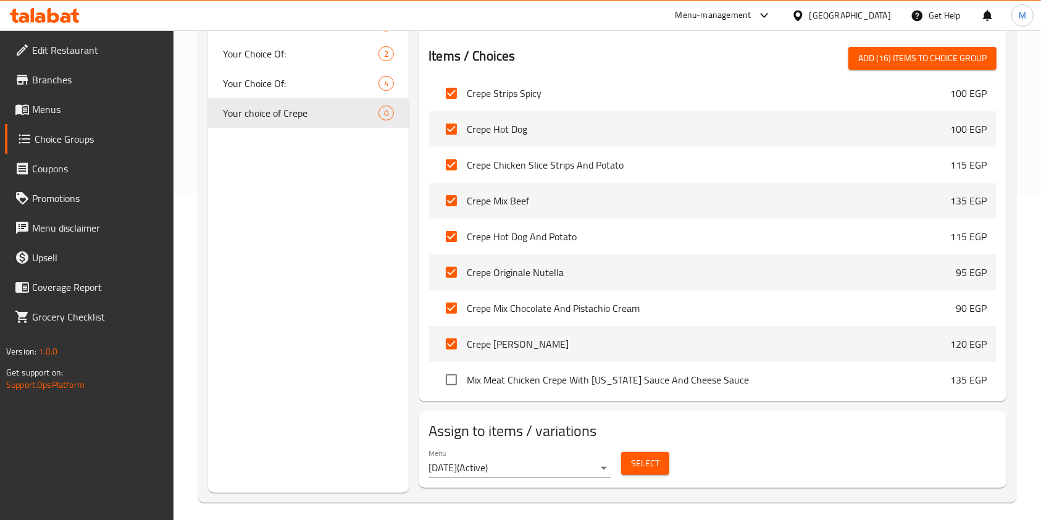
checkbox input "false"
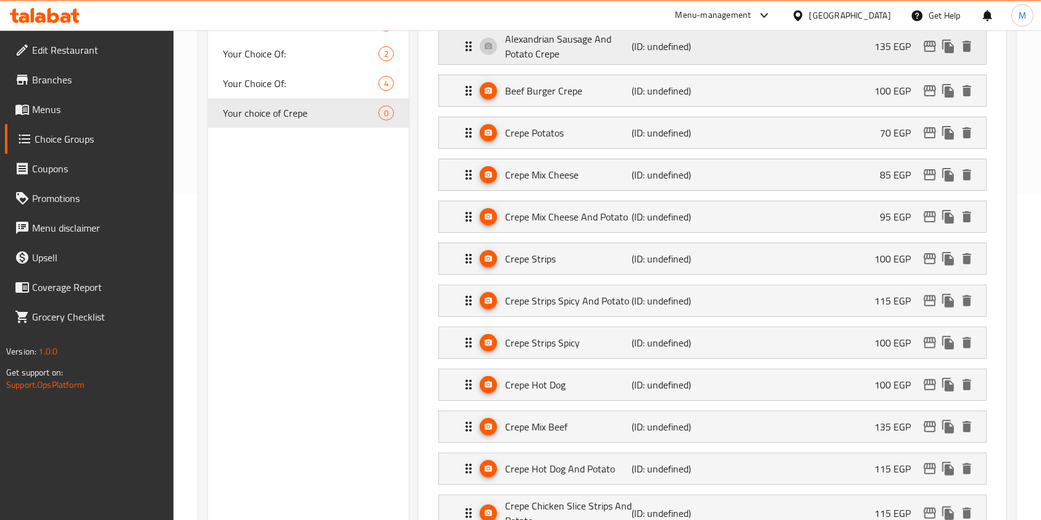
click at [868, 44] on div "Alexandrian Sausage And Potato Crepe (ID: undefined) 135 EGP" at bounding box center [716, 46] width 510 height 36
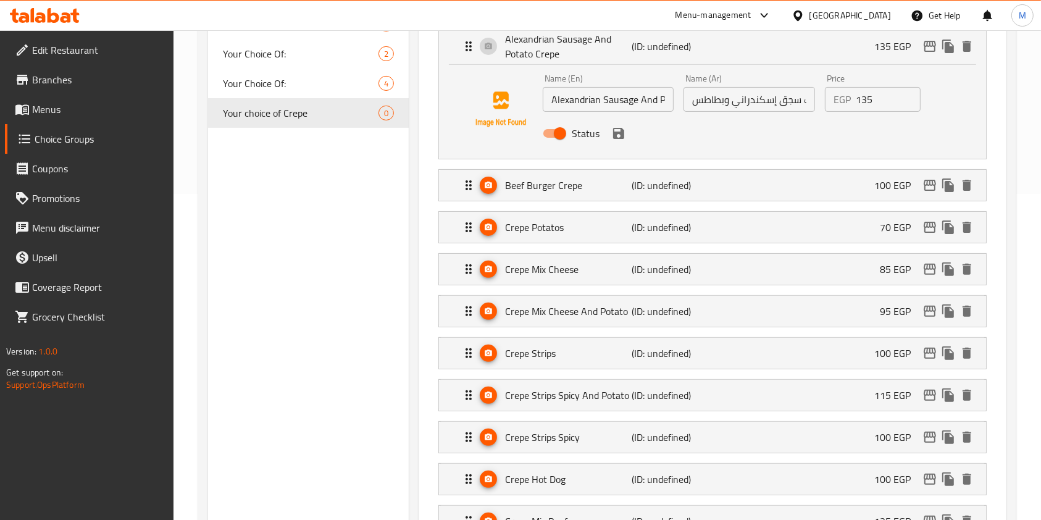
click at [864, 107] on input "135" at bounding box center [888, 99] width 65 height 25
click at [618, 133] on icon "save" at bounding box center [619, 133] width 15 height 15
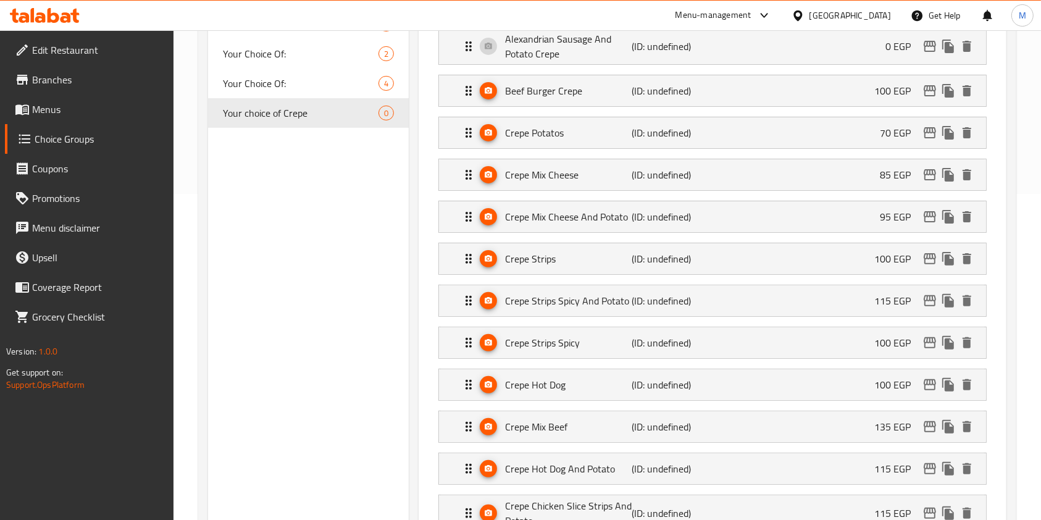
type input "0"
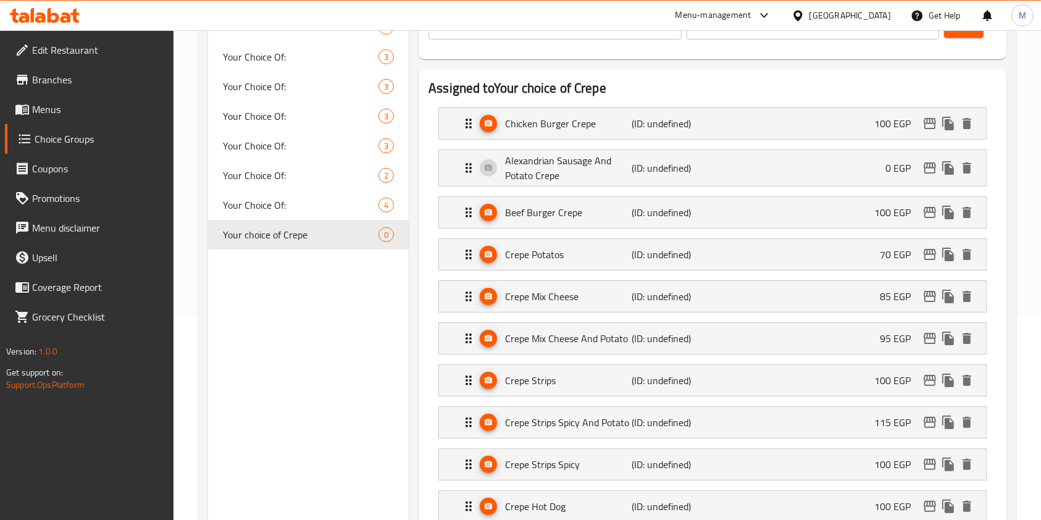
scroll to position [180, 0]
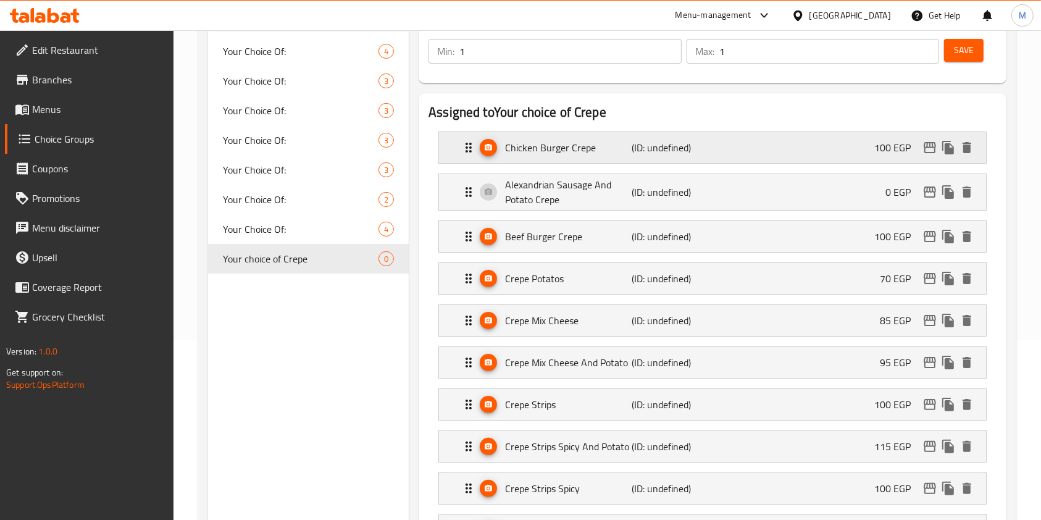
click at [717, 152] on div "Chicken Burger Crepe (ID: undefined) 100 EGP" at bounding box center [716, 147] width 510 height 31
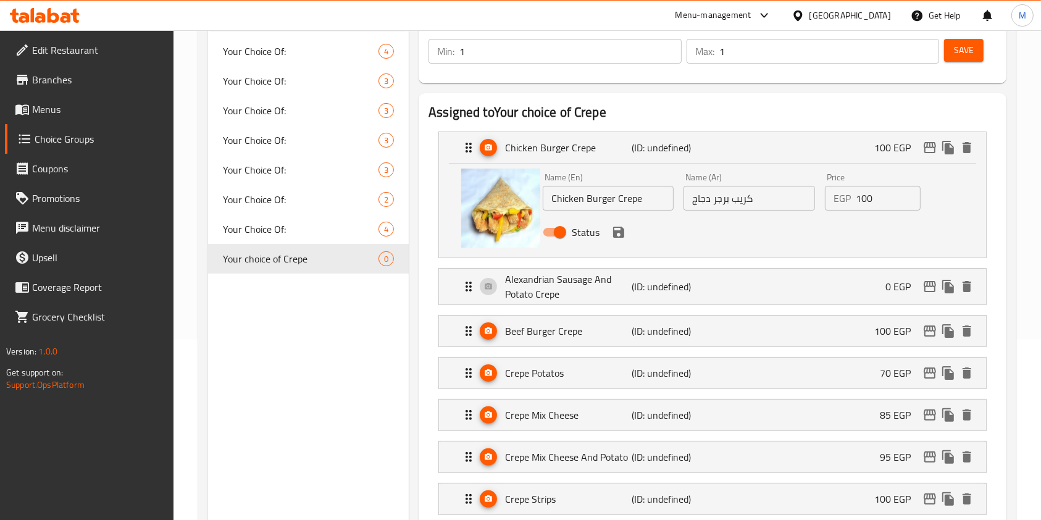
click at [863, 199] on input "100" at bounding box center [888, 198] width 65 height 25
click at [613, 235] on icon "save" at bounding box center [619, 232] width 15 height 15
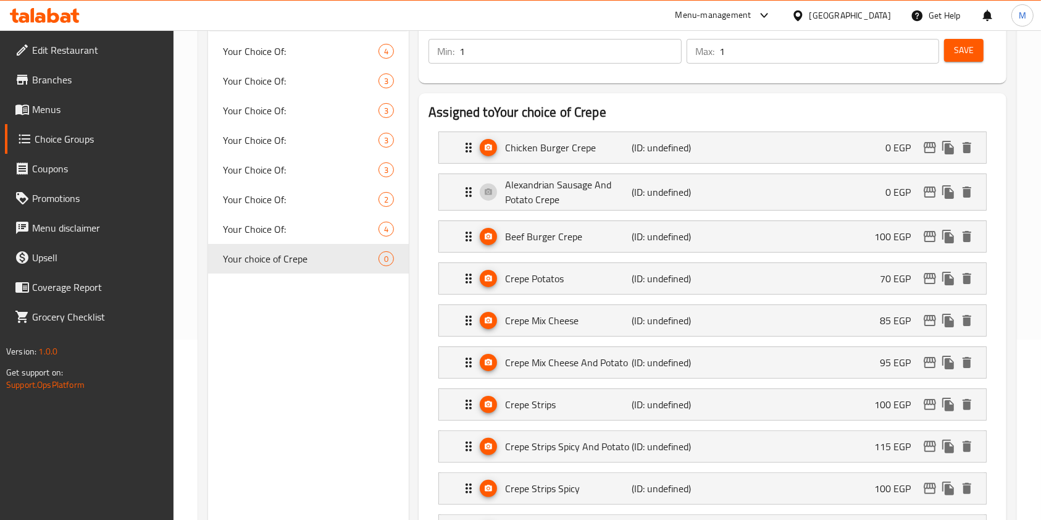
type input "0"
click at [829, 234] on div "Beef Burger Crepe (ID: undefined) 100 EGP" at bounding box center [716, 236] width 510 height 31
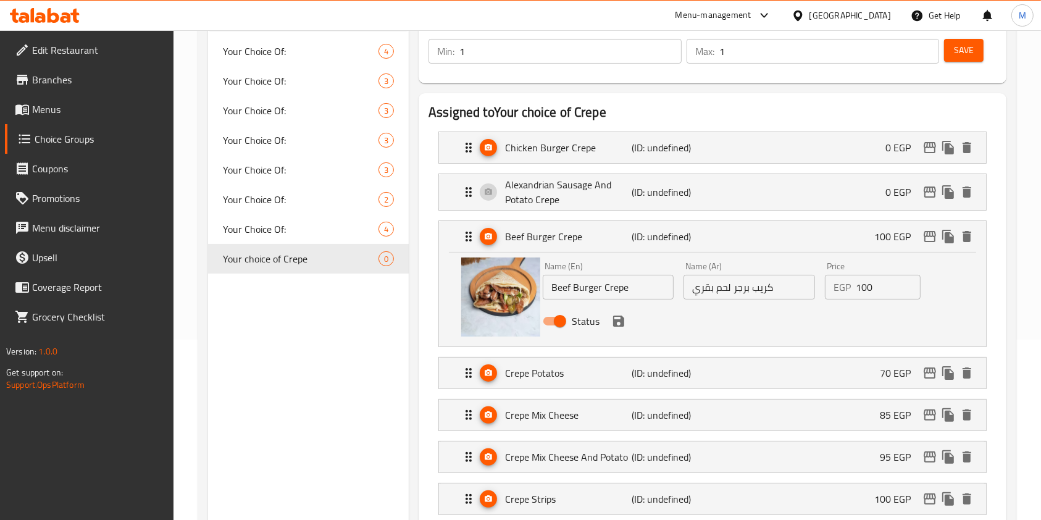
click at [865, 290] on input "100" at bounding box center [888, 287] width 65 height 25
click at [864, 288] on input "1000" at bounding box center [888, 287] width 65 height 25
click at [863, 287] on input "1000" at bounding box center [888, 287] width 65 height 25
click at [868, 290] on input "1000" at bounding box center [888, 287] width 65 height 25
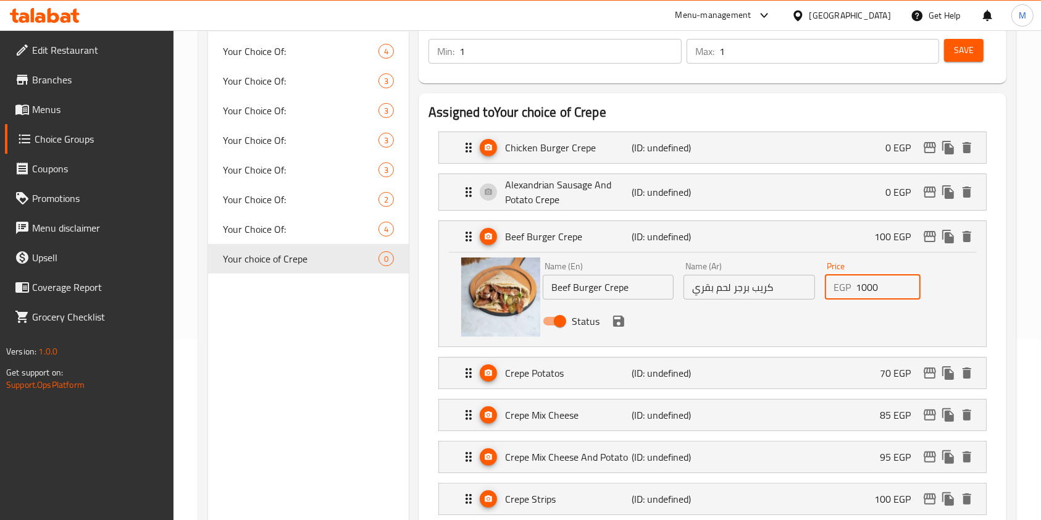
click at [868, 290] on input "1000" at bounding box center [888, 287] width 65 height 25
click at [621, 324] on icon "save" at bounding box center [618, 321] width 11 height 11
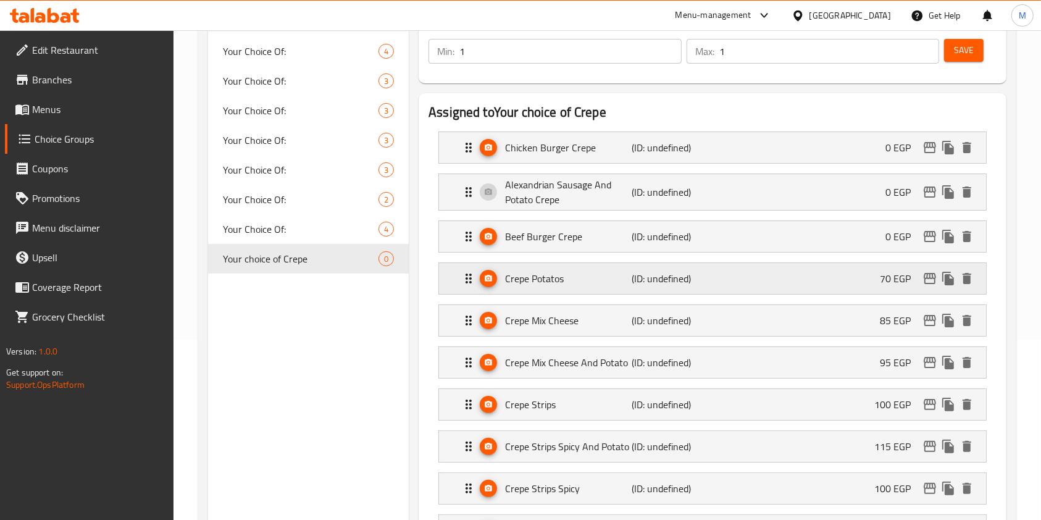
type input "0"
click at [834, 281] on div "Crepe Potatos (ID: undefined) 70 EGP" at bounding box center [716, 278] width 510 height 31
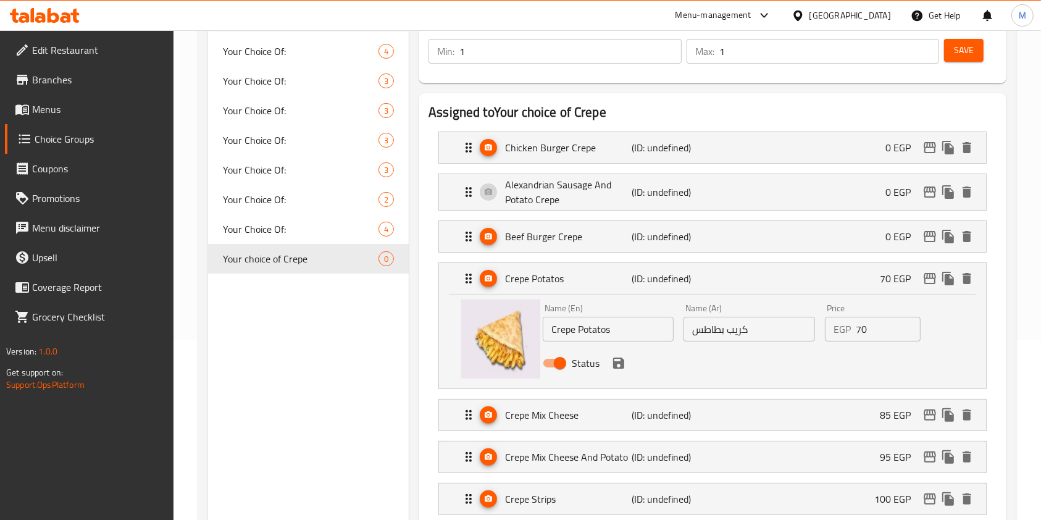
click at [867, 326] on input "70" at bounding box center [888, 329] width 65 height 25
click at [621, 367] on icon "save" at bounding box center [618, 363] width 11 height 11
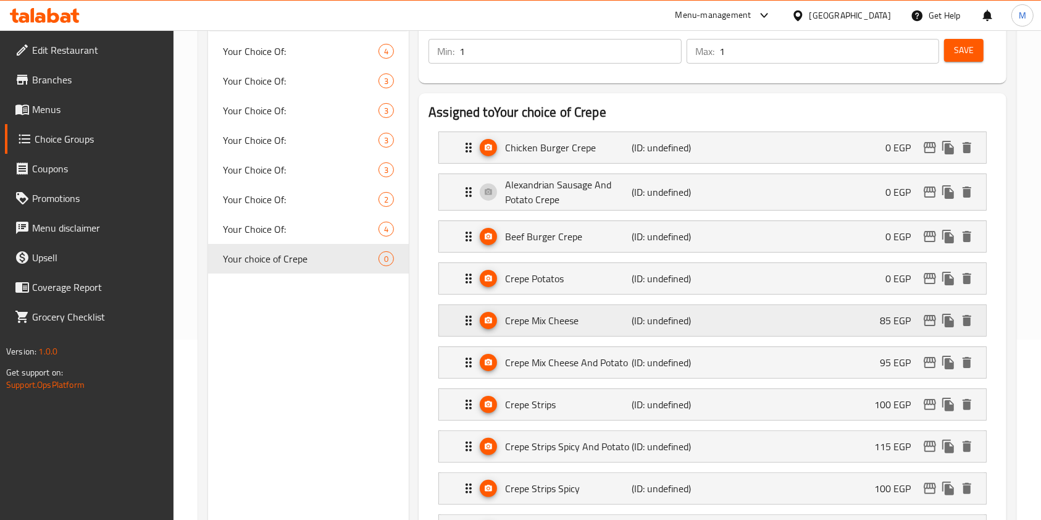
type input "0"
drag, startPoint x: 838, startPoint y: 327, endPoint x: 845, endPoint y: 329, distance: 6.9
click at [838, 326] on div "Crepe Mix Cheese (ID: undefined) 85 EGP" at bounding box center [716, 320] width 510 height 31
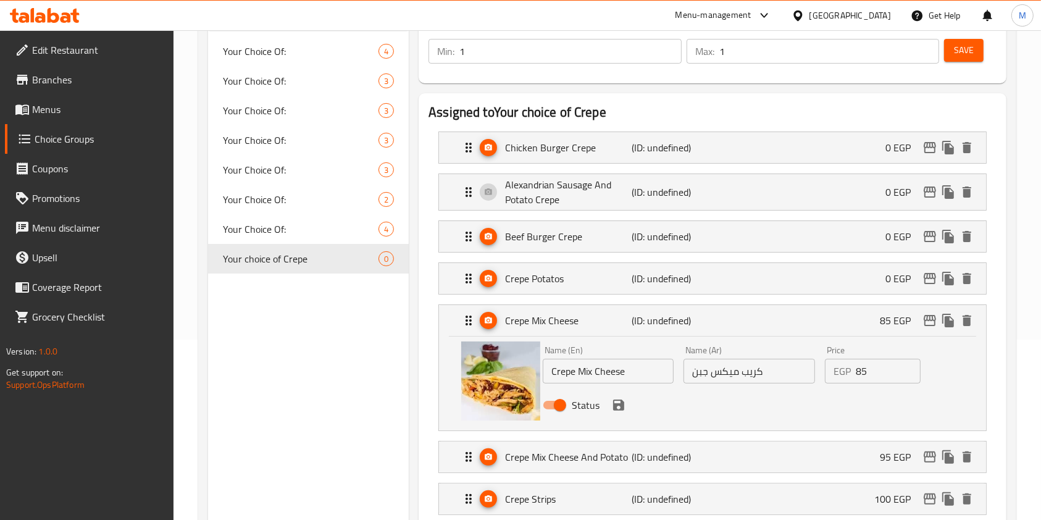
click at [869, 342] on nav "Chicken Burger Crepe (ID: undefined) 0 EGP Name (En) Chicken Burger Crepe Name …" at bounding box center [713, 517] width 568 height 791
click at [867, 358] on nav "Chicken Burger Crepe (ID: undefined) 0 EGP Name (En) Chicken Burger Crepe Name …" at bounding box center [713, 517] width 568 height 791
click at [857, 364] on input "85" at bounding box center [888, 371] width 65 height 25
click at [860, 364] on input "85" at bounding box center [888, 371] width 65 height 25
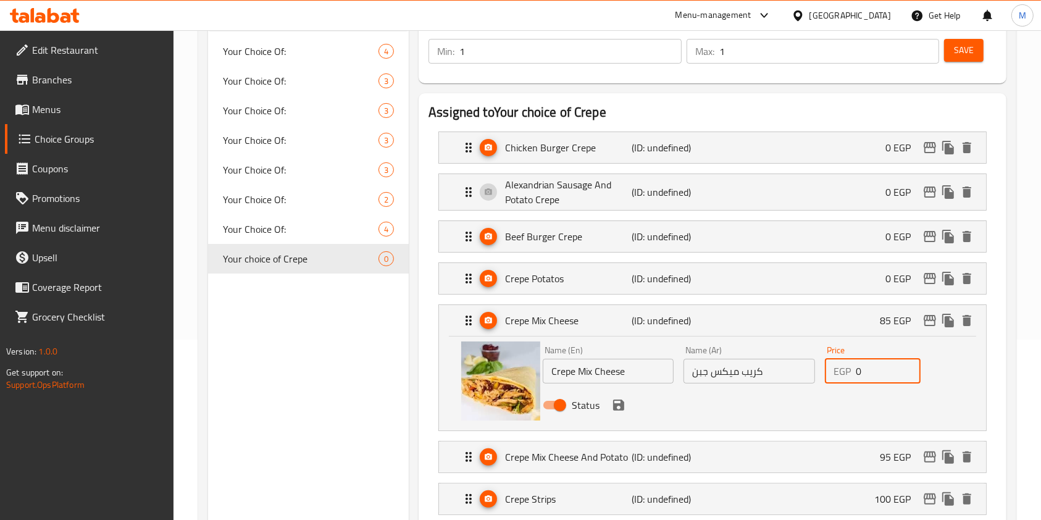
click at [860, 364] on input "0" at bounding box center [888, 371] width 65 height 25
click at [622, 405] on icon "save" at bounding box center [618, 405] width 11 height 11
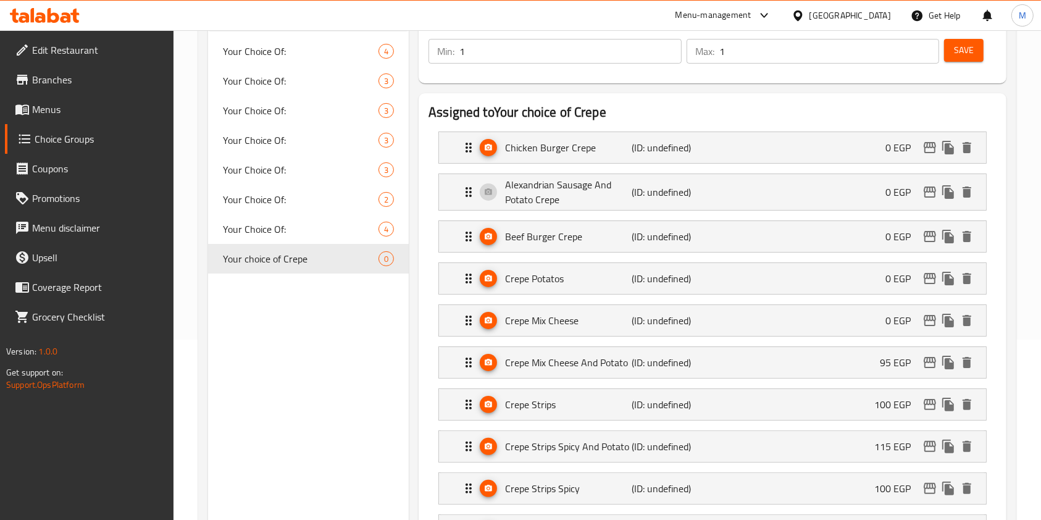
type input "0"
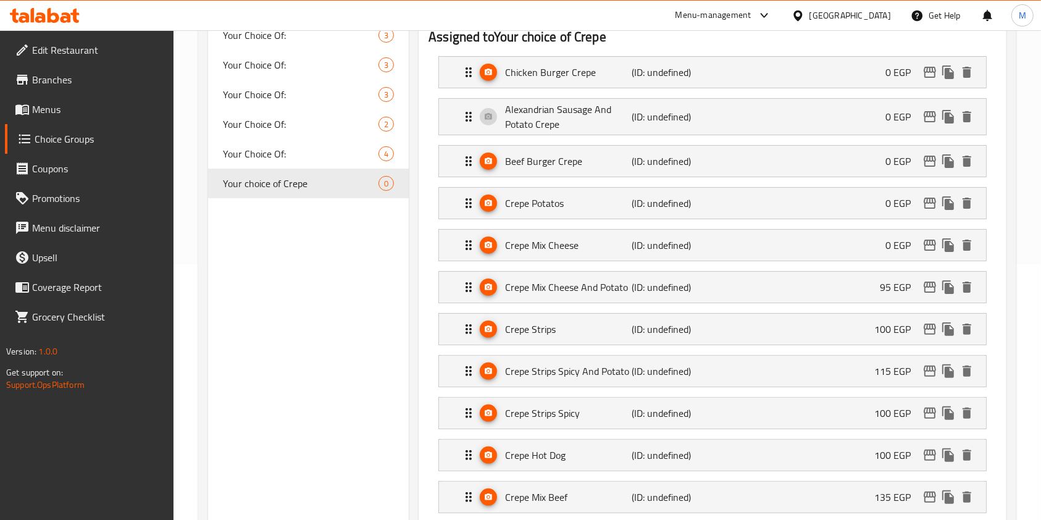
scroll to position [300, 0]
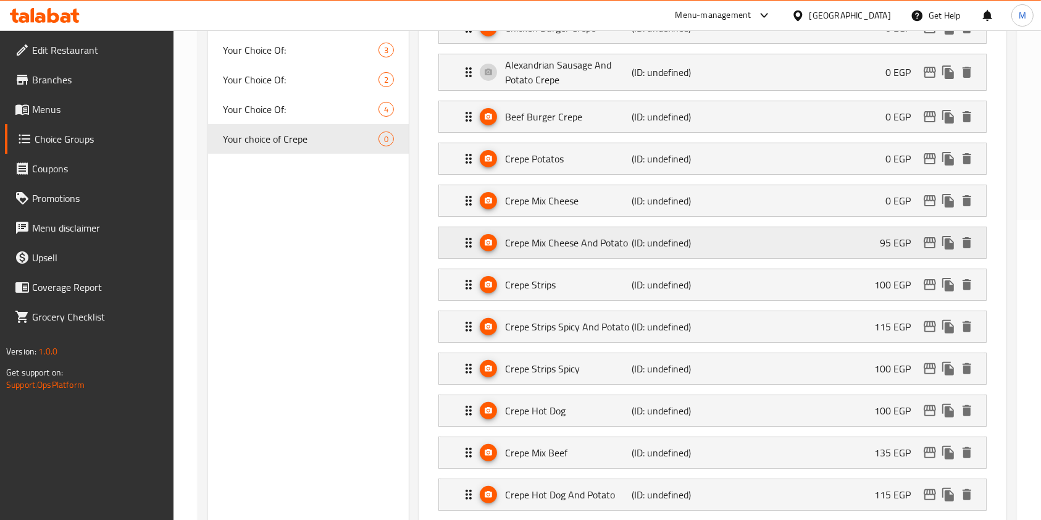
click at [833, 251] on div "Crepe Mix Cheese And Potato (ID: undefined) 95 EGP" at bounding box center [716, 242] width 510 height 31
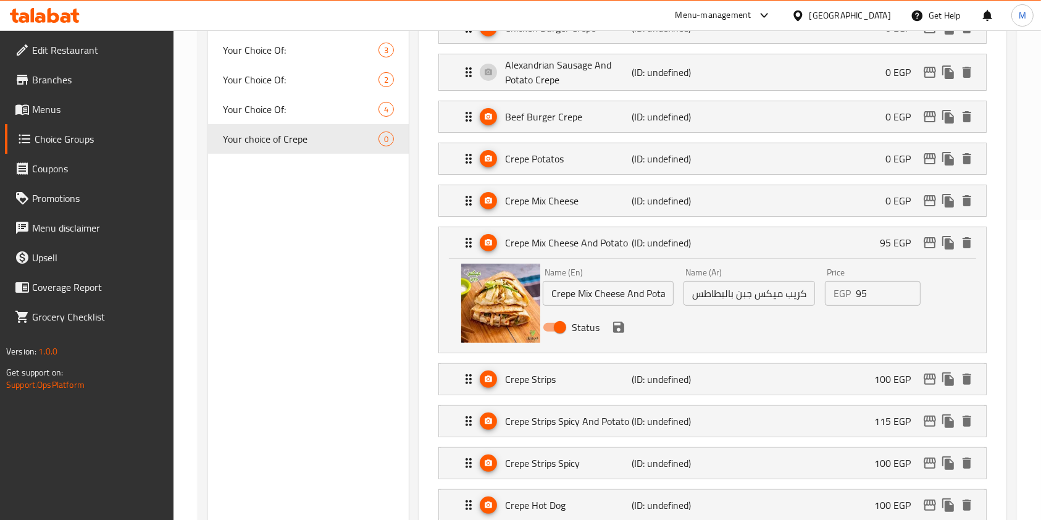
click at [860, 291] on input "95" at bounding box center [888, 293] width 65 height 25
click at [623, 327] on icon "save" at bounding box center [618, 327] width 11 height 11
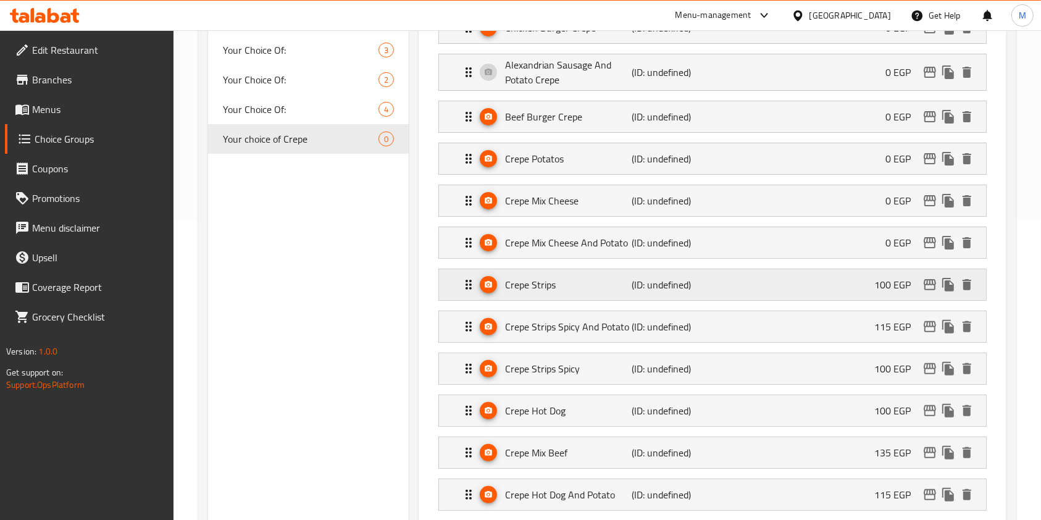
type input "0"
click at [878, 280] on p "100 EGP" at bounding box center [898, 284] width 46 height 15
click at [822, 286] on div "Crepe Strips (ID: undefined) 100 EGP" at bounding box center [716, 284] width 510 height 31
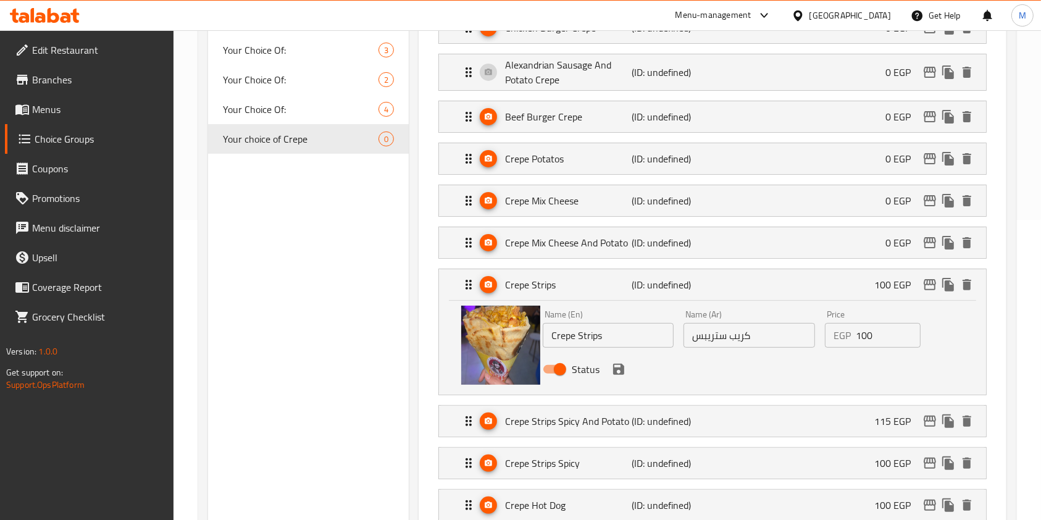
click at [868, 338] on input "100" at bounding box center [888, 335] width 65 height 25
click at [621, 372] on icon "save" at bounding box center [618, 369] width 11 height 11
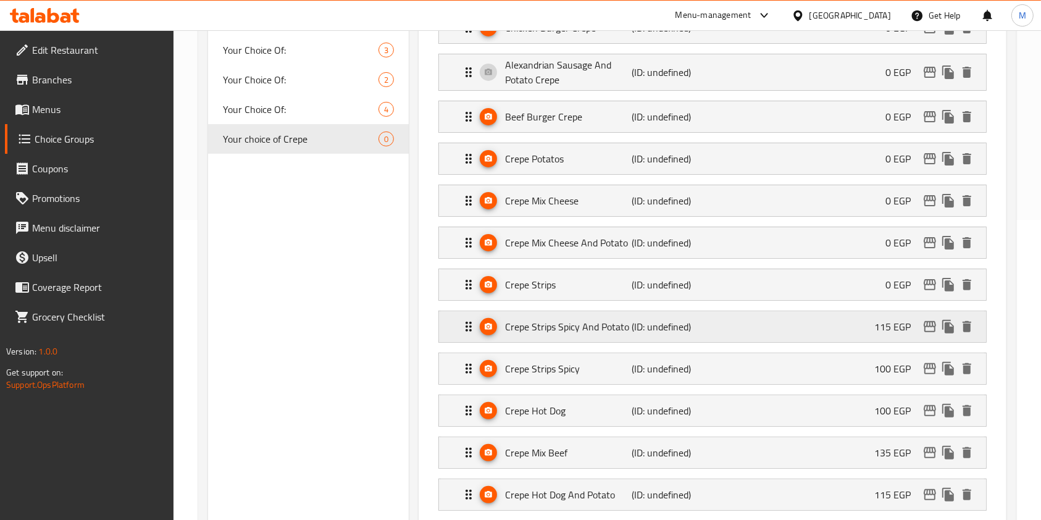
type input "0"
click at [839, 340] on div "Crepe Strips Spicy And Potato (ID: undefined) 115 EGP" at bounding box center [716, 326] width 510 height 31
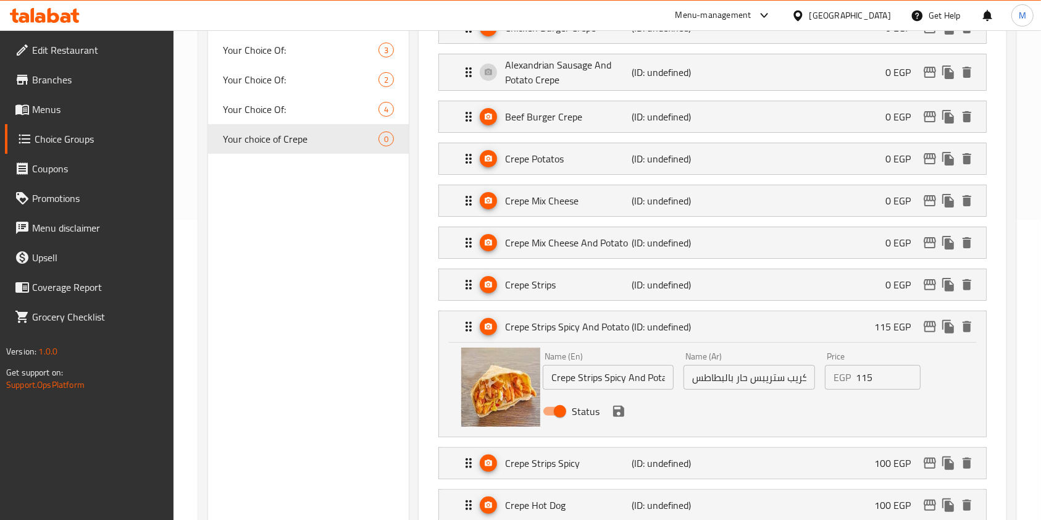
click at [860, 383] on input "115" at bounding box center [888, 377] width 65 height 25
click at [616, 413] on icon "save" at bounding box center [618, 411] width 11 height 11
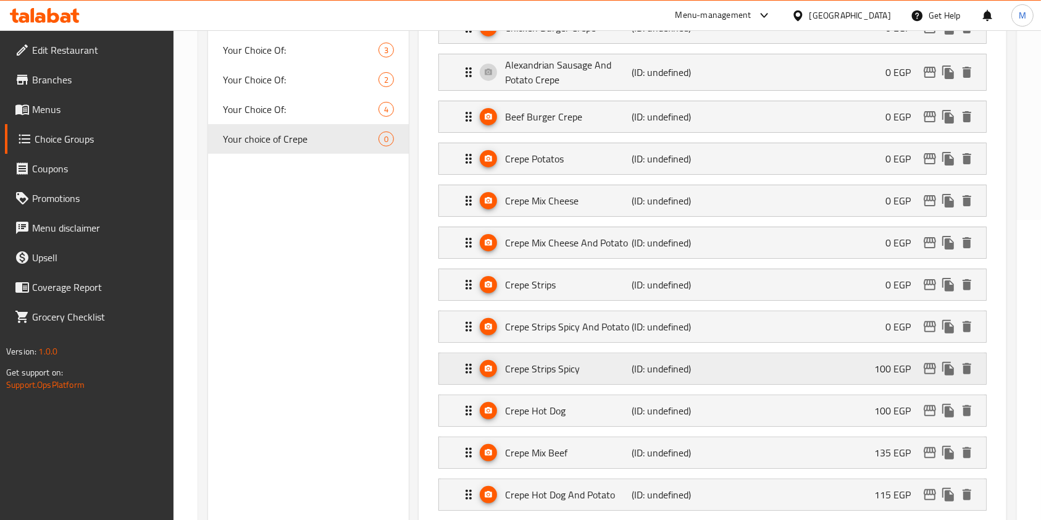
type input "0"
click at [850, 359] on div "Crepe Strips Spicy (ID: undefined) 100 EGP" at bounding box center [716, 368] width 510 height 31
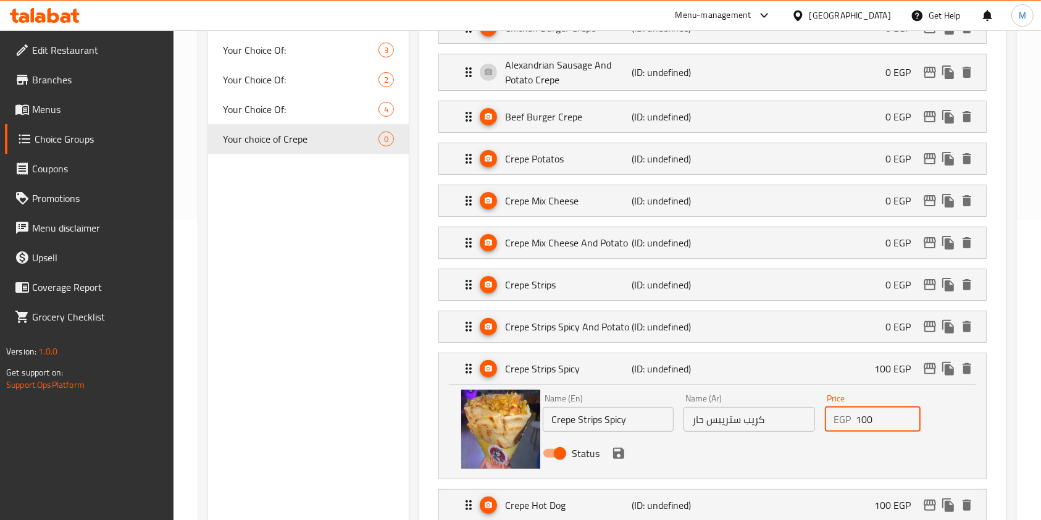
click at [858, 425] on input "100" at bounding box center [888, 419] width 65 height 25
click at [623, 452] on icon "save" at bounding box center [618, 453] width 11 height 11
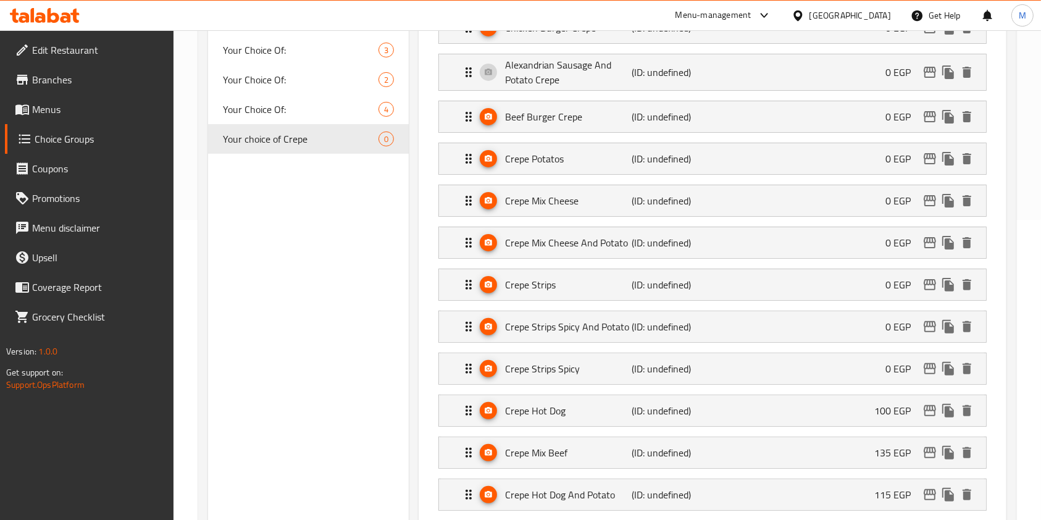
type input "0"
click at [1039, 264] on div "Home / Restaurants management / Choice Groups Choice Groups Choice Groups Your …" at bounding box center [608, 485] width 868 height 1510
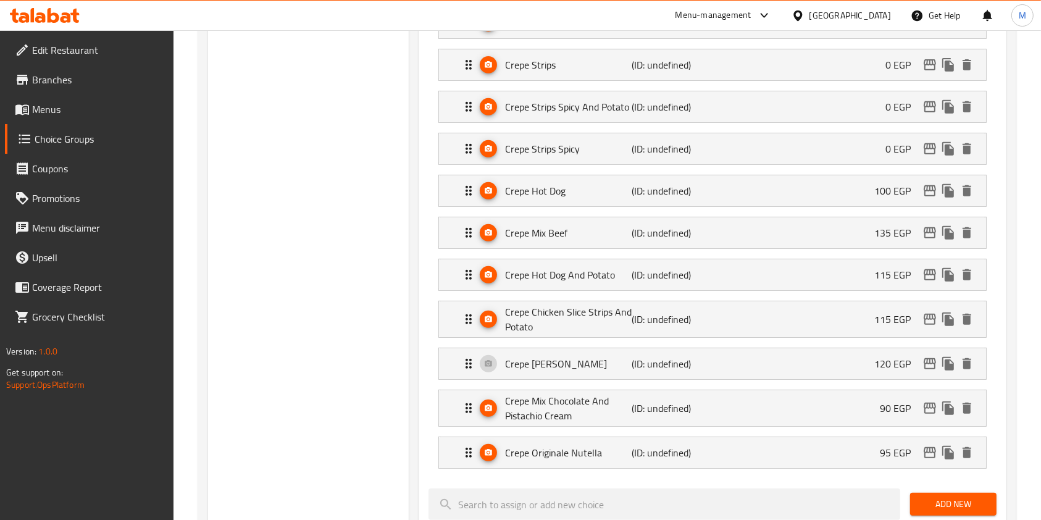
scroll to position [565, 0]
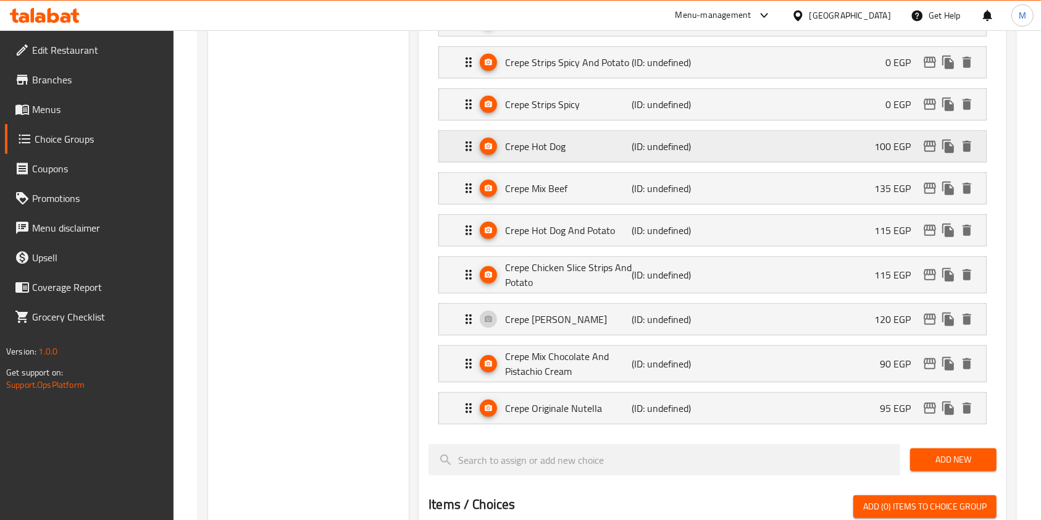
click at [864, 149] on div "Crepe Hot Dog (ID: undefined) 100 EGP" at bounding box center [716, 146] width 510 height 31
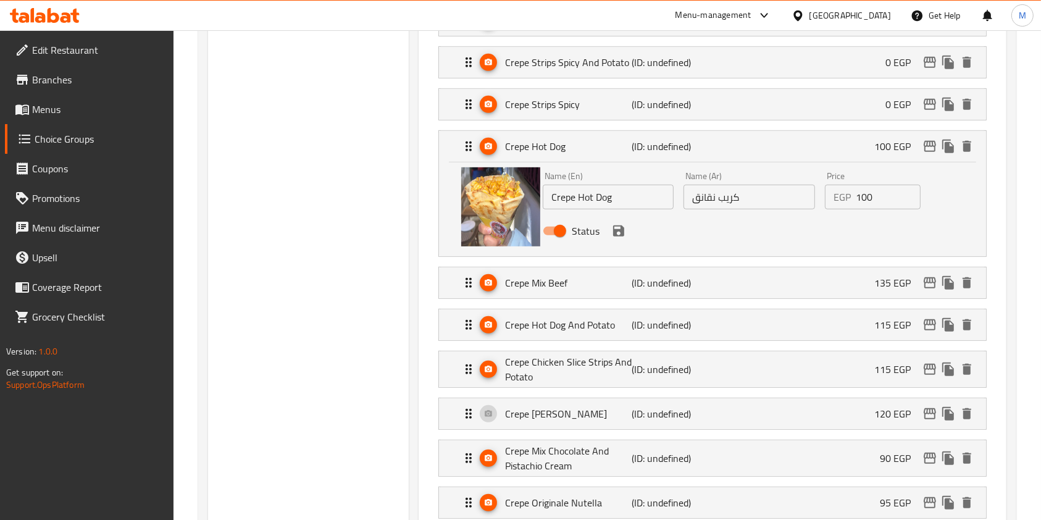
click at [877, 194] on input "100" at bounding box center [888, 197] width 65 height 25
click at [624, 232] on icon "save" at bounding box center [619, 231] width 15 height 15
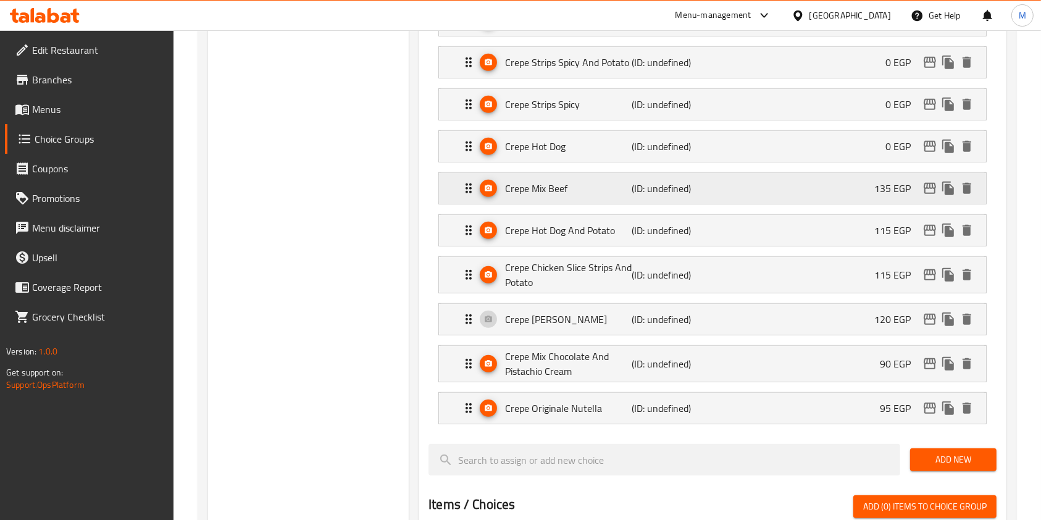
type input "0"
click at [861, 200] on div "Crepe Mix Beef (ID: undefined) 135 EGP" at bounding box center [716, 188] width 510 height 31
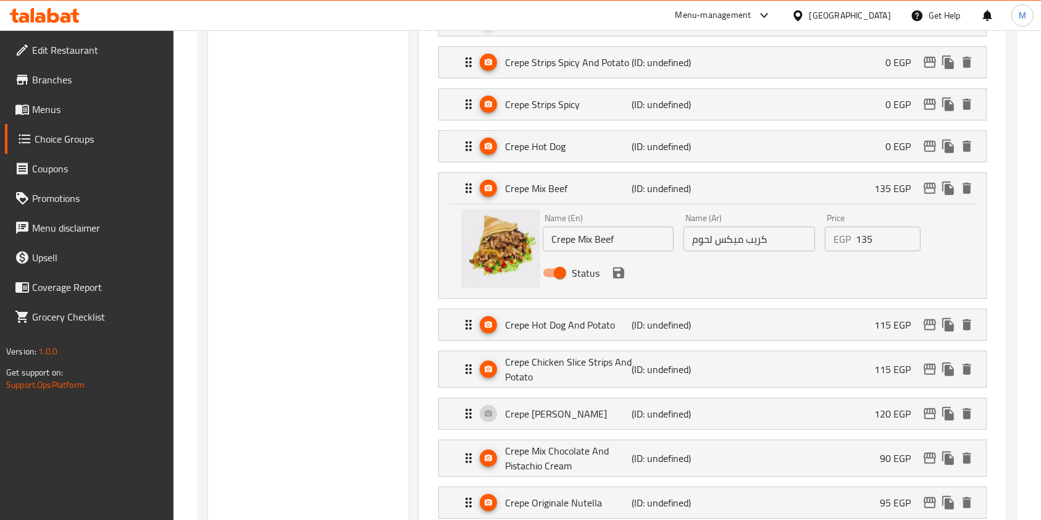
click at [861, 237] on input "135" at bounding box center [888, 239] width 65 height 25
drag, startPoint x: 611, startPoint y: 278, endPoint x: 797, endPoint y: 281, distance: 186.6
click at [613, 278] on icon "save" at bounding box center [619, 273] width 15 height 15
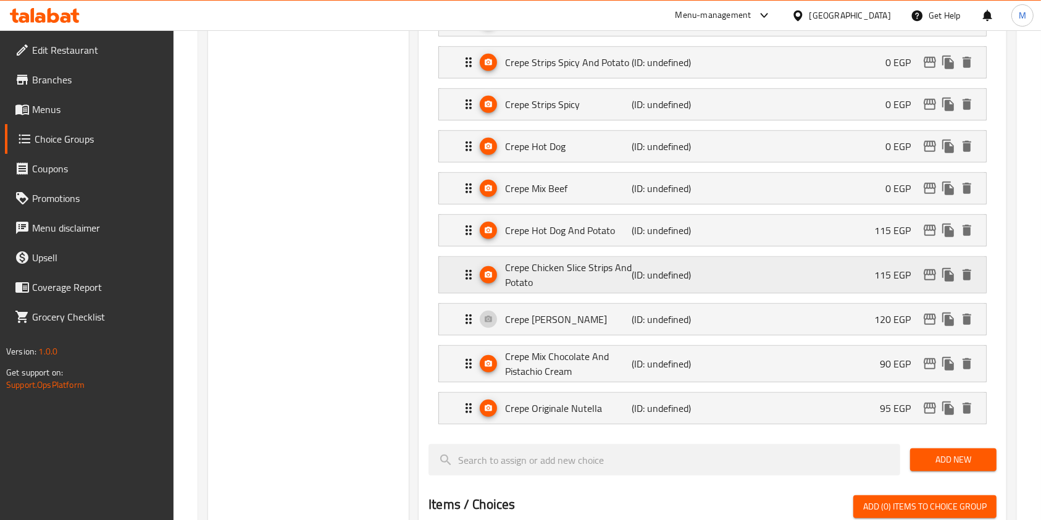
type input "0"
click at [855, 242] on div "Crepe Hot Dog And Potato (ID: undefined) 115 EGP" at bounding box center [716, 230] width 510 height 31
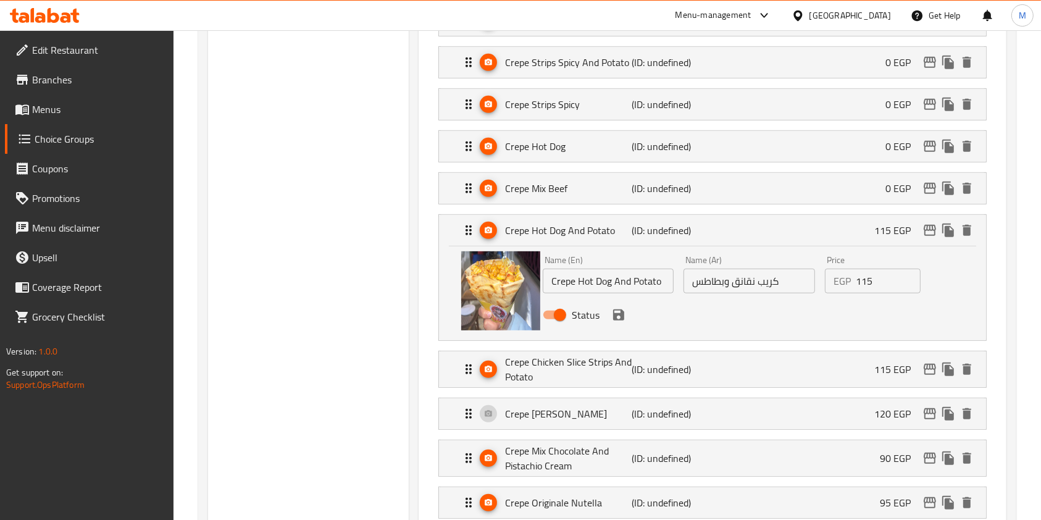
click at [867, 282] on input "115" at bounding box center [888, 281] width 65 height 25
click at [625, 314] on icon "save" at bounding box center [619, 315] width 15 height 15
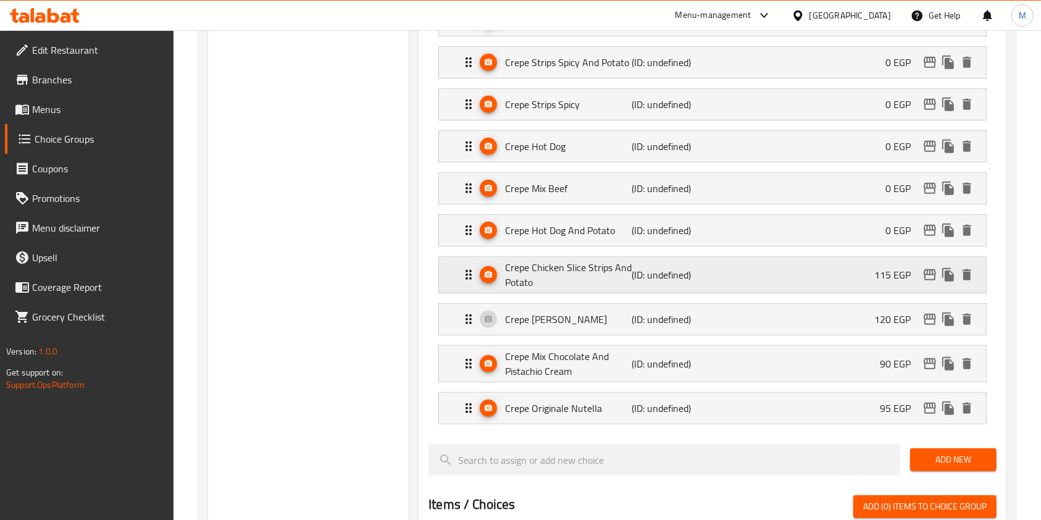
type input "0"
click at [868, 273] on div "Crepe Chicken Slice Strips And Potato (ID: undefined) 115 EGP" at bounding box center [716, 275] width 510 height 36
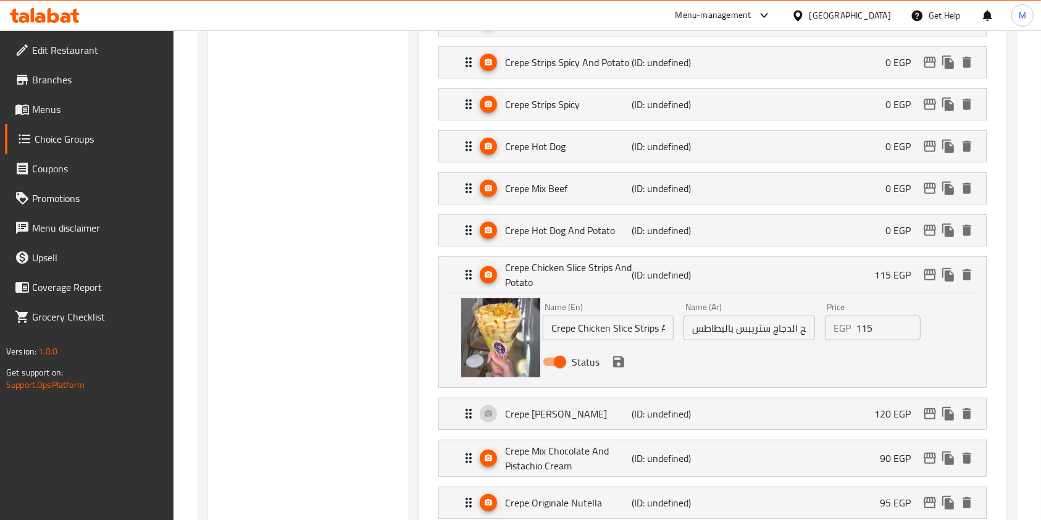
click at [855, 331] on div "EGP 115 Price" at bounding box center [873, 328] width 96 height 25
click at [860, 326] on input "115" at bounding box center [888, 328] width 65 height 25
click at [616, 363] on icon "save" at bounding box center [618, 361] width 11 height 11
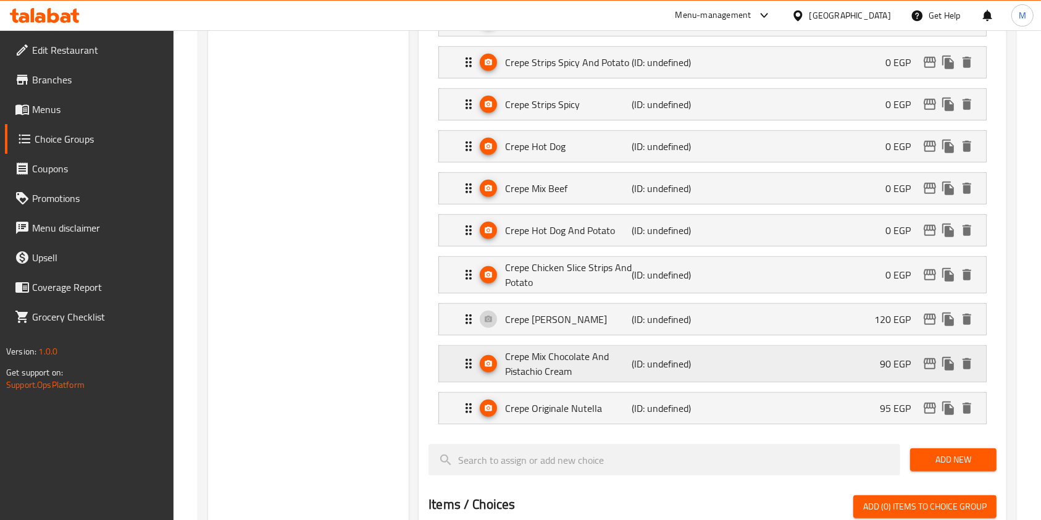
type input "0"
click at [866, 314] on div "Crepe Shish Tawook (ID: undefined) 120 EGP" at bounding box center [716, 319] width 510 height 31
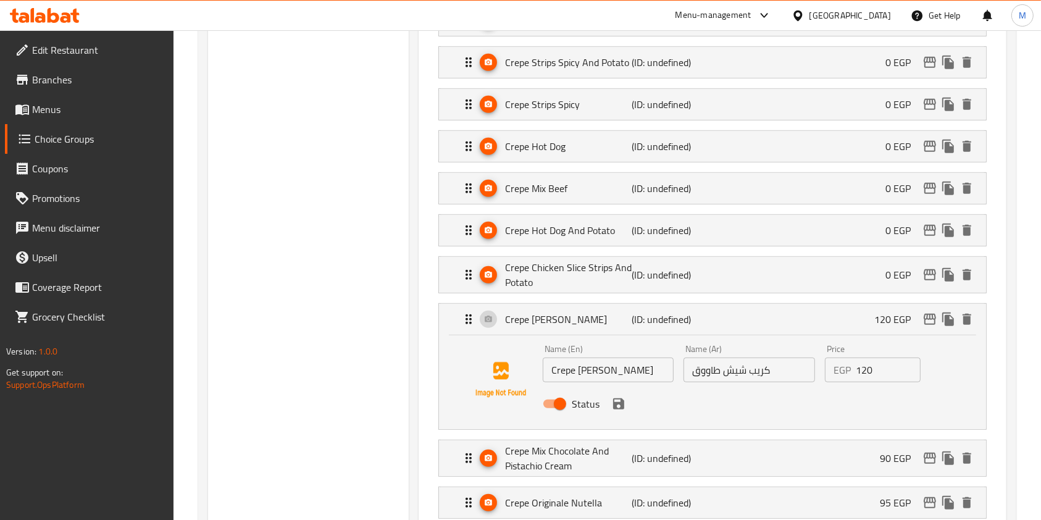
click at [866, 366] on input "120" at bounding box center [888, 370] width 65 height 25
click at [867, 366] on input "120" at bounding box center [888, 370] width 65 height 25
drag, startPoint x: 623, startPoint y: 405, endPoint x: 677, endPoint y: 403, distance: 53.8
click at [623, 405] on icon "save" at bounding box center [618, 403] width 11 height 11
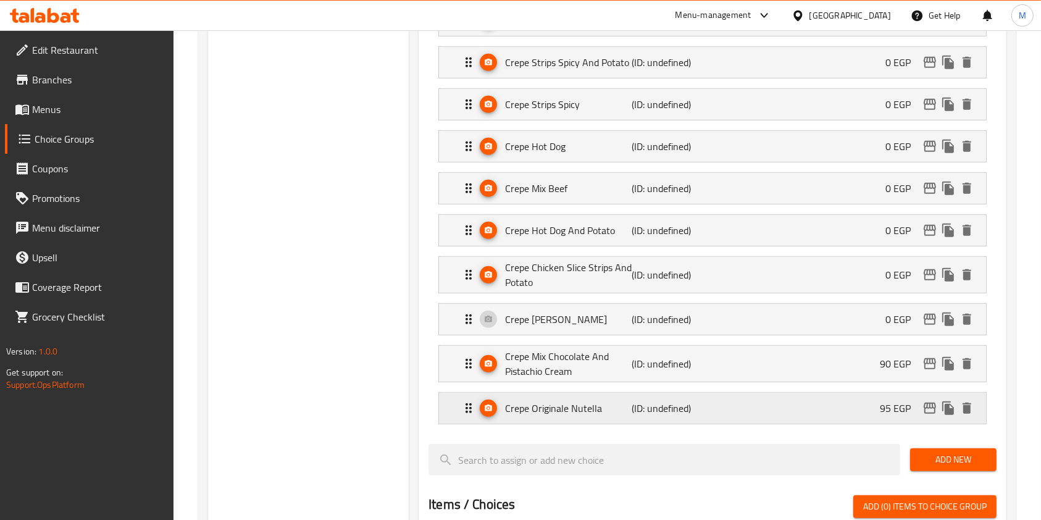
type input "0"
click at [881, 356] on p "90 EGP" at bounding box center [900, 363] width 41 height 15
drag, startPoint x: 880, startPoint y: 357, endPoint x: 878, endPoint y: 363, distance: 6.7
click at [881, 357] on p "90 EGP" at bounding box center [900, 363] width 41 height 15
click at [865, 362] on div "Crepe Mix Chocolate And Pistachio Cream (ID: undefined) 90 EGP" at bounding box center [716, 364] width 510 height 36
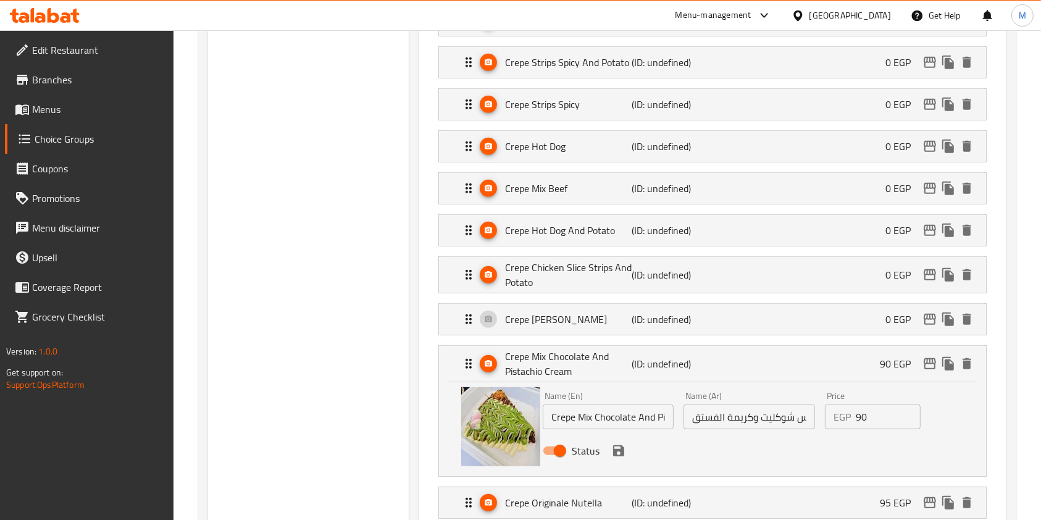
click at [860, 420] on input "90" at bounding box center [888, 417] width 65 height 25
click at [627, 454] on div "Status" at bounding box center [749, 450] width 423 height 33
click at [627, 453] on div "Status" at bounding box center [749, 450] width 423 height 33
click at [625, 450] on icon "save" at bounding box center [619, 450] width 15 height 15
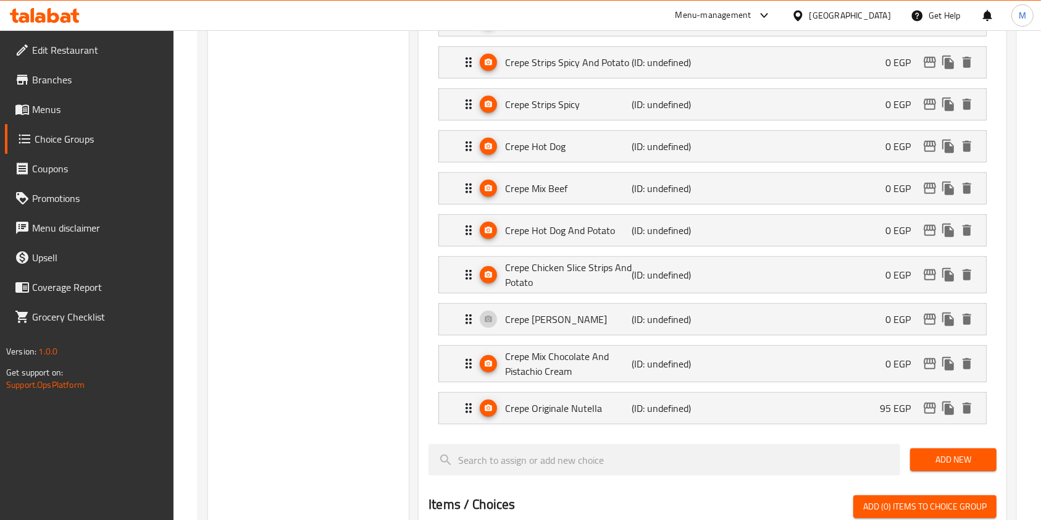
type input "0"
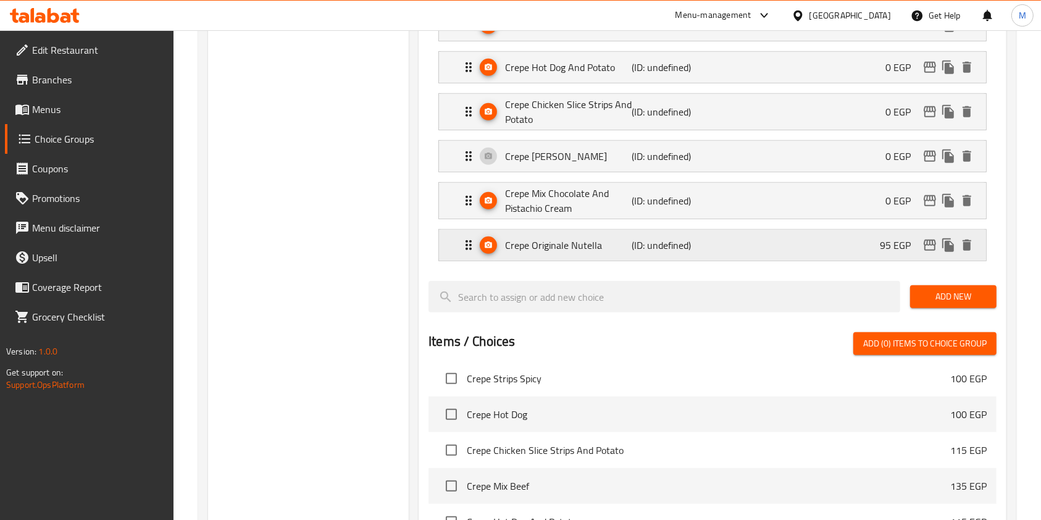
drag, startPoint x: 834, startPoint y: 240, endPoint x: 870, endPoint y: 248, distance: 36.7
click at [835, 240] on div "Crepe Originale Nutella (ID: undefined) 95 EGP" at bounding box center [716, 245] width 510 height 31
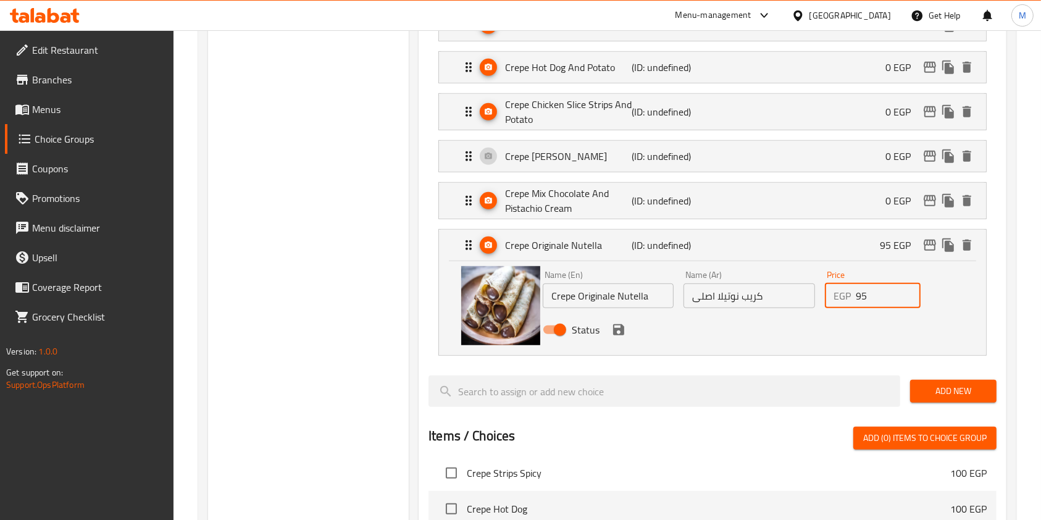
click at [859, 293] on input "95" at bounding box center [888, 296] width 65 height 25
click at [859, 293] on input "05" at bounding box center [888, 296] width 65 height 25
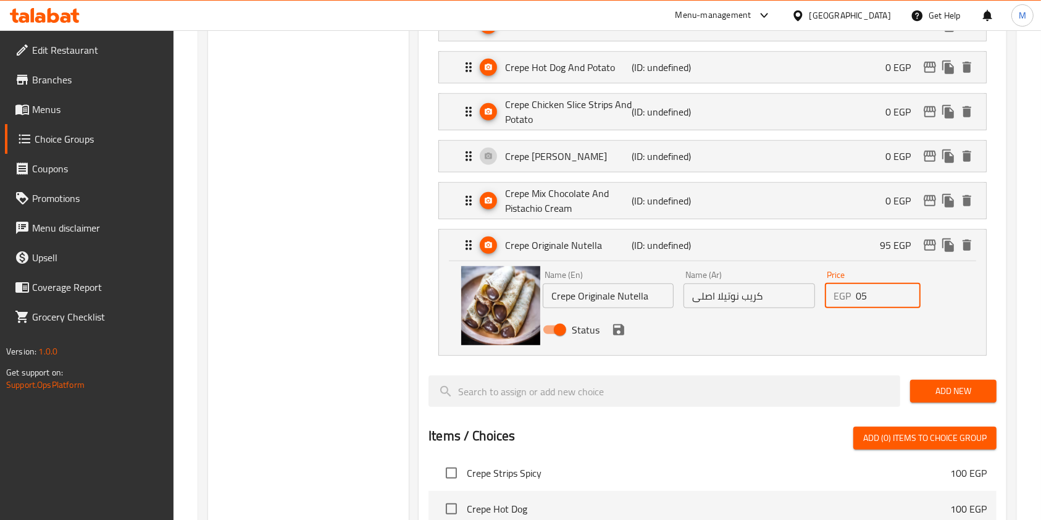
click at [859, 293] on input "05" at bounding box center [888, 296] width 65 height 25
drag, startPoint x: 620, startPoint y: 332, endPoint x: 972, endPoint y: 334, distance: 352.1
click at [620, 334] on icon "save" at bounding box center [619, 329] width 15 height 15
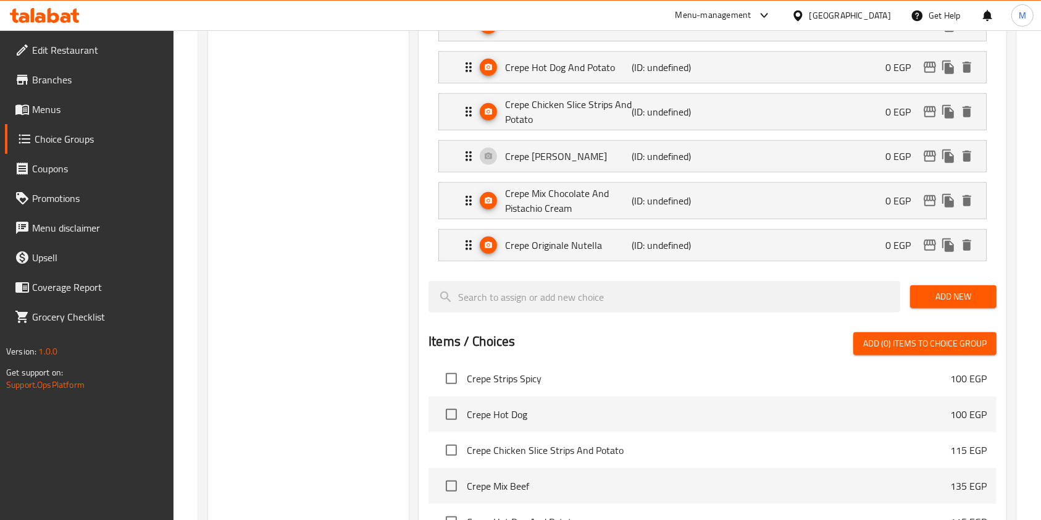
type input "0"
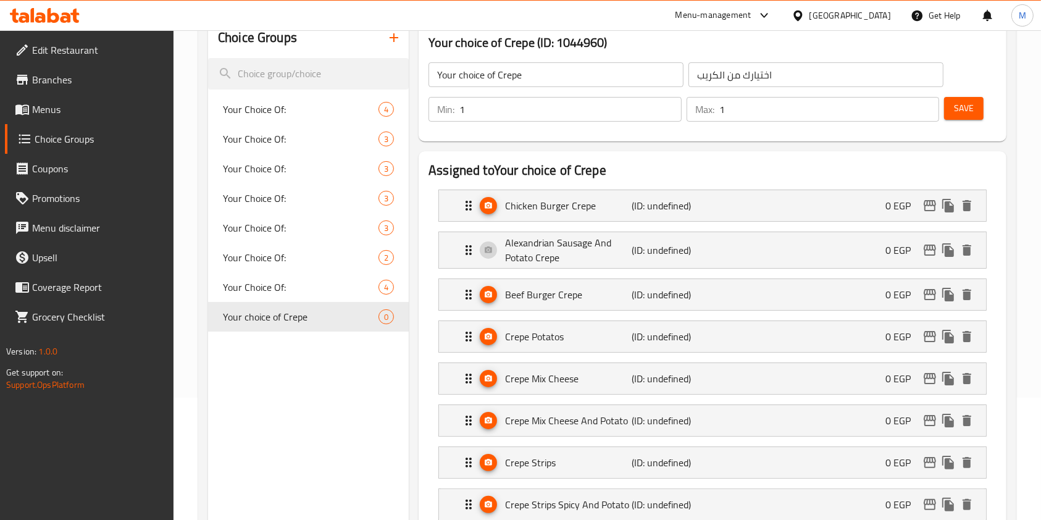
scroll to position [108, 0]
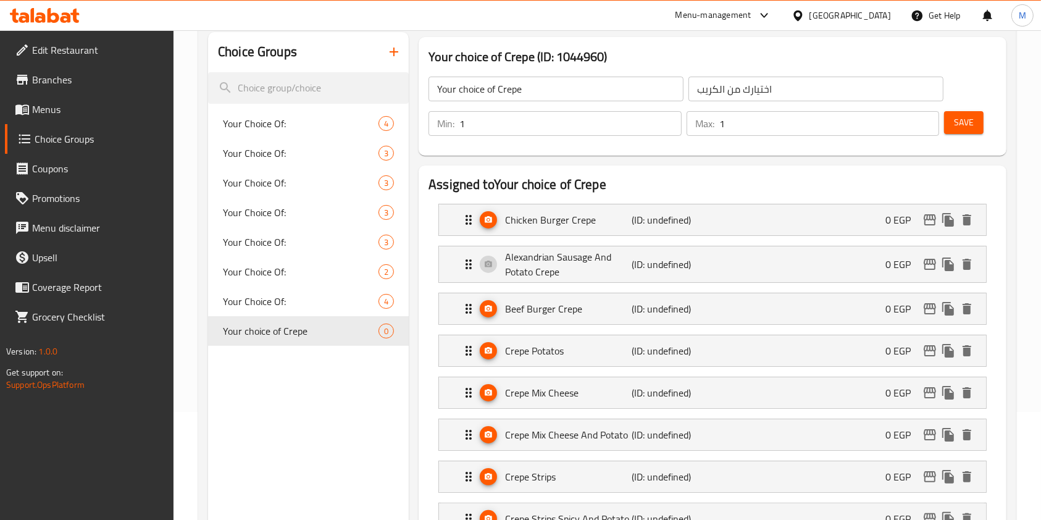
click at [962, 125] on span "Save" at bounding box center [964, 122] width 20 height 15
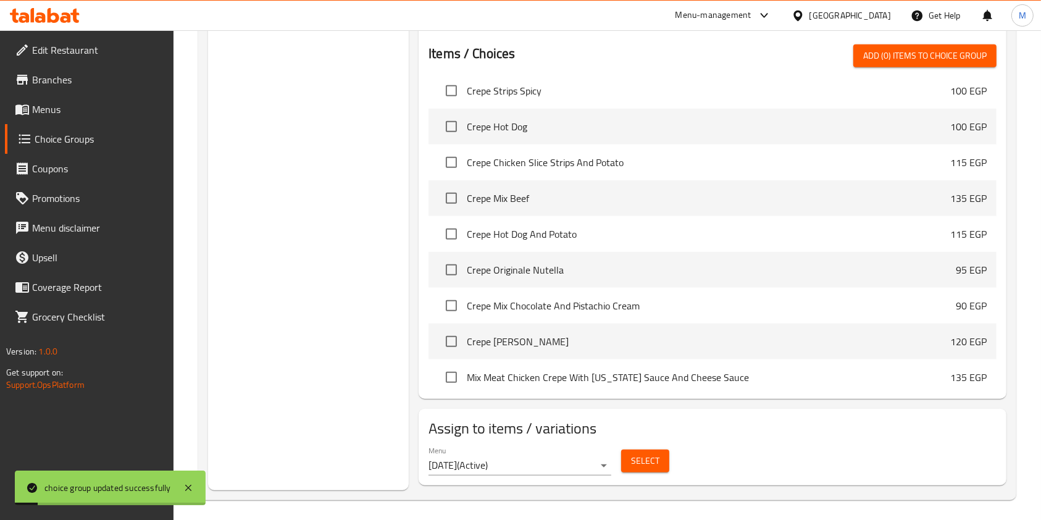
scroll to position [1018, 0]
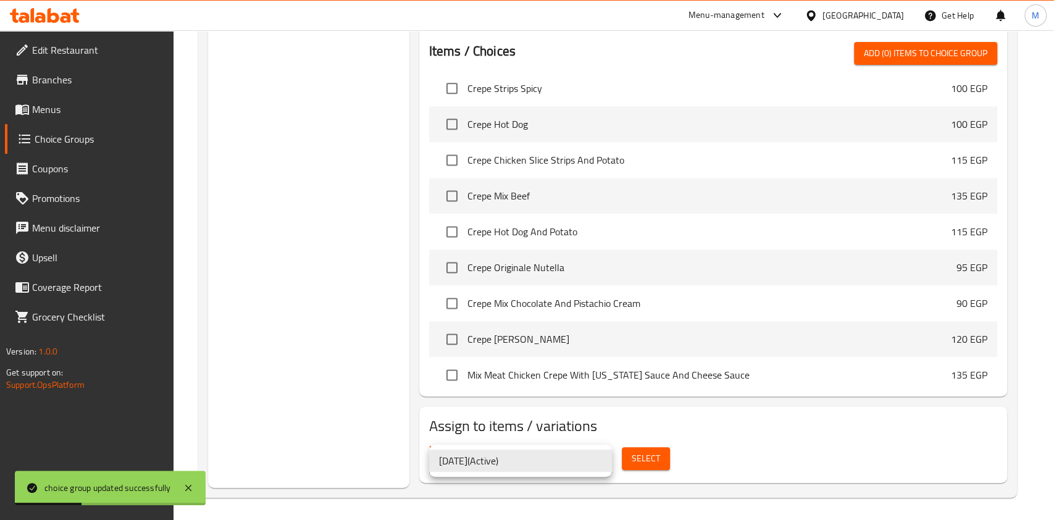
click at [632, 467] on div at bounding box center [527, 260] width 1054 height 520
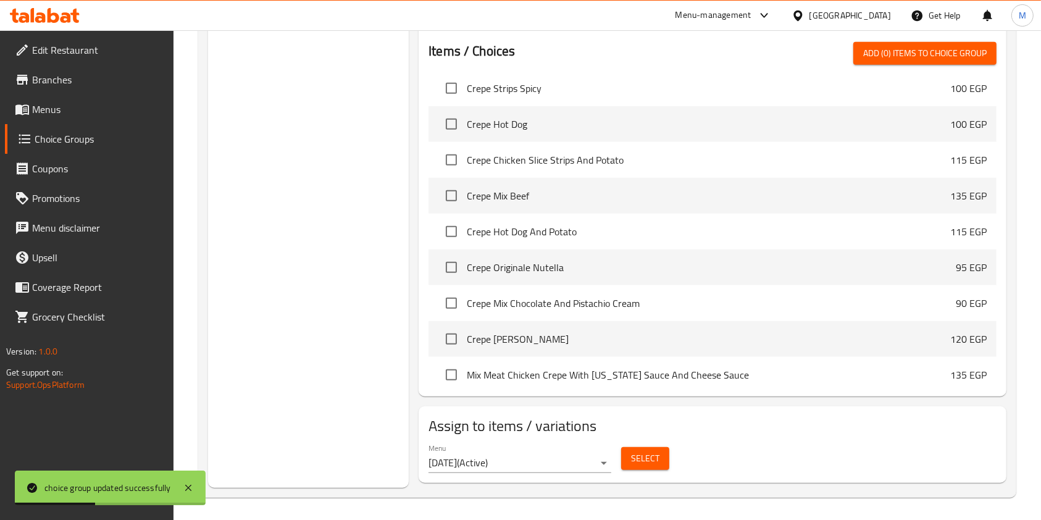
click at [637, 457] on span "Select" at bounding box center [645, 458] width 28 height 15
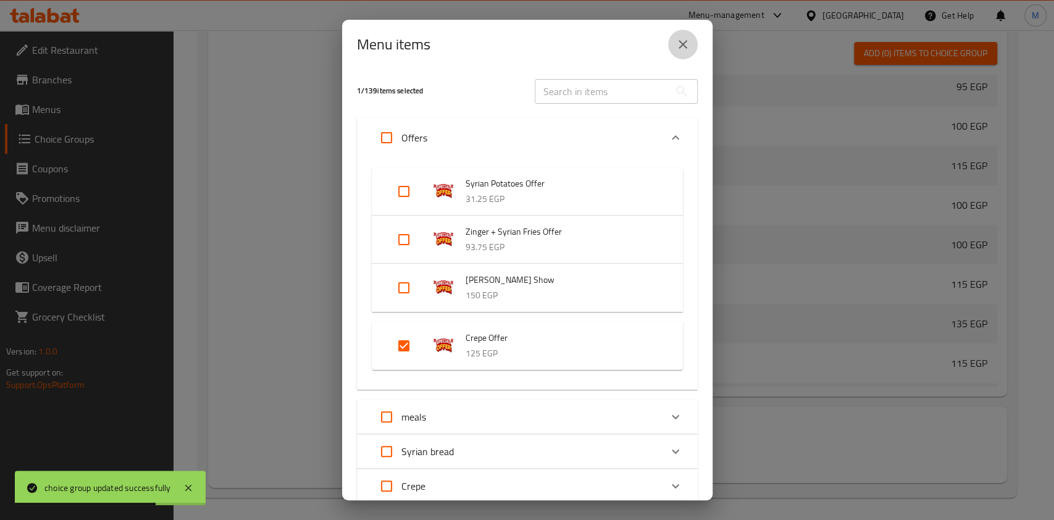
click at [686, 47] on icon "close" at bounding box center [683, 44] width 9 height 9
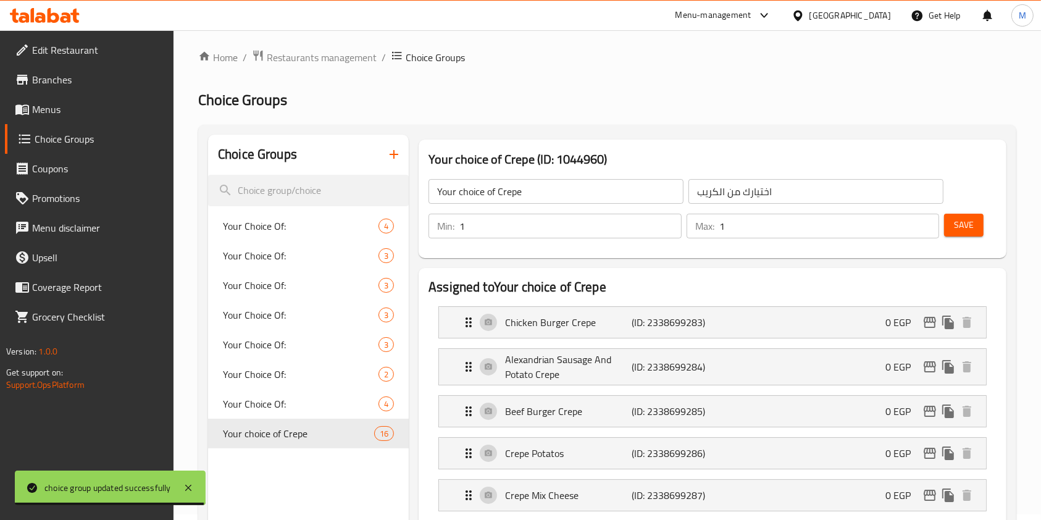
scroll to position [0, 0]
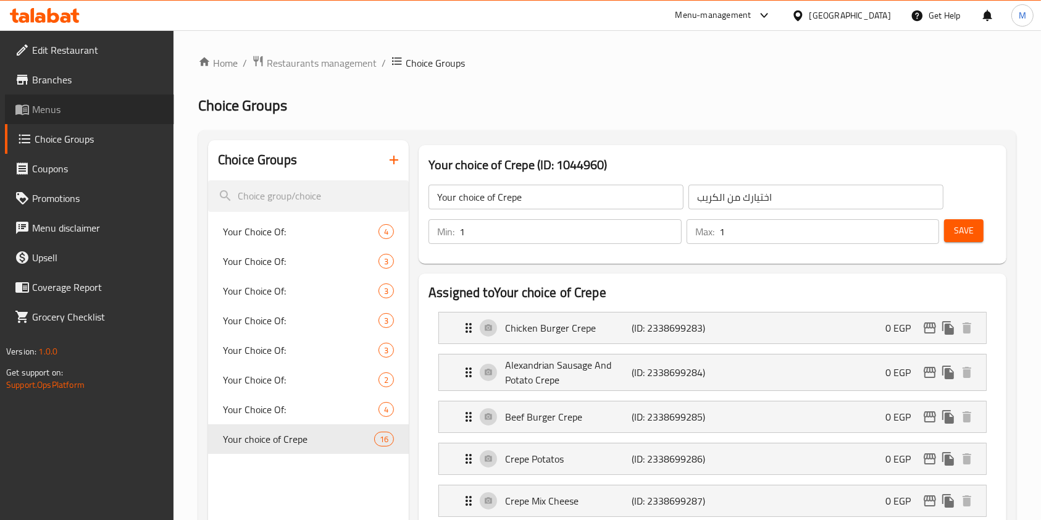
click at [79, 108] on span "Menus" at bounding box center [98, 109] width 132 height 15
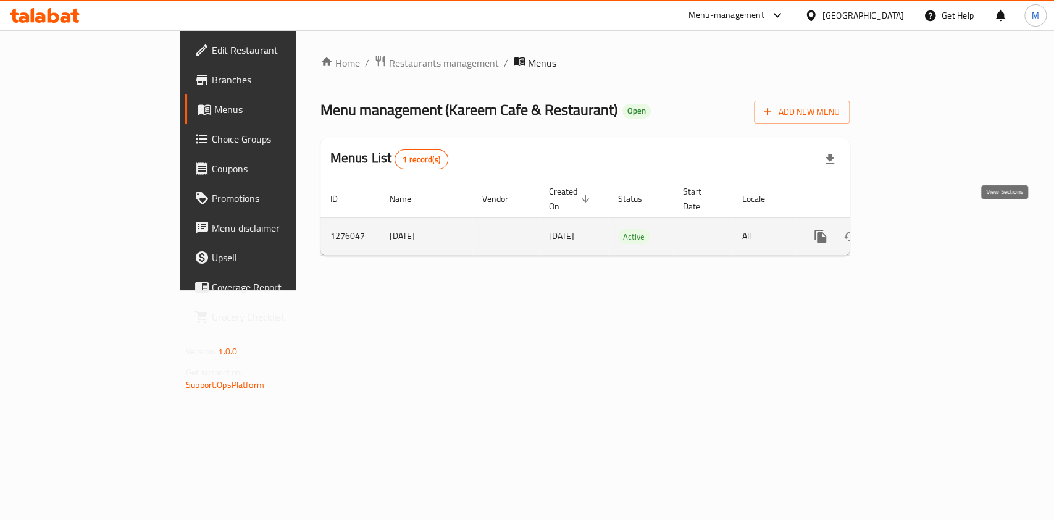
click at [917, 229] on icon "enhanced table" at bounding box center [909, 236] width 15 height 15
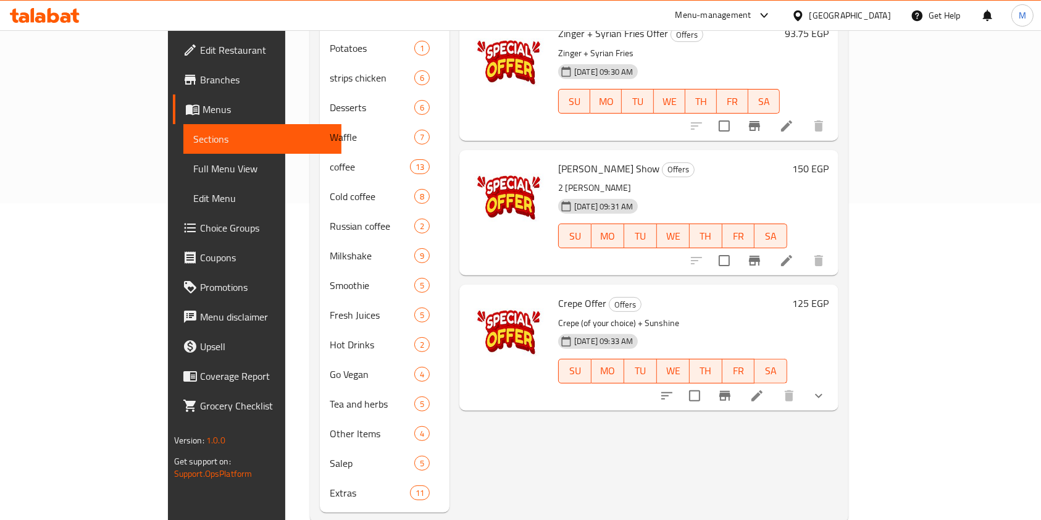
scroll to position [326, 0]
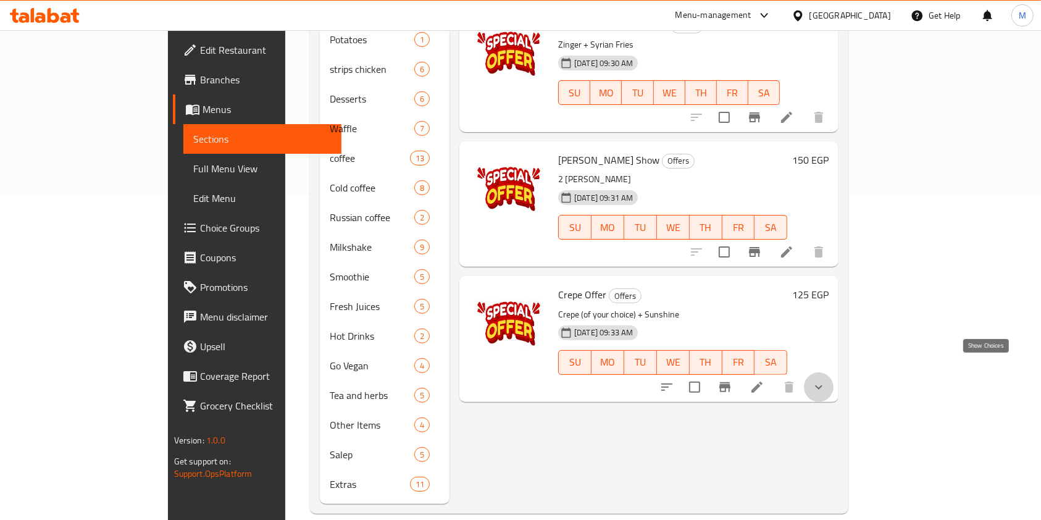
click at [826, 380] on icon "show more" at bounding box center [819, 387] width 15 height 15
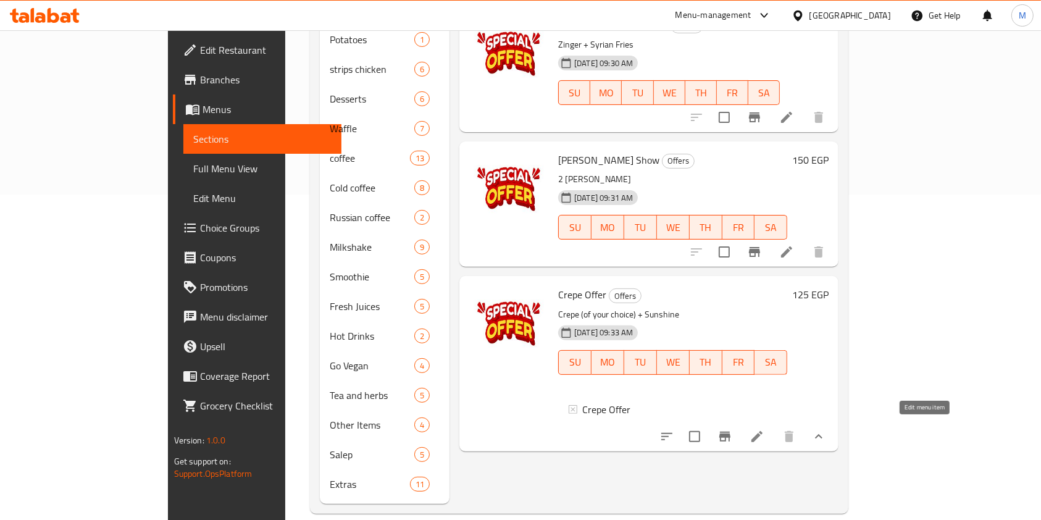
click at [763, 435] on icon at bounding box center [757, 436] width 11 height 11
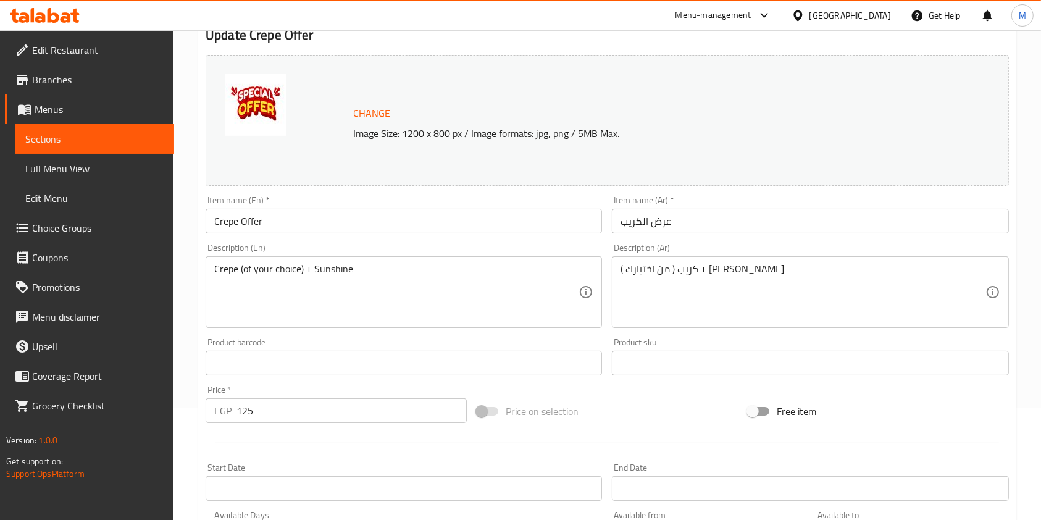
scroll to position [390, 0]
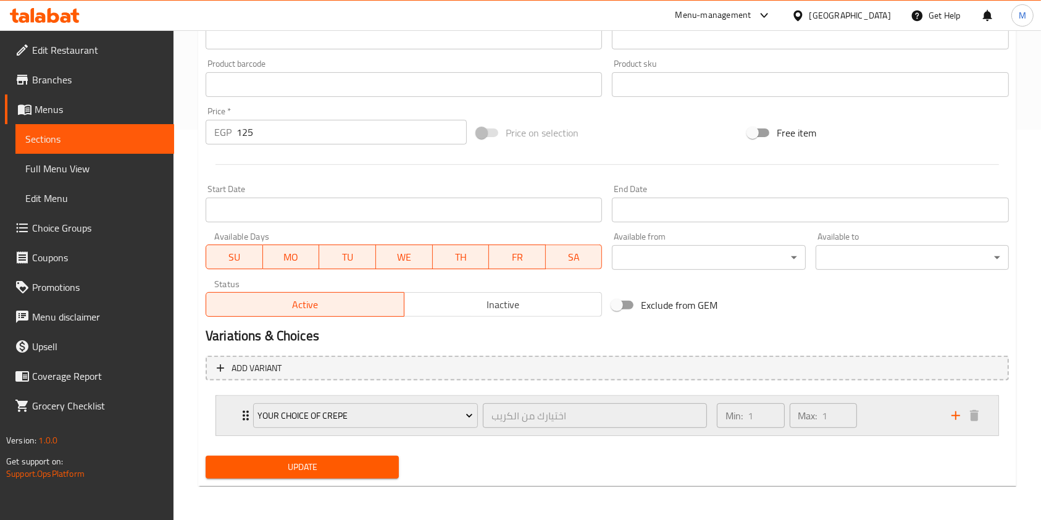
click at [889, 408] on div "Min: 1 ​ Max: 1 ​" at bounding box center [827, 416] width 235 height 40
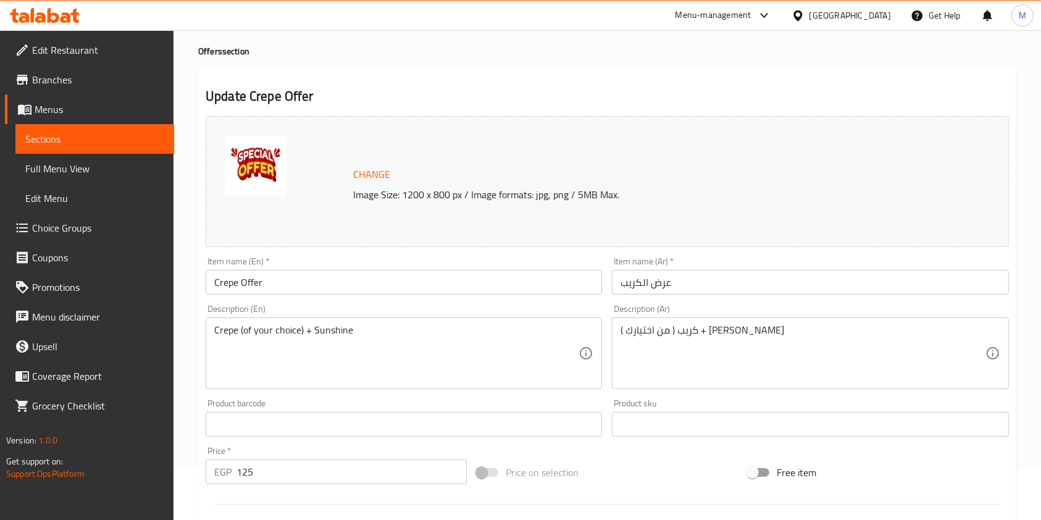
scroll to position [0, 0]
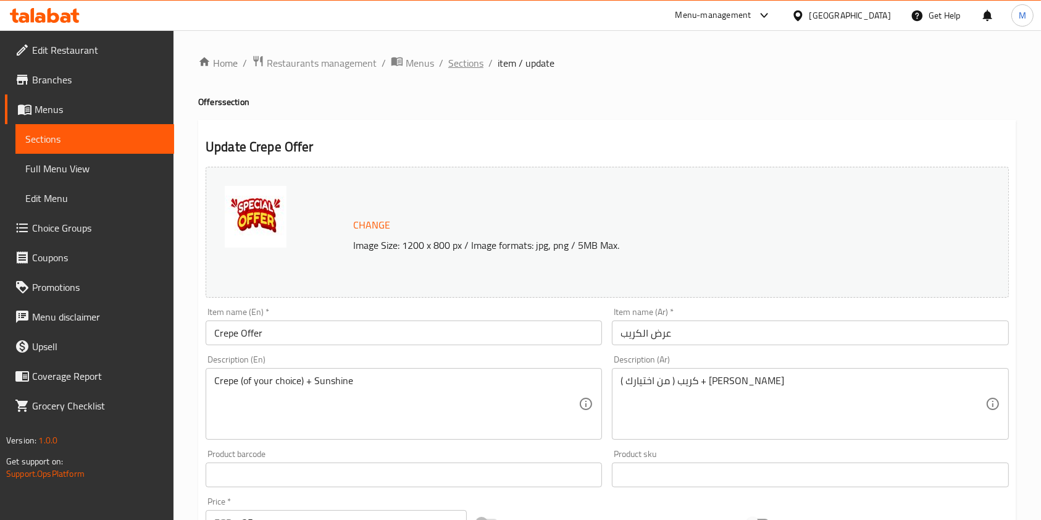
click at [470, 70] on span "Sections" at bounding box center [465, 63] width 35 height 15
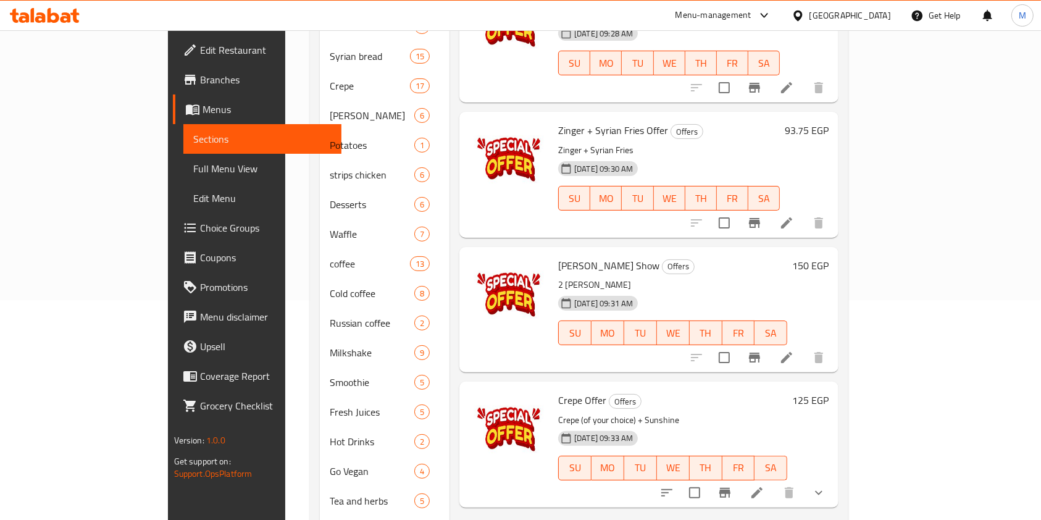
scroll to position [230, 0]
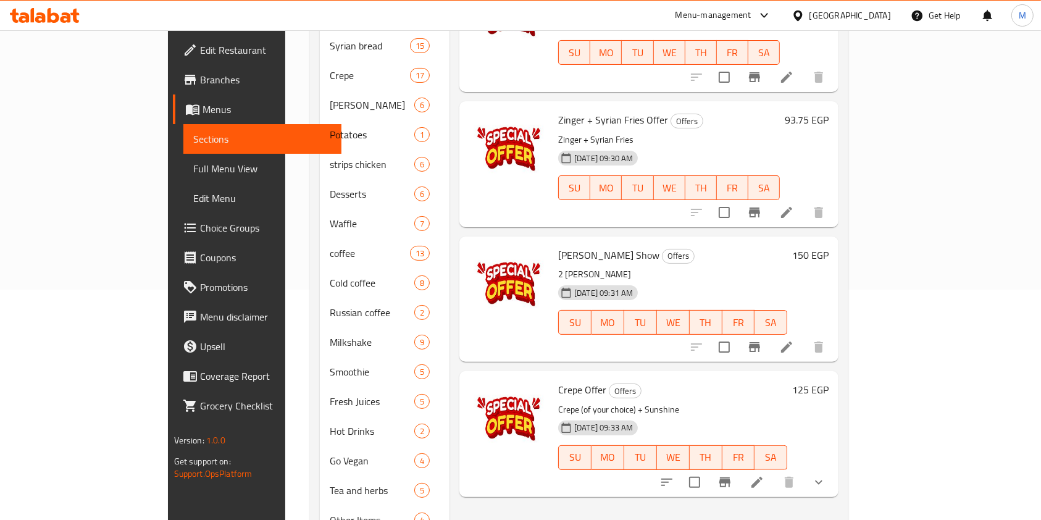
click at [200, 83] on span "Branches" at bounding box center [266, 79] width 132 height 15
